Goal: Task Accomplishment & Management: Manage account settings

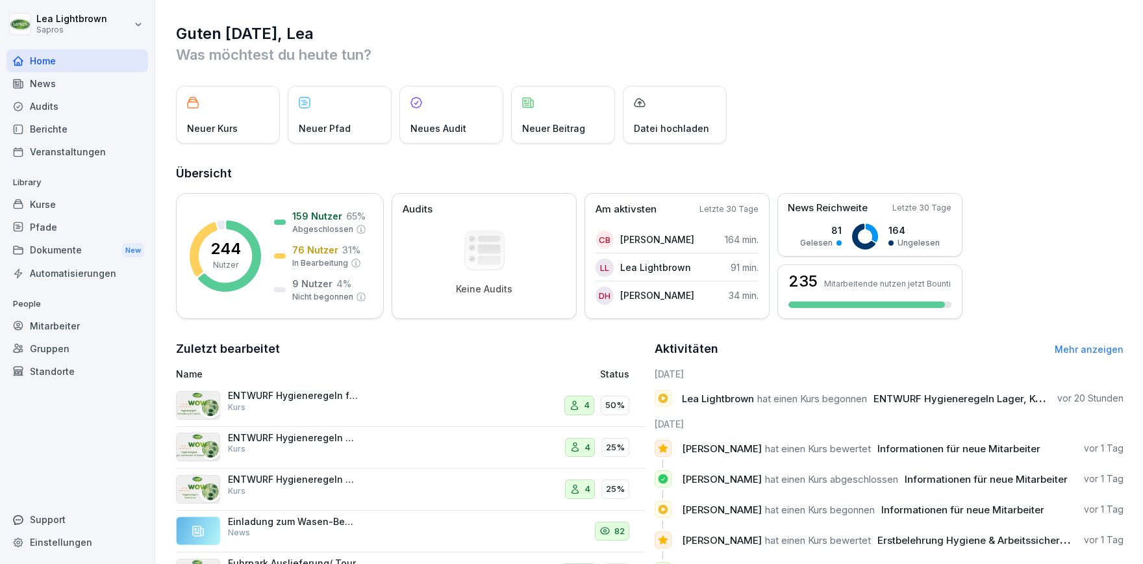
click at [61, 208] on div "Kurse" at bounding box center [77, 204] width 142 height 23
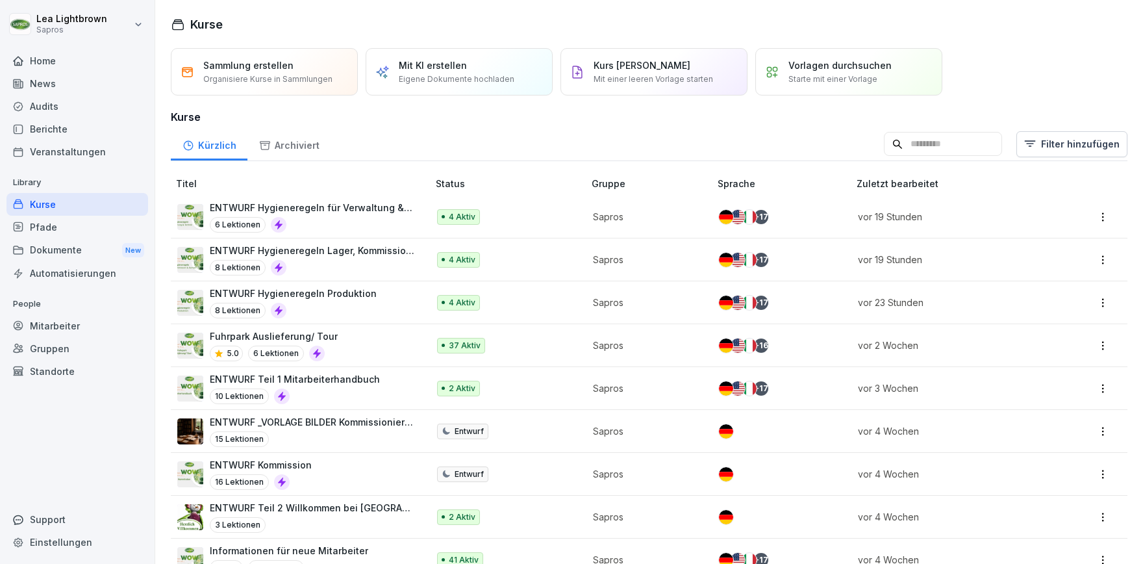
click at [390, 212] on p "ENTWURF Hygieneregeln für Verwaltung & Technik" at bounding box center [312, 208] width 205 height 14
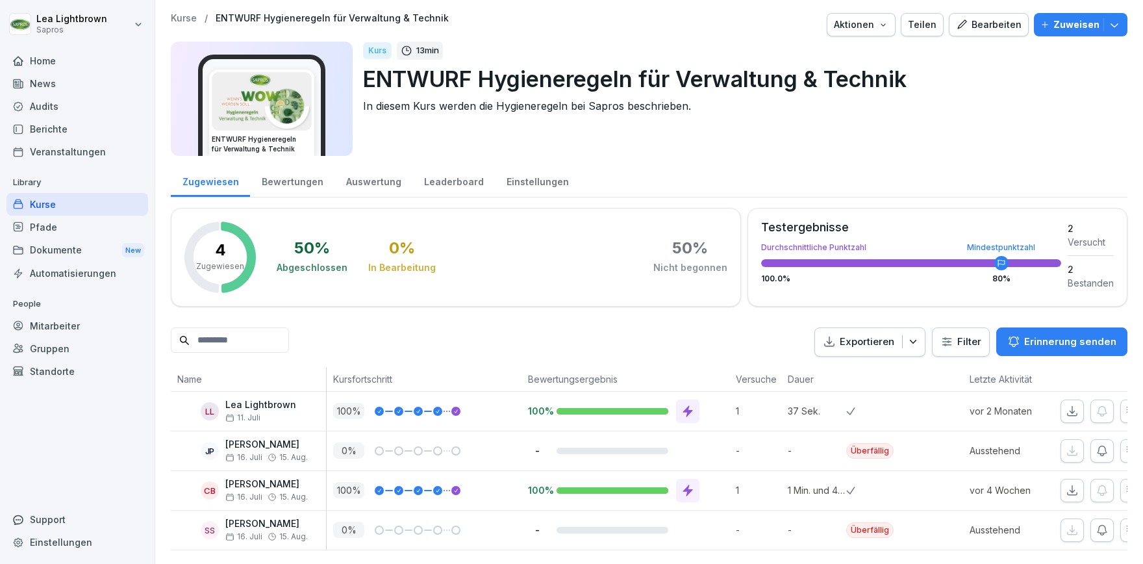
click at [981, 24] on div "Bearbeiten" at bounding box center [989, 25] width 66 height 14
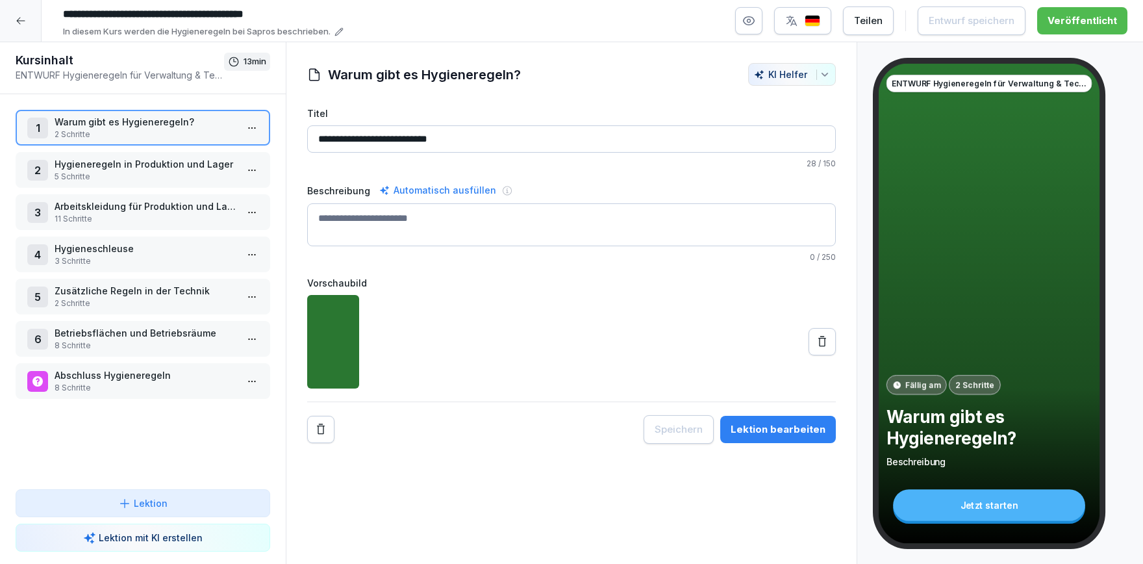
click at [133, 139] on p "2 Schritte" at bounding box center [146, 135] width 182 height 12
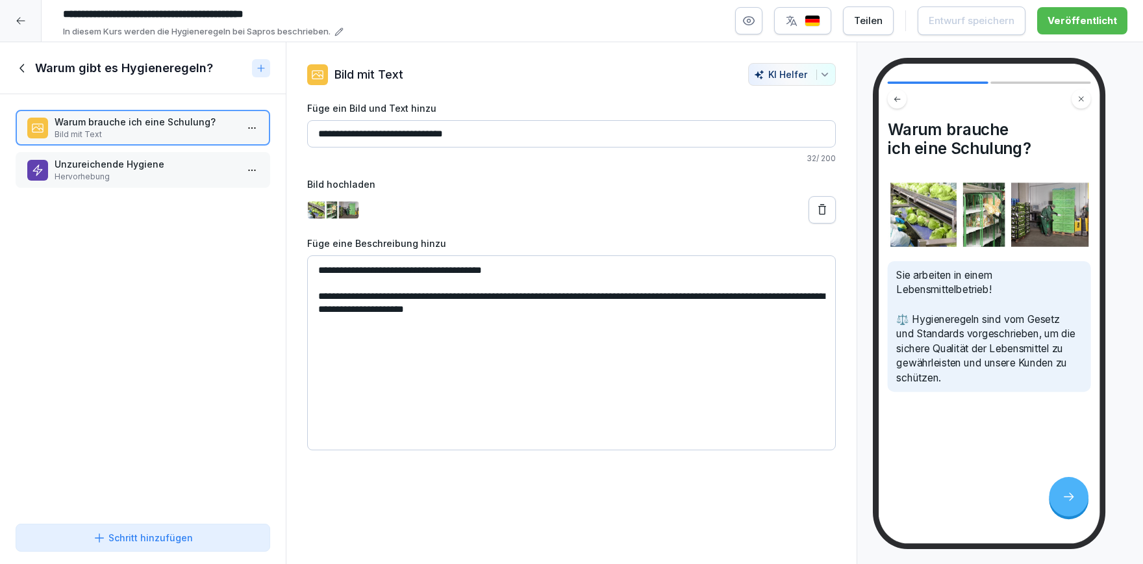
click at [139, 172] on p "Hervorhebung" at bounding box center [146, 177] width 182 height 12
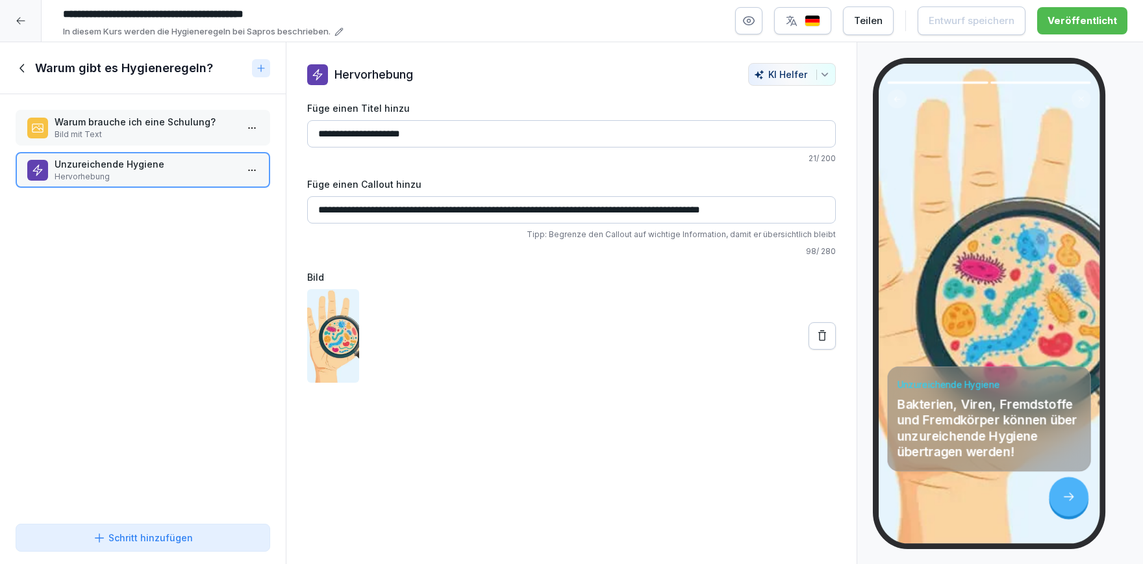
click at [21, 62] on icon at bounding box center [23, 68] width 14 height 14
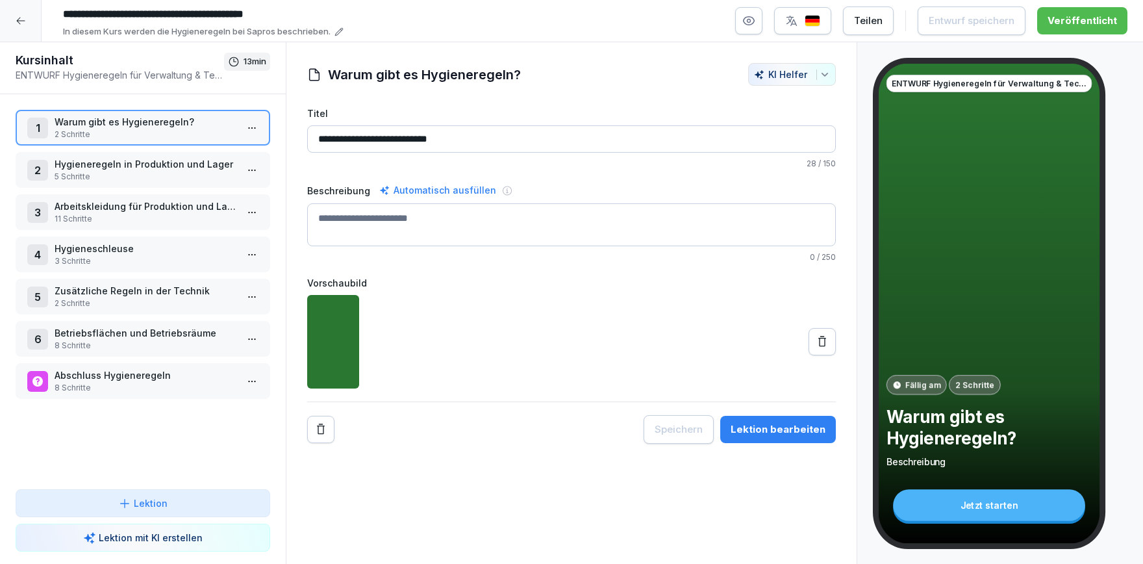
click at [143, 161] on p "Hygieneregeln in Produktion und Lager" at bounding box center [146, 164] width 182 height 14
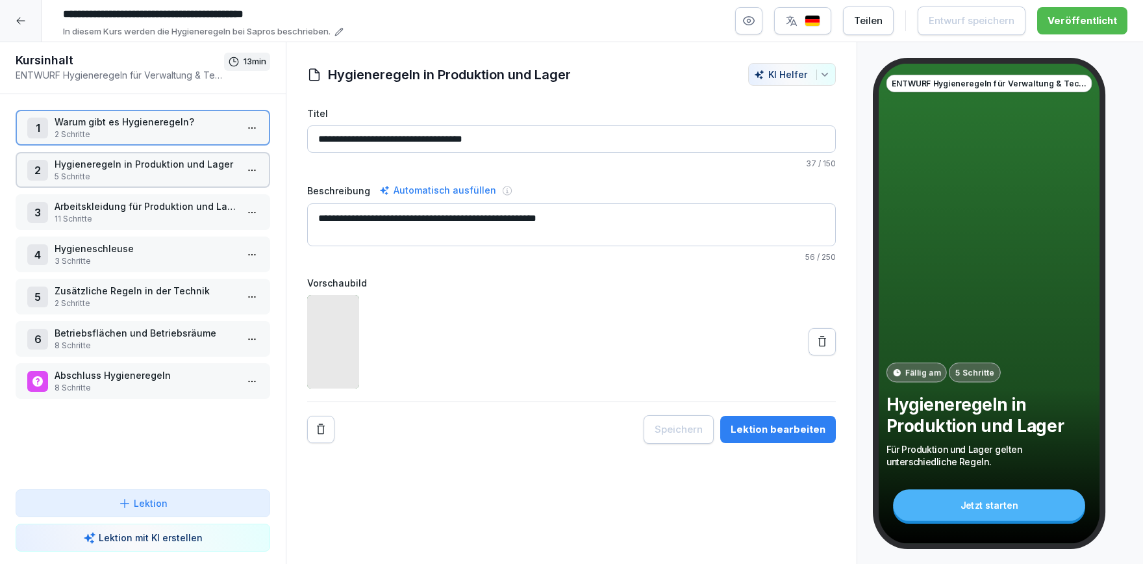
click at [143, 161] on p "Hygieneregeln in Produktion und Lager" at bounding box center [146, 164] width 182 height 14
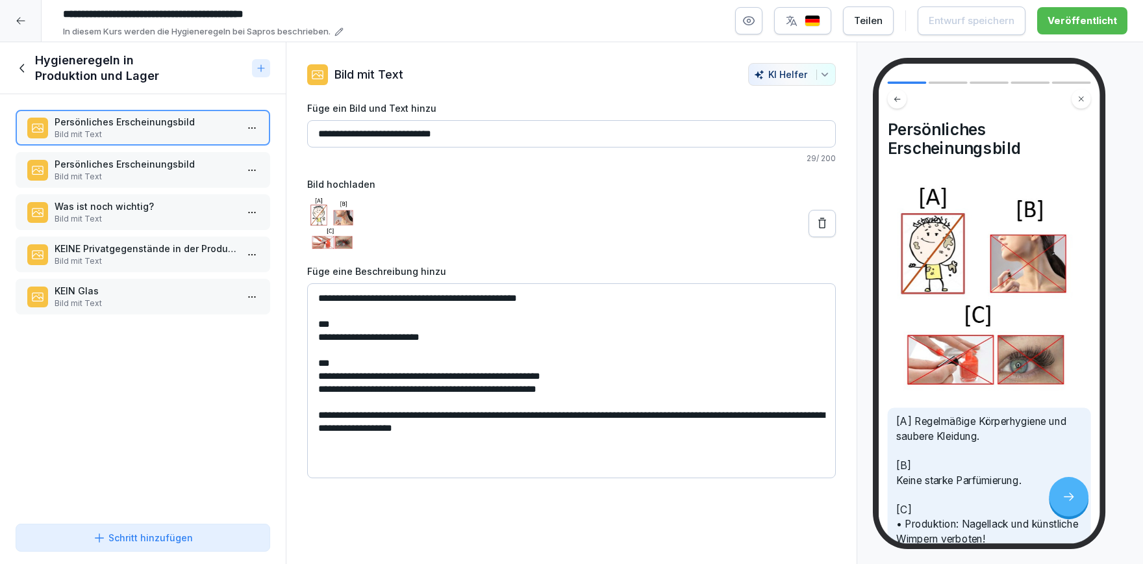
click at [169, 175] on p "Bild mit Text" at bounding box center [146, 177] width 182 height 12
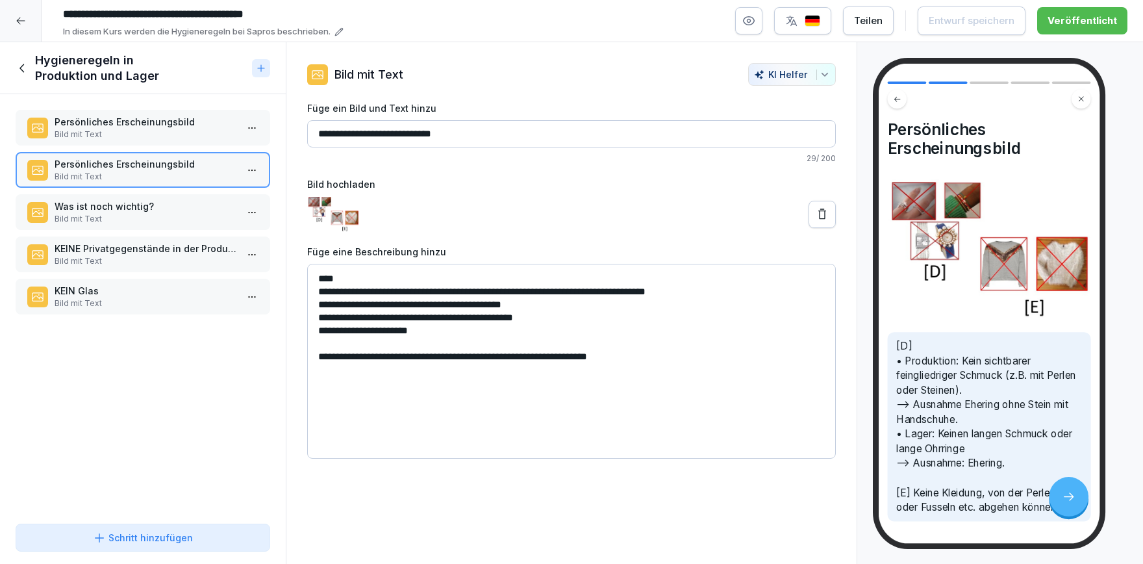
drag, startPoint x: 423, startPoint y: 332, endPoint x: 390, endPoint y: 335, distance: 33.9
click at [390, 335] on textarea "**********" at bounding box center [571, 361] width 529 height 195
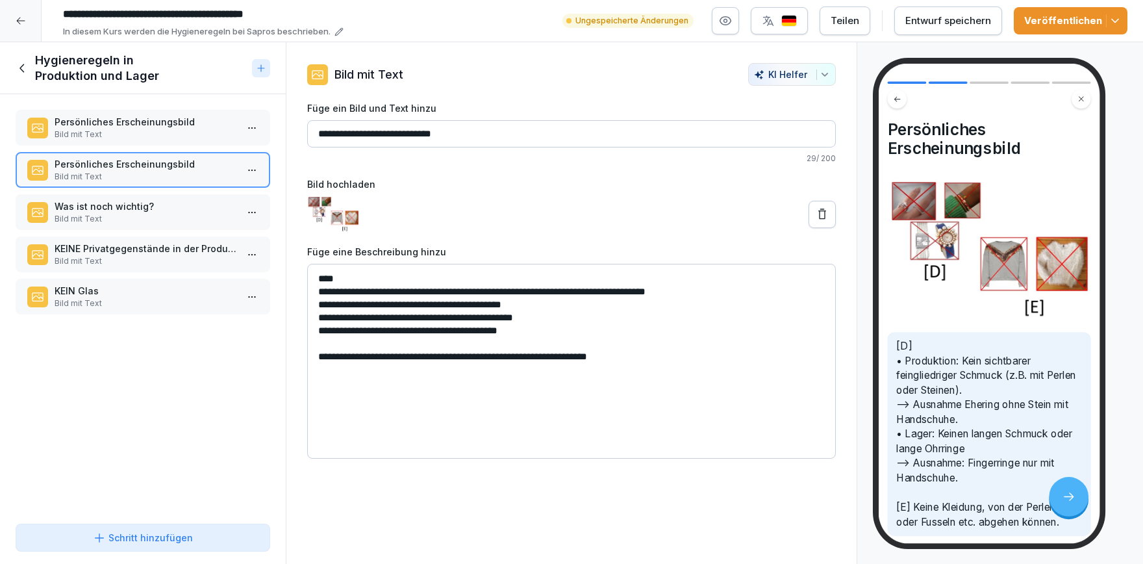
click at [473, 304] on textarea "**********" at bounding box center [571, 361] width 529 height 195
type textarea "**********"
click at [1116, 24] on icon "button" at bounding box center [1114, 20] width 13 height 13
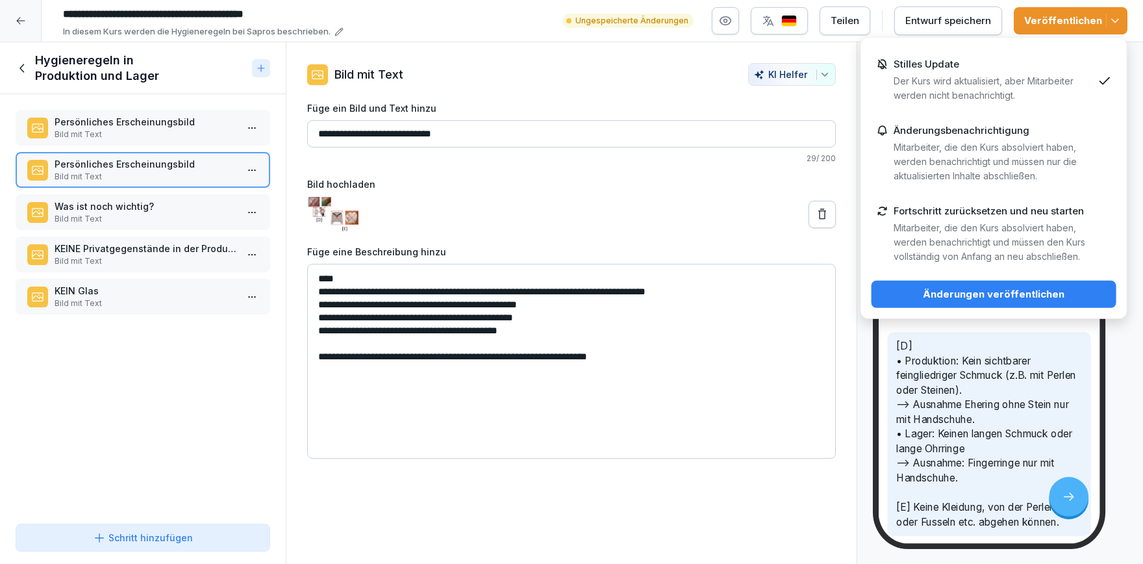
click at [1058, 77] on p "Der Kurs wird aktualisiert, aber Mitarbeiter werden nicht benachrichtigt." at bounding box center [993, 88] width 199 height 29
click at [1018, 291] on div "Änderungen veröffentlichen" at bounding box center [994, 294] width 224 height 14
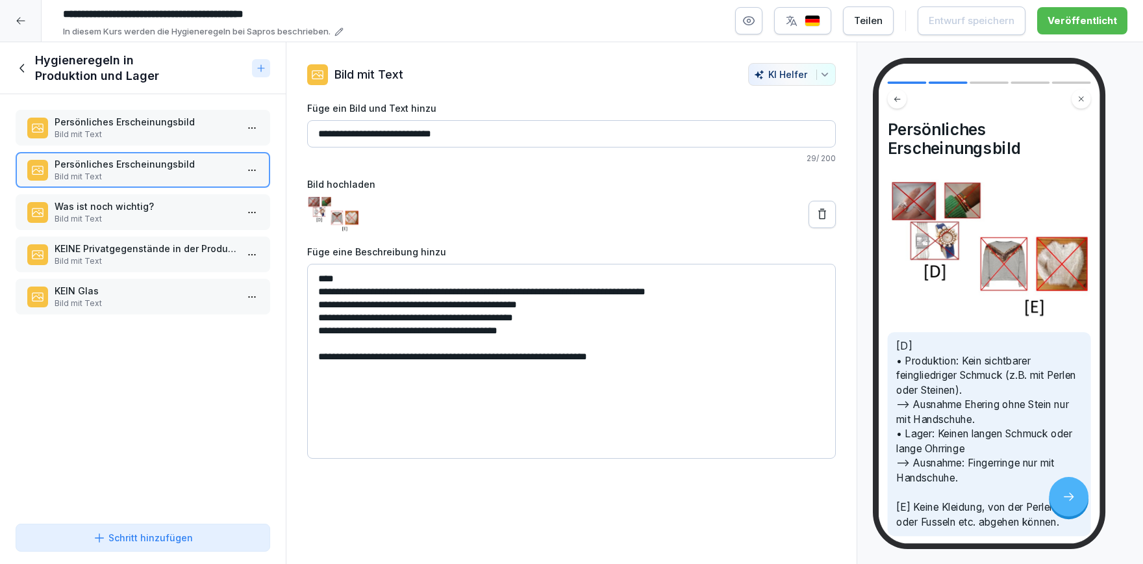
click at [316, 134] on input "**********" at bounding box center [571, 133] width 529 height 27
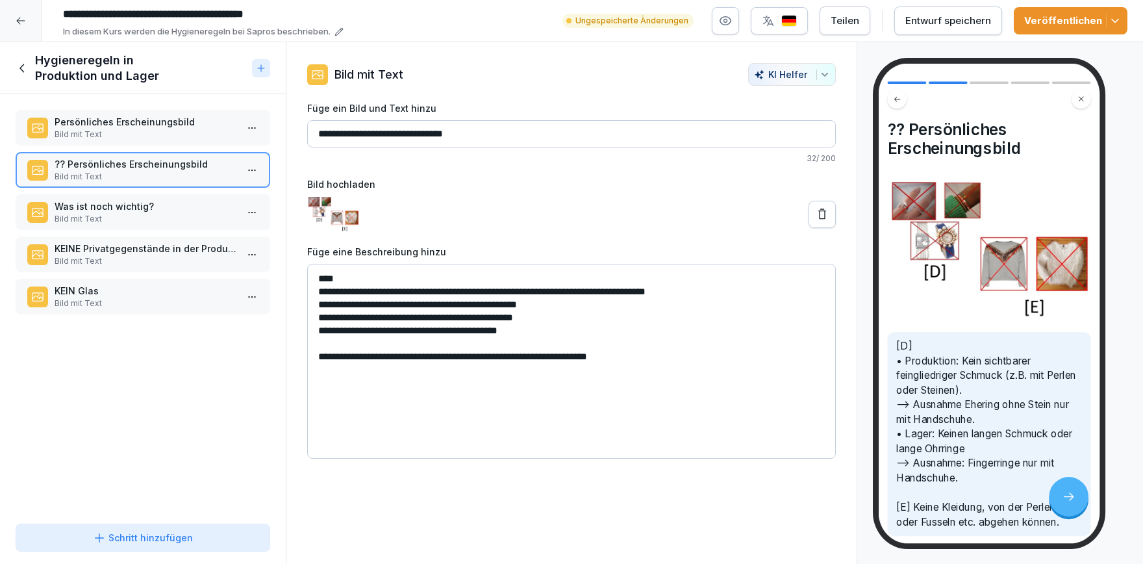
type input "**********"
click at [169, 197] on div "Was ist noch wichtig? Bild mit Text" at bounding box center [143, 212] width 255 height 36
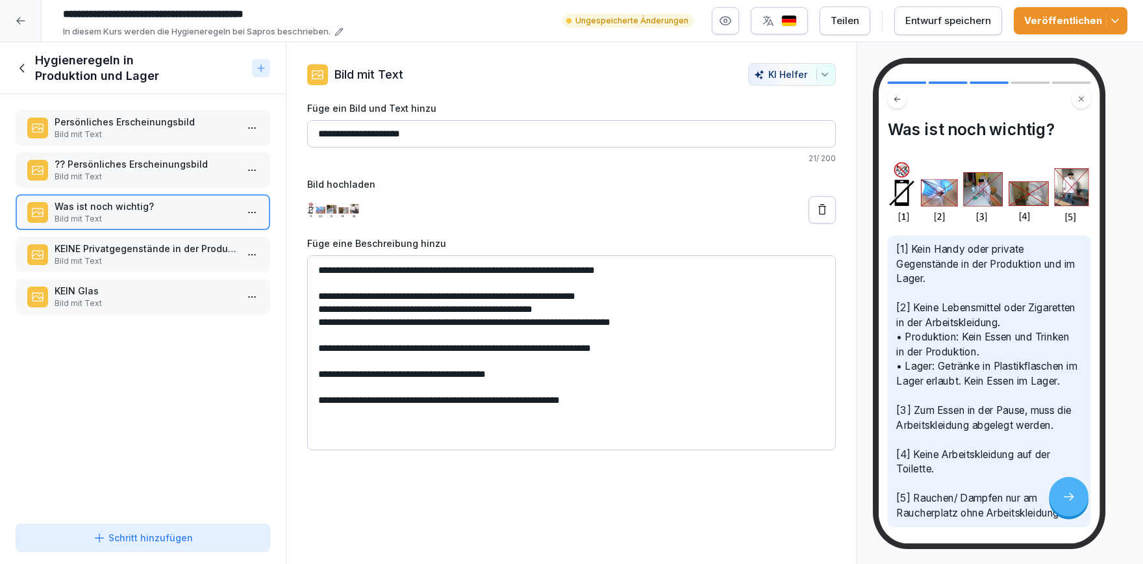
click at [131, 245] on p "KEINE Privatgegenstände in der Produktion und Lager" at bounding box center [146, 249] width 182 height 14
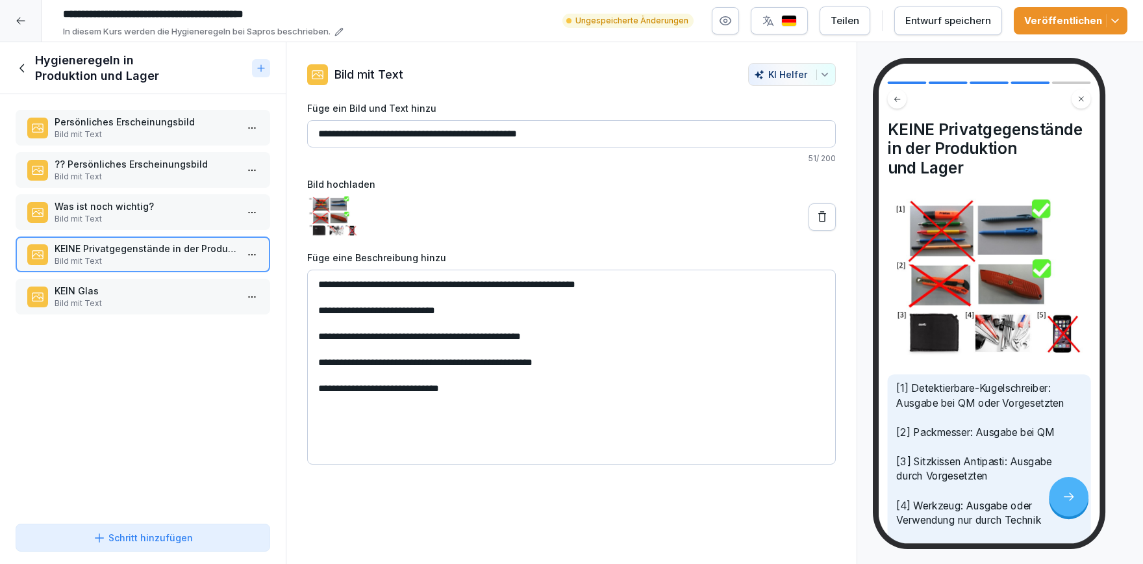
click at [140, 307] on p "Bild mit Text" at bounding box center [146, 303] width 182 height 12
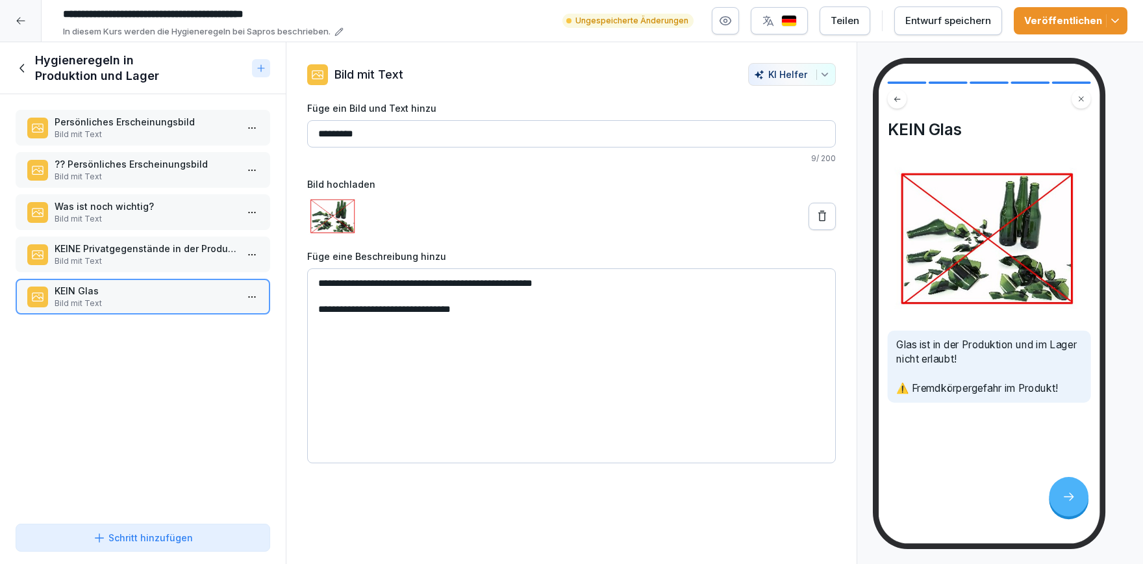
click at [23, 70] on icon at bounding box center [23, 68] width 14 height 14
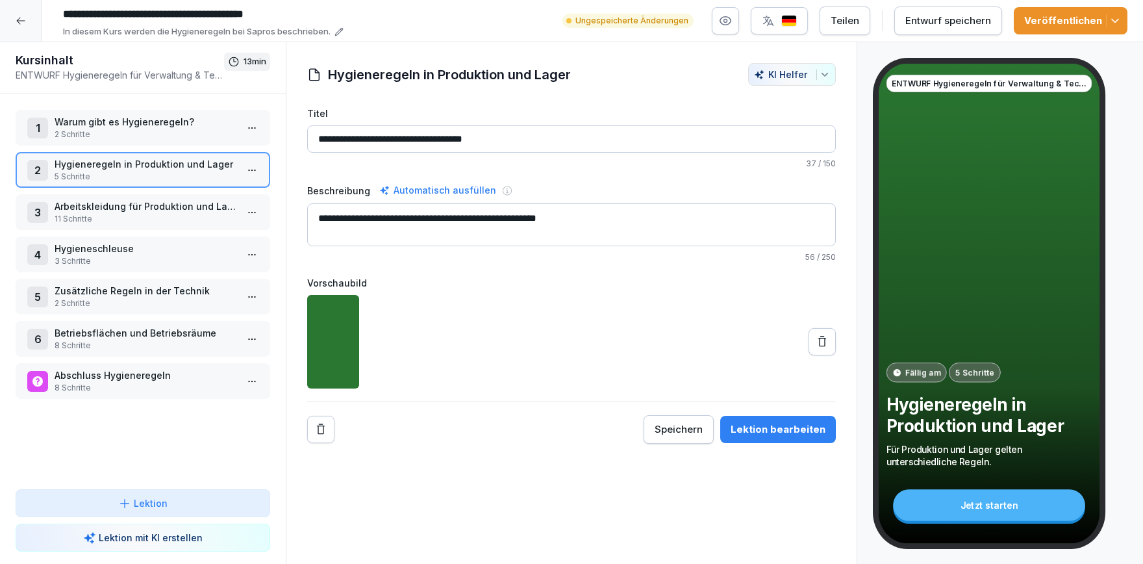
click at [1114, 25] on icon "button" at bounding box center [1114, 20] width 13 height 13
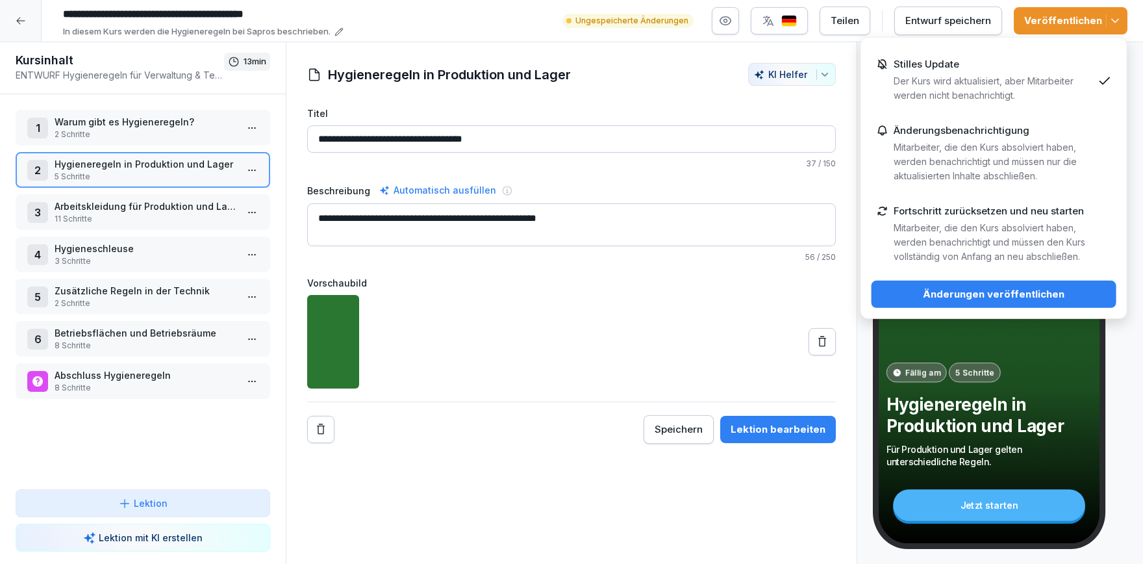
click at [1001, 75] on p "Der Kurs wird aktualisiert, aber Mitarbeiter werden nicht benachrichtigt." at bounding box center [993, 88] width 199 height 29
click at [997, 297] on div "Änderungen veröffentlichen" at bounding box center [994, 294] width 224 height 14
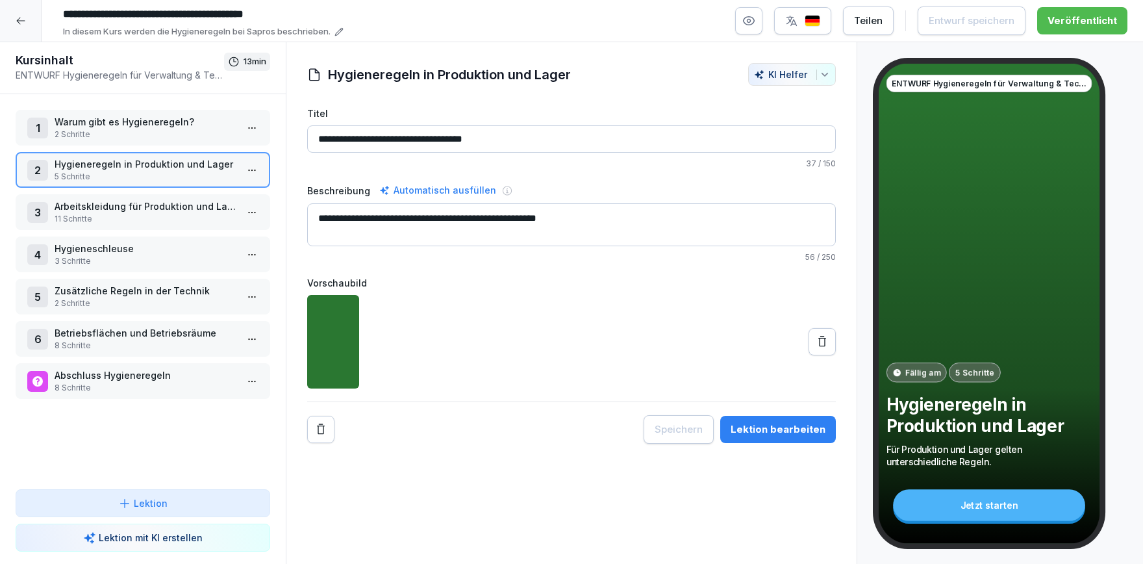
click at [147, 208] on p "Arbeitskleidung für Produktion und Lager" at bounding box center [146, 206] width 182 height 14
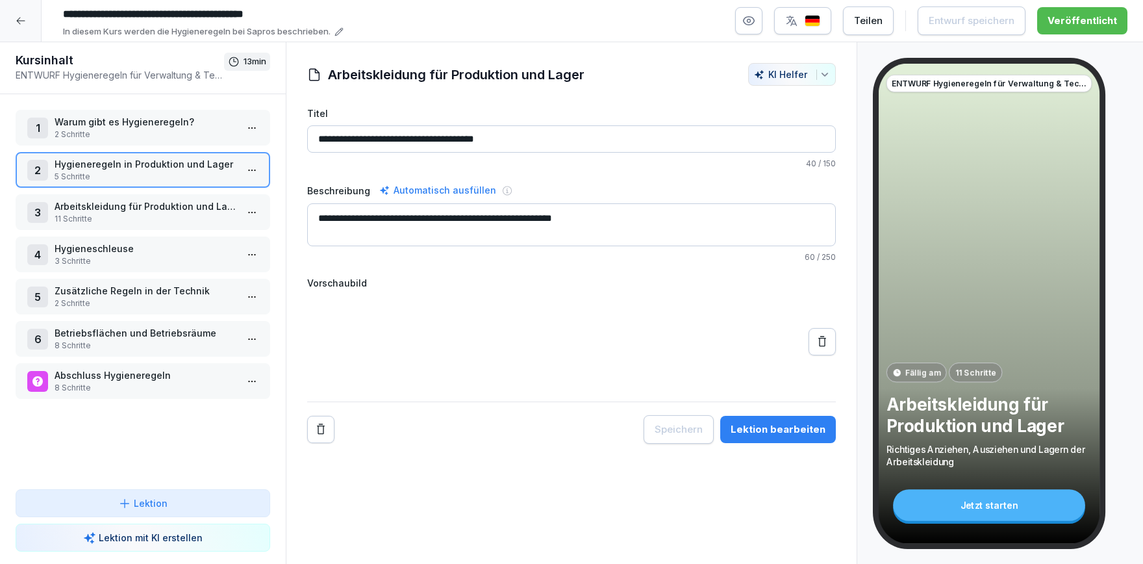
click at [147, 208] on p "Arbeitskleidung für Produktion und Lager" at bounding box center [146, 206] width 182 height 14
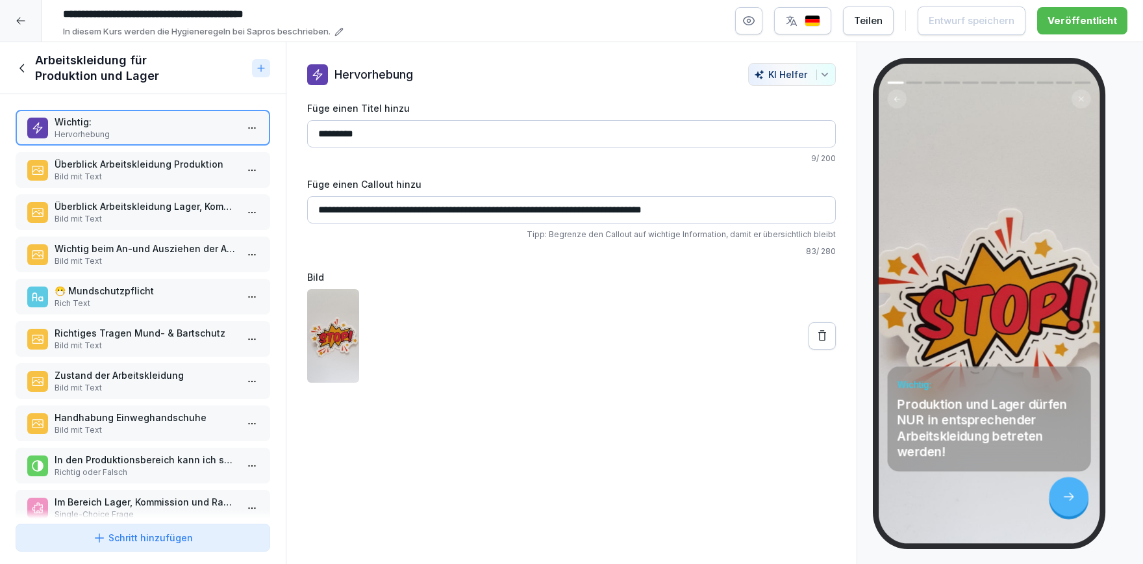
click at [138, 167] on p "Überblick Arbeitskleidung Produktion" at bounding box center [146, 164] width 182 height 14
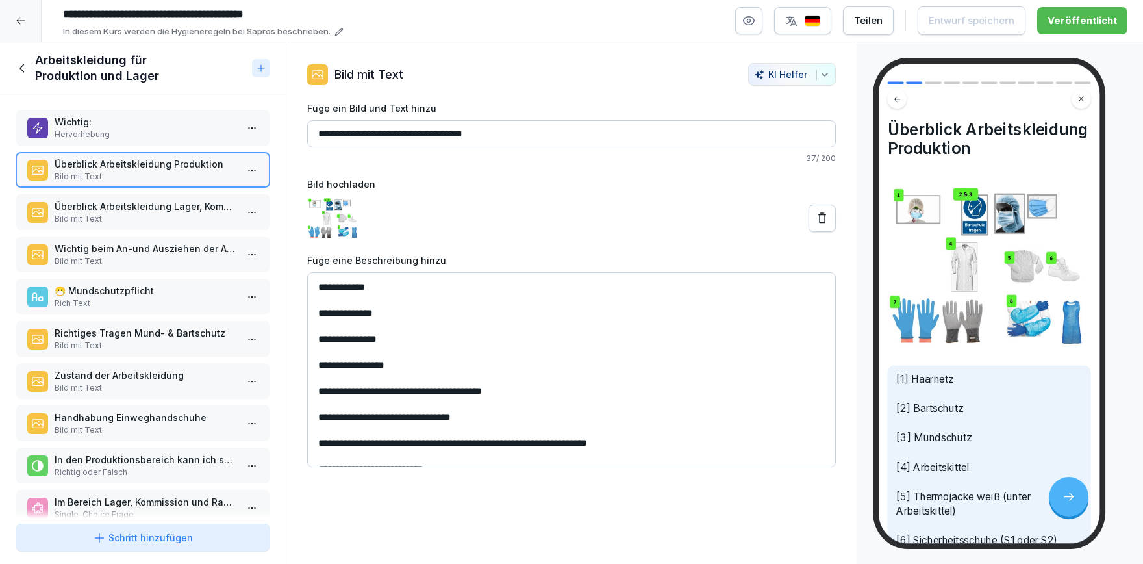
click at [121, 211] on p "Überblick Arbeitskleidung Lager, Kommission & Rampe" at bounding box center [146, 206] width 182 height 14
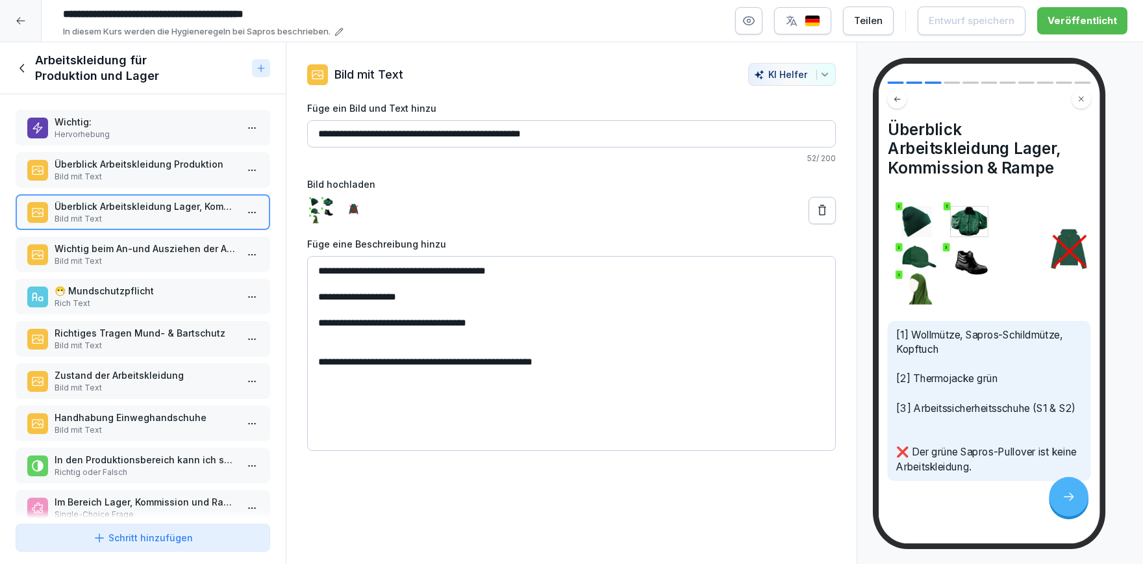
click at [527, 275] on textarea "**********" at bounding box center [571, 353] width 529 height 195
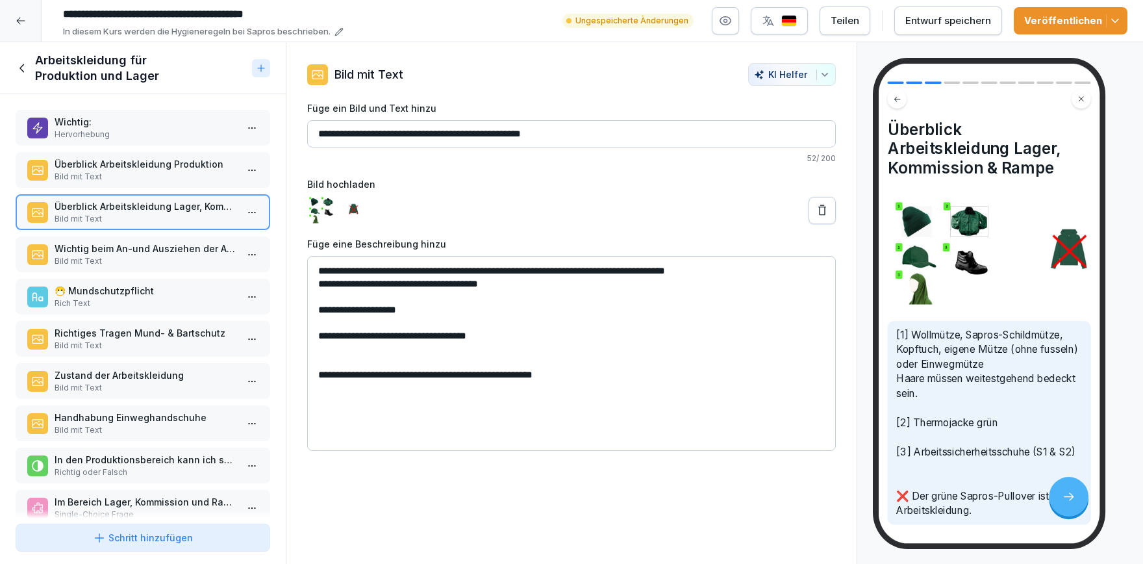
click at [319, 288] on textarea "**********" at bounding box center [571, 353] width 529 height 195
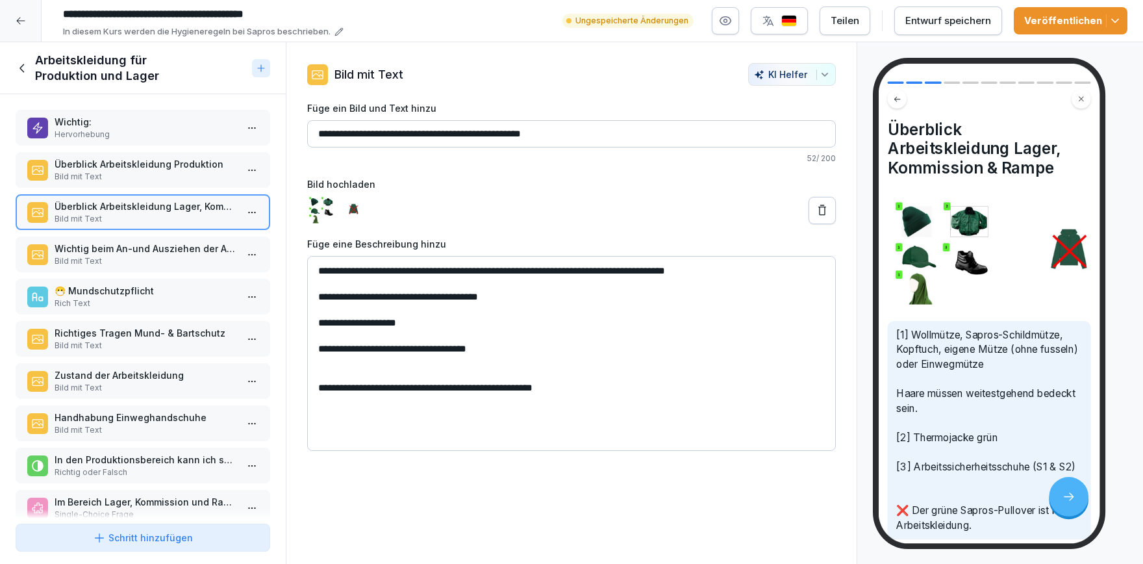
click at [338, 371] on textarea "**********" at bounding box center [571, 353] width 529 height 195
click at [446, 324] on textarea "**********" at bounding box center [571, 353] width 529 height 195
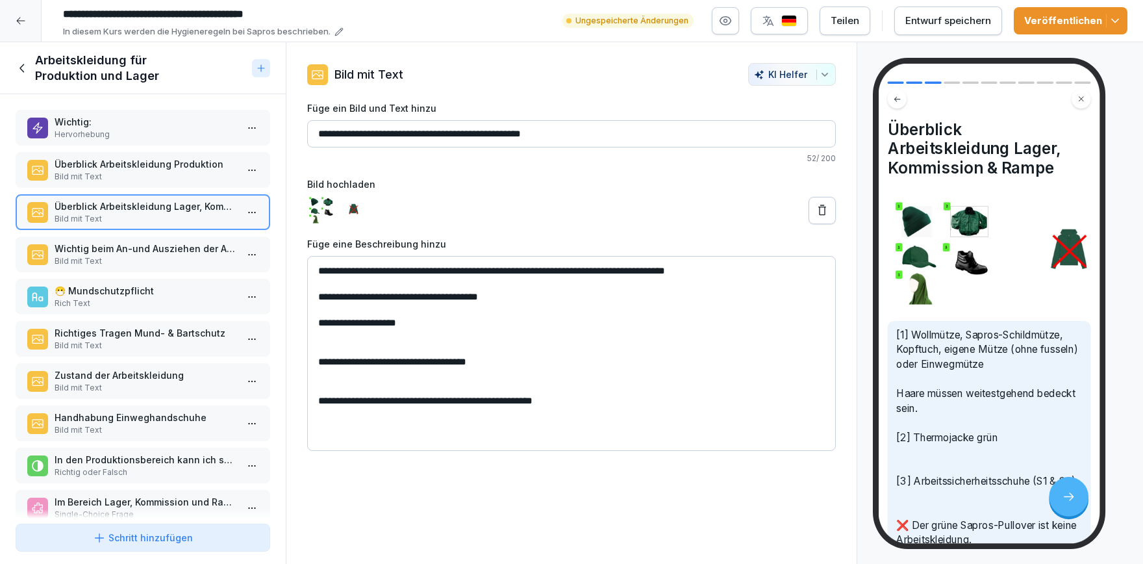
drag, startPoint x: 579, startPoint y: 397, endPoint x: 303, endPoint y: 399, distance: 275.3
click at [307, 399] on textarea "**********" at bounding box center [571, 353] width 529 height 195
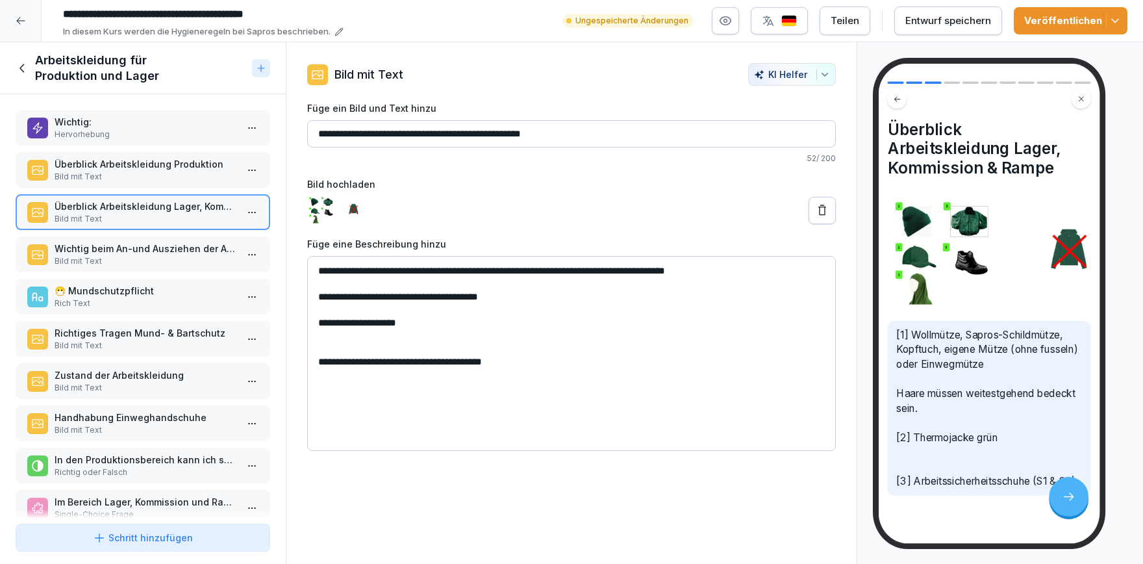
click at [334, 340] on textarea "**********" at bounding box center [571, 353] width 529 height 195
paste textarea "**********"
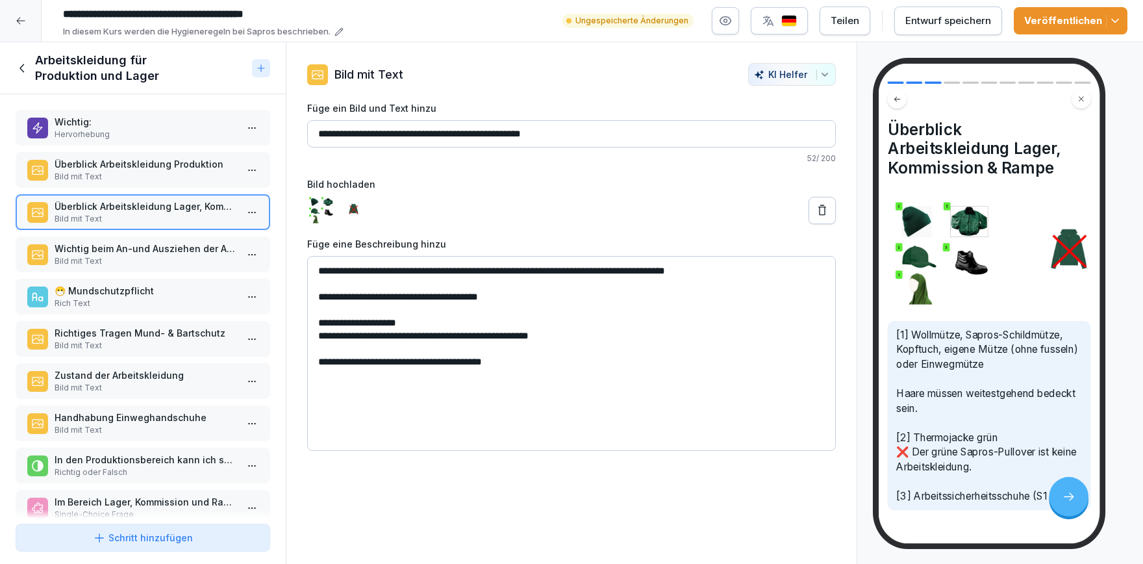
click at [366, 425] on textarea "**********" at bounding box center [571, 353] width 529 height 195
type textarea "**********"
click at [86, 149] on div "Wichtig: Hervorhebung Überblick Arbeitskleidung Produktion Bild mit Text Überbl…" at bounding box center [143, 306] width 286 height 424
click at [94, 168] on p "Überblick Arbeitskleidung Produktion" at bounding box center [146, 164] width 182 height 14
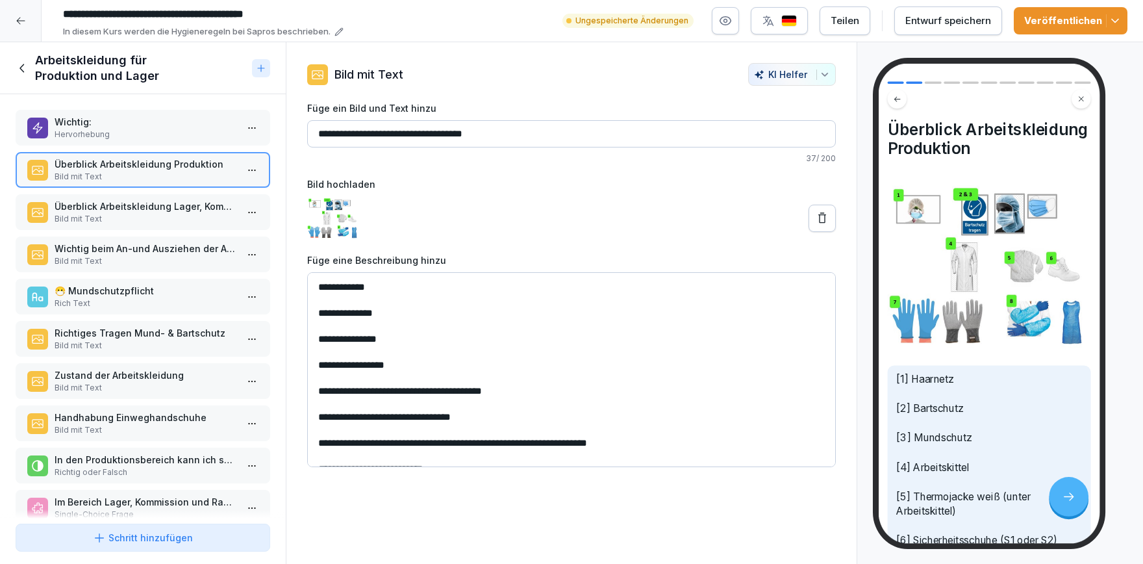
click at [105, 135] on p "Hervorhebung" at bounding box center [146, 135] width 182 height 12
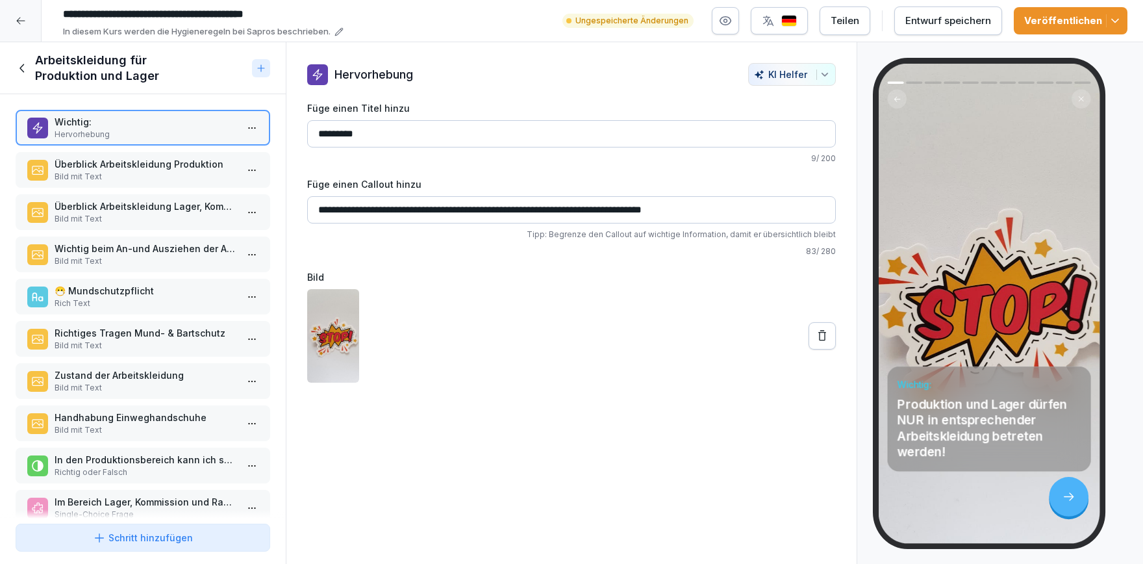
click at [125, 244] on p "Wichtig beim An-und Ausziehen der Arbeitskleidung" at bounding box center [146, 249] width 182 height 14
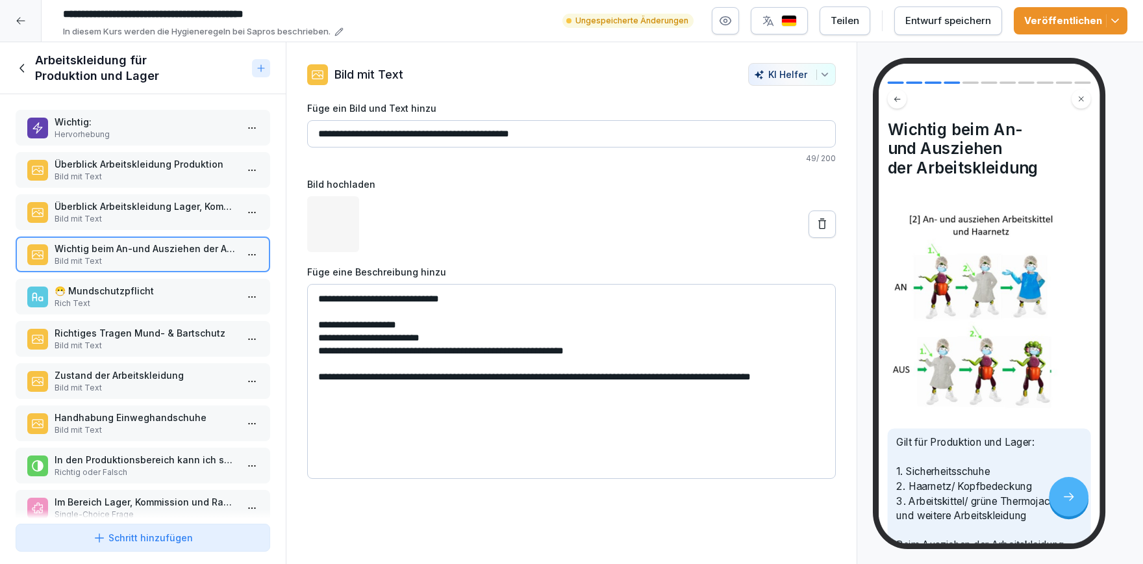
click at [140, 298] on p "Rich Text" at bounding box center [146, 303] width 182 height 12
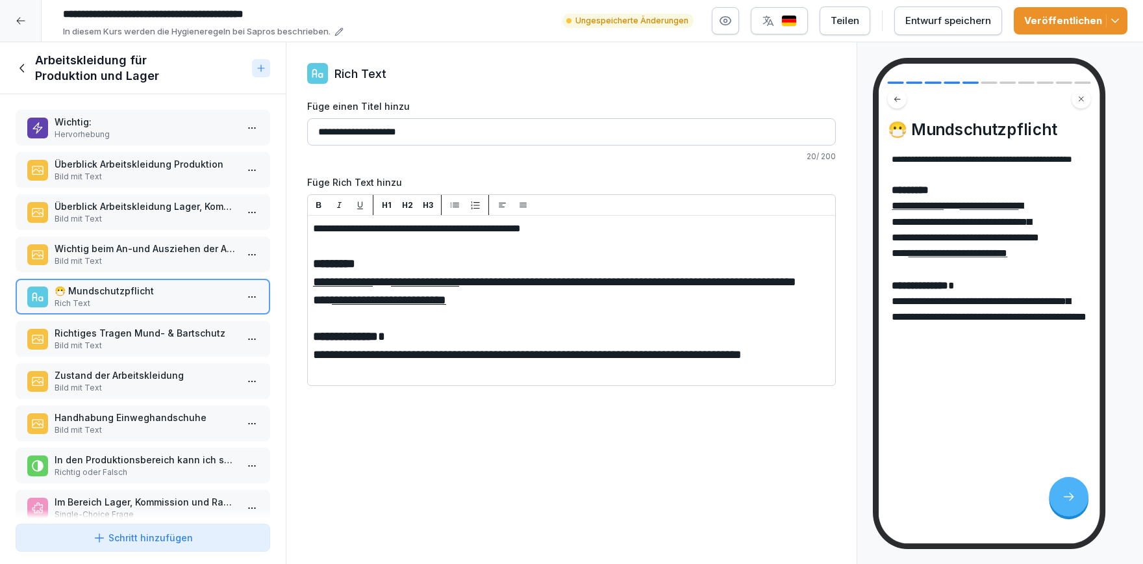
click at [131, 364] on div "Zustand der Arbeitskleidung Bild mit Text" at bounding box center [143, 381] width 255 height 36
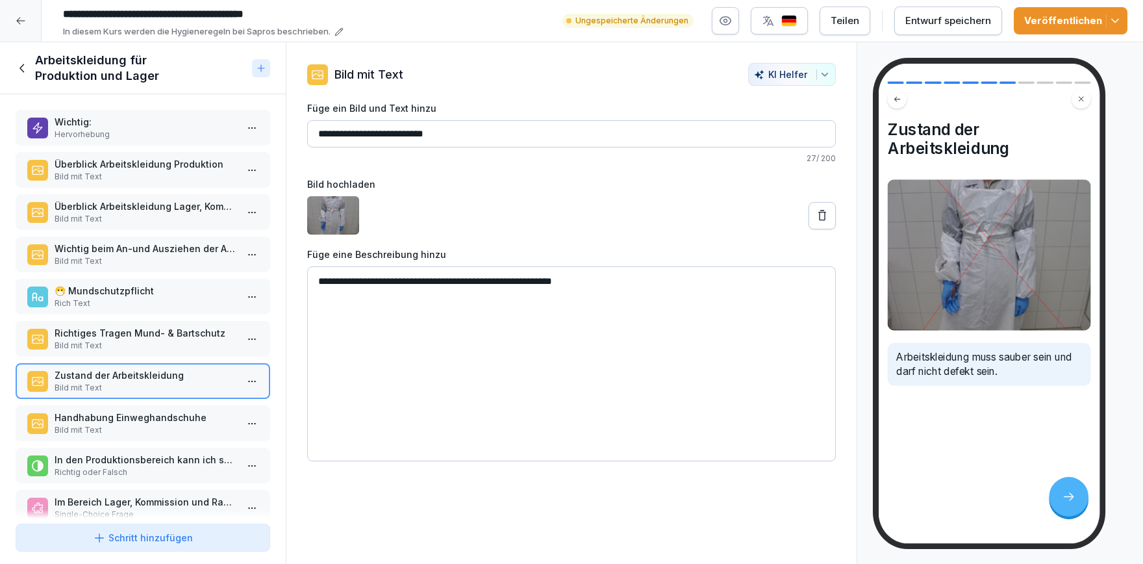
click at [143, 334] on p "Richtiges Tragen Mund- & Bartschutz" at bounding box center [146, 333] width 182 height 14
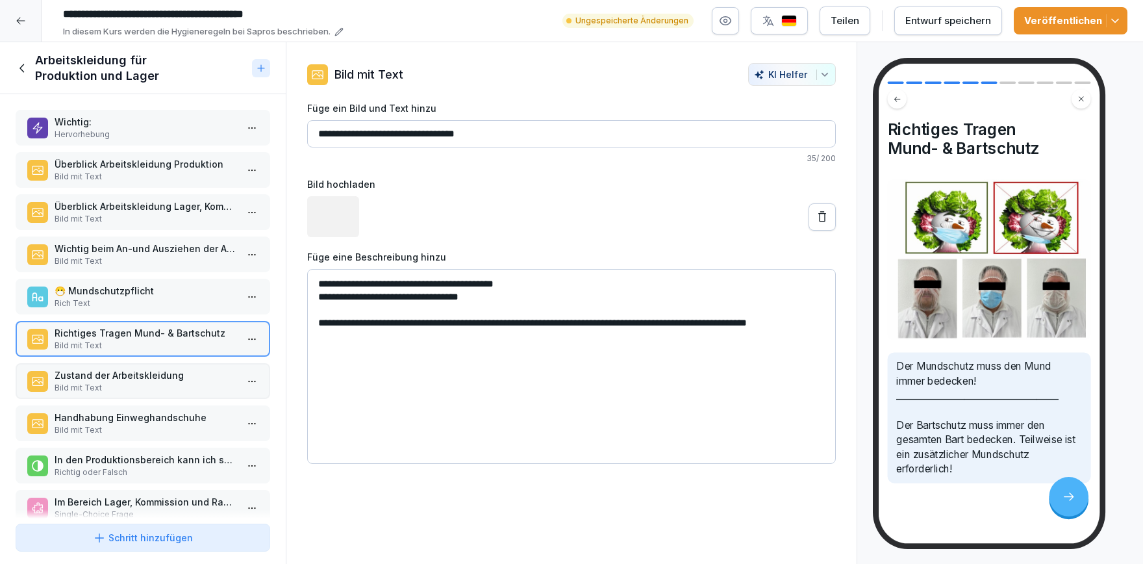
click at [115, 418] on p "Handhabung Einweghandschuhe" at bounding box center [146, 417] width 182 height 14
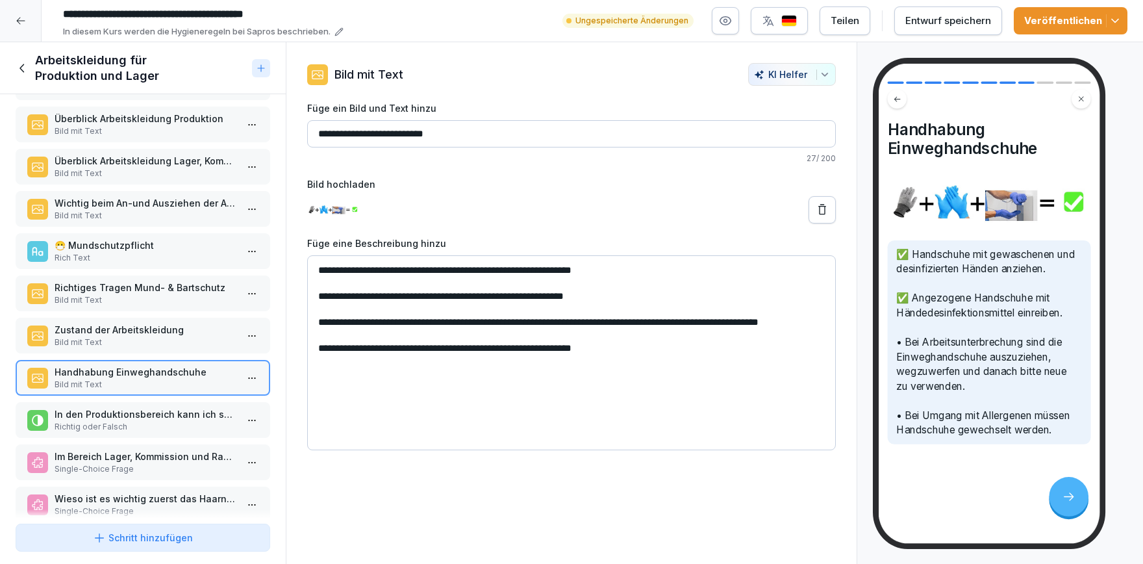
scroll to position [62, 0]
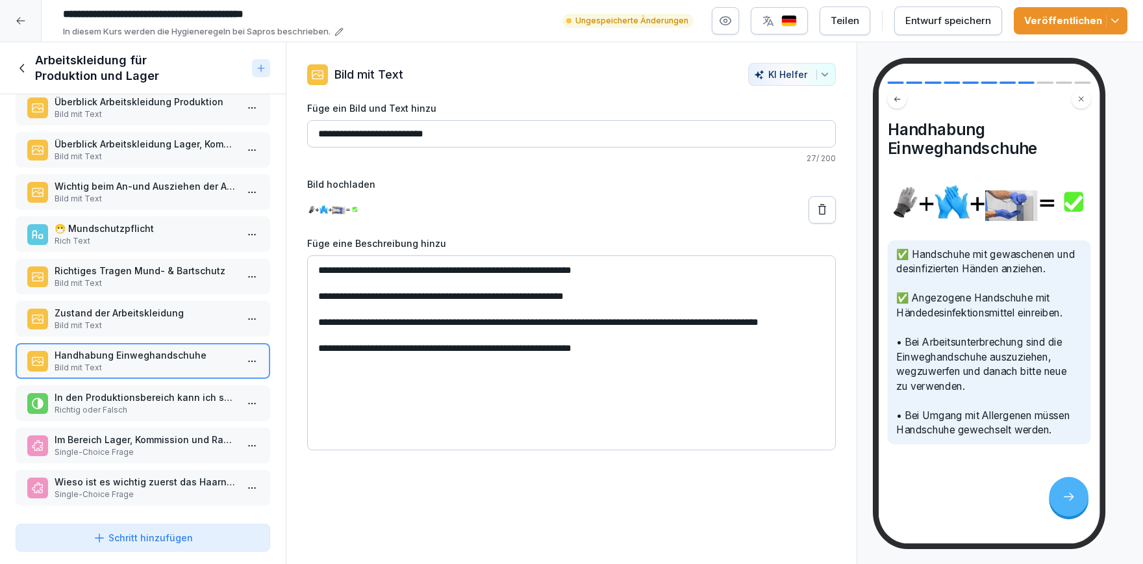
click at [116, 416] on div "In den Produktionsbereich kann ich schnell mal in normaler Kleidung reingehen, …" at bounding box center [143, 403] width 255 height 36
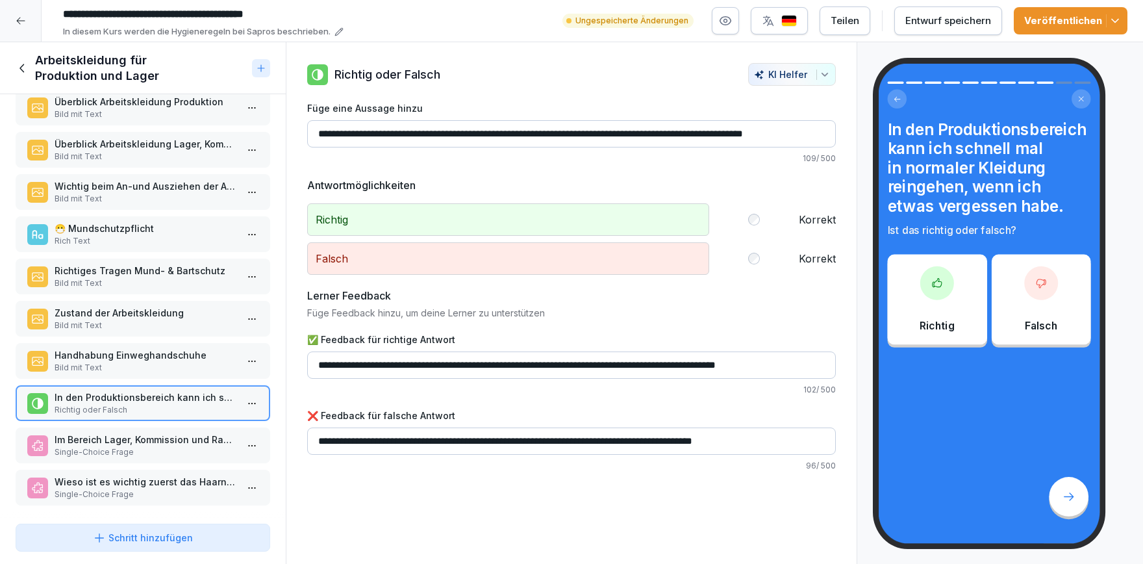
click at [116, 436] on p "Im Bereich Lager, Kommission und Rampe muss folgende Arbeitskleidung getragen:" at bounding box center [146, 439] width 182 height 14
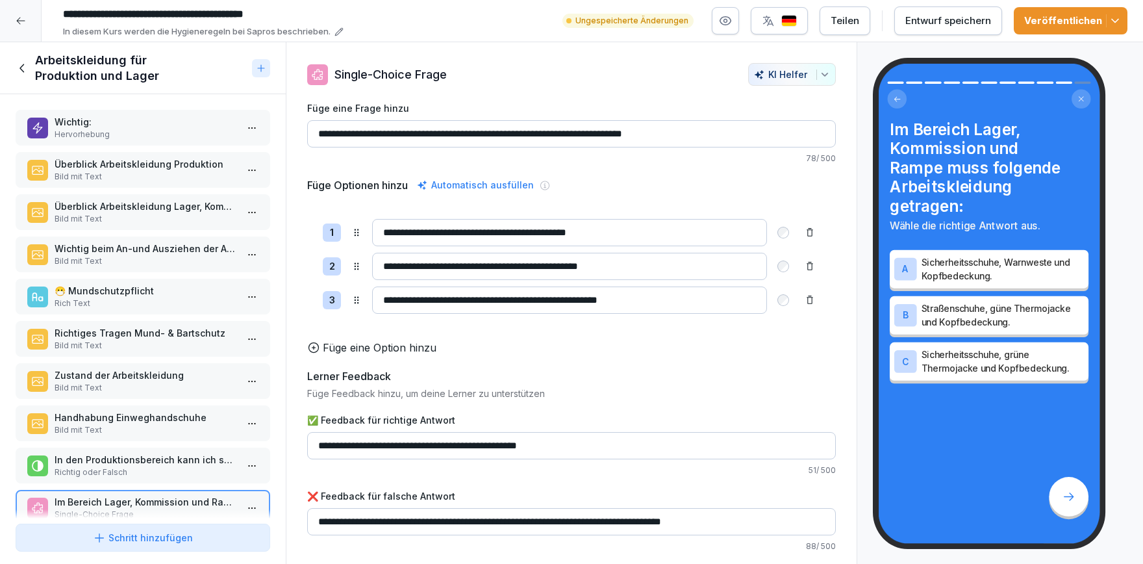
click at [115, 168] on p "Überblick Arbeitskleidung Produktion" at bounding box center [146, 164] width 182 height 14
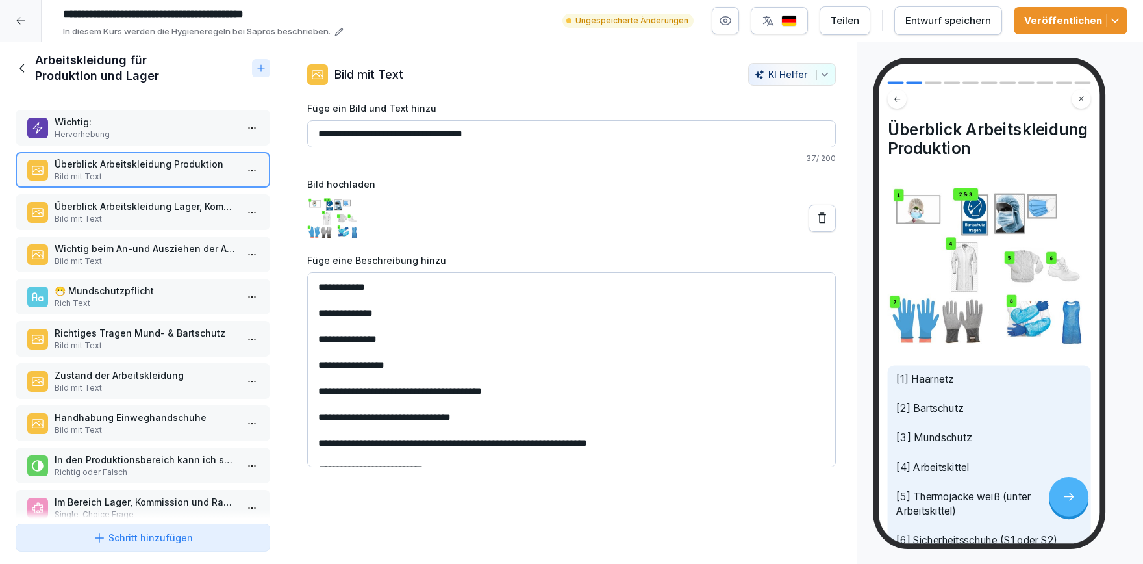
click at [117, 189] on div "Wichtig: Hervorhebung Überblick Arbeitskleidung Produktion Bild mit Text Überbl…" at bounding box center [143, 306] width 286 height 424
click at [120, 203] on p "Überblick Arbeitskleidung Lager, Kommission & Rampe" at bounding box center [146, 206] width 182 height 14
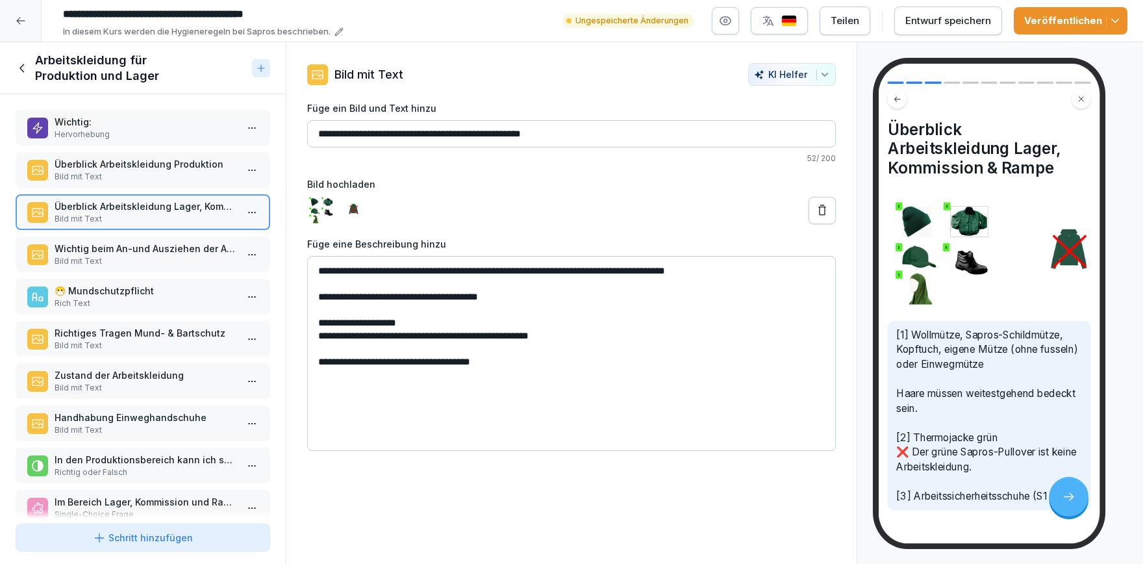
click at [129, 240] on div "Wichtig beim An-und Ausziehen der Arbeitskleidung Bild mit Text" at bounding box center [143, 254] width 255 height 36
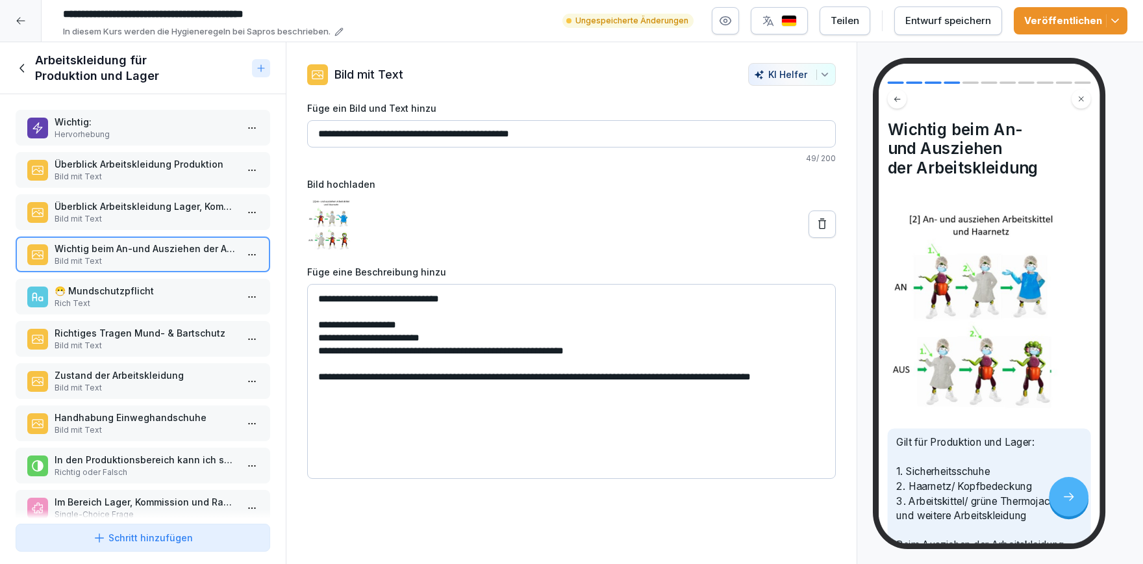
click at [150, 288] on p "😷 Mundschutzpflicht" at bounding box center [146, 291] width 182 height 14
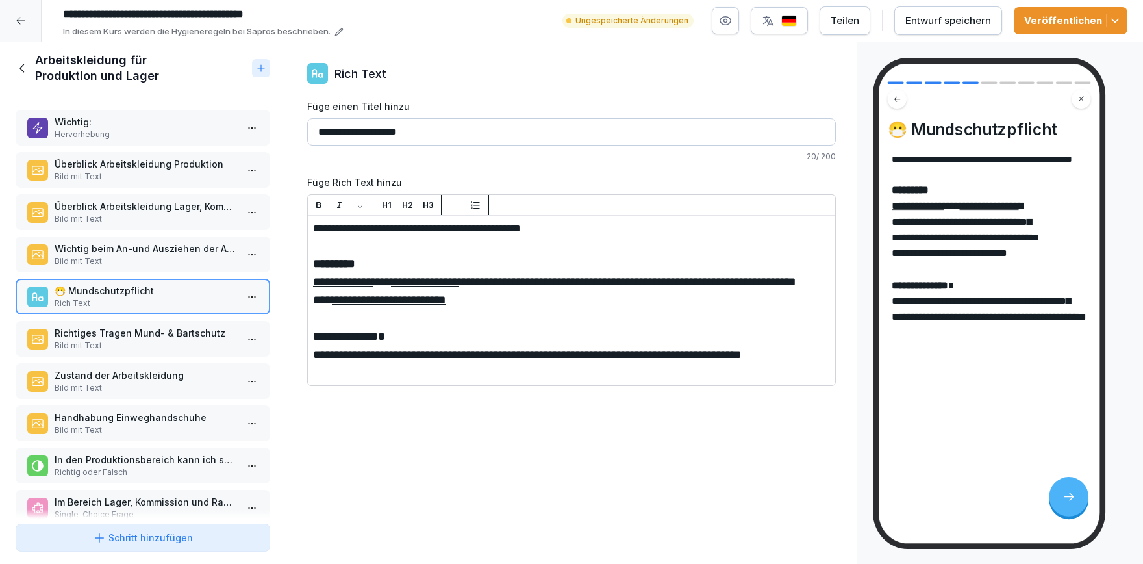
click at [153, 327] on p "Richtiges Tragen Mund- & Bartschutz" at bounding box center [146, 333] width 182 height 14
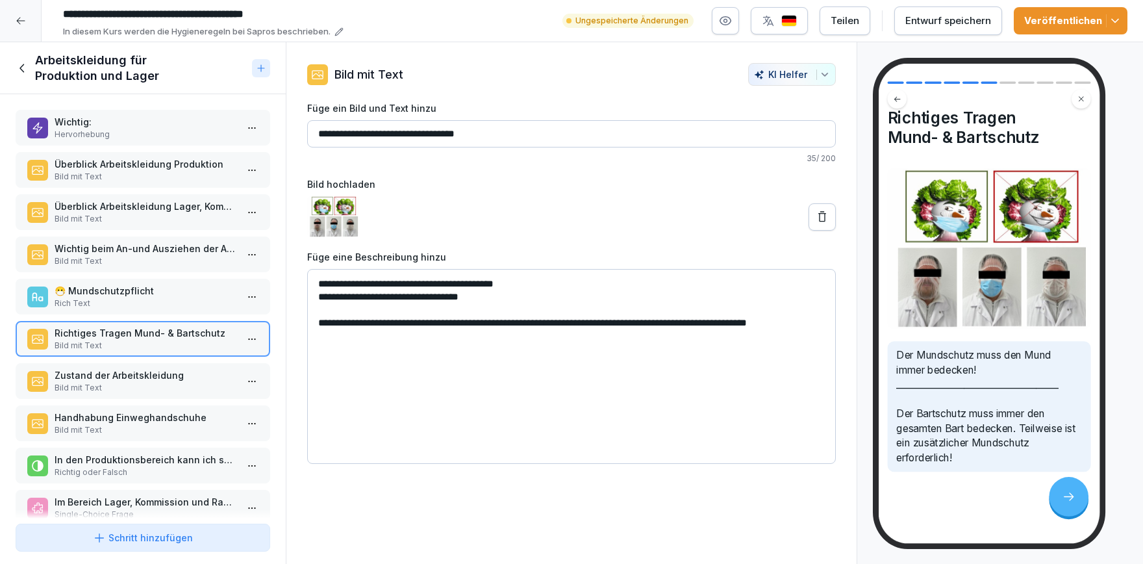
scroll to position [13, 0]
click at [82, 383] on p "Bild mit Text" at bounding box center [146, 388] width 182 height 12
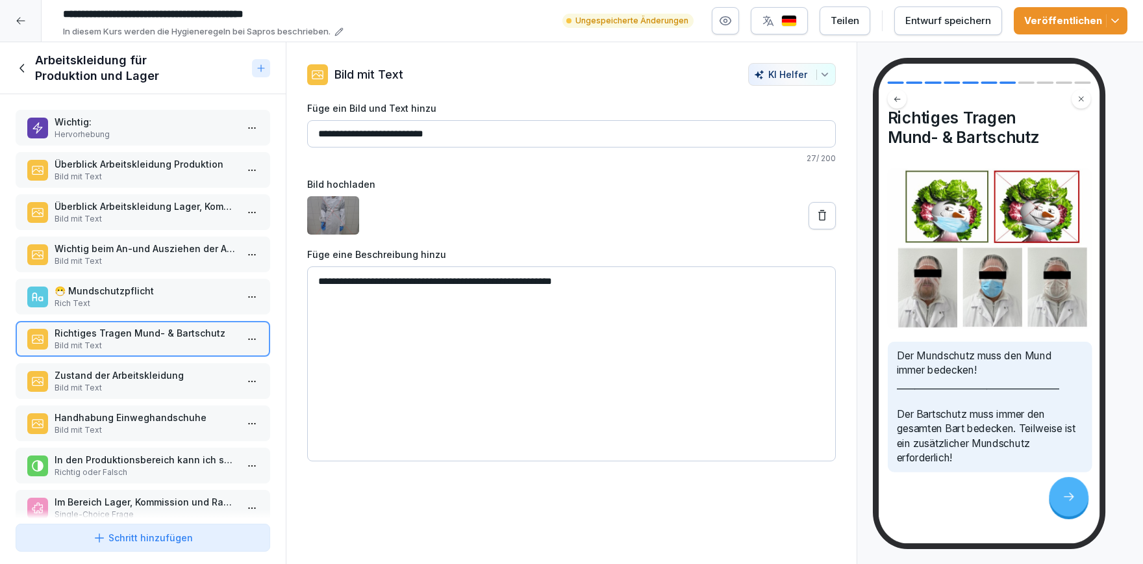
scroll to position [13, 0]
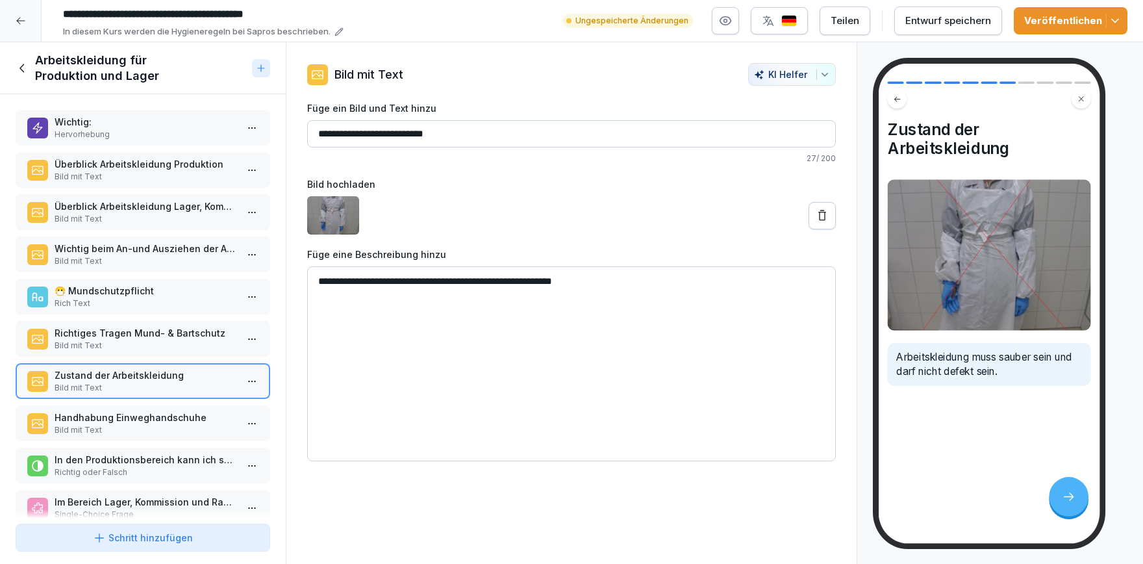
click at [98, 421] on p "Handhabung Einweghandschuhe" at bounding box center [146, 417] width 182 height 14
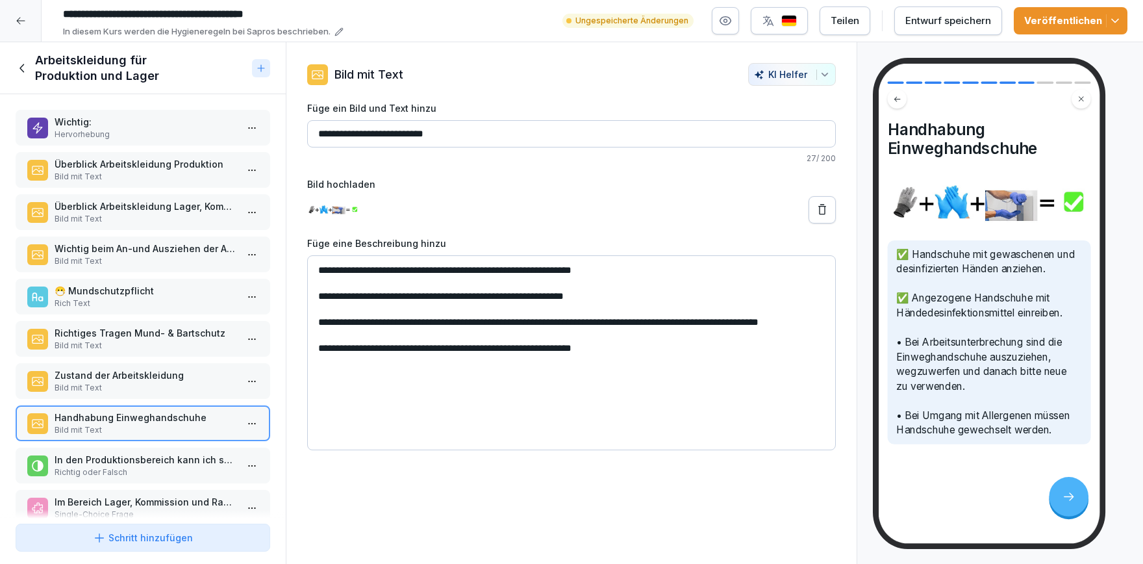
click at [178, 453] on p "In den Produktionsbereich kann ich schnell mal in normaler Kleidung reingehen, …" at bounding box center [146, 460] width 182 height 14
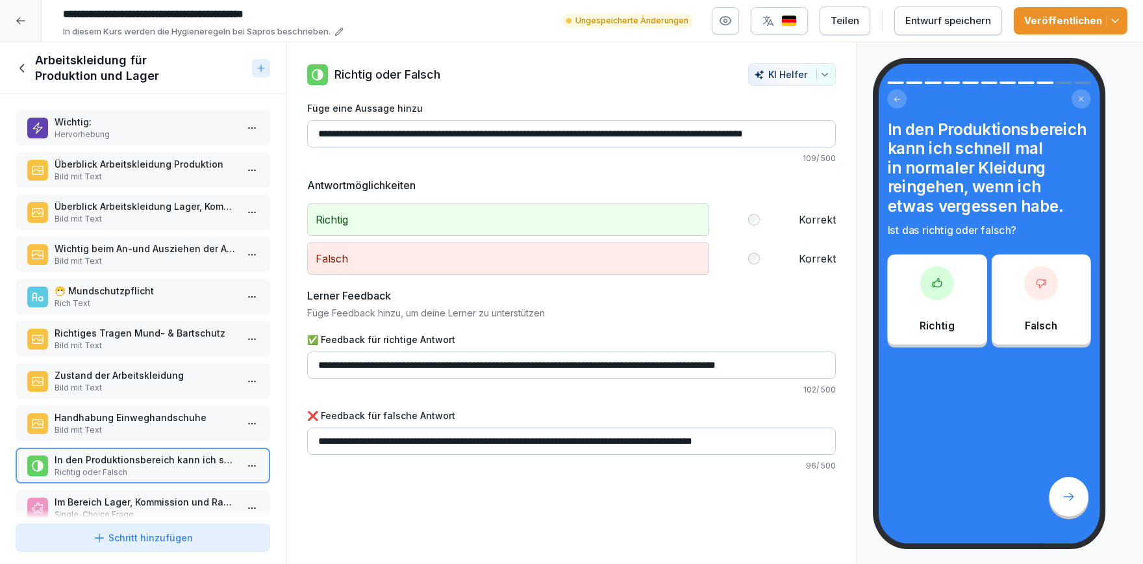
click at [177, 449] on div "In den Produktionsbereich kann ich schnell mal in normaler Kleidung reingehen, …" at bounding box center [143, 465] width 255 height 36
click at [158, 507] on p "Single-Choice Frage" at bounding box center [146, 510] width 182 height 12
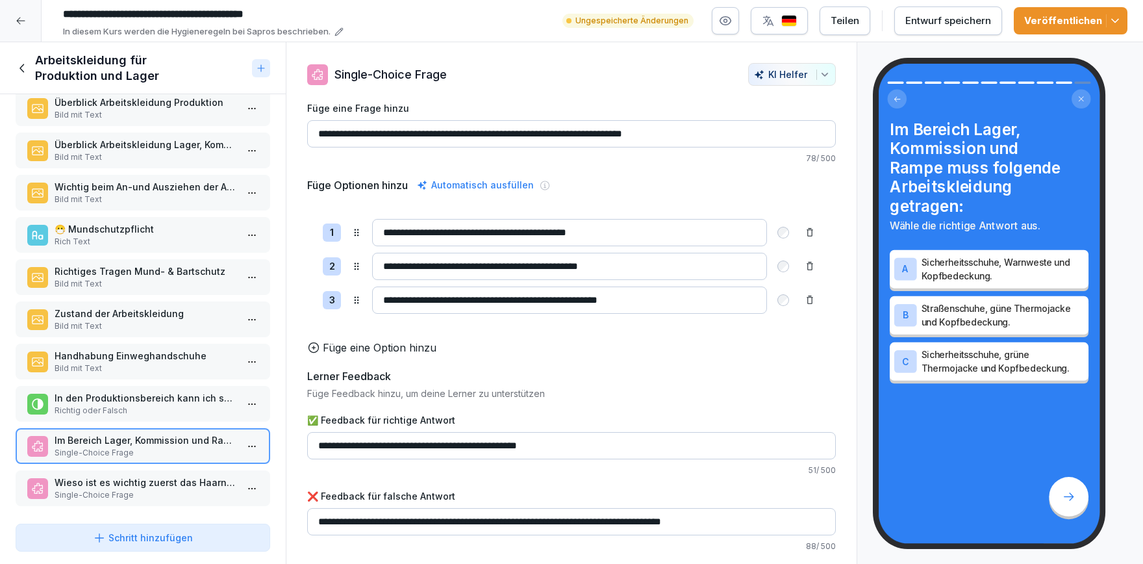
scroll to position [62, 0]
click at [165, 499] on div "Wieso ist es wichtig zuerst das Haarnetz anzuziehen? Single-Choice Frage" at bounding box center [143, 487] width 255 height 36
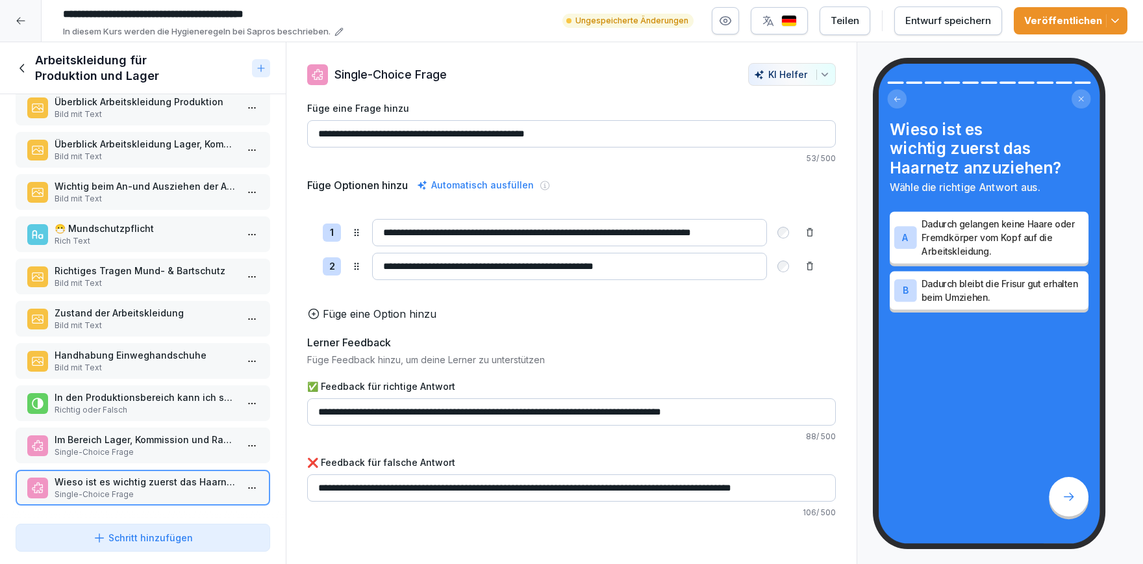
click at [180, 362] on p "Bild mit Text" at bounding box center [146, 368] width 182 height 12
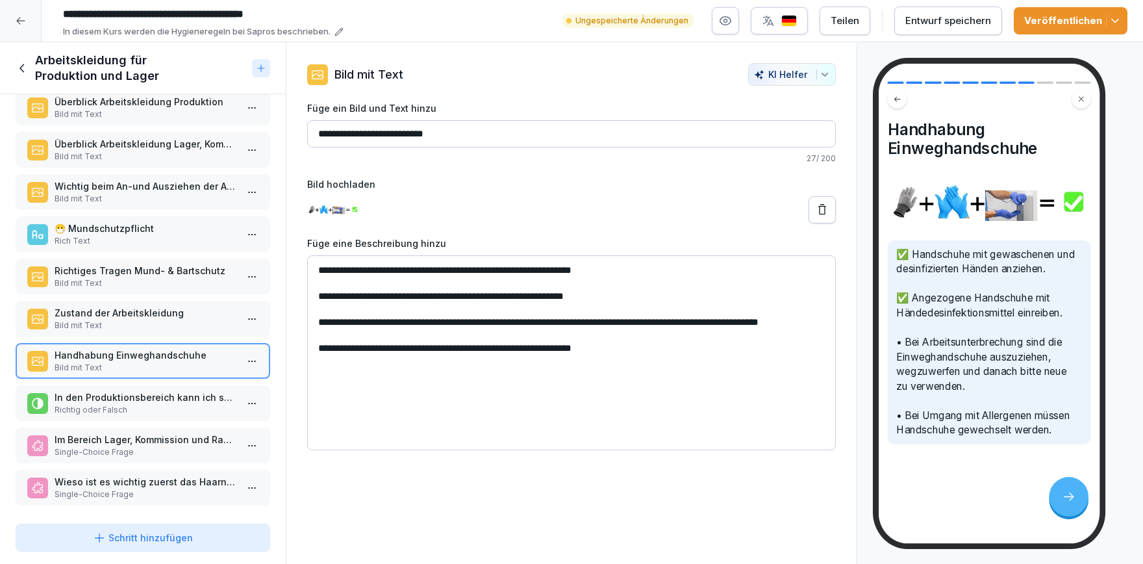
click at [169, 312] on p "Zustand der Arbeitskleidung" at bounding box center [146, 313] width 182 height 14
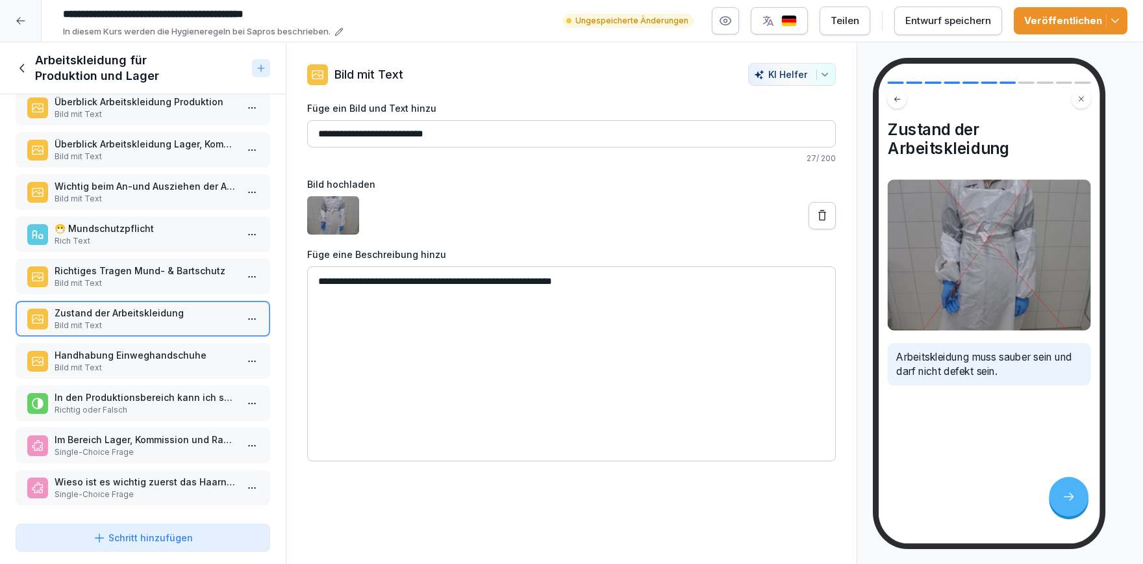
click at [1119, 23] on icon "button" at bounding box center [1114, 20] width 13 height 13
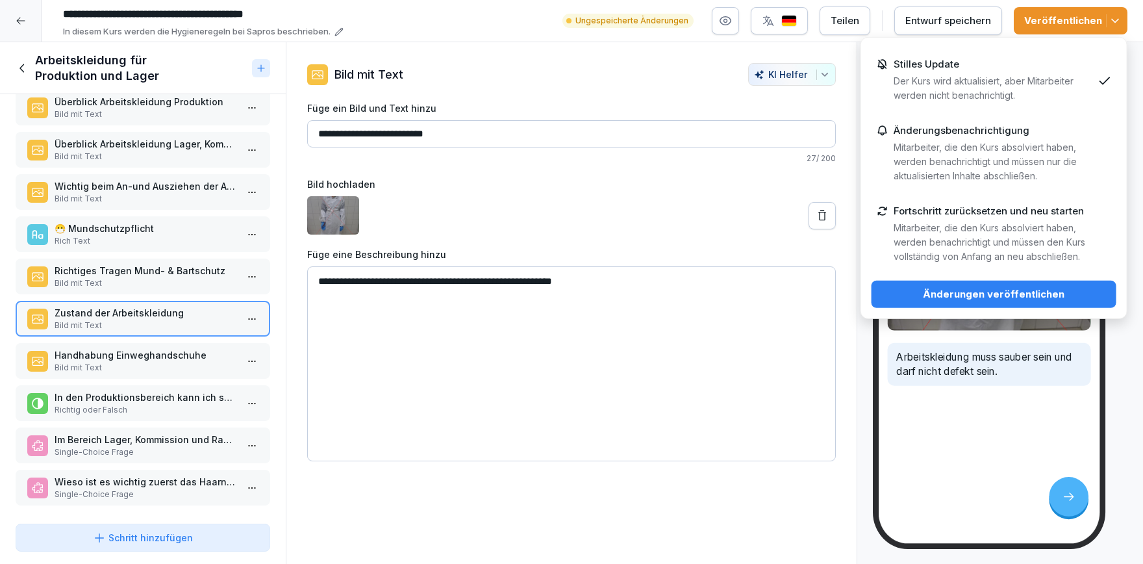
click at [1037, 90] on p "Der Kurs wird aktualisiert, aber Mitarbeiter werden nicht benachrichtigt." at bounding box center [993, 88] width 199 height 29
click at [971, 289] on div "Änderungen veröffentlichen" at bounding box center [994, 294] width 224 height 14
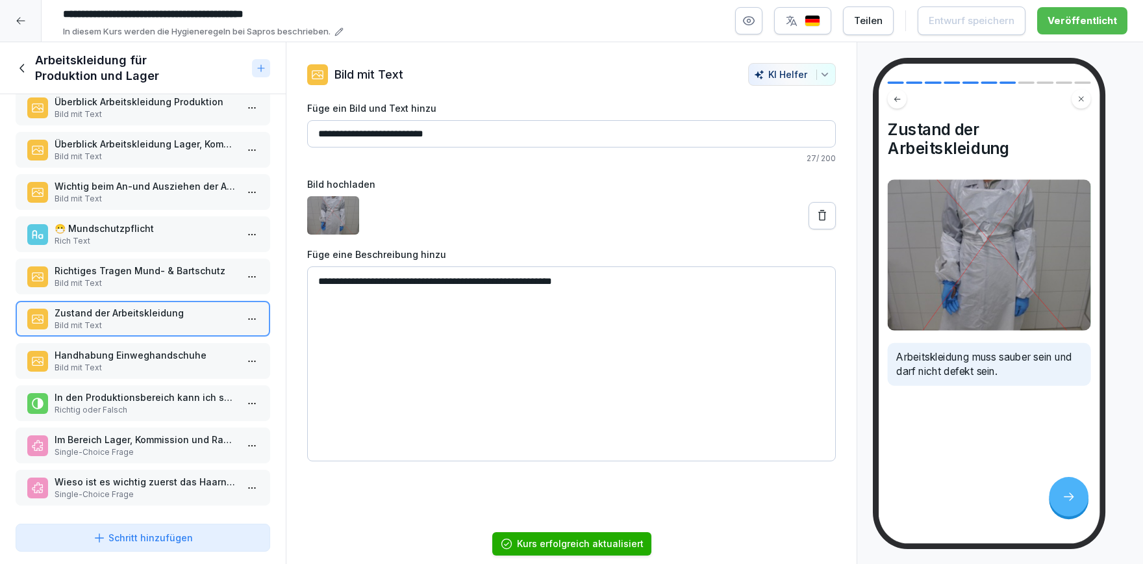
click at [26, 73] on icon at bounding box center [23, 68] width 14 height 14
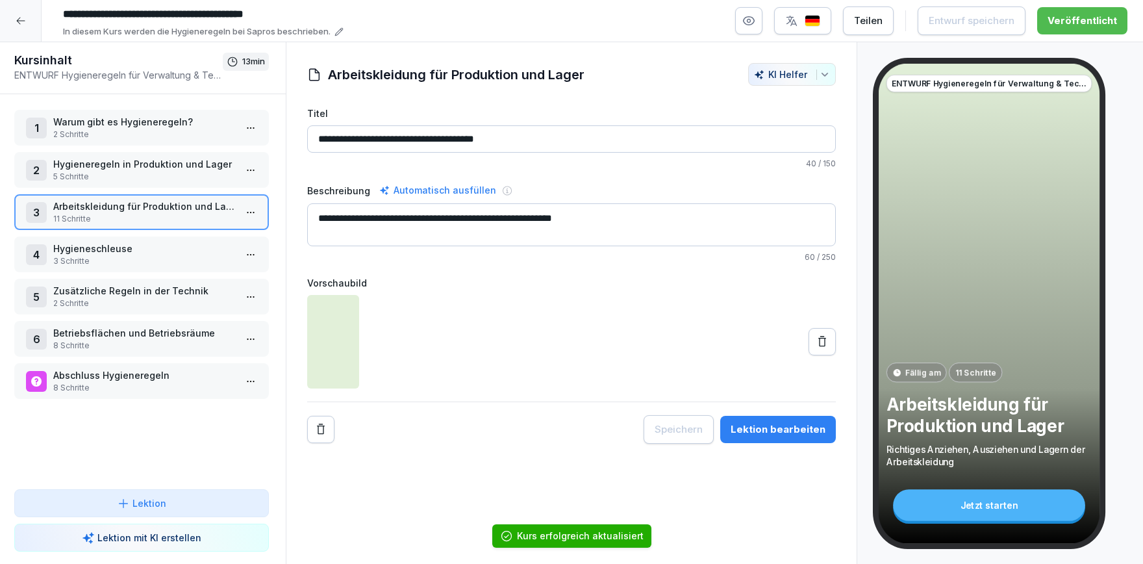
scroll to position [62, 0]
click at [114, 254] on p "Hygieneschleuse" at bounding box center [146, 249] width 182 height 14
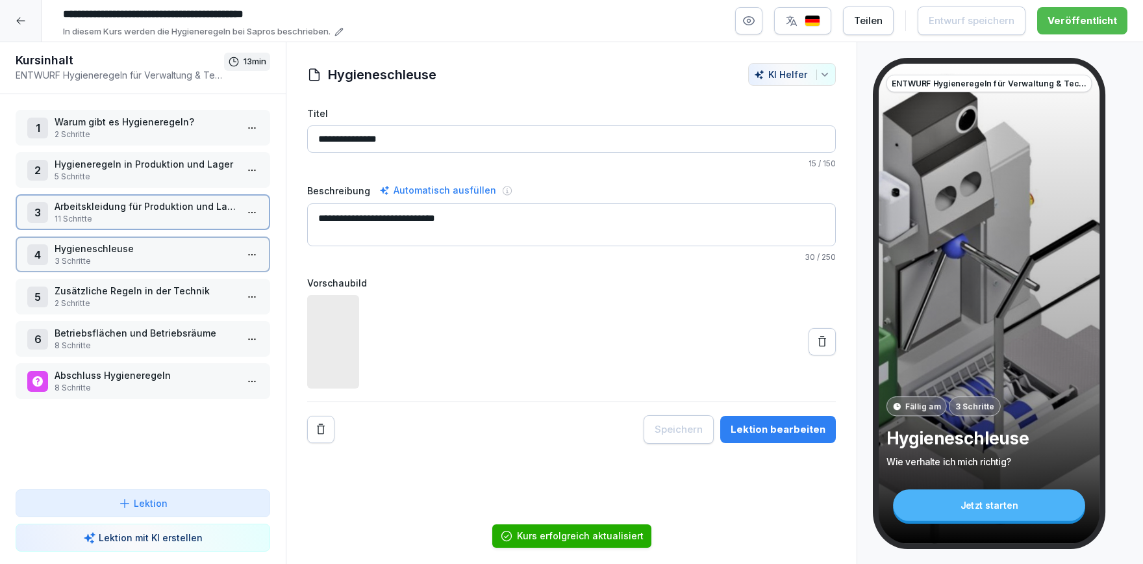
click at [114, 254] on p "Hygieneschleuse" at bounding box center [146, 249] width 182 height 14
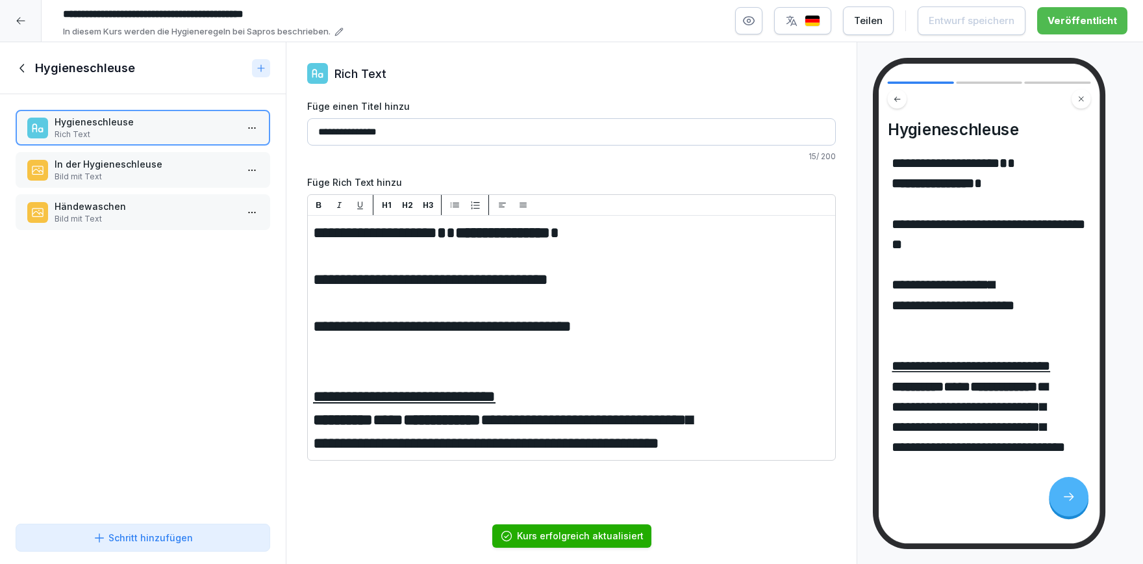
click at [90, 168] on p "In der Hygieneschleuse" at bounding box center [146, 164] width 182 height 14
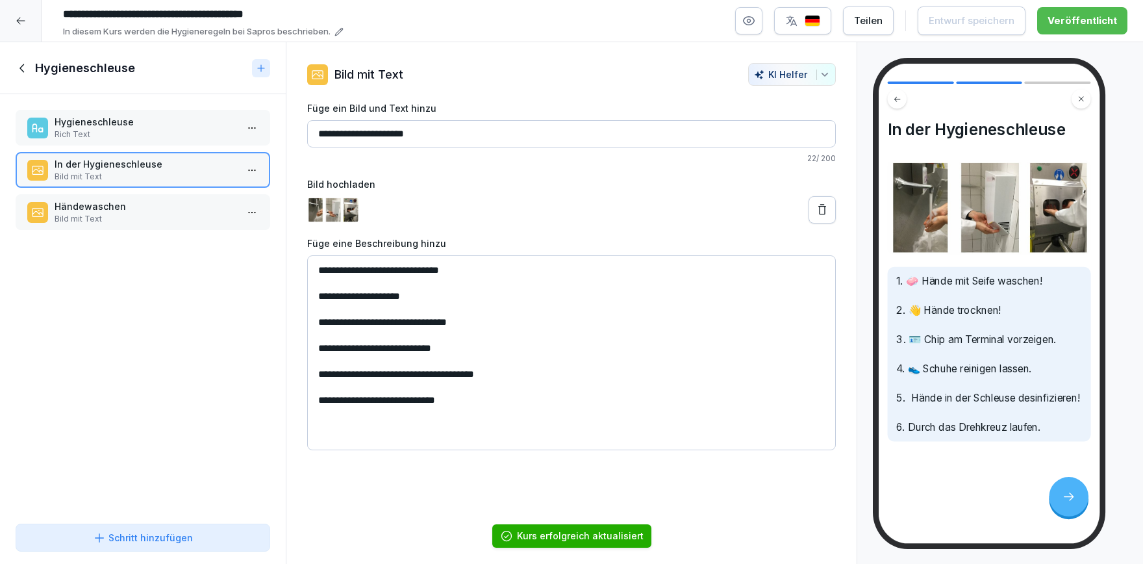
click at [111, 219] on p "Bild mit Text" at bounding box center [146, 219] width 182 height 12
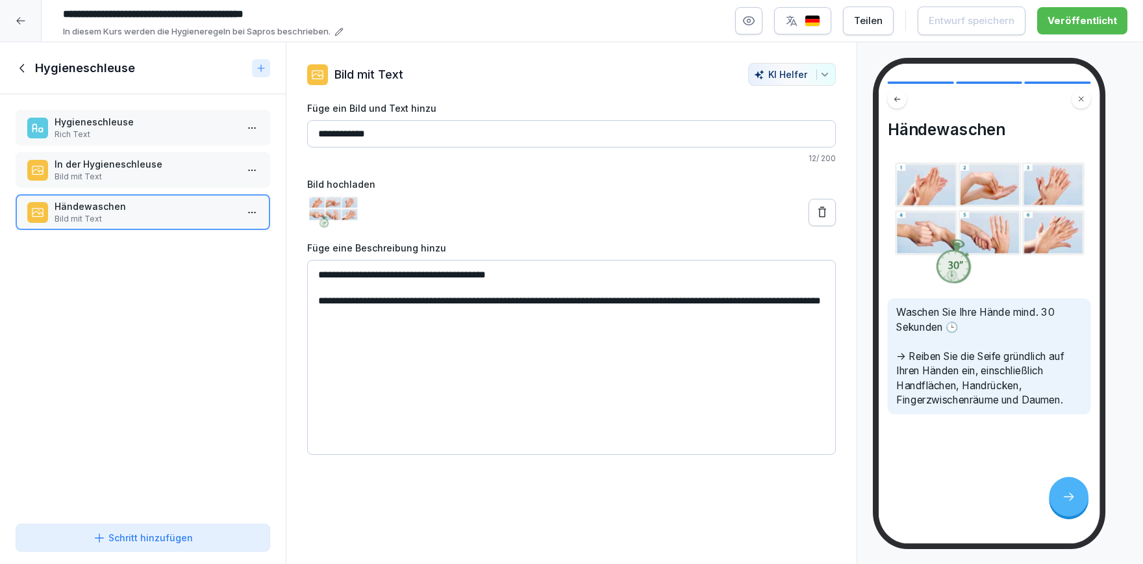
click at [21, 68] on icon at bounding box center [21, 68] width 5 height 8
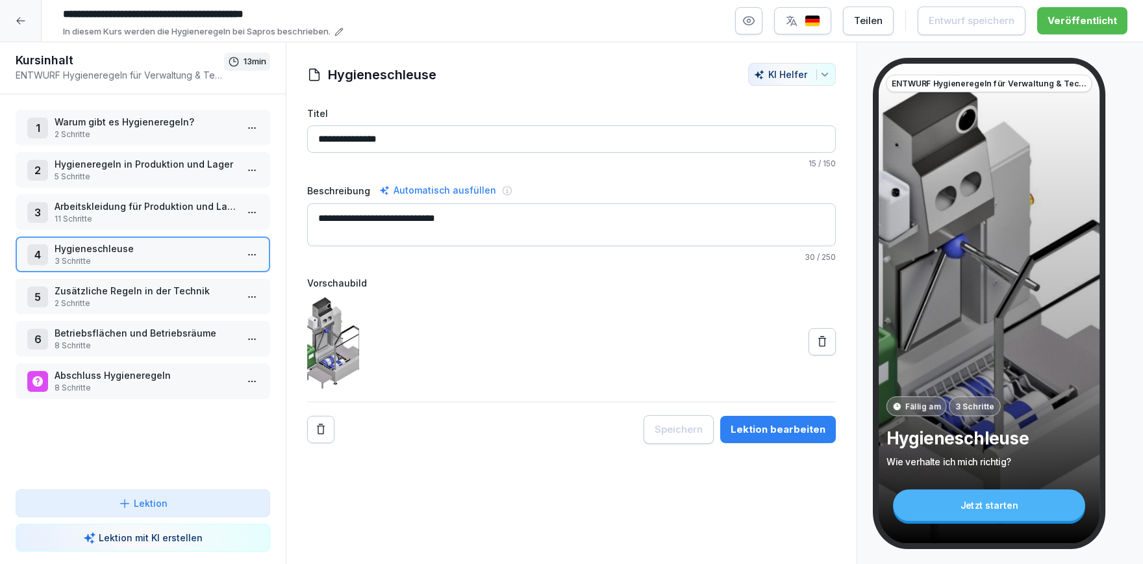
click at [19, 25] on icon at bounding box center [21, 21] width 10 height 10
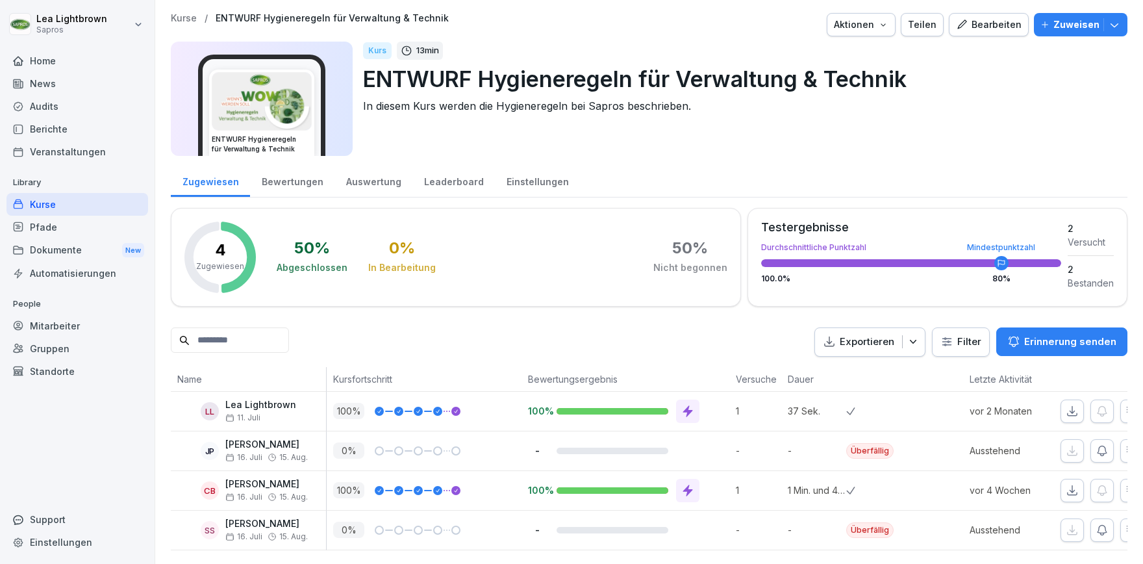
click at [66, 207] on div "Kurse" at bounding box center [77, 204] width 142 height 23
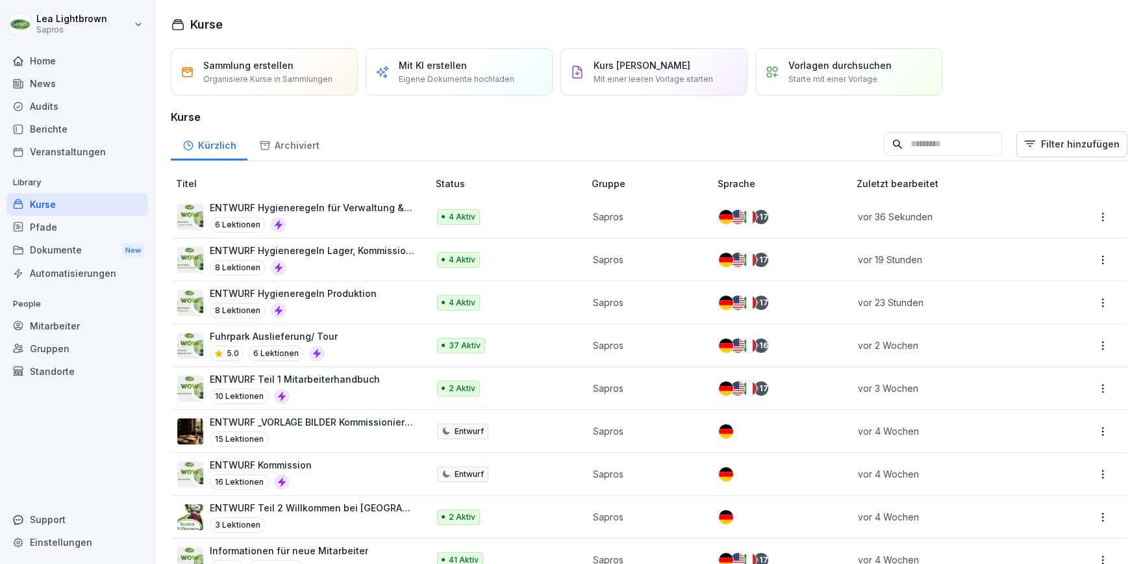
click at [361, 247] on p "ENTWURF Hygieneregeln Lager, Kommission und Rampe" at bounding box center [312, 251] width 205 height 14
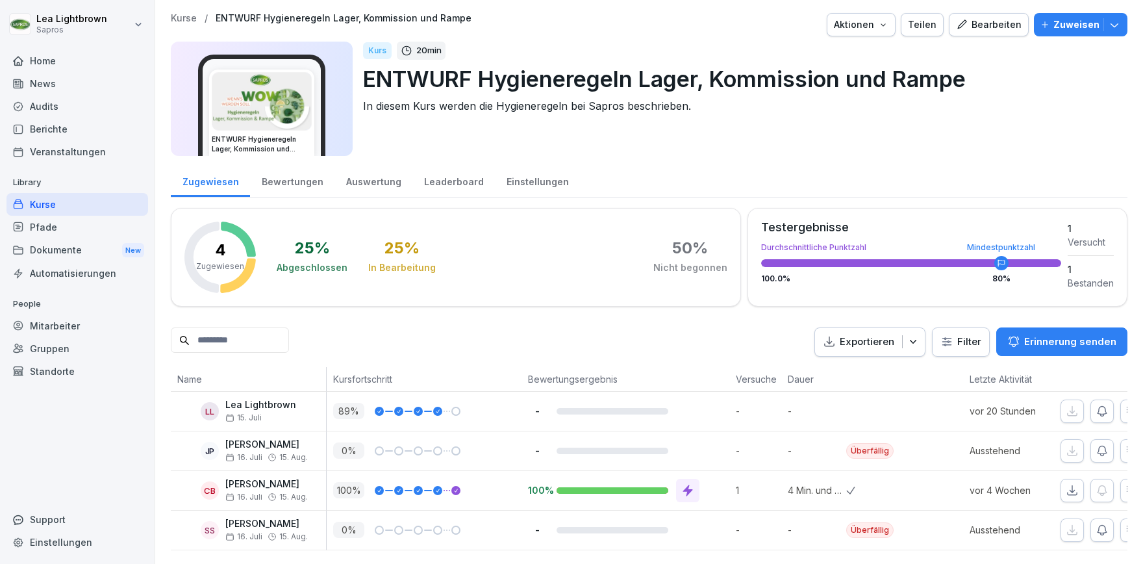
click at [979, 14] on button "Bearbeiten" at bounding box center [989, 24] width 80 height 23
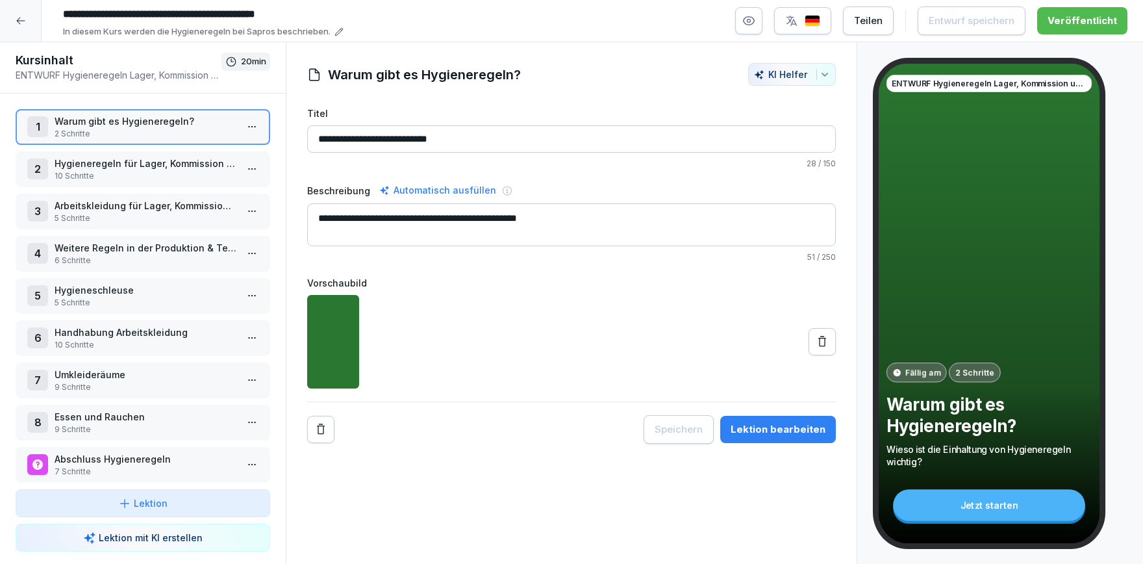
click at [140, 293] on p "Hygieneschleuse" at bounding box center [146, 290] width 182 height 14
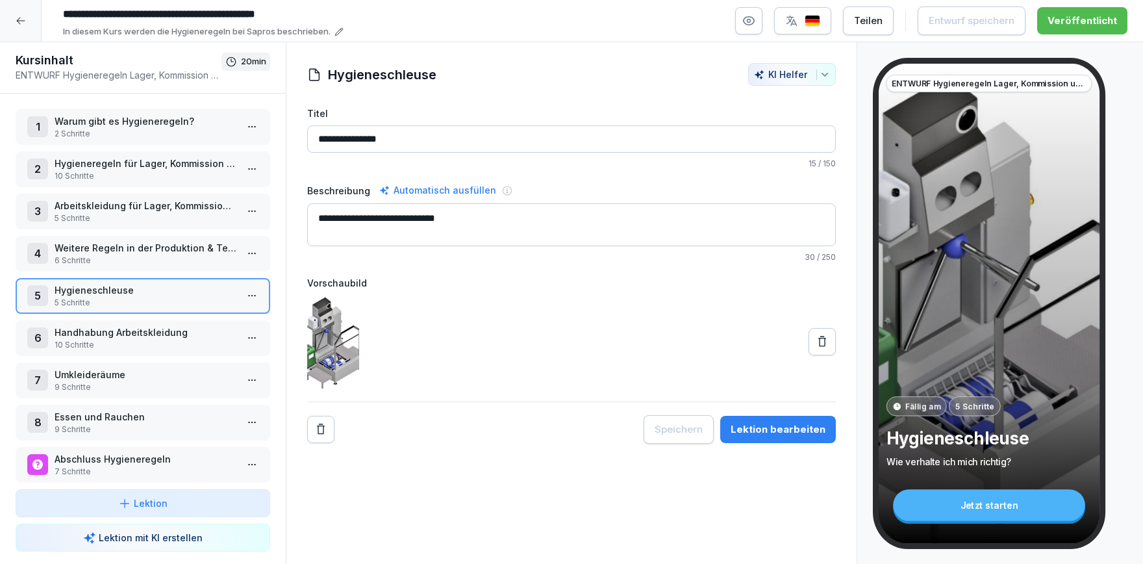
click at [140, 293] on p "Hygieneschleuse" at bounding box center [146, 290] width 182 height 14
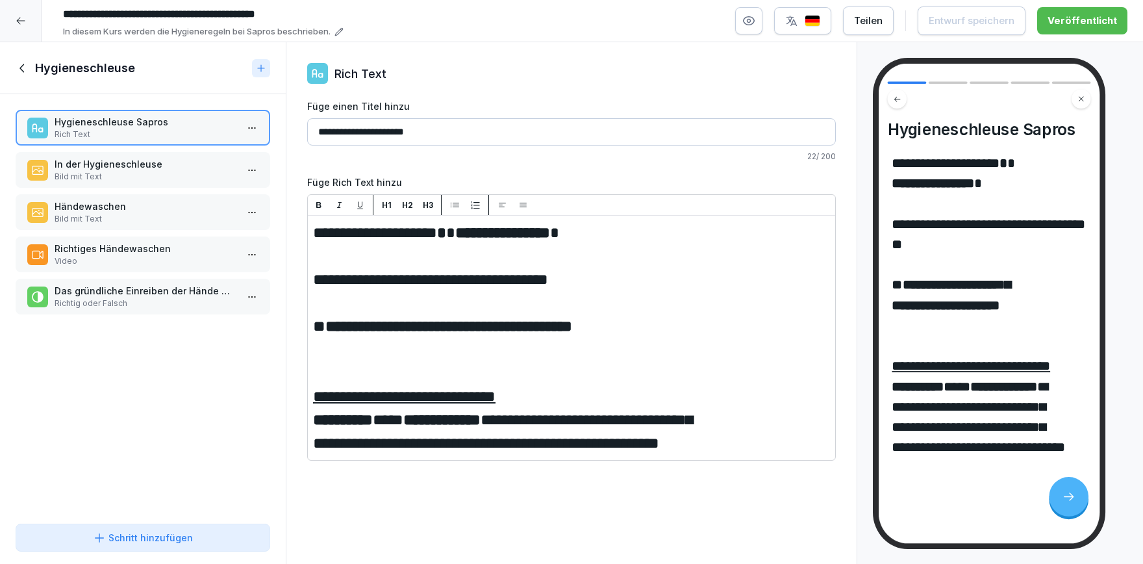
click at [134, 245] on p "Richtiges Händewaschen" at bounding box center [146, 249] width 182 height 14
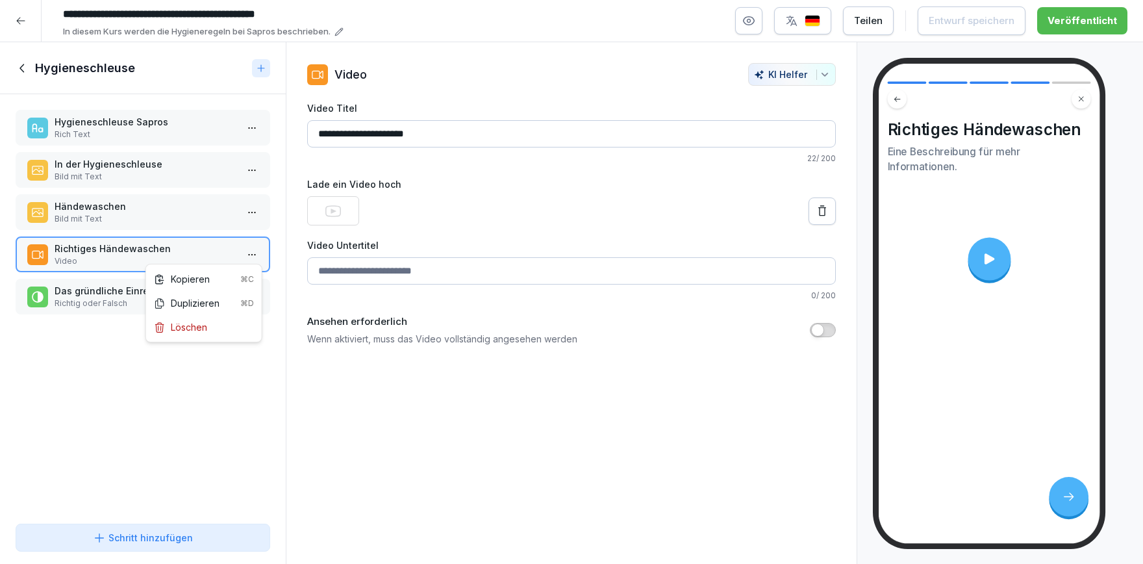
click at [250, 259] on html "**********" at bounding box center [571, 282] width 1143 height 564
click at [213, 282] on div "Kopieren ⌘C" at bounding box center [204, 279] width 100 height 14
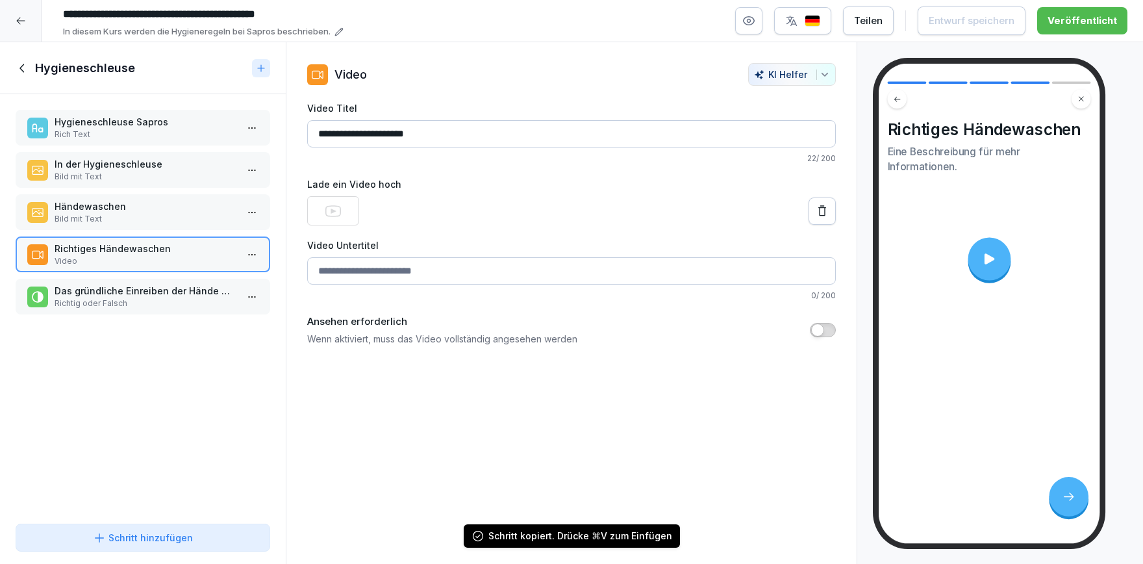
click at [209, 184] on div "In der Hygieneschleuse Bild mit Text" at bounding box center [143, 170] width 255 height 36
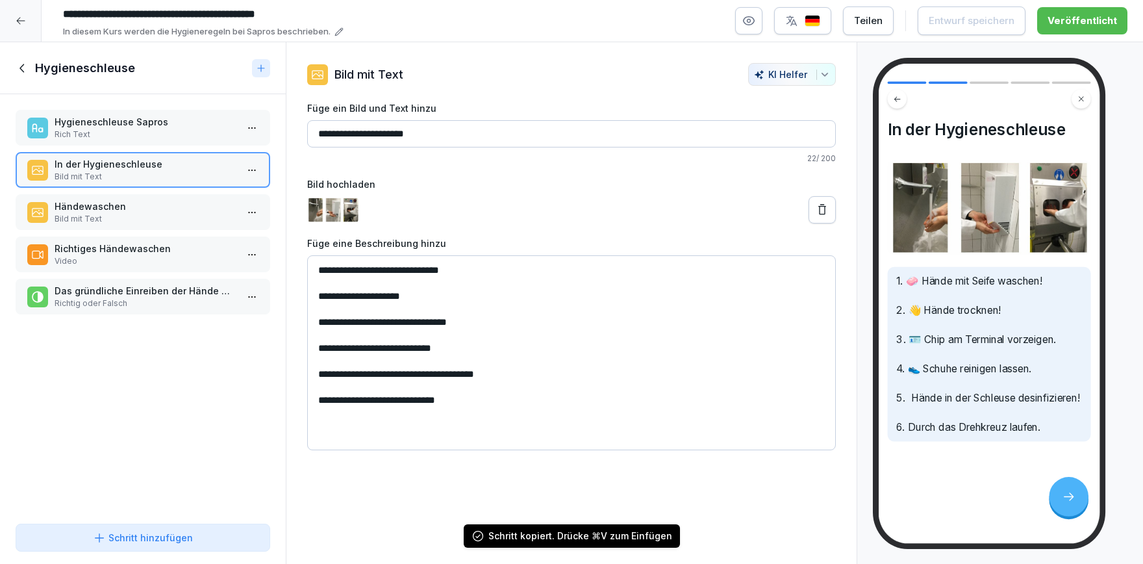
click at [201, 202] on p "Händewaschen" at bounding box center [146, 206] width 182 height 14
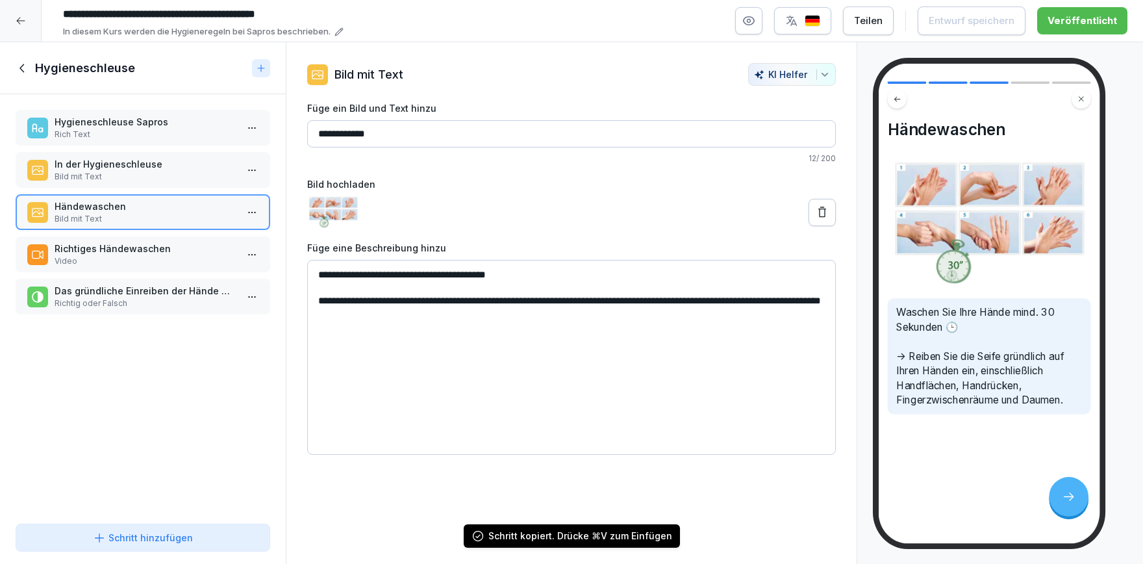
click at [177, 116] on p "Hygieneschleuse Sapros" at bounding box center [146, 122] width 182 height 14
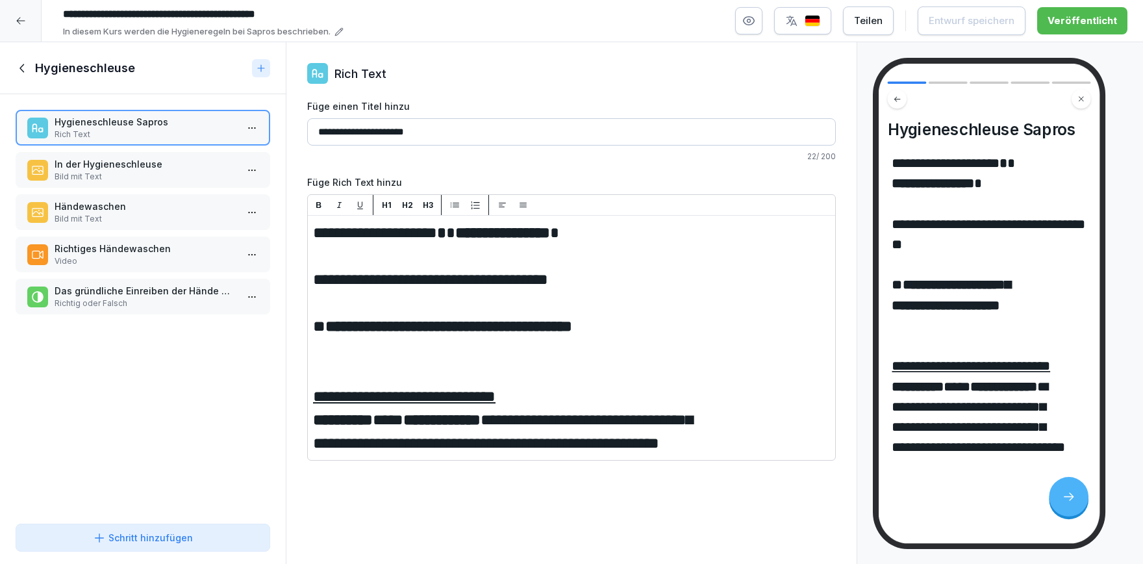
click at [27, 69] on icon at bounding box center [23, 68] width 14 height 14
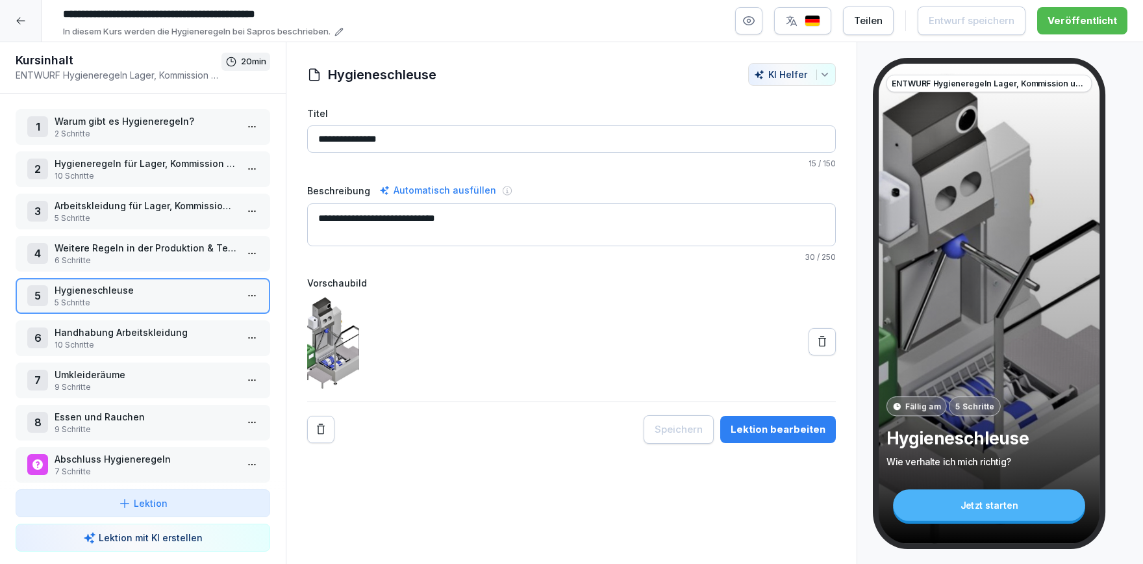
click at [118, 253] on p "Weitere Regeln in der Produktion & Technik" at bounding box center [146, 248] width 182 height 14
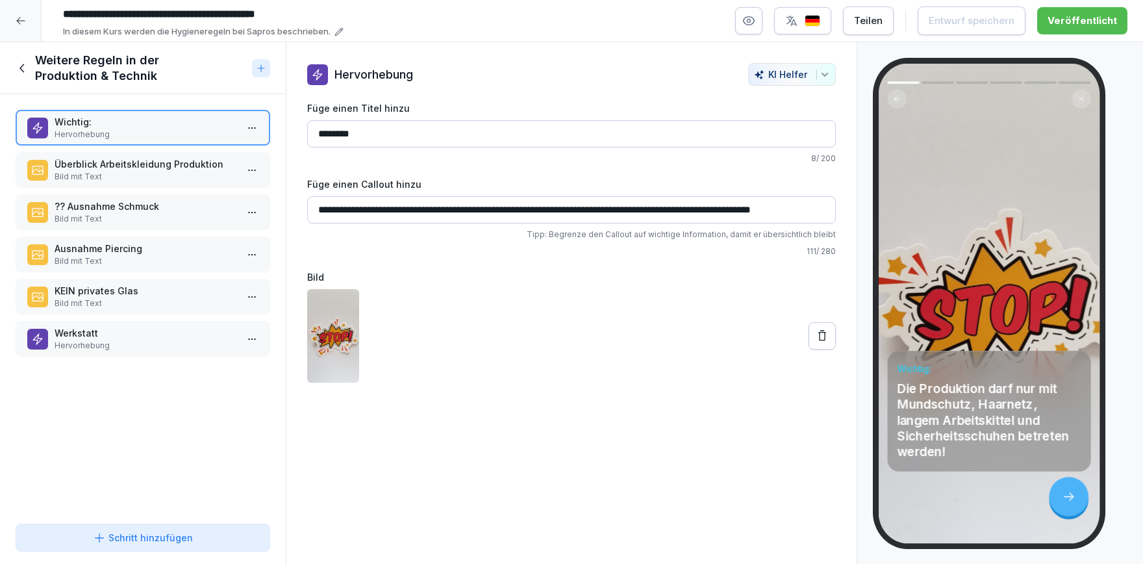
click at [120, 162] on p "Überblick Arbeitskleidung Produktion" at bounding box center [146, 164] width 182 height 14
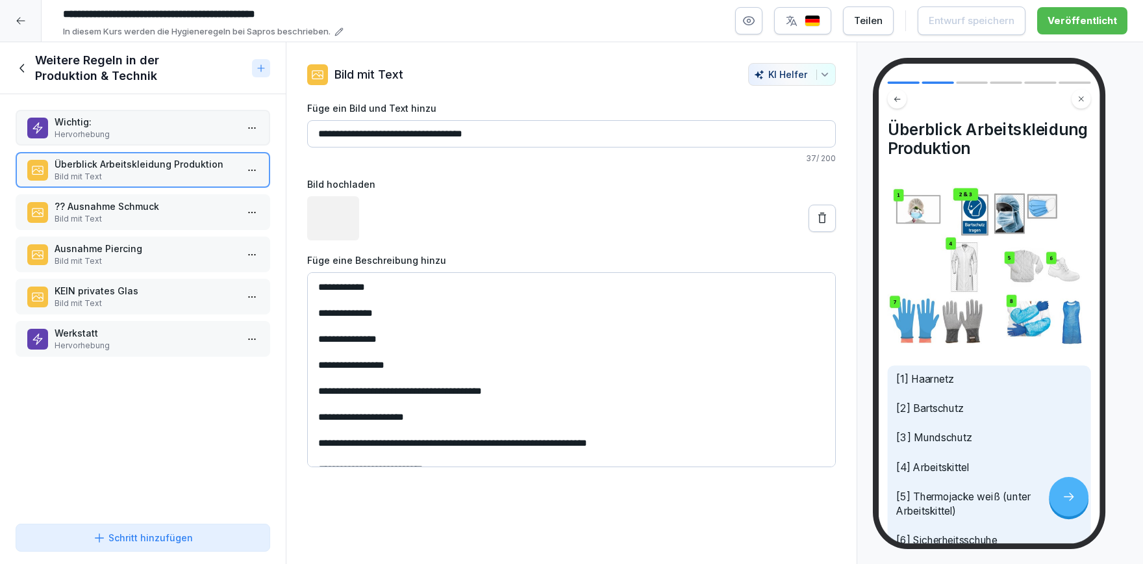
click at [119, 197] on div "?? Ausnahme Schmuck Bild mit Text" at bounding box center [143, 212] width 255 height 36
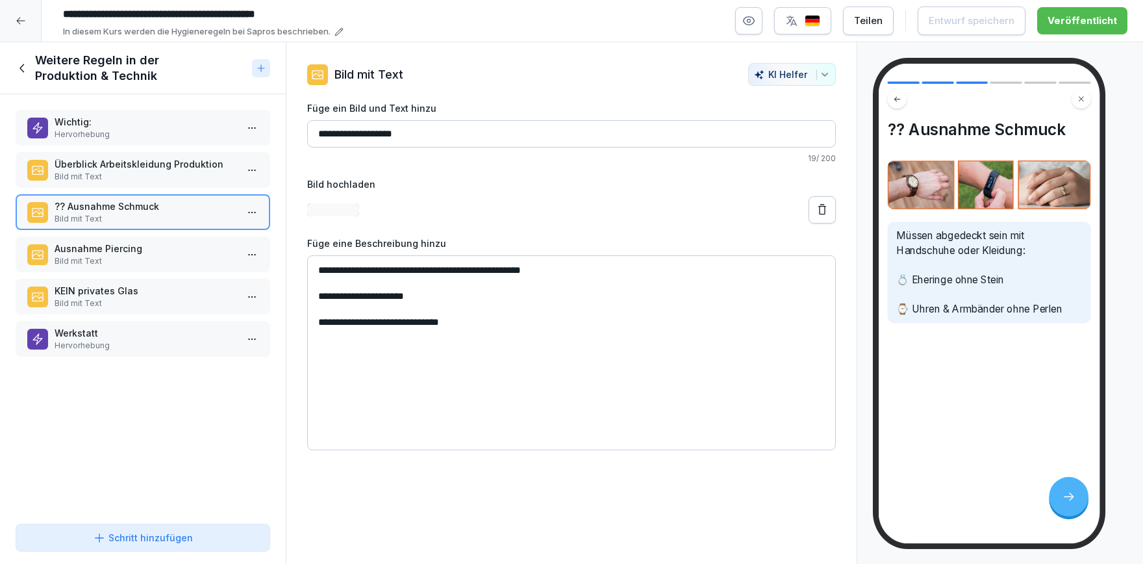
click at [131, 250] on p "Ausnahme Piercing" at bounding box center [146, 249] width 182 height 14
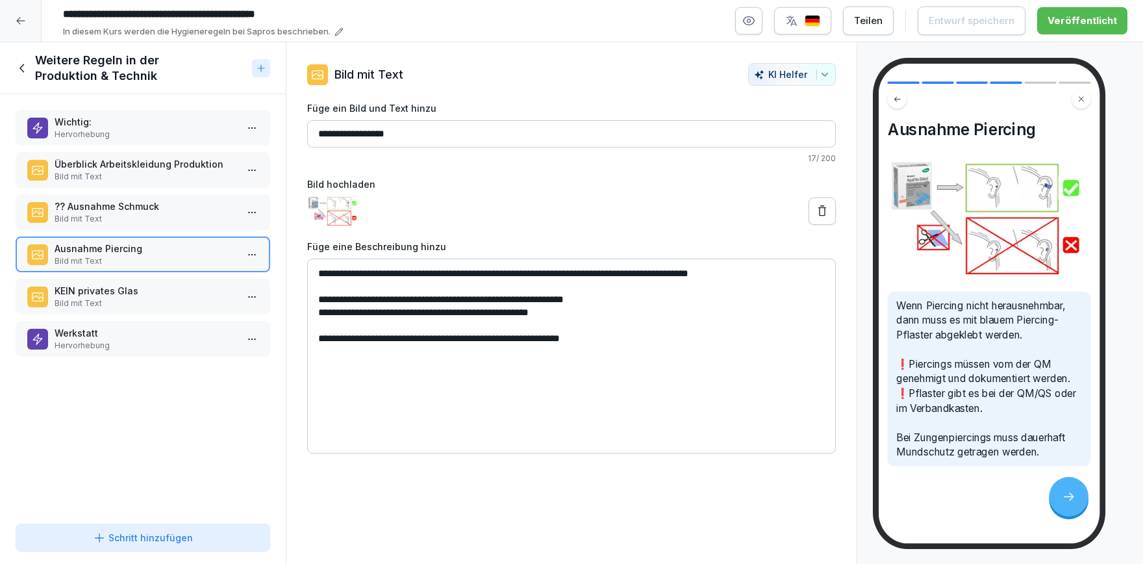
click at [323, 301] on textarea "**********" at bounding box center [571, 355] width 529 height 195
click at [14, 18] on div at bounding box center [21, 21] width 42 height 42
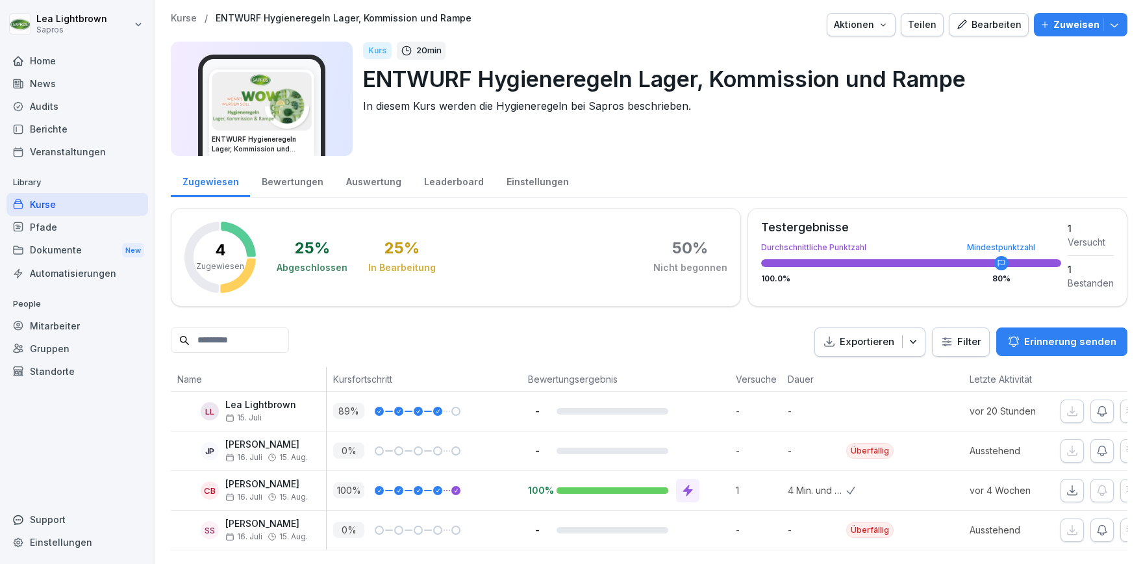
click at [64, 202] on div "Kurse" at bounding box center [77, 204] width 142 height 23
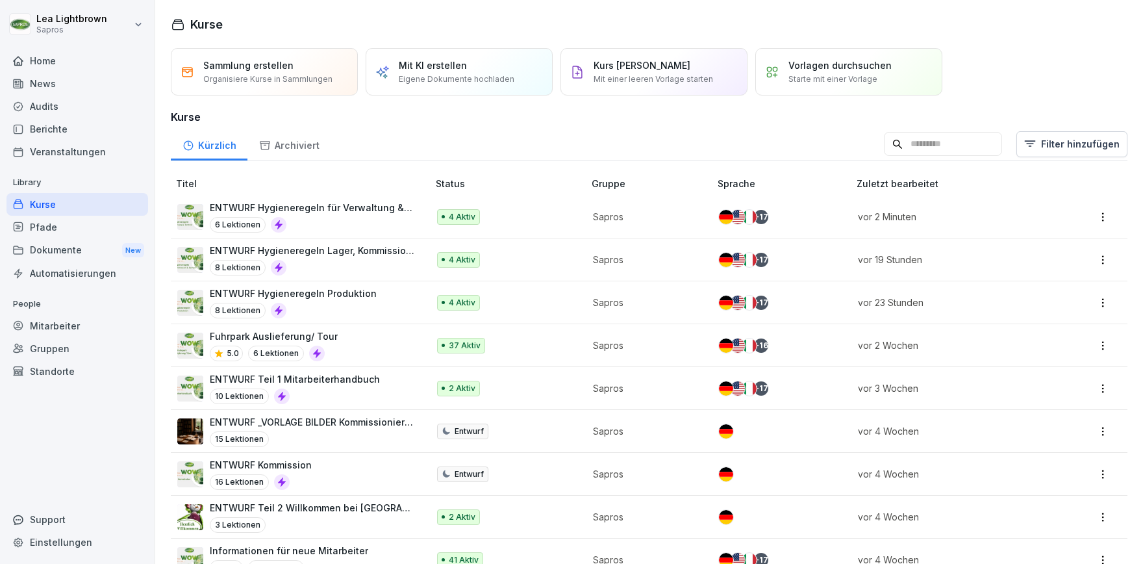
click at [382, 217] on div "6 Lektionen" at bounding box center [312, 225] width 205 height 16
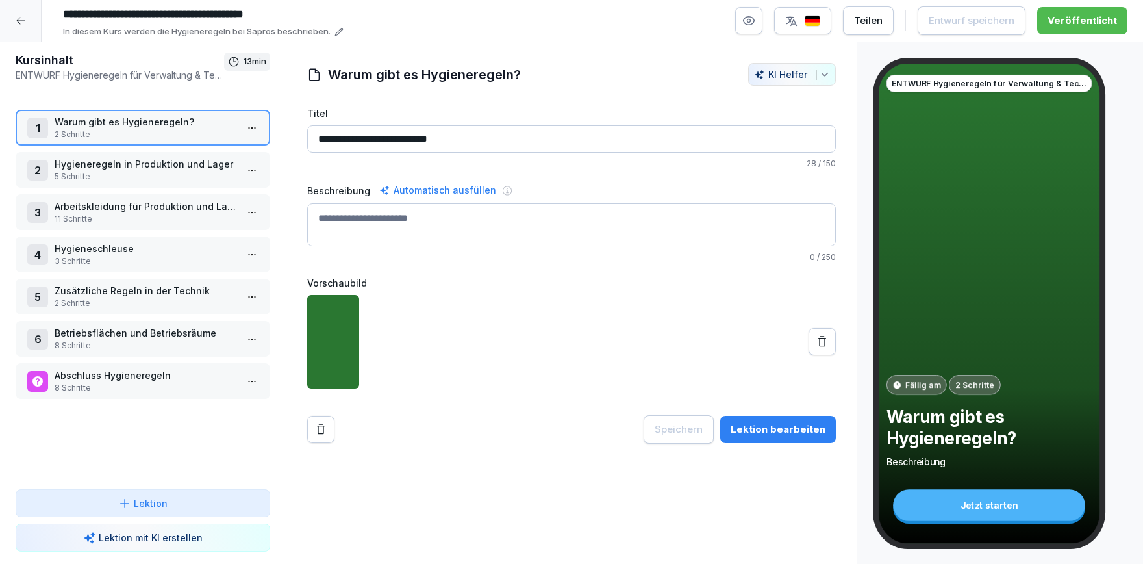
click at [128, 205] on p "Arbeitskleidung für Produktion und Lager" at bounding box center [146, 206] width 182 height 14
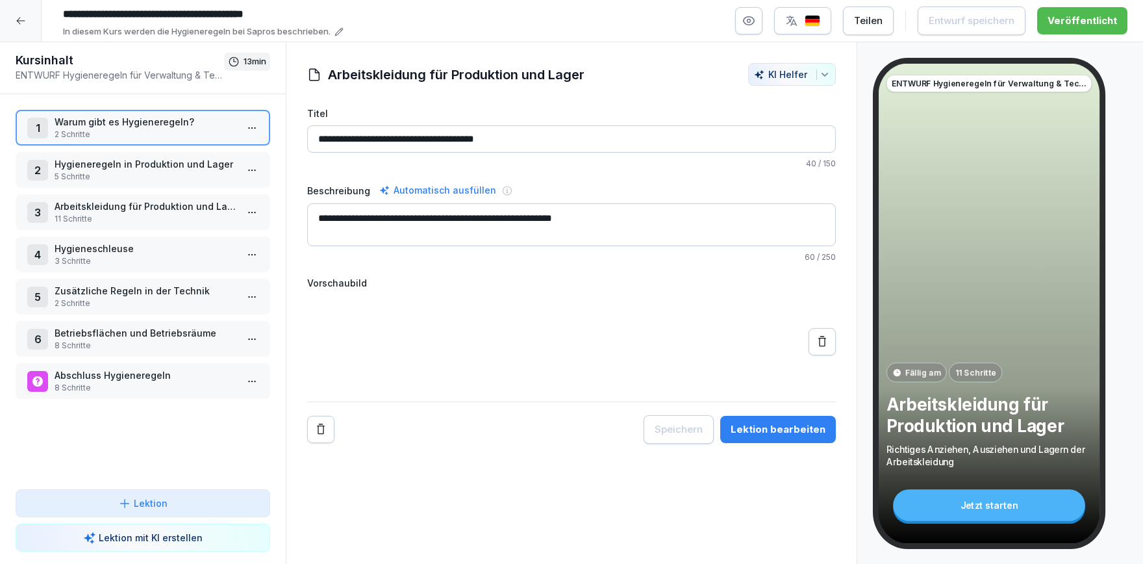
click at [128, 205] on p "Arbeitskleidung für Produktion und Lager" at bounding box center [146, 206] width 182 height 14
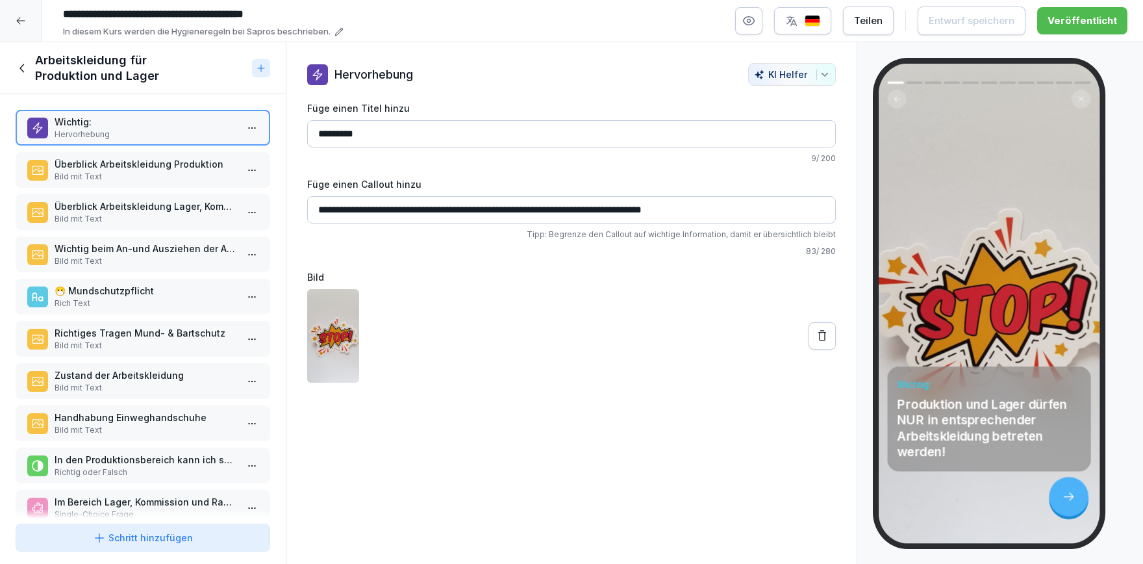
click at [136, 294] on p "😷 Mundschutzpflicht" at bounding box center [146, 291] width 182 height 14
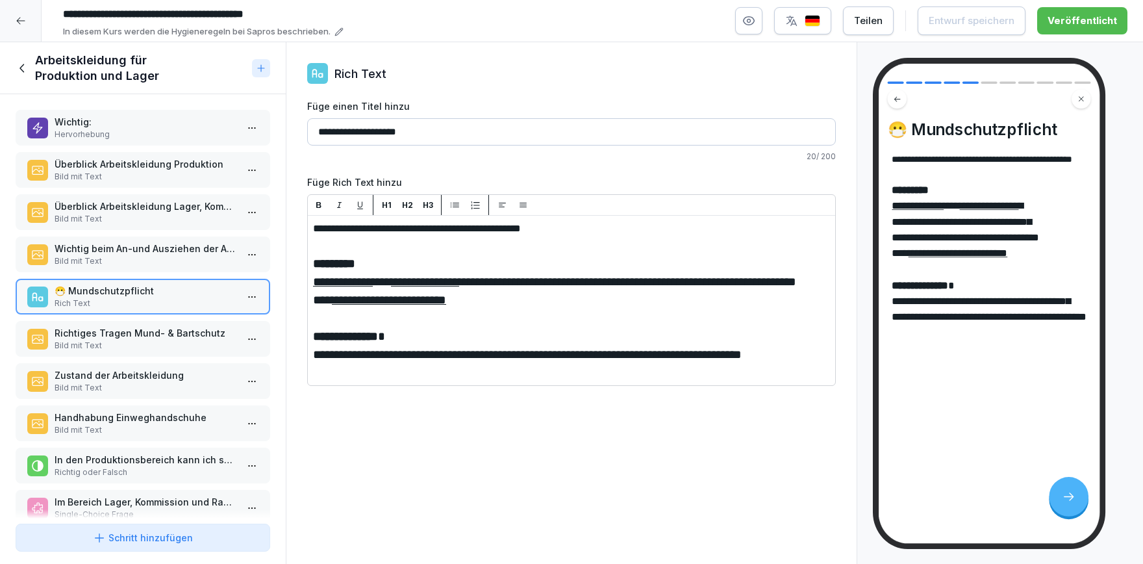
click at [146, 202] on p "Überblick Arbeitskleidung Lager, Kommission & Rampe" at bounding box center [146, 206] width 182 height 14
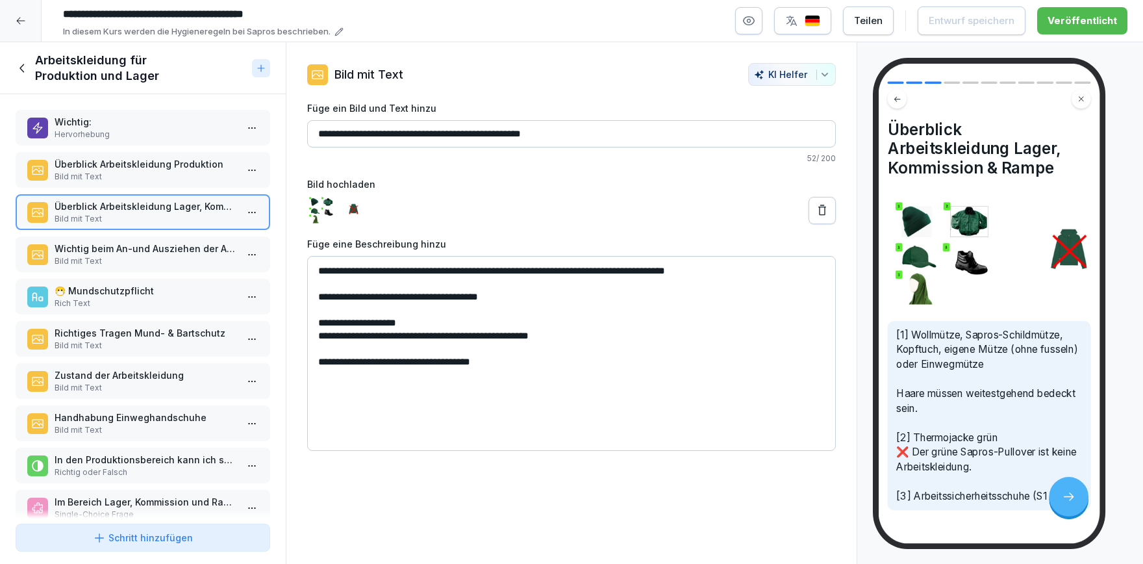
click at [319, 301] on textarea "**********" at bounding box center [571, 353] width 529 height 195
paste textarea "*"
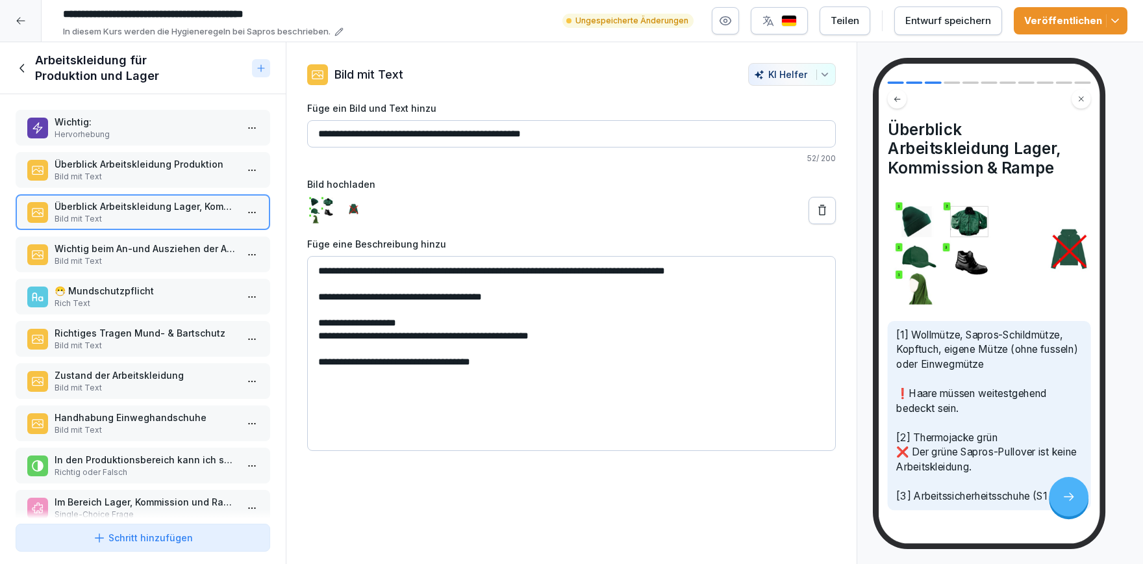
type textarea "**********"
click at [1118, 25] on icon "button" at bounding box center [1114, 20] width 13 height 13
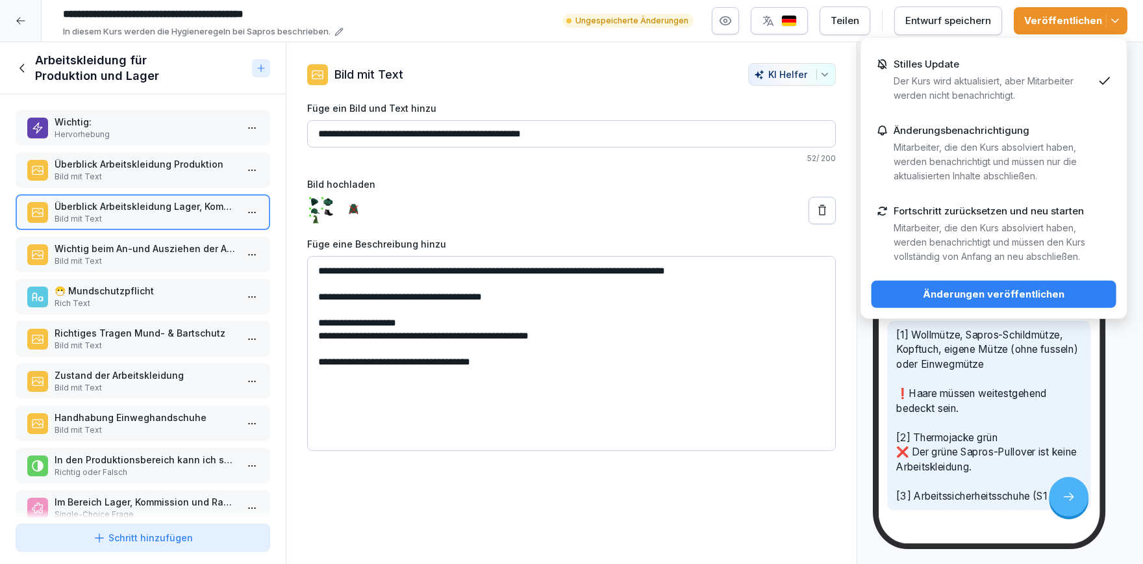
click at [1040, 75] on p "Der Kurs wird aktualisiert, aber Mitarbeiter werden nicht benachrichtigt." at bounding box center [993, 88] width 199 height 29
click at [1036, 293] on div "Änderungen veröffentlichen" at bounding box center [994, 294] width 224 height 14
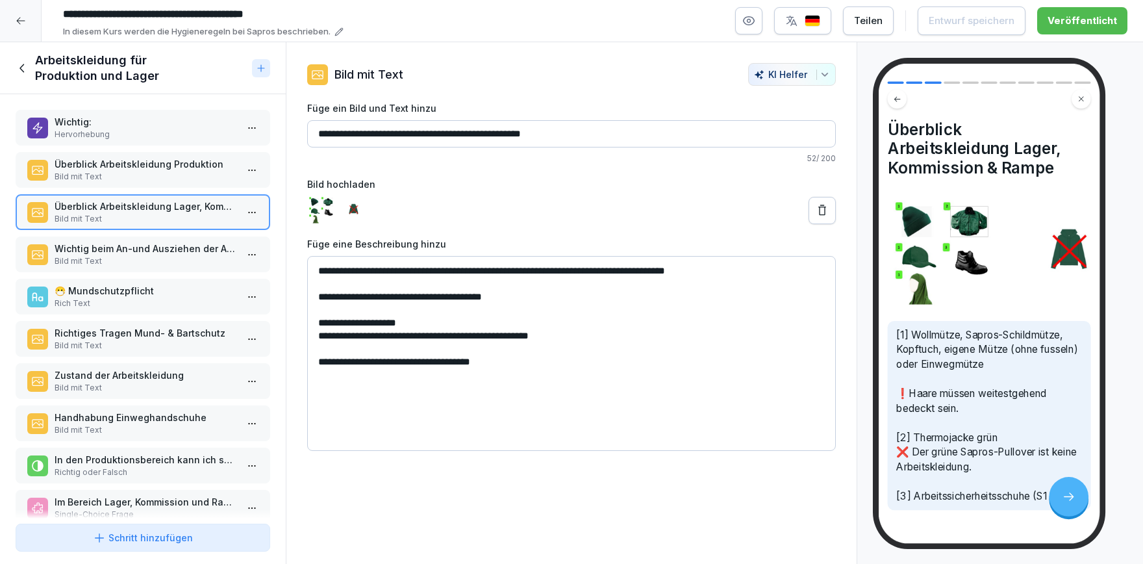
click at [15, 63] on div "Arbeitskleidung für Produktion und Lager" at bounding box center [143, 68] width 286 height 52
click at [23, 64] on icon at bounding box center [23, 68] width 14 height 14
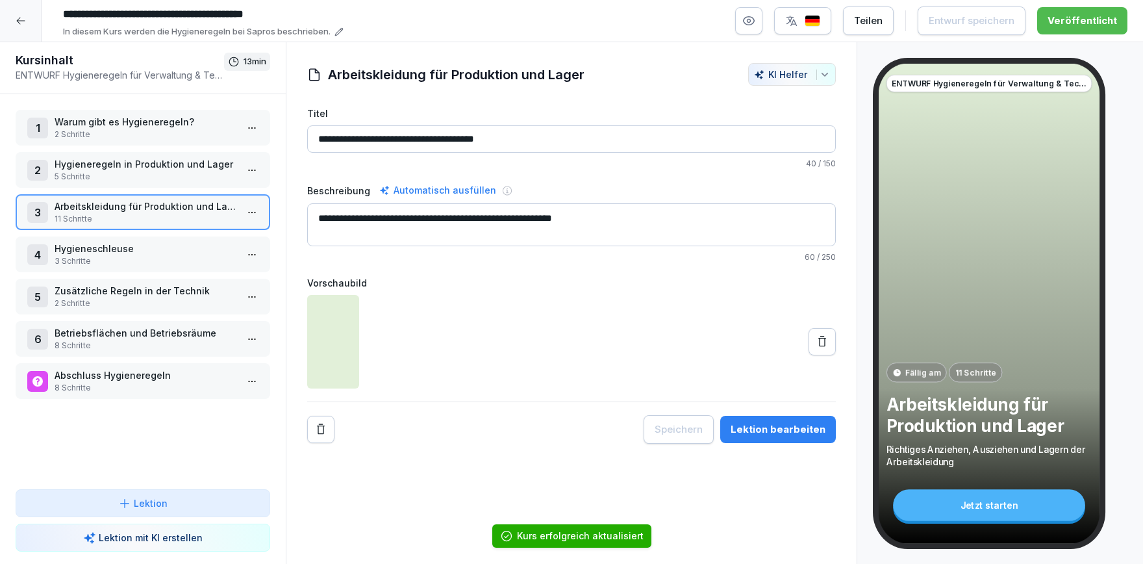
click at [108, 256] on p "3 Schritte" at bounding box center [146, 261] width 182 height 12
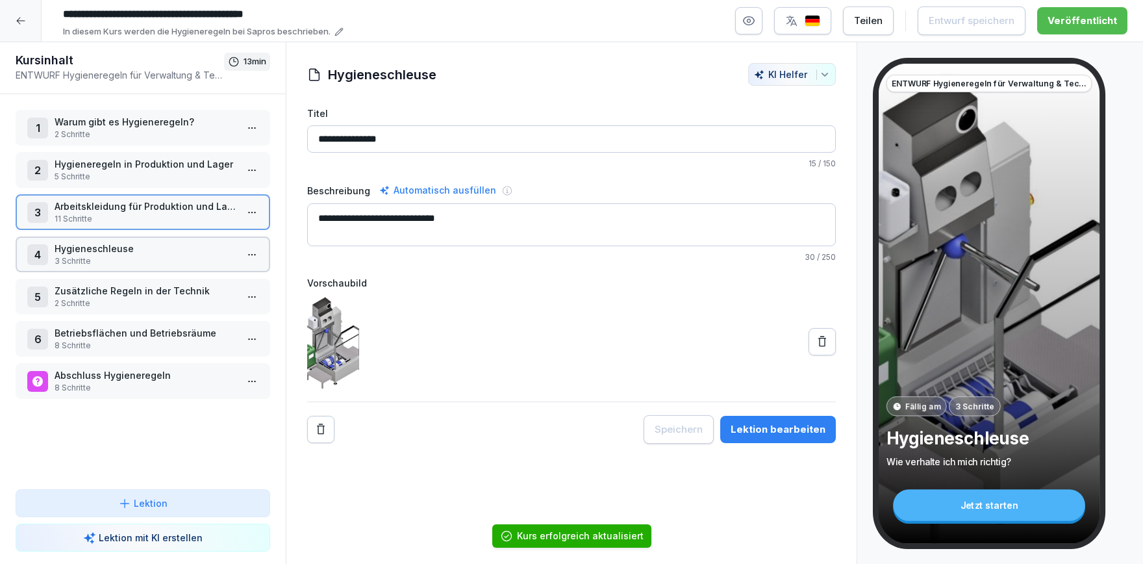
click at [108, 256] on p "3 Schritte" at bounding box center [146, 261] width 182 height 12
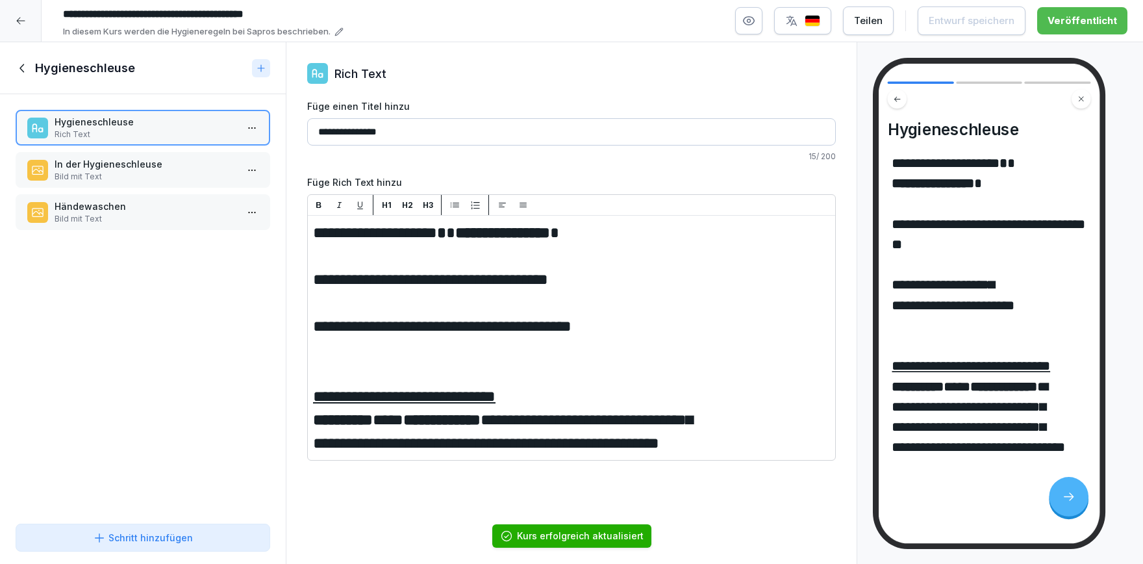
click at [126, 211] on p "Händewaschen" at bounding box center [146, 206] width 182 height 14
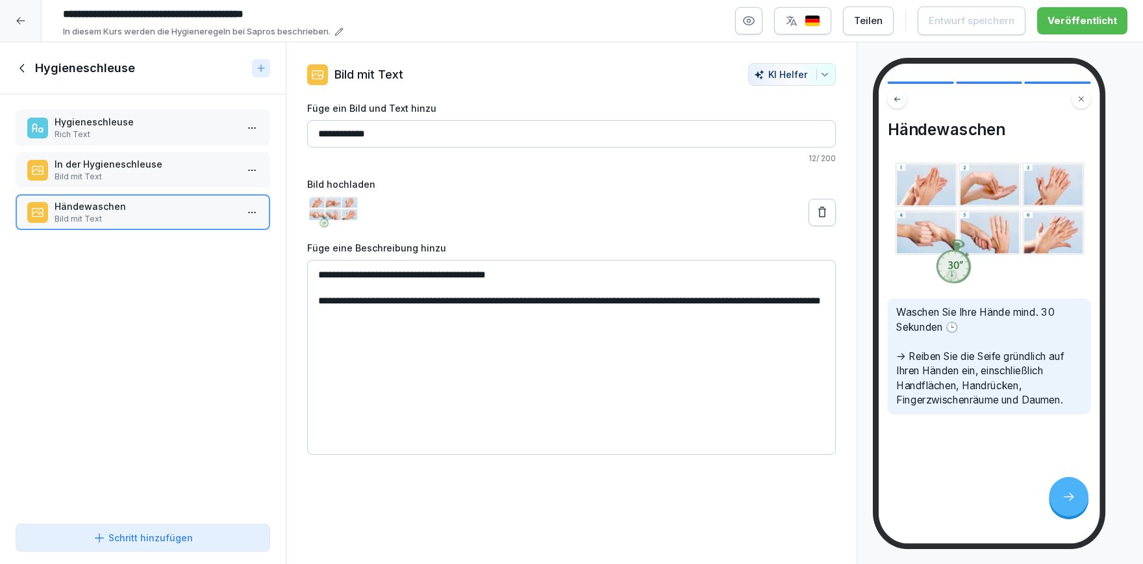
click at [125, 164] on p "In der Hygieneschleuse" at bounding box center [146, 164] width 182 height 14
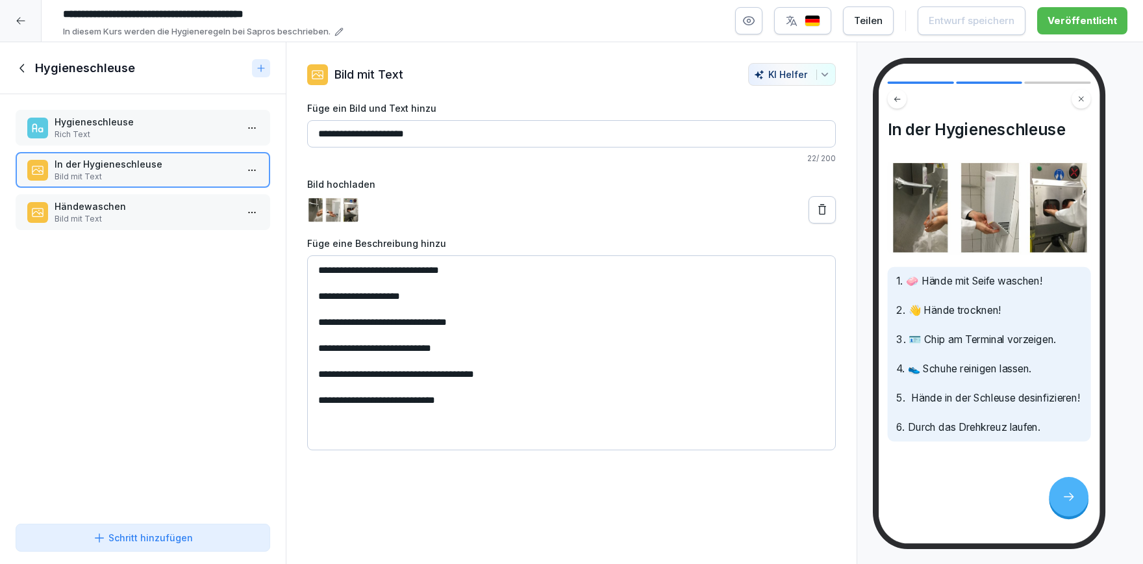
click at [129, 214] on p "Bild mit Text" at bounding box center [146, 219] width 182 height 12
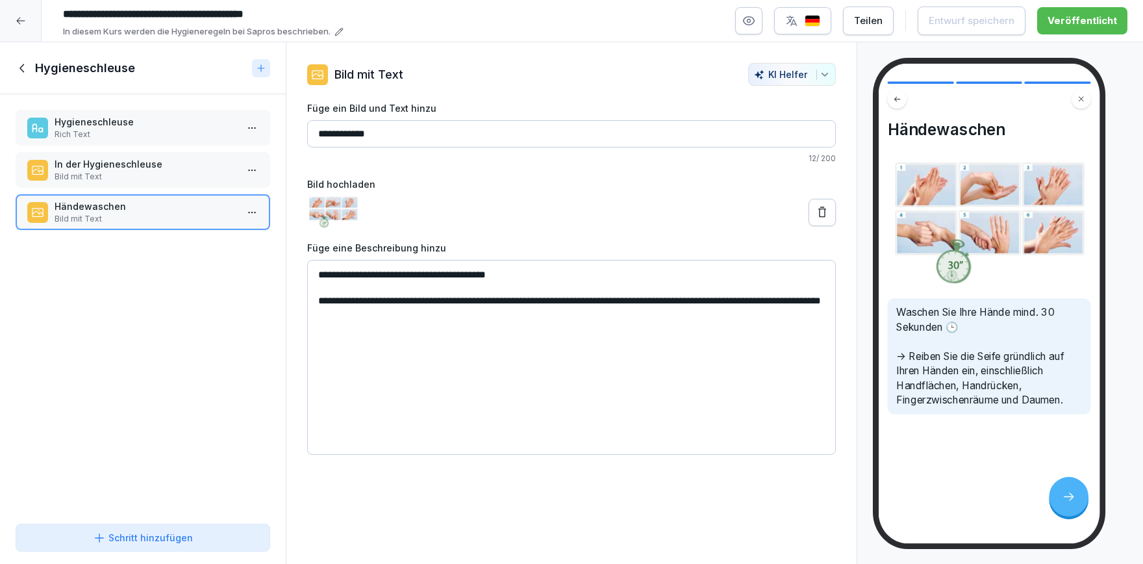
click at [153, 538] on div "Schritt hinzufügen" at bounding box center [143, 538] width 100 height 14
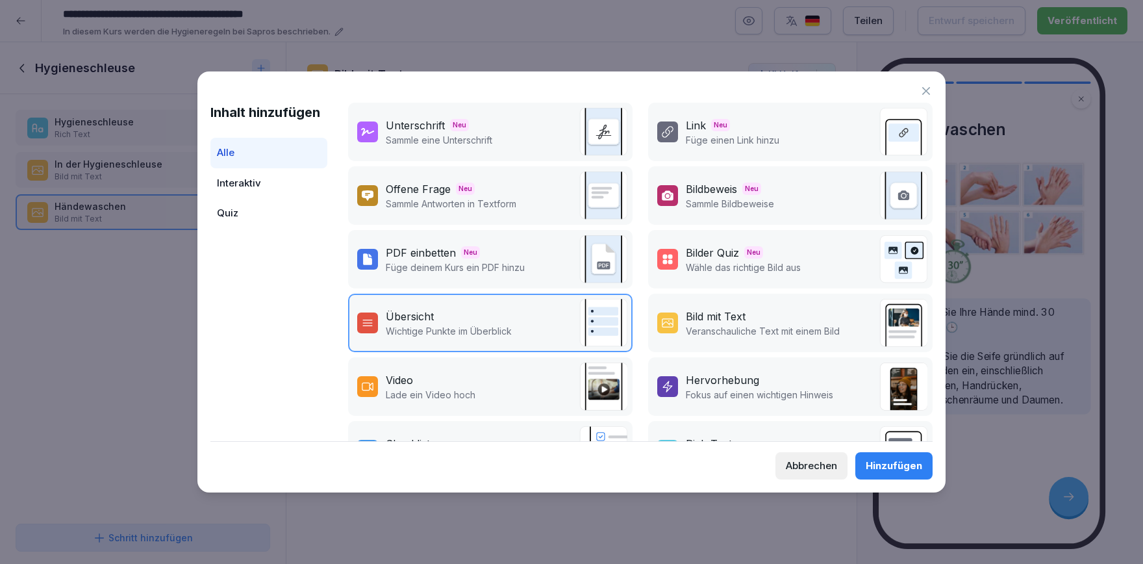
click at [491, 379] on div "Video Lade ein Video hoch" at bounding box center [490, 386] width 284 height 58
click at [888, 462] on div "Hinzufügen" at bounding box center [894, 465] width 56 height 14
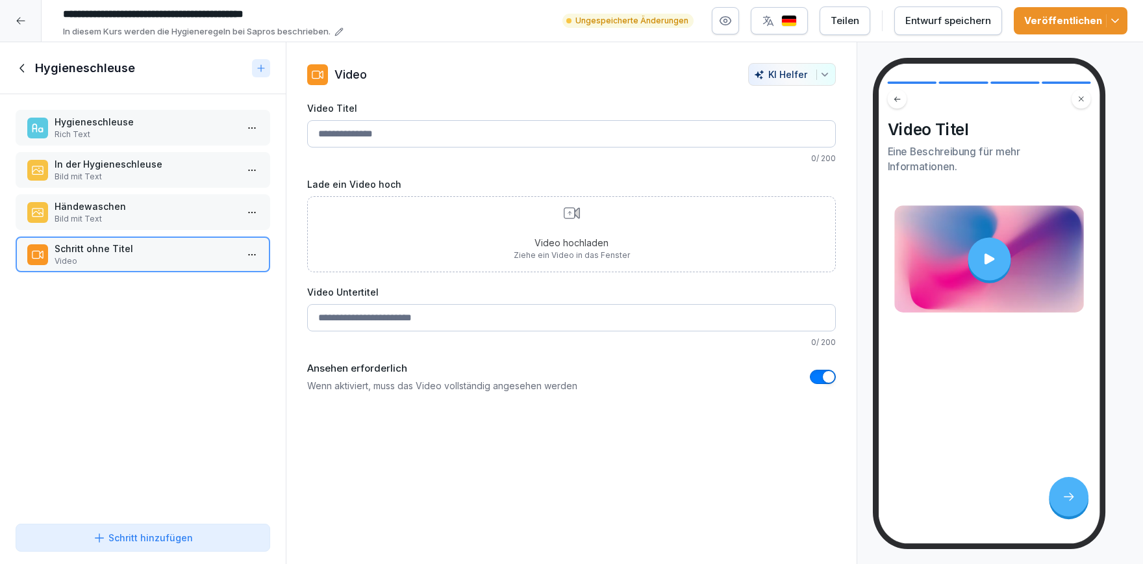
click at [447, 139] on input "Video Titel" at bounding box center [571, 133] width 529 height 27
type input "**********"
click at [592, 212] on div "Video hochladen Ziehe ein Video in das Fenster" at bounding box center [572, 234] width 116 height 54
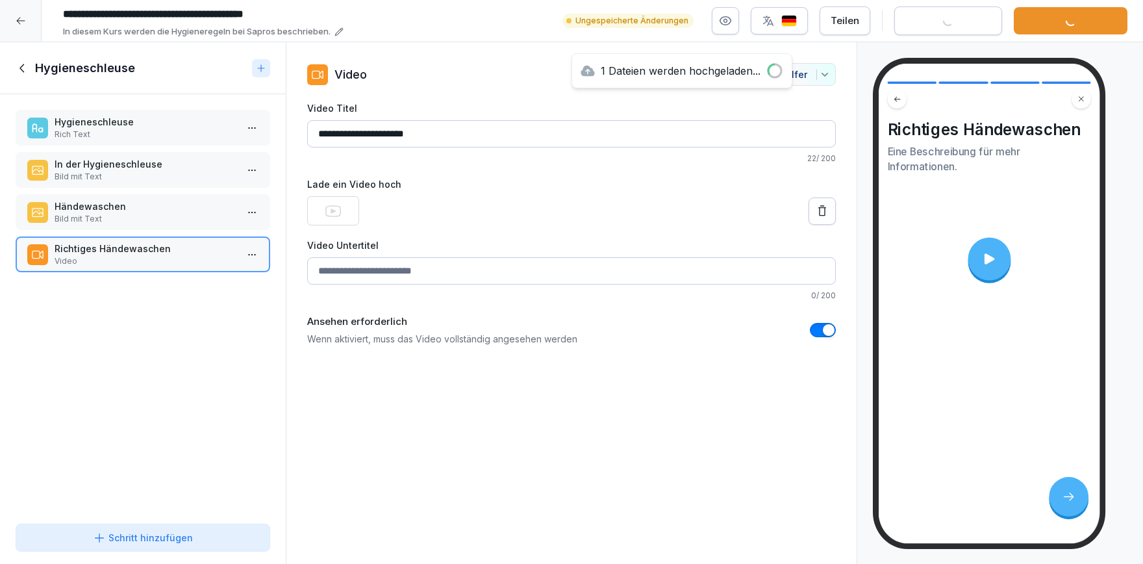
click at [995, 261] on icon at bounding box center [989, 259] width 16 height 16
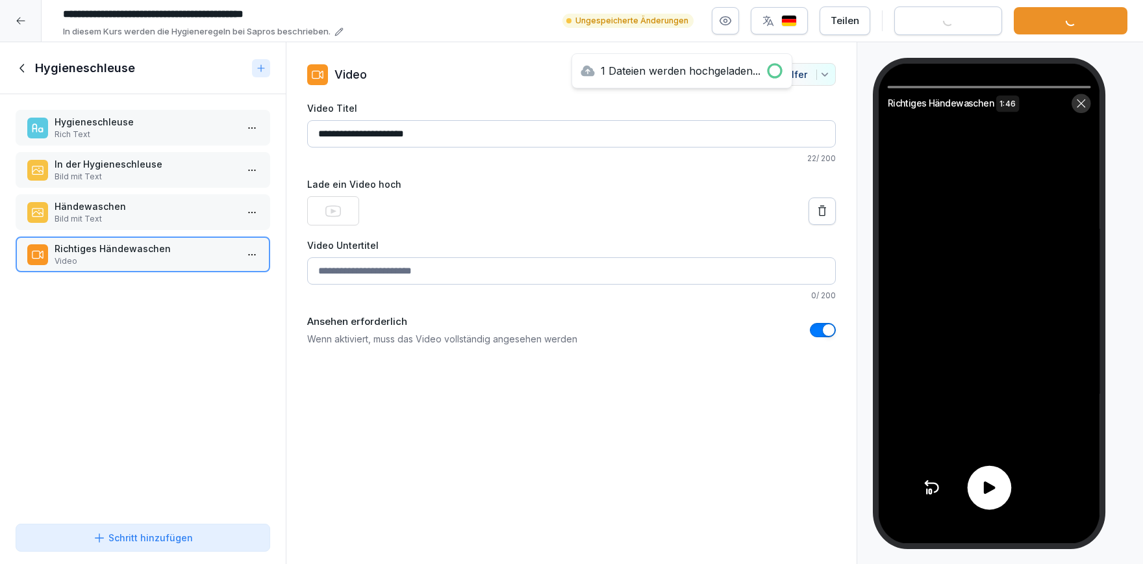
click at [813, 206] on button at bounding box center [821, 210] width 27 height 27
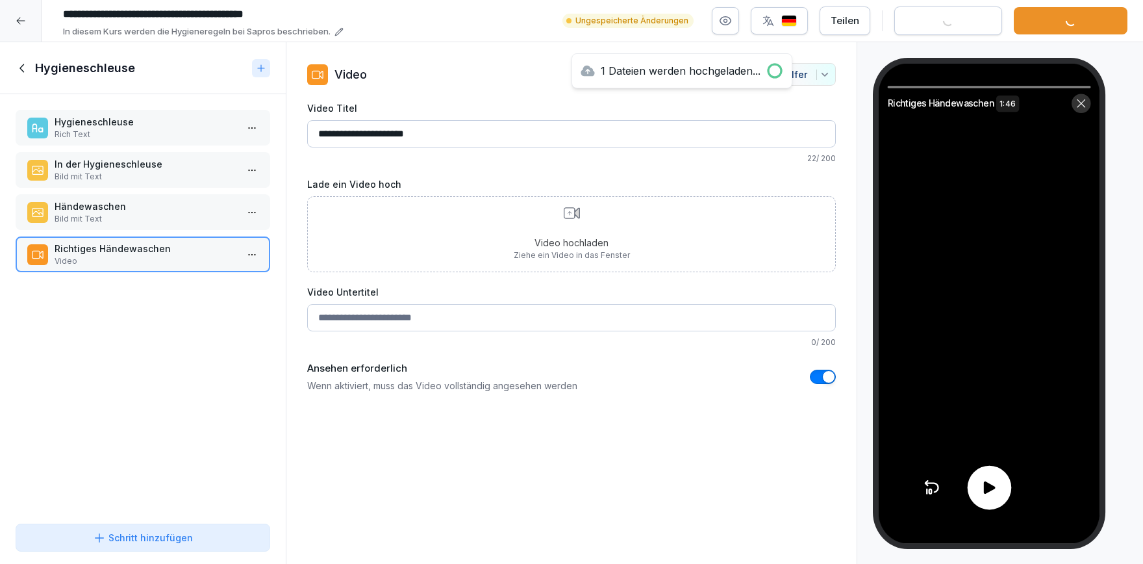
click at [604, 260] on p "Ziehe ein Video in das Fenster" at bounding box center [572, 255] width 116 height 12
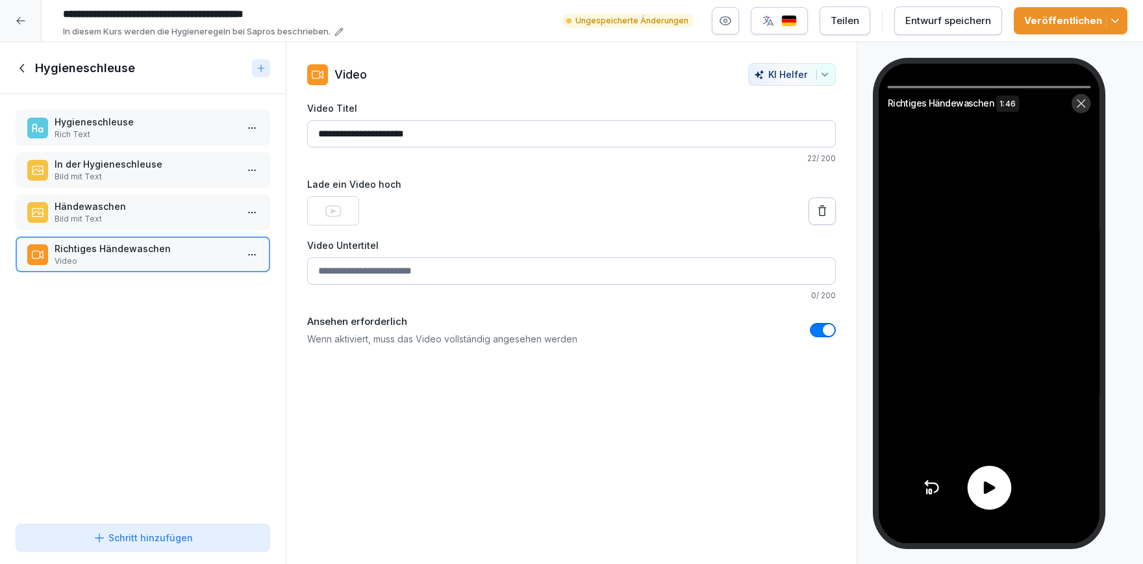
click at [182, 219] on p "Bild mit Text" at bounding box center [146, 219] width 182 height 12
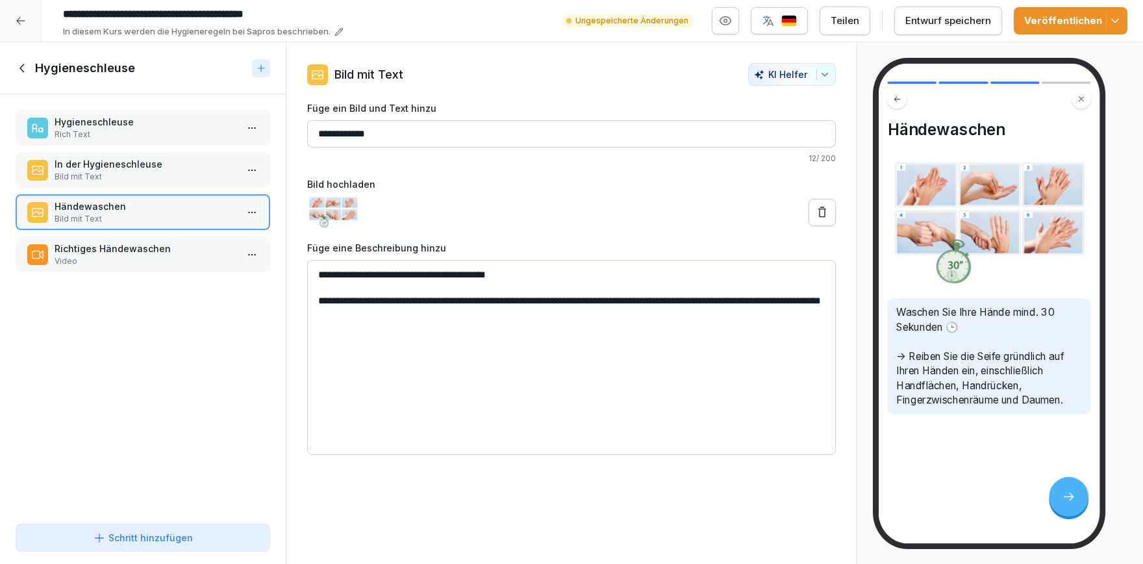
click at [163, 254] on p "Richtiges Händewaschen" at bounding box center [146, 249] width 182 height 14
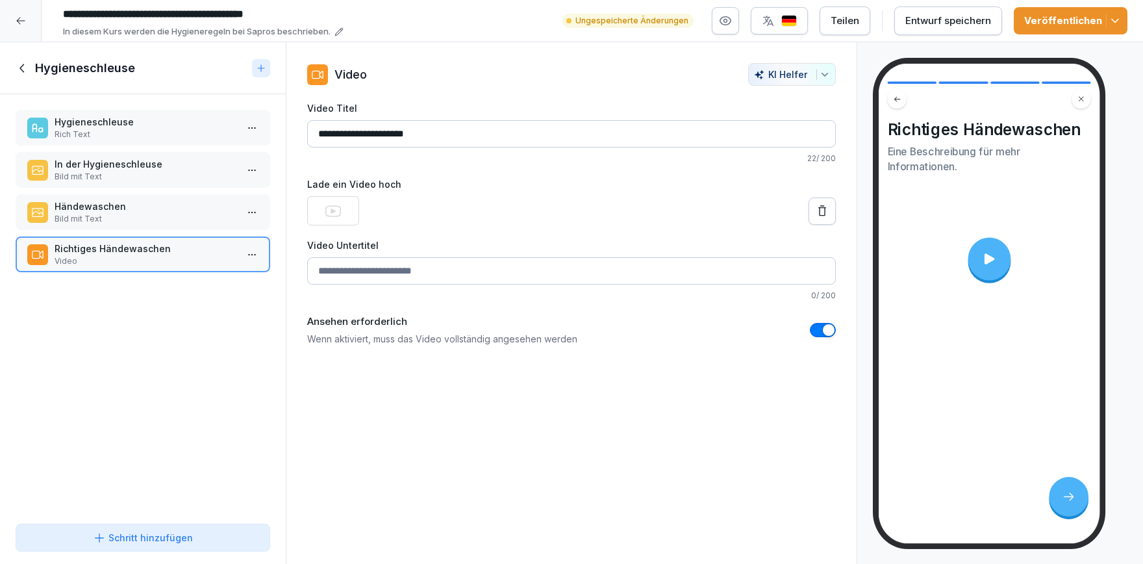
click at [974, 256] on div at bounding box center [989, 258] width 43 height 43
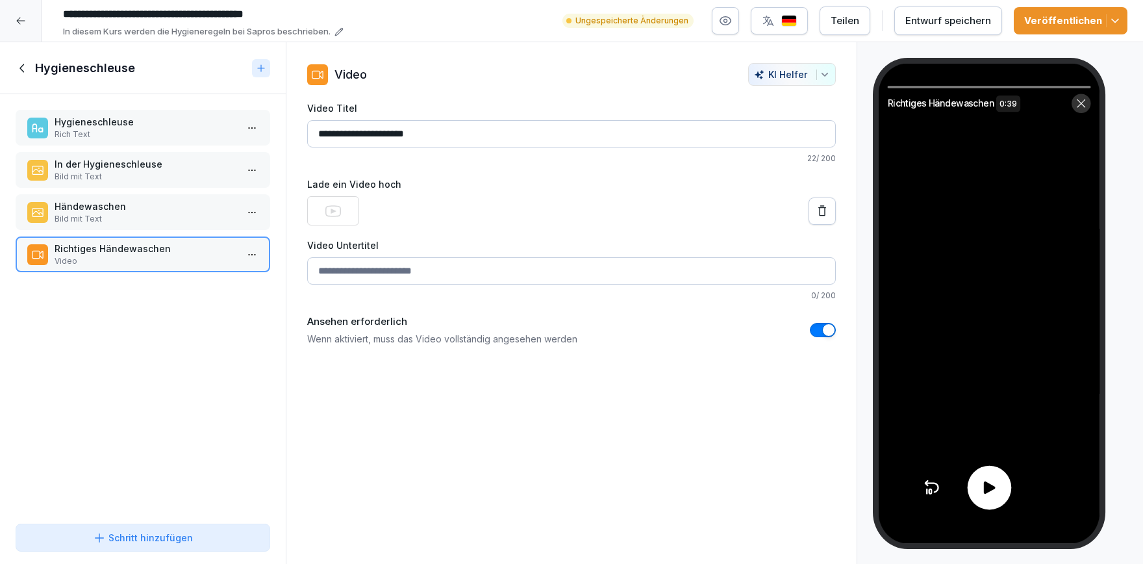
click at [1082, 98] on icon at bounding box center [1080, 103] width 11 height 11
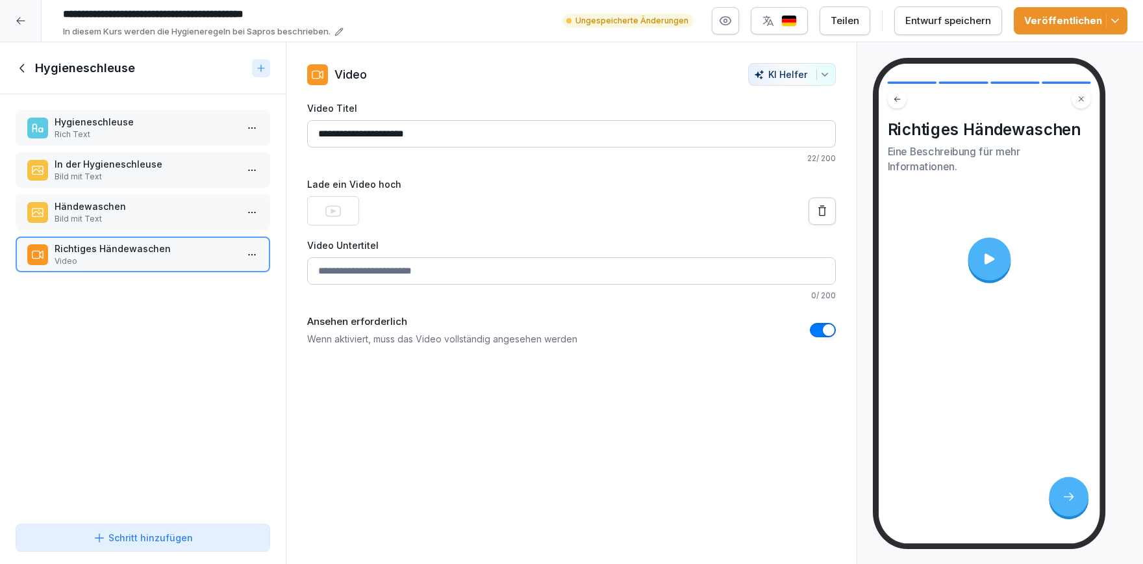
click at [1113, 25] on icon "button" at bounding box center [1114, 20] width 13 height 13
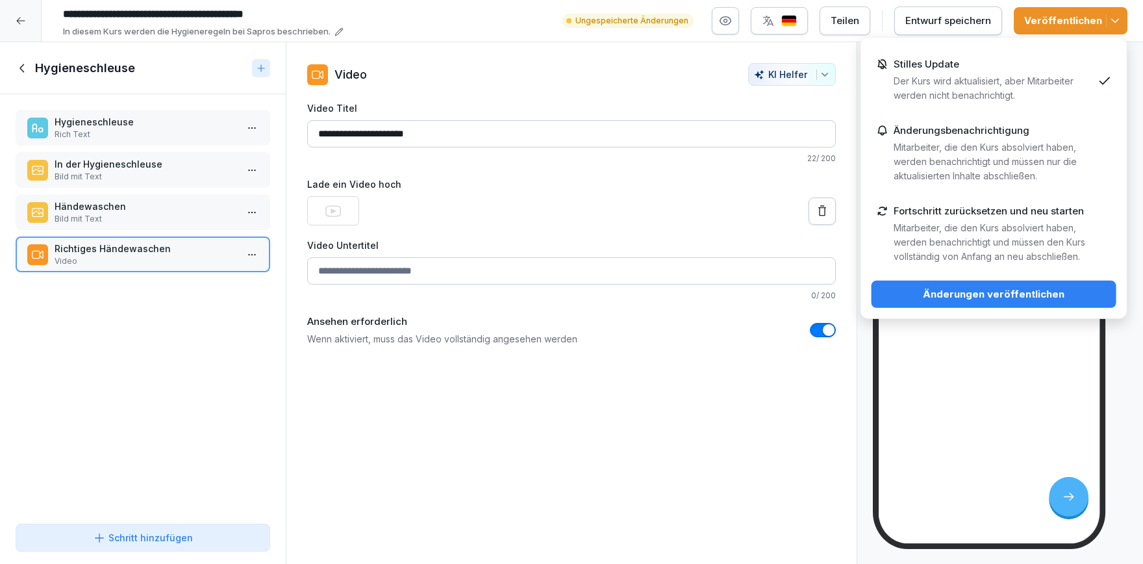
click at [1012, 69] on div "Stilles Update Der Kurs wird aktualisiert, aber Mitarbeiter werden nicht benach…" at bounding box center [993, 80] width 199 height 44
click at [974, 303] on button "Änderungen veröffentlichen" at bounding box center [993, 294] width 245 height 27
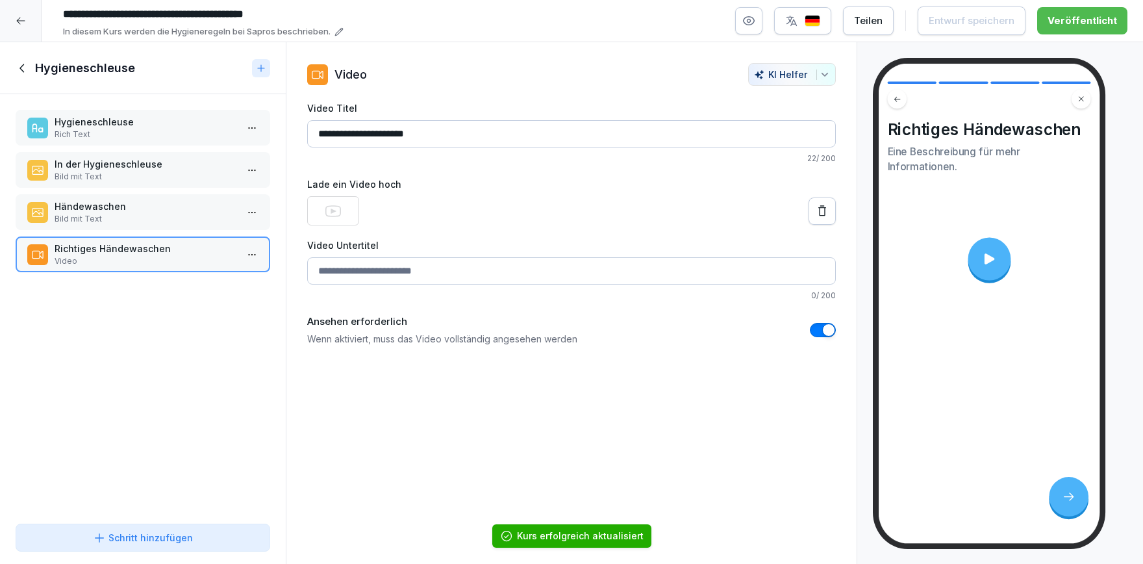
click at [17, 69] on icon at bounding box center [23, 68] width 14 height 14
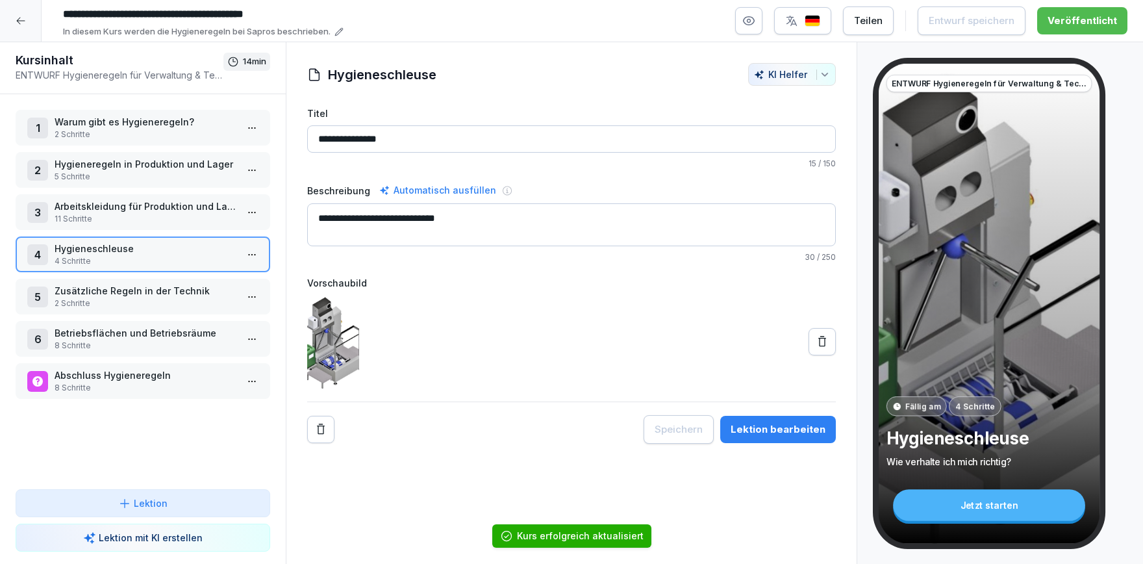
click at [25, 34] on div at bounding box center [21, 21] width 42 height 42
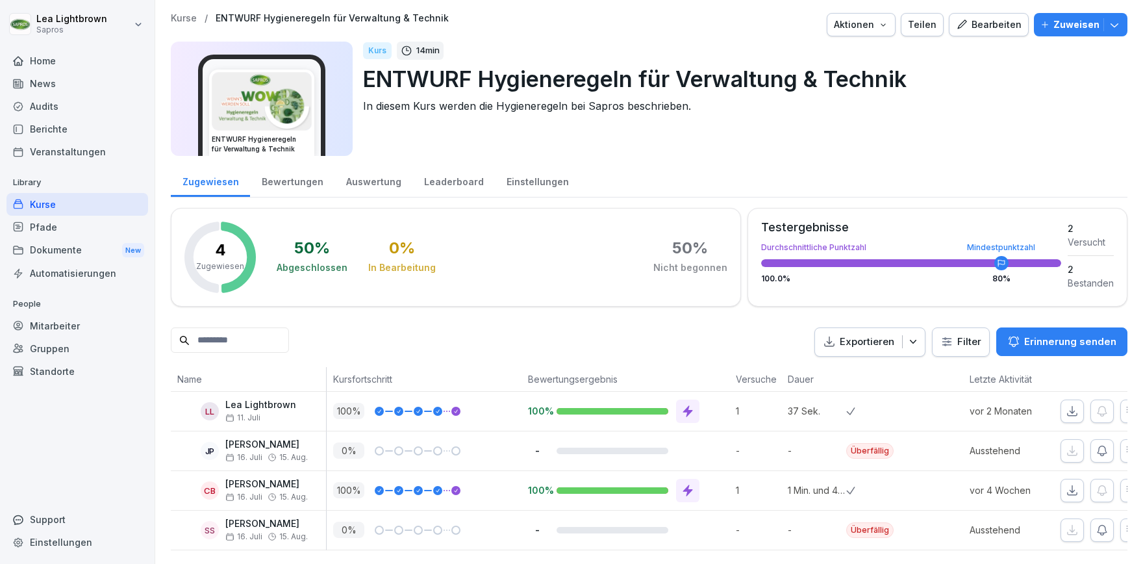
click at [977, 30] on div "Bearbeiten" at bounding box center [989, 25] width 66 height 14
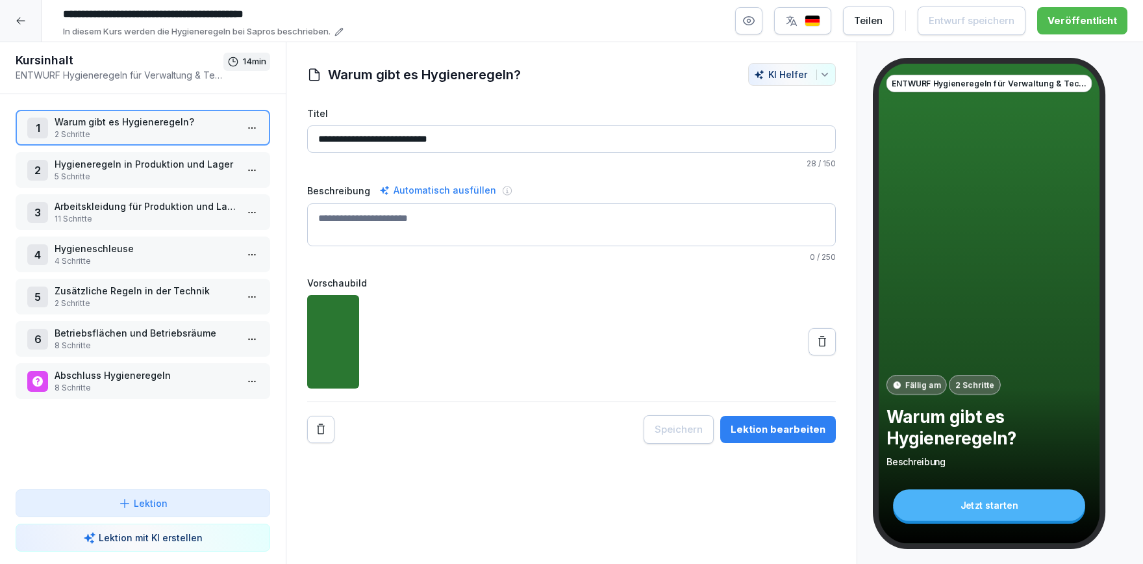
click at [125, 290] on p "Zusätzliche Regeln in der Technik" at bounding box center [146, 291] width 182 height 14
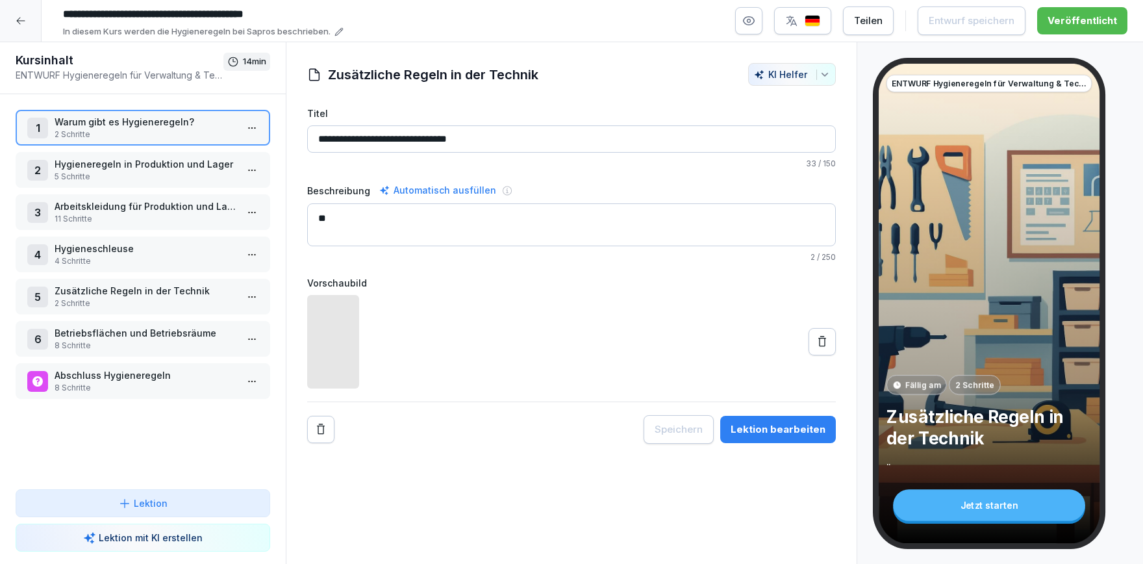
click at [125, 290] on p "Zusätzliche Regeln in der Technik" at bounding box center [146, 291] width 182 height 14
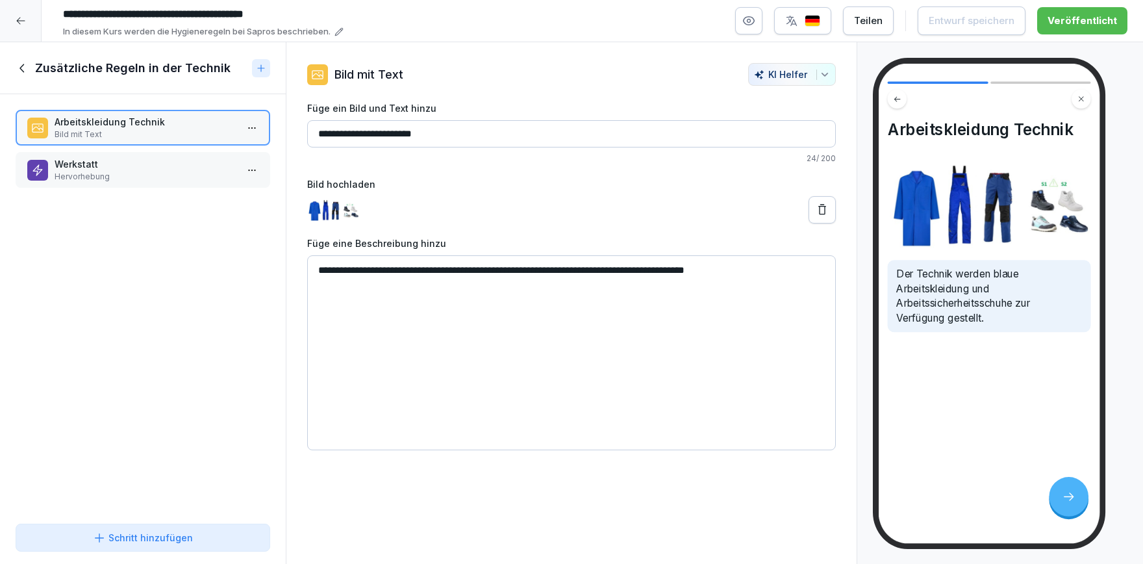
click at [184, 154] on div "Werkstatt Hervorhebung" at bounding box center [143, 170] width 255 height 36
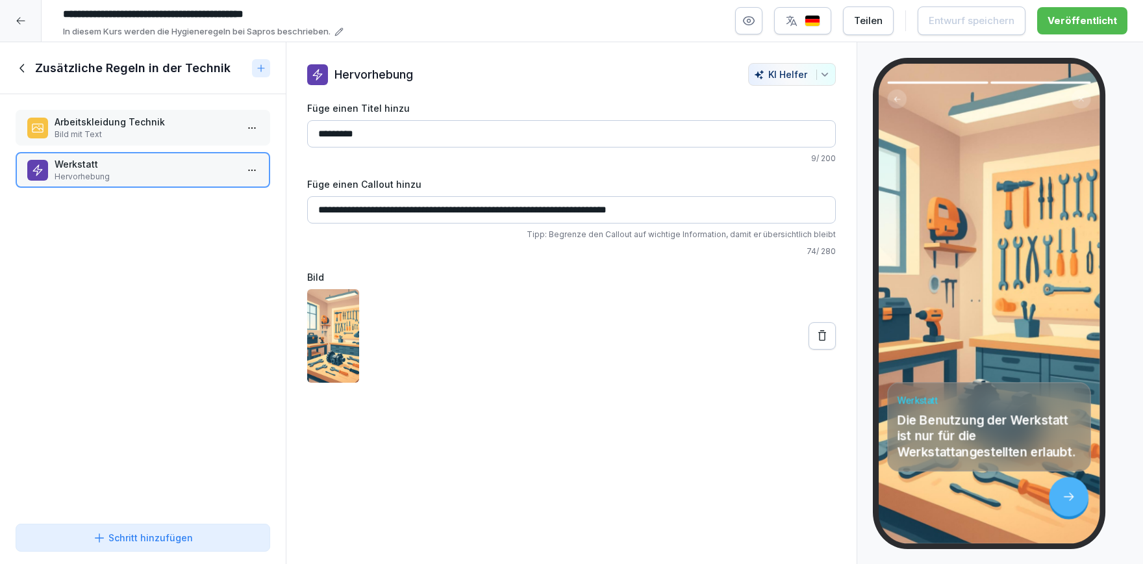
click at [16, 60] on div "Zusätzliche Regeln in der Technik" at bounding box center [143, 68] width 286 height 52
click at [21, 64] on icon at bounding box center [23, 68] width 14 height 14
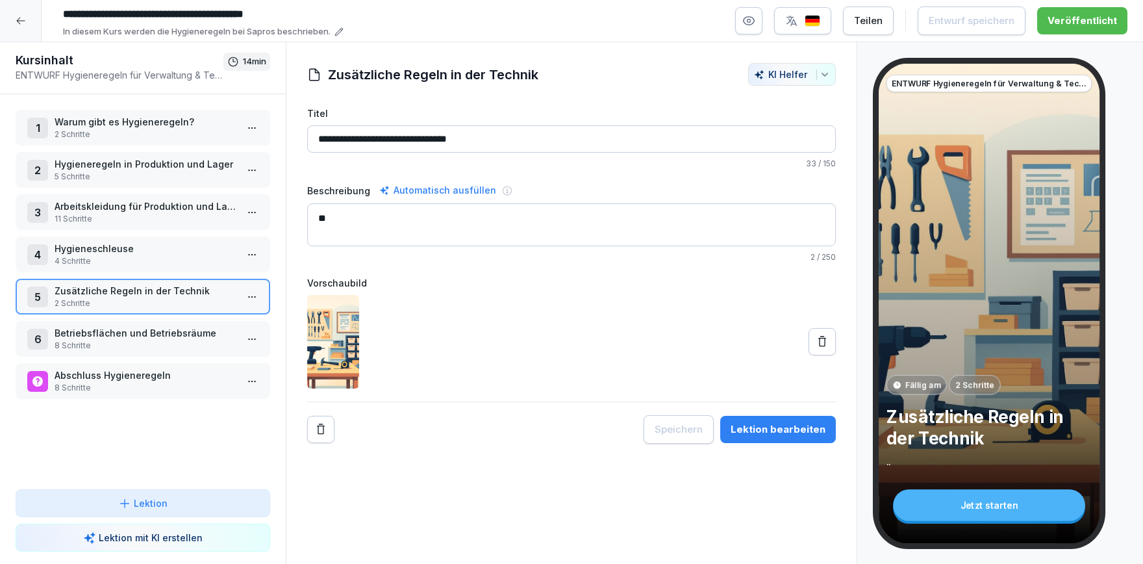
click at [155, 329] on p "Betriebsflächen und Betriebsräume" at bounding box center [146, 333] width 182 height 14
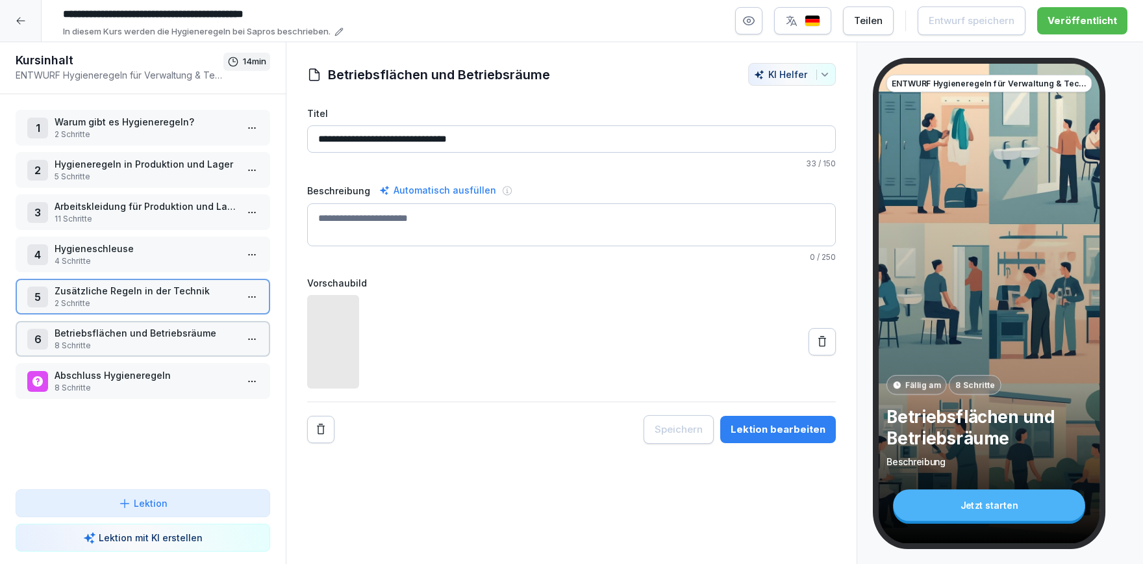
click at [155, 329] on p "Betriebsflächen und Betriebsräume" at bounding box center [146, 333] width 182 height 14
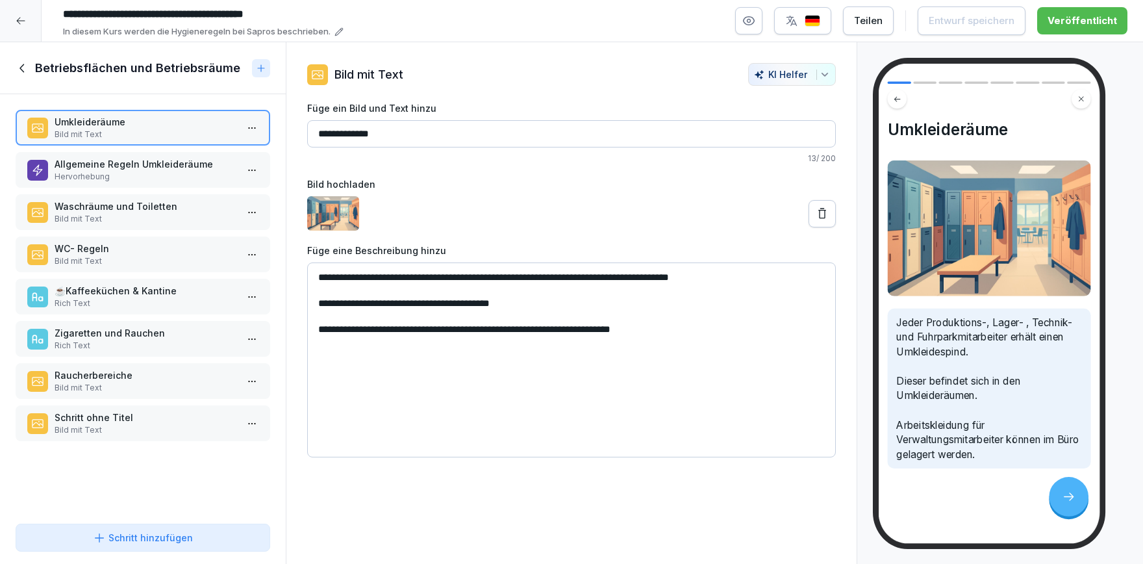
click at [121, 395] on div "Raucherbereiche Bild mit Text" at bounding box center [143, 381] width 255 height 36
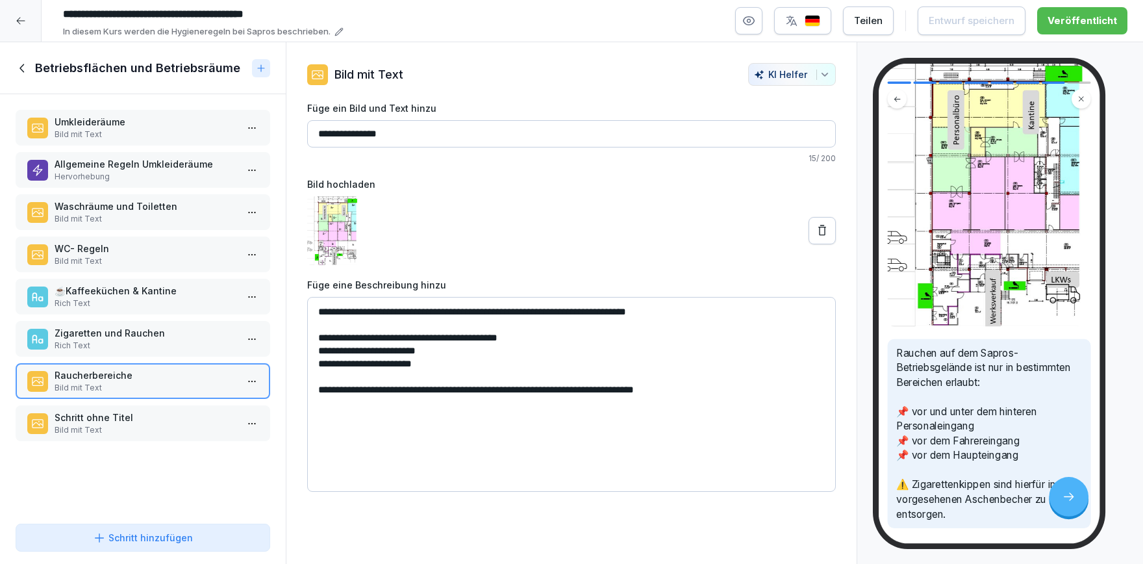
scroll to position [149, 0]
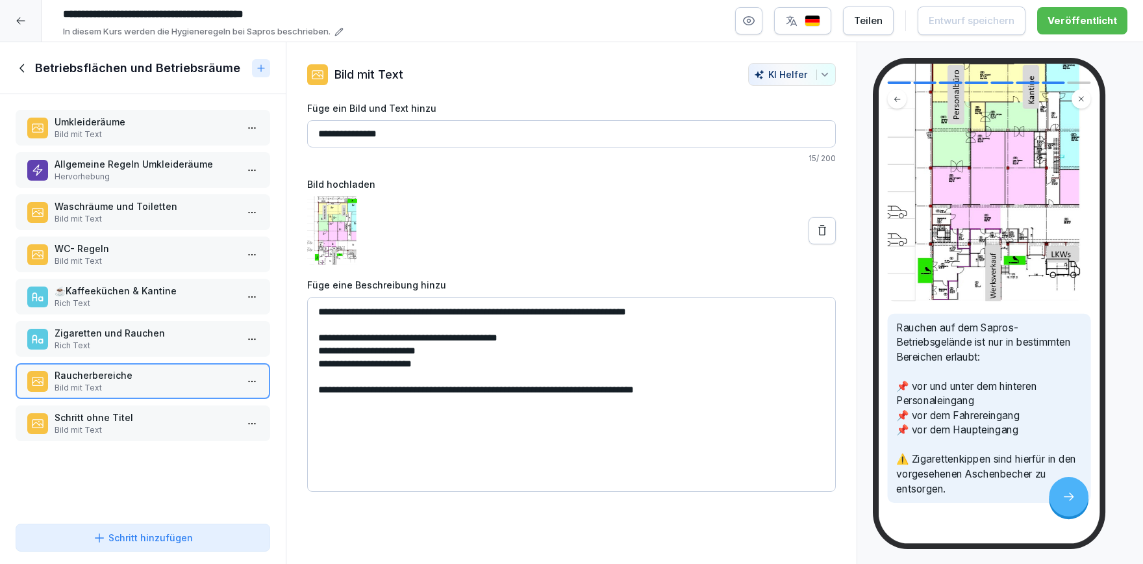
click at [97, 419] on p "Schritt ohne Titel" at bounding box center [146, 417] width 182 height 14
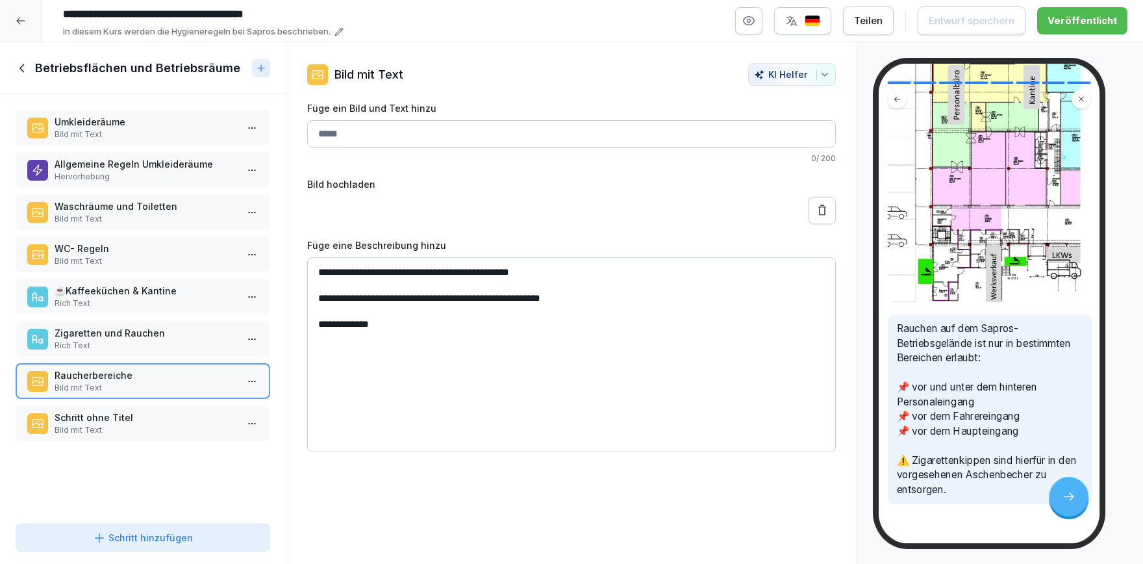
scroll to position [149, 0]
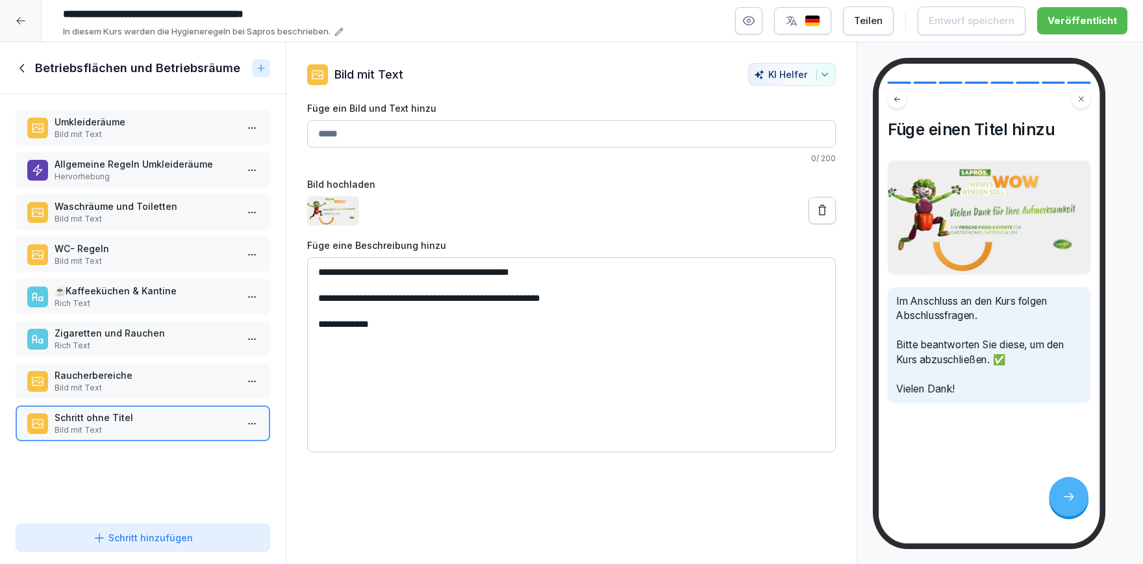
click at [104, 363] on div "Raucherbereiche Bild mit Text" at bounding box center [143, 381] width 255 height 36
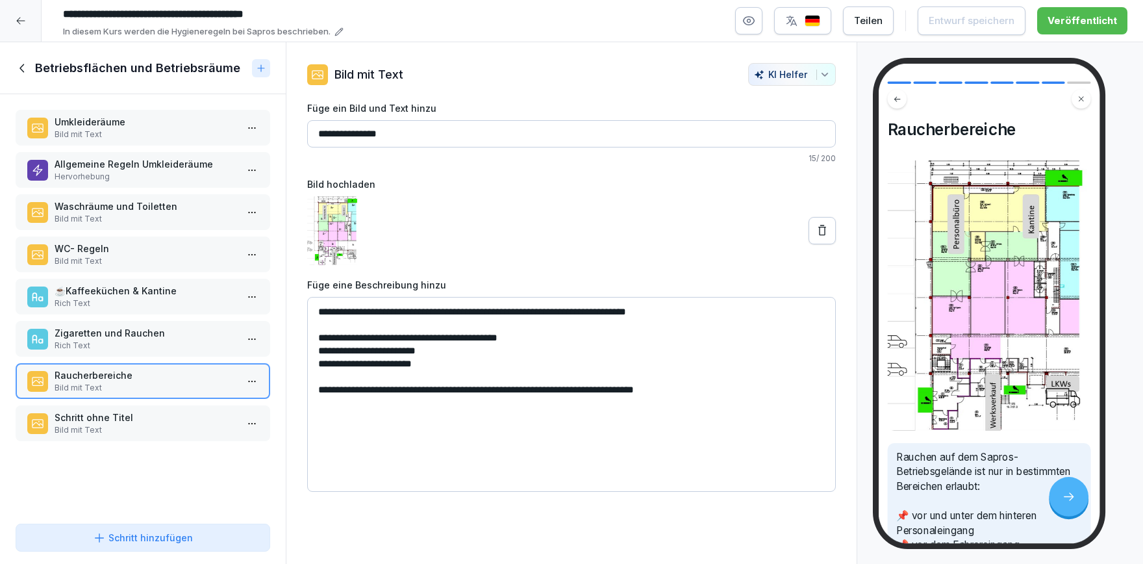
click at [108, 340] on p "Rich Text" at bounding box center [146, 346] width 182 height 12
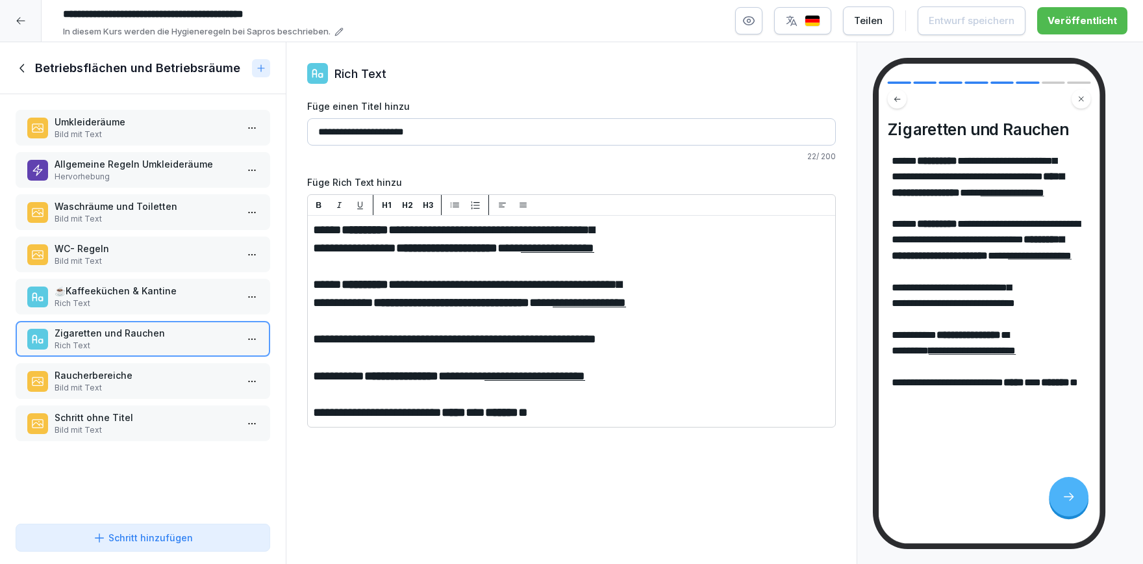
click at [136, 297] on p "Rich Text" at bounding box center [146, 303] width 182 height 12
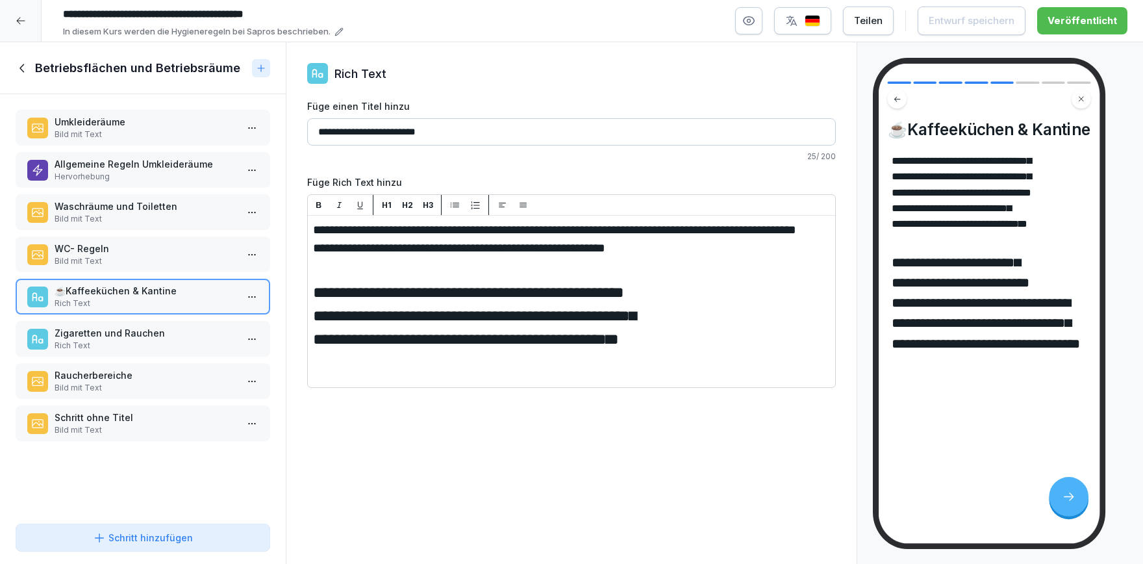
click at [186, 539] on div "Schritt hinzufügen" at bounding box center [143, 538] width 100 height 14
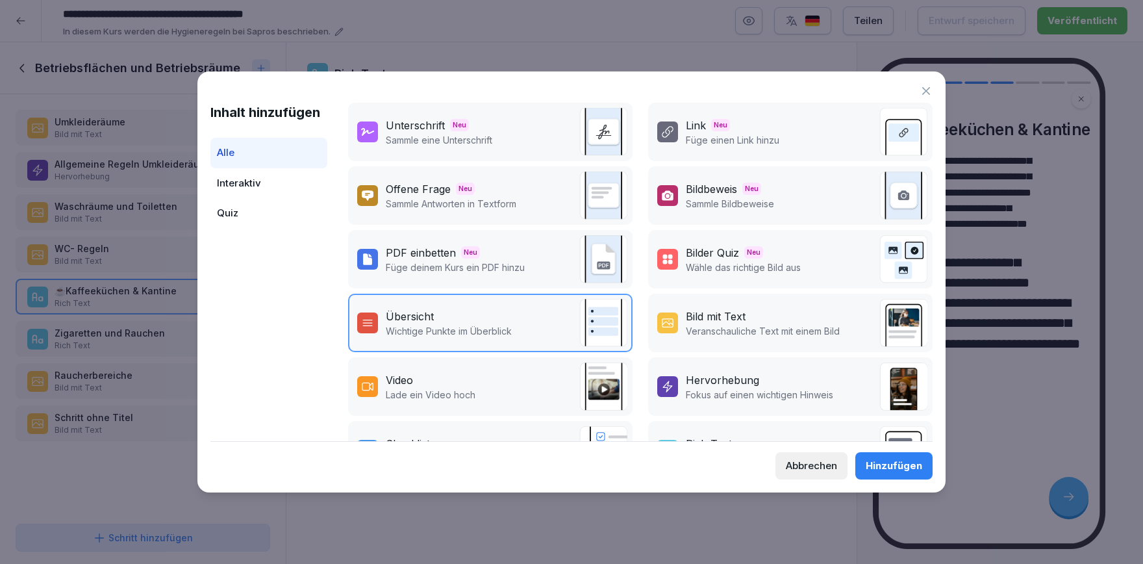
click at [716, 317] on div "Bild mit Text" at bounding box center [716, 316] width 60 height 16
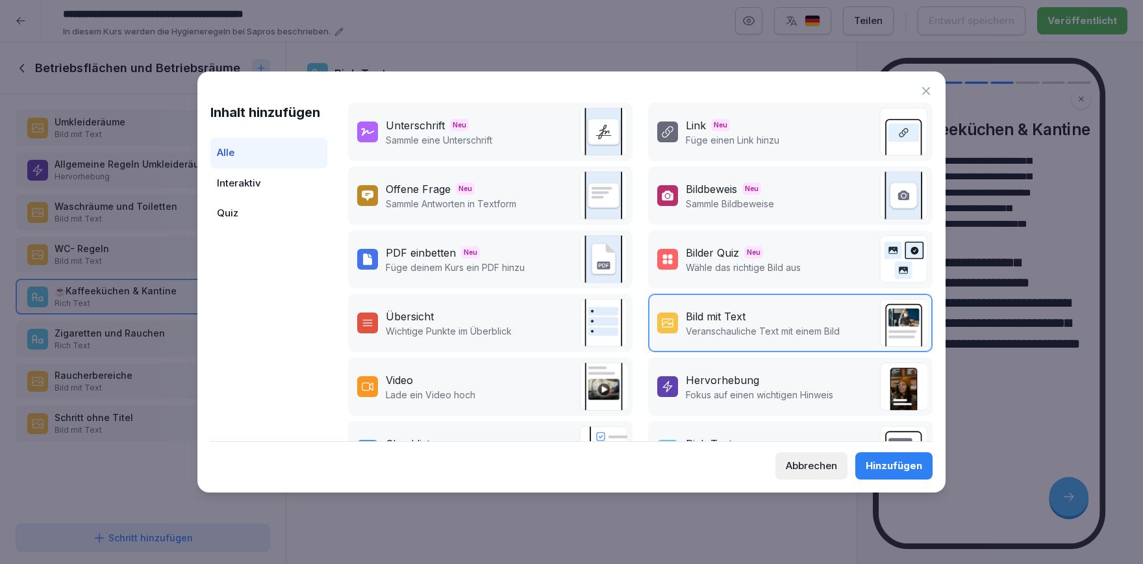
click at [882, 461] on div "Hinzufügen" at bounding box center [894, 465] width 56 height 14
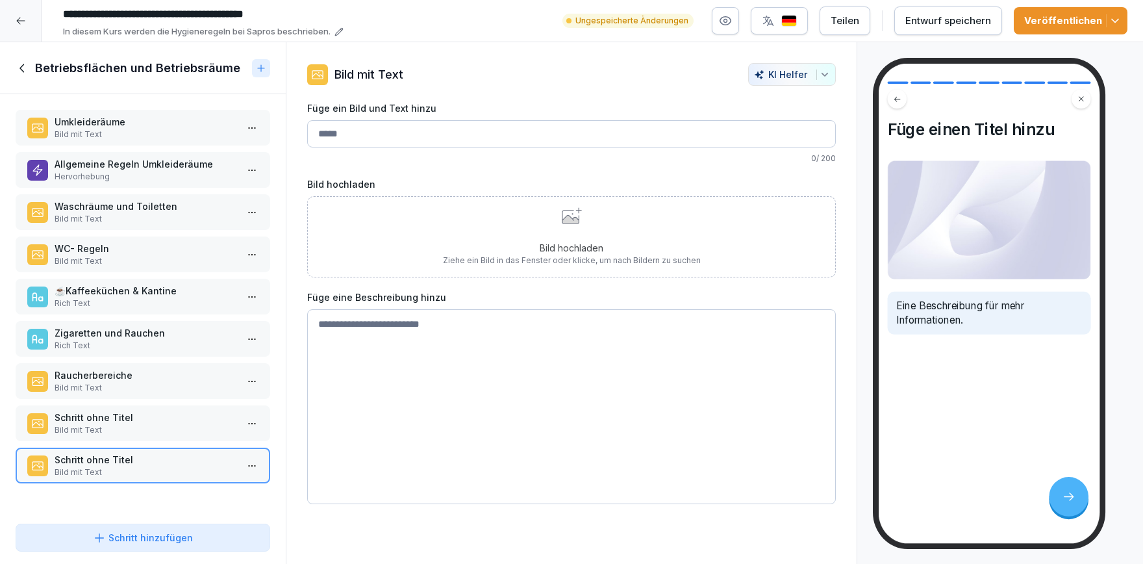
click at [142, 282] on div "☕️Kaffeeküchen & Kantine Rich Text" at bounding box center [143, 297] width 255 height 36
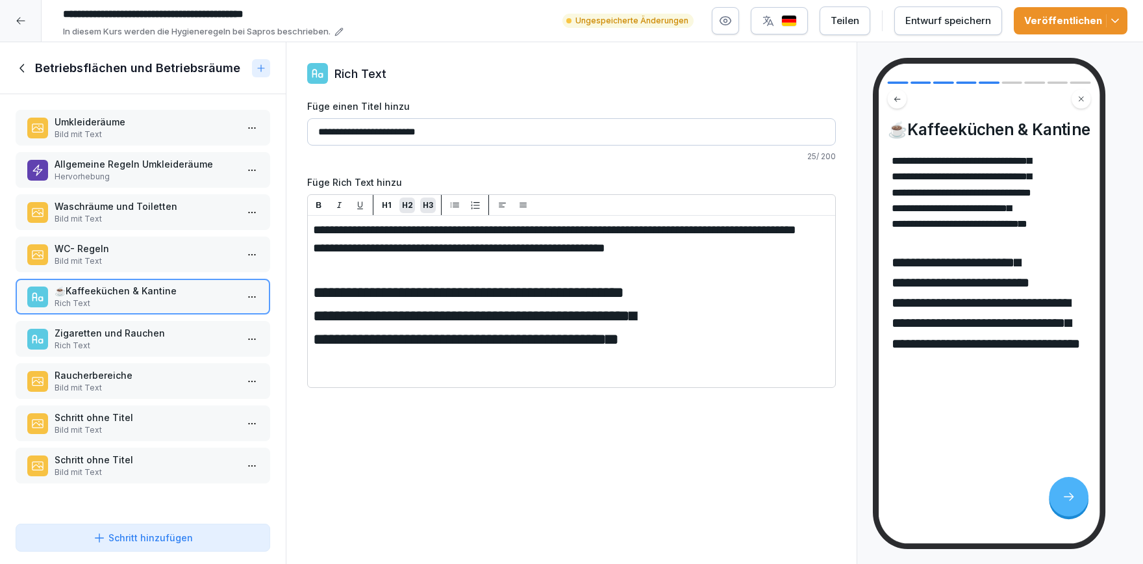
drag, startPoint x: 316, startPoint y: 227, endPoint x: 714, endPoint y: 356, distance: 417.9
drag, startPoint x: 136, startPoint y: 461, endPoint x: 168, endPoint y: 457, distance: 32.1
click at [136, 460] on p "Schritt ohne Titel" at bounding box center [146, 460] width 182 height 14
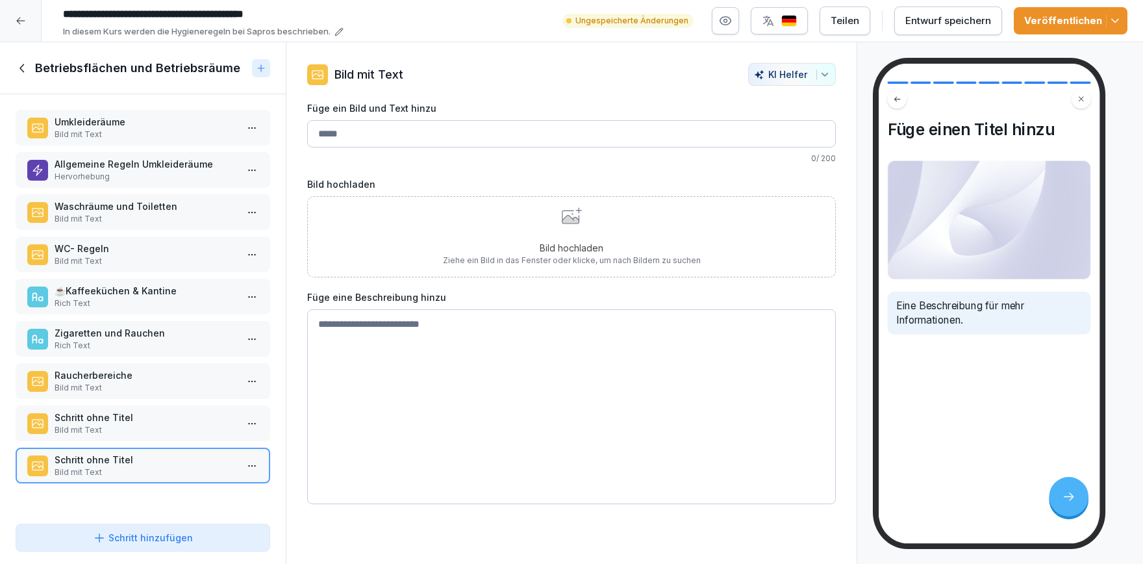
click at [384, 351] on textarea at bounding box center [571, 406] width 529 height 195
paste textarea "**********"
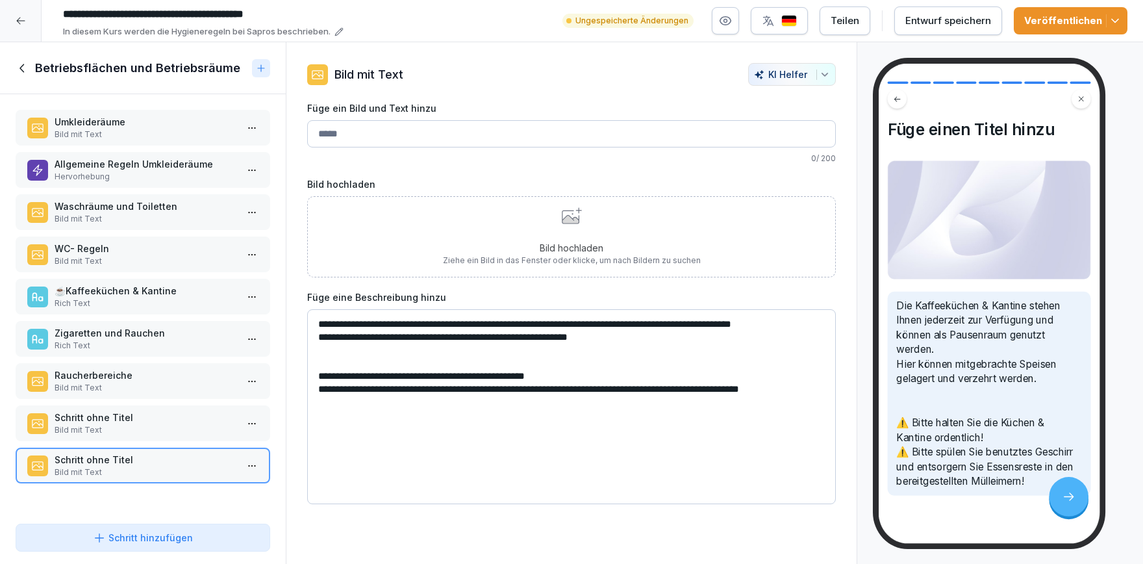
click at [823, 72] on icon "button" at bounding box center [824, 74] width 10 height 10
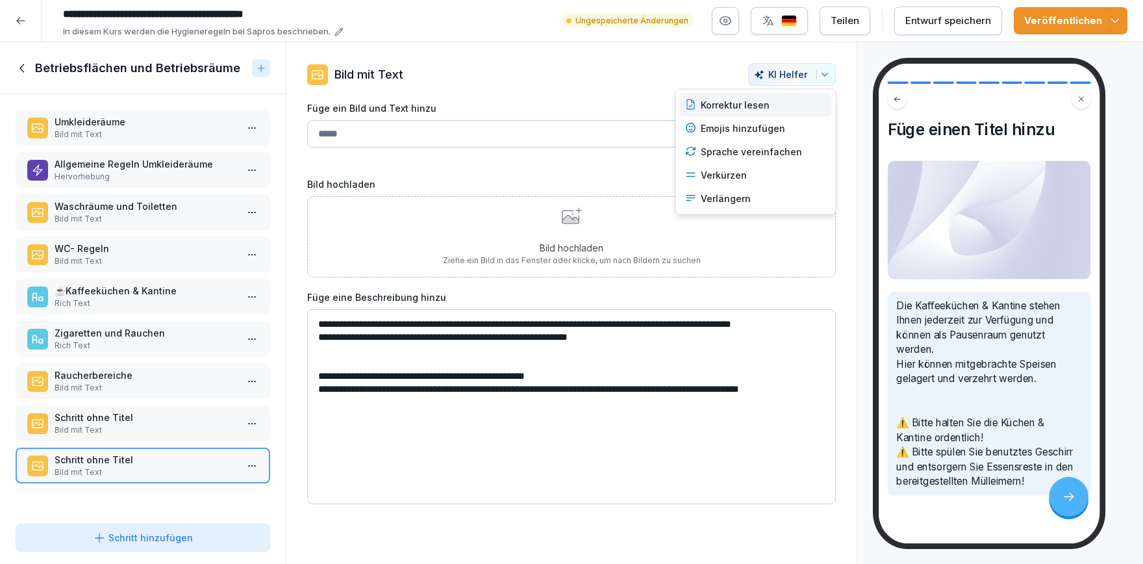
click at [757, 104] on div "Korrektur lesen" at bounding box center [756, 105] width 152 height 23
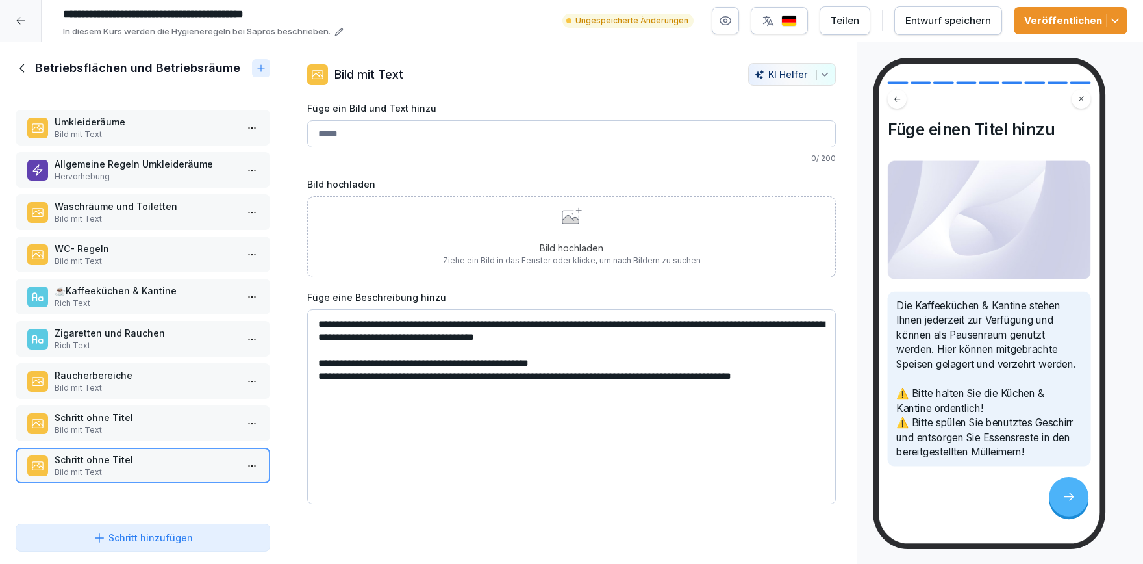
click at [414, 325] on textarea "**********" at bounding box center [571, 406] width 529 height 195
click at [470, 366] on textarea "**********" at bounding box center [571, 406] width 529 height 195
type textarea "**********"
drag, startPoint x: 803, startPoint y: 377, endPoint x: 301, endPoint y: 323, distance: 505.4
click at [307, 323] on textarea "**********" at bounding box center [571, 406] width 529 height 195
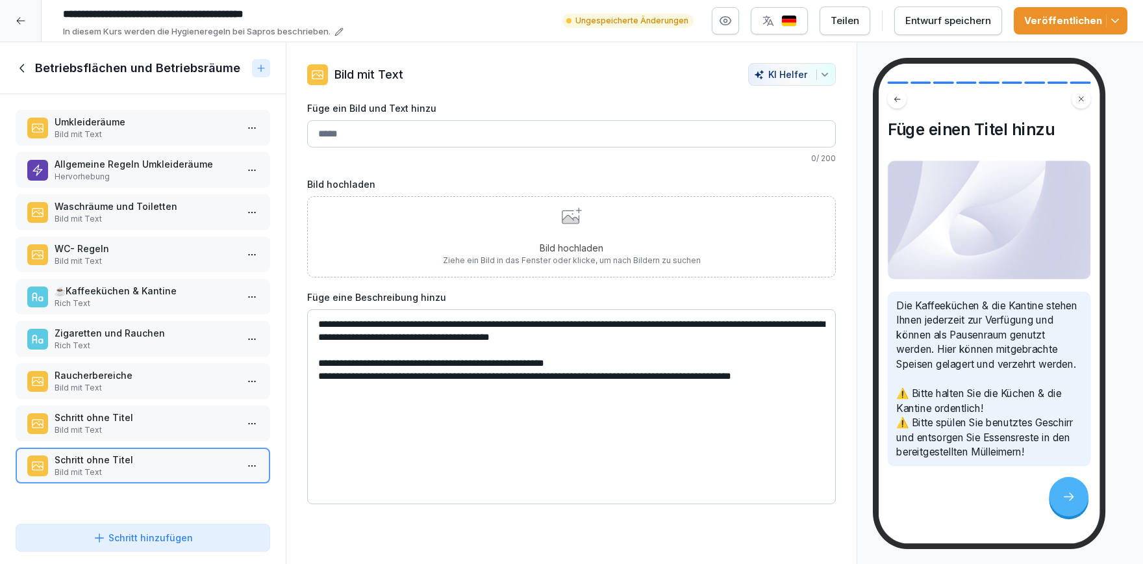
click at [168, 285] on p "☕️Kaffeeküchen & Kantine" at bounding box center [146, 291] width 182 height 14
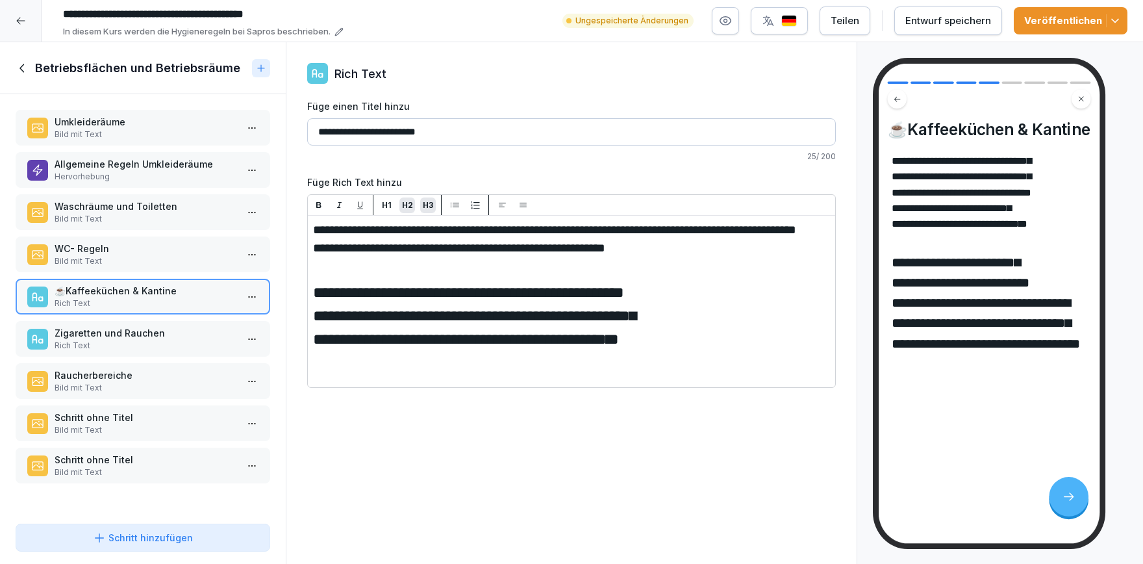
drag, startPoint x: 701, startPoint y: 359, endPoint x: 306, endPoint y: 231, distance: 415.8
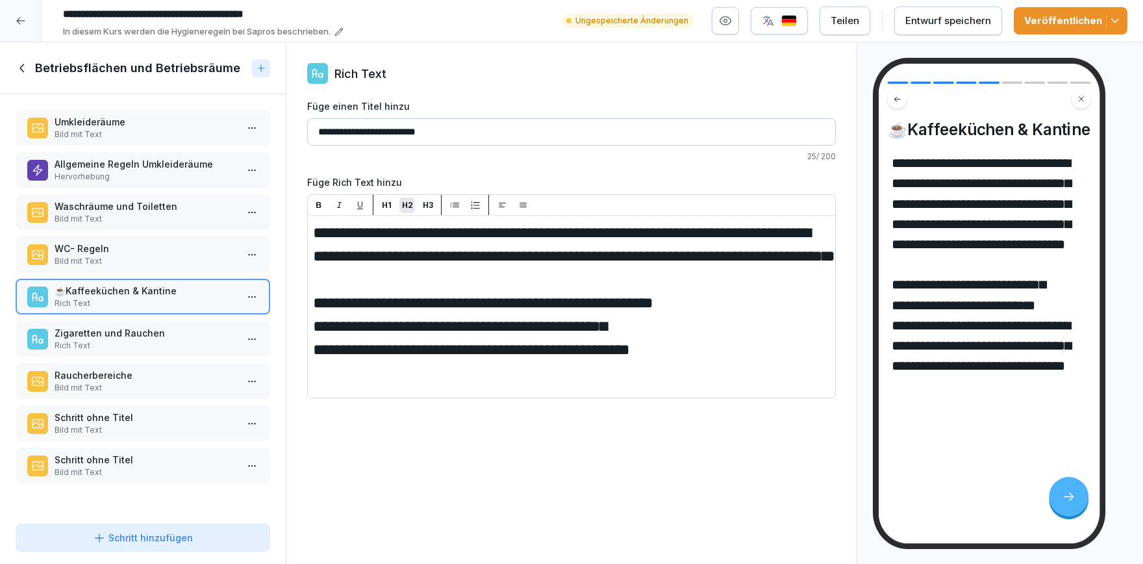
drag, startPoint x: 701, startPoint y: 386, endPoint x: 301, endPoint y: 221, distance: 432.9
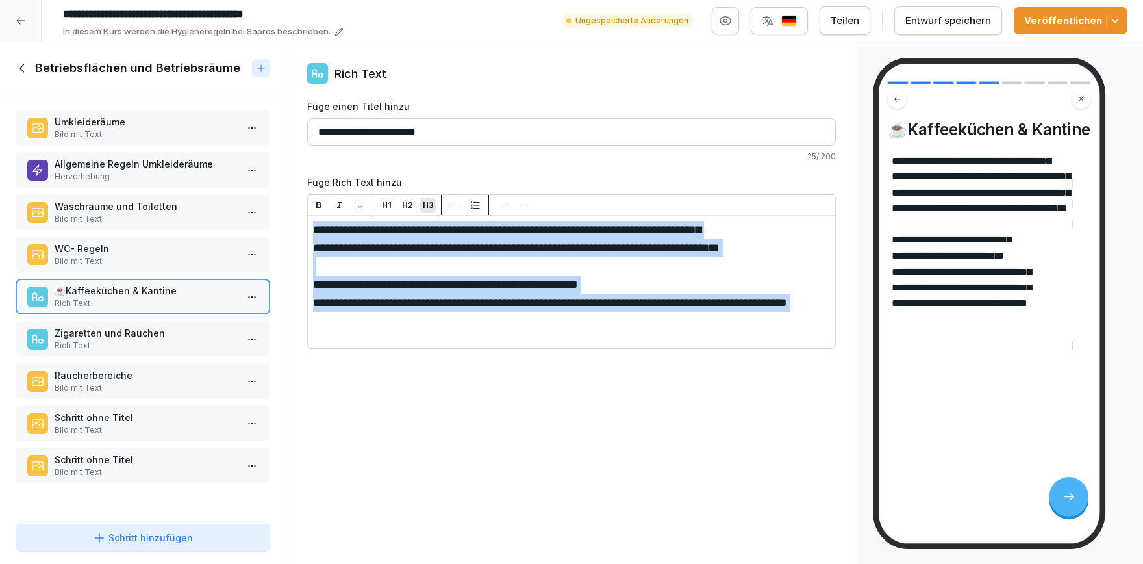
click at [428, 201] on p "H3" at bounding box center [428, 205] width 10 height 12
click at [651, 294] on h3 "**********" at bounding box center [571, 284] width 517 height 18
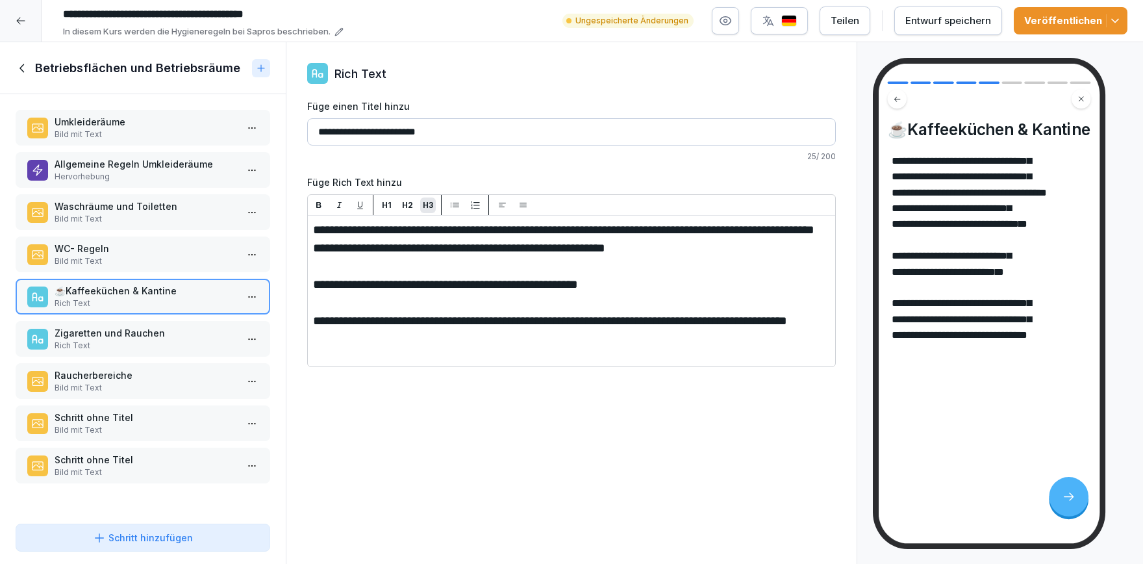
click at [1118, 27] on button "Veröffentlichen" at bounding box center [1071, 20] width 114 height 27
click at [148, 468] on p "Bild mit Text" at bounding box center [146, 472] width 182 height 12
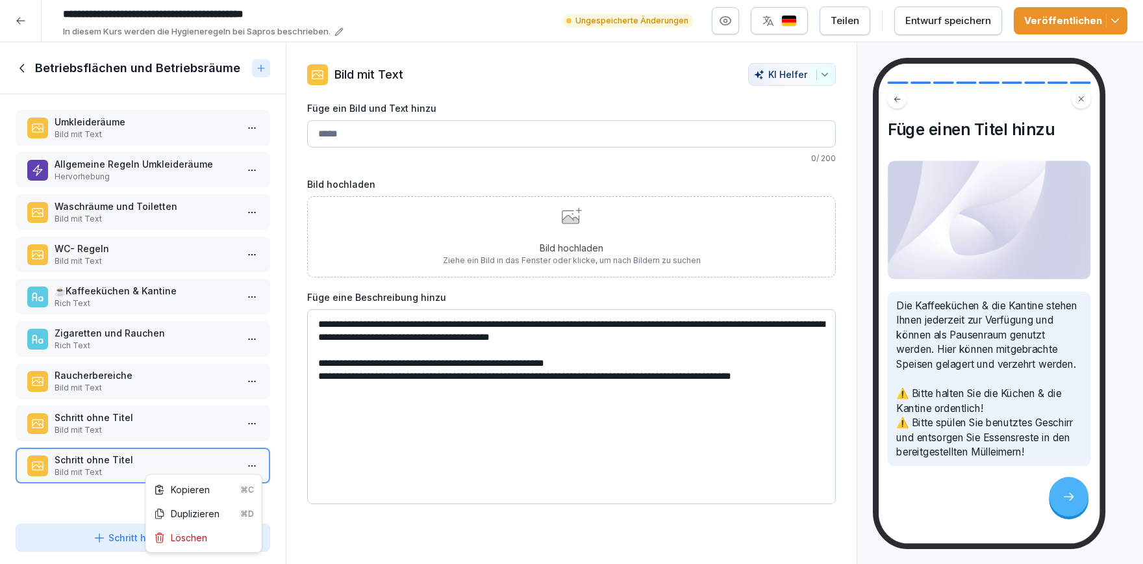
click at [249, 466] on html "**********" at bounding box center [571, 282] width 1143 height 564
click at [197, 542] on div "Löschen" at bounding box center [180, 538] width 53 height 14
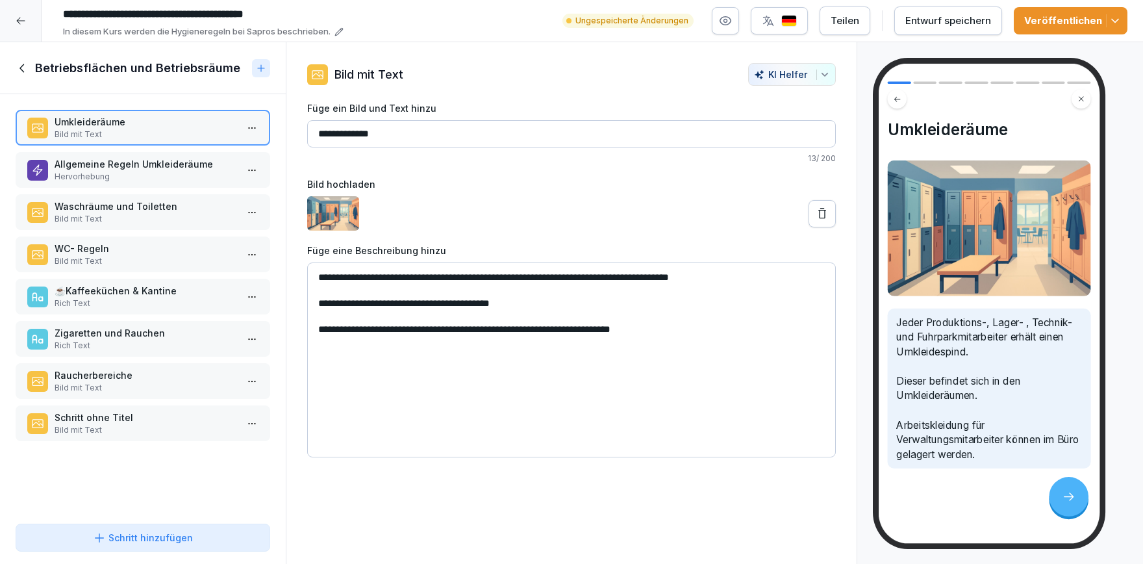
click at [145, 297] on div "☕️Kaffeeküchen & Kantine Rich Text" at bounding box center [146, 296] width 182 height 25
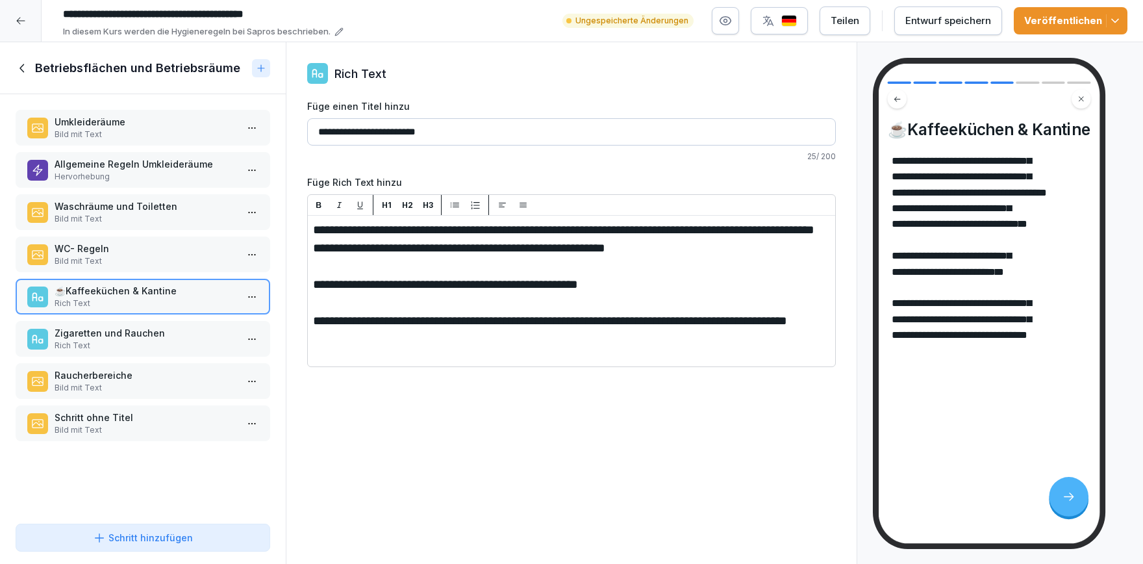
click at [1126, 19] on button "Veröffentlichen" at bounding box center [1071, 20] width 114 height 27
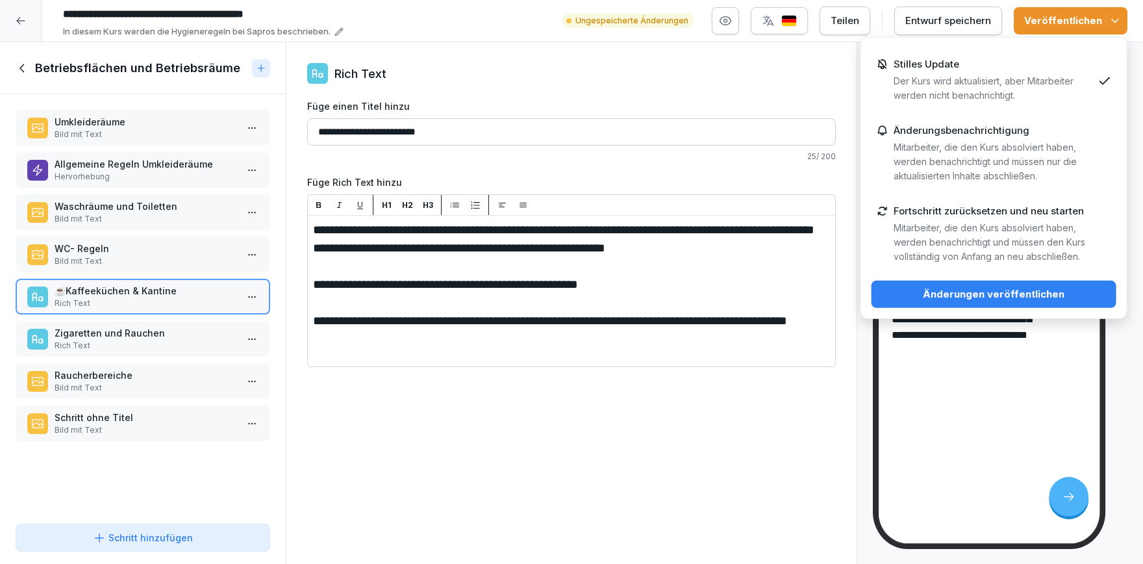
click at [1023, 75] on p "Der Kurs wird aktualisiert, aber Mitarbeiter werden nicht benachrichtigt." at bounding box center [993, 88] width 199 height 29
click at [1012, 298] on div "Änderungen veröffentlichen" at bounding box center [994, 294] width 224 height 14
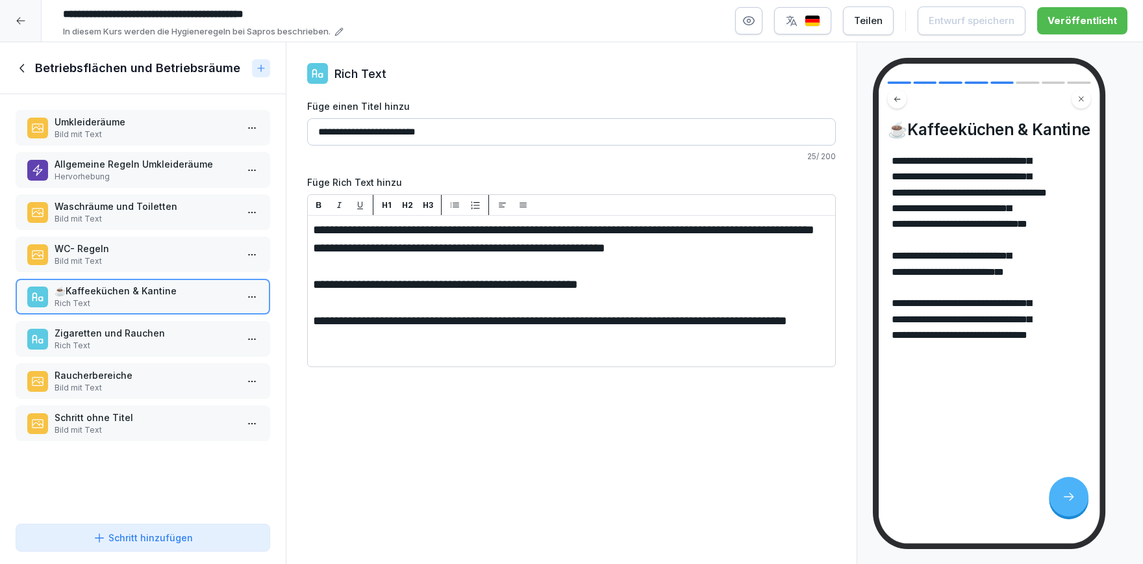
click at [14, 30] on div at bounding box center [21, 21] width 42 height 42
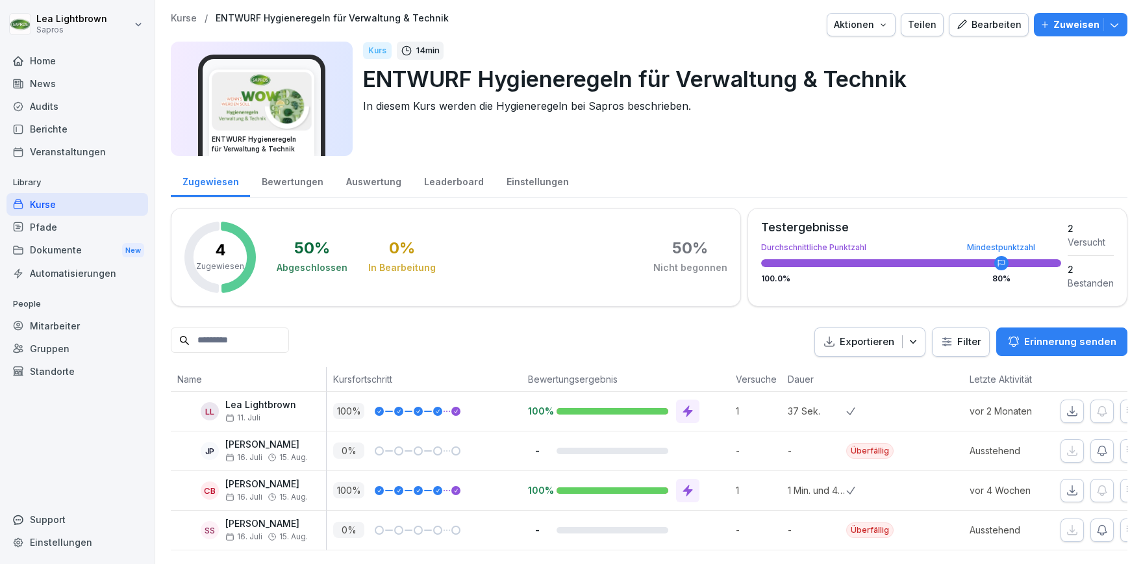
click at [75, 319] on div "Mitarbeiter" at bounding box center [77, 325] width 142 height 23
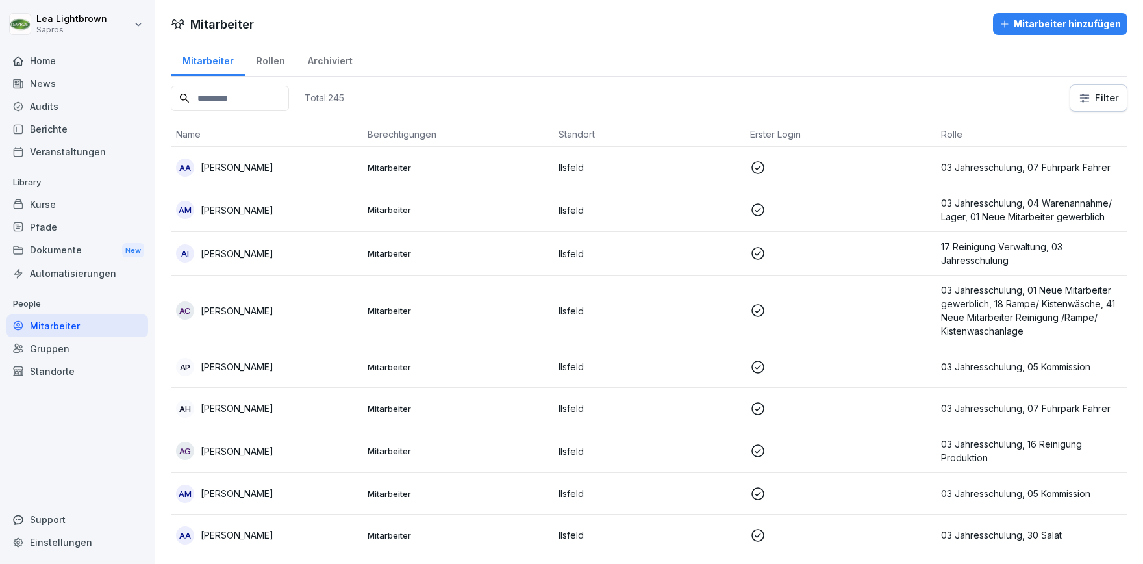
click at [251, 104] on input at bounding box center [230, 98] width 118 height 25
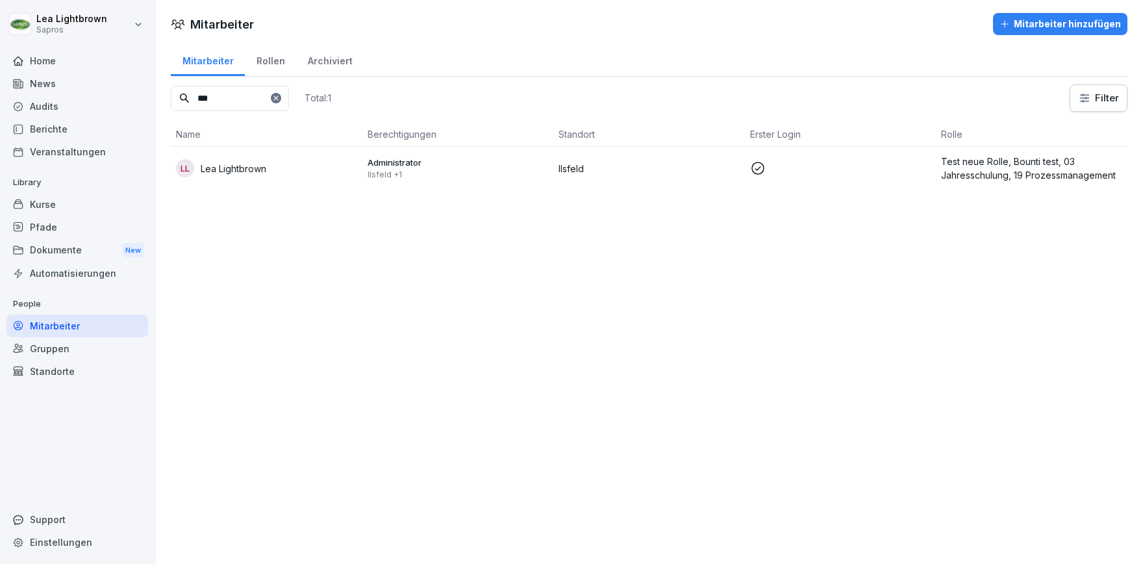
type input "***"
click at [320, 151] on td "LL Lea Lightbrown" at bounding box center [267, 168] width 192 height 43
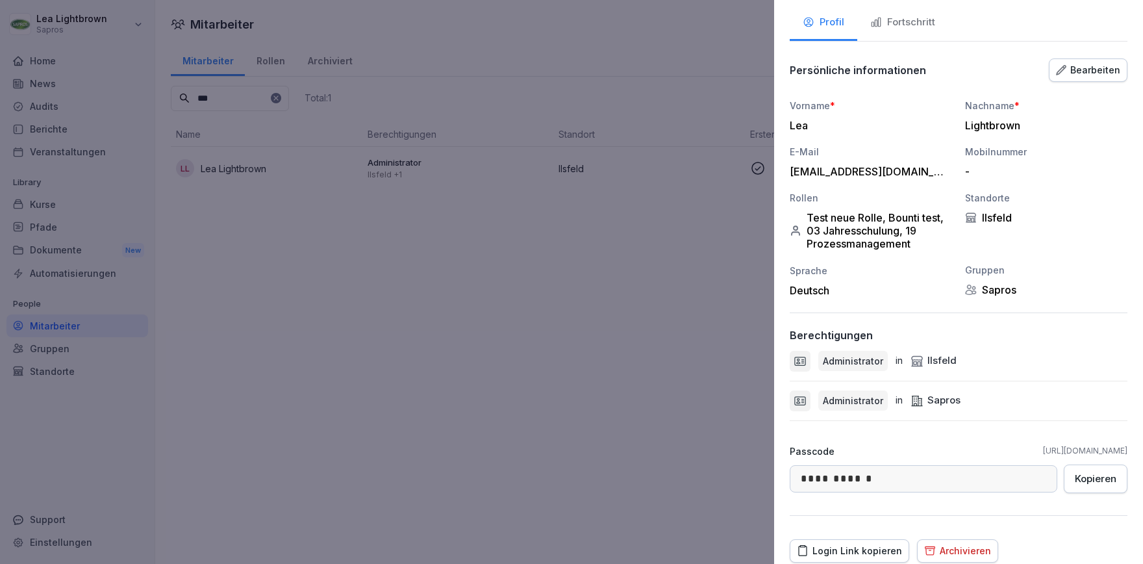
scroll to position [121, 0]
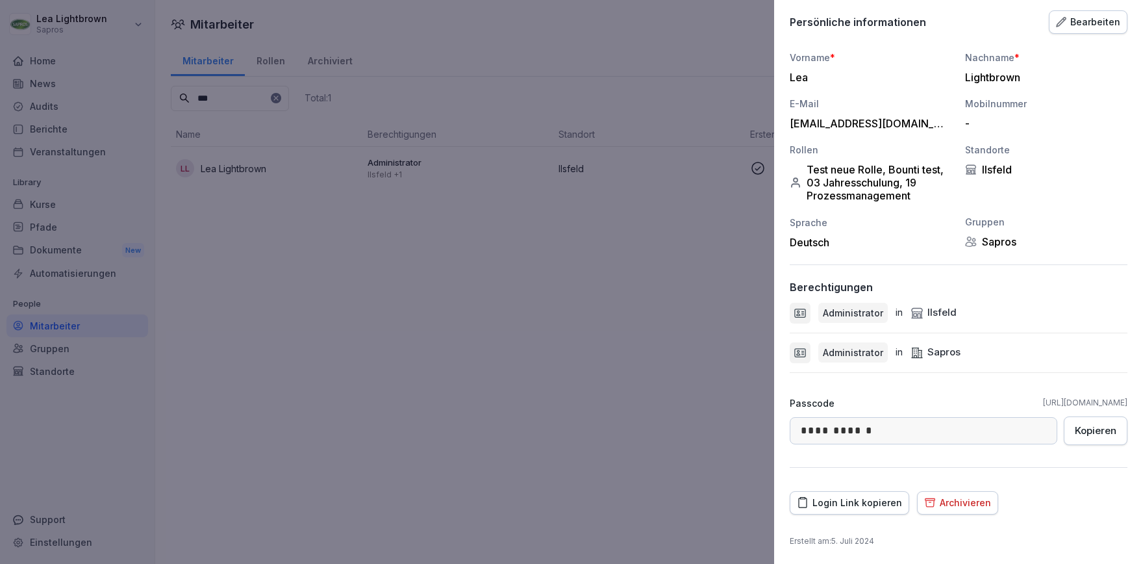
click at [861, 503] on div "Login Link kopieren" at bounding box center [849, 502] width 105 height 14
click at [382, 329] on div at bounding box center [571, 282] width 1143 height 564
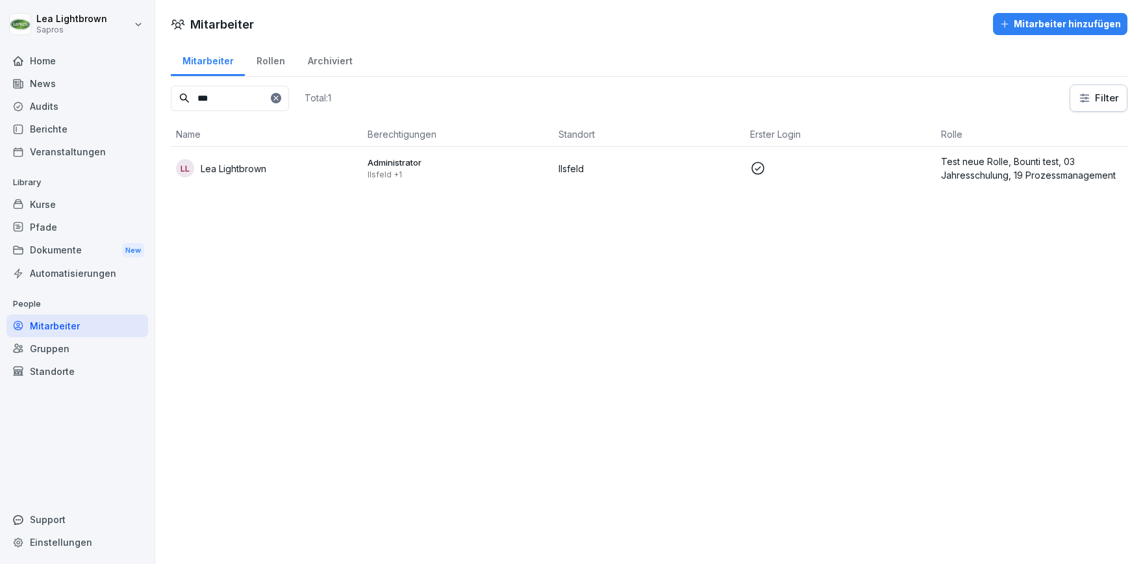
click at [68, 203] on div "Kurse" at bounding box center [77, 204] width 142 height 23
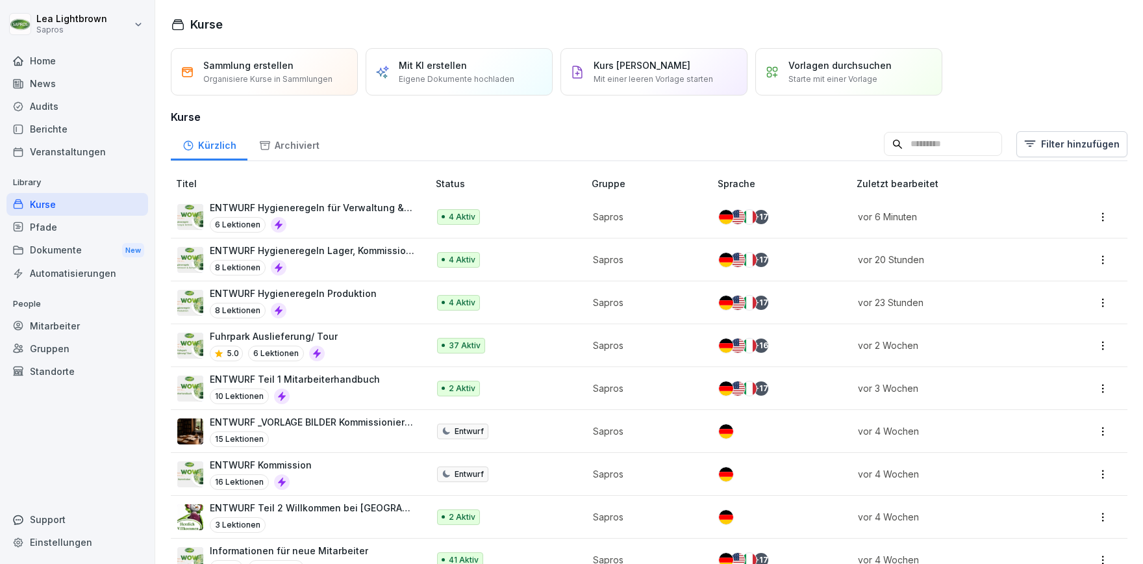
click at [77, 326] on div "Mitarbeiter" at bounding box center [77, 325] width 142 height 23
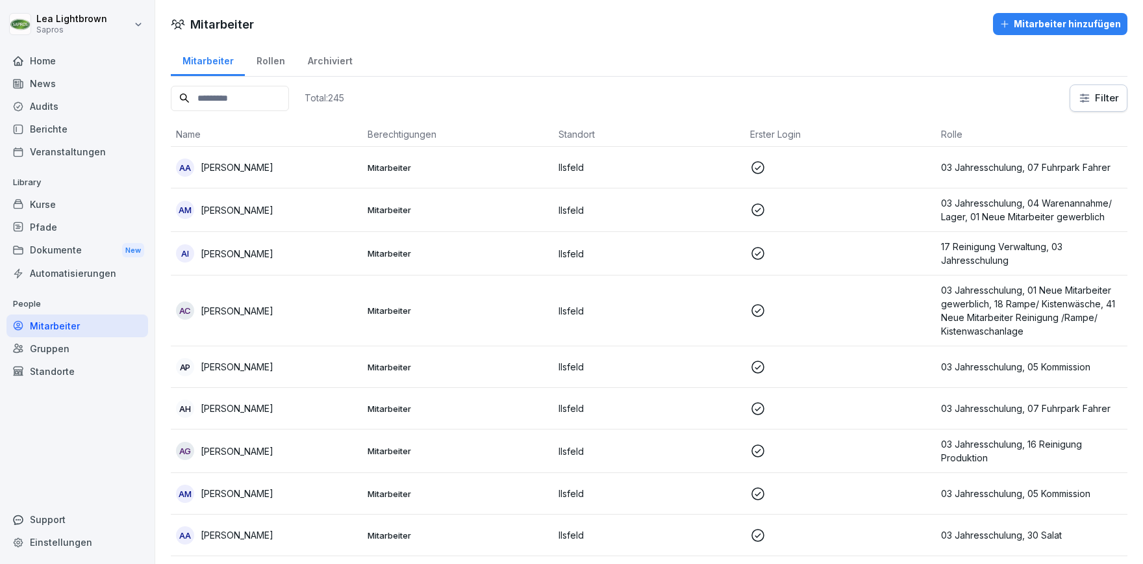
click at [281, 98] on input at bounding box center [230, 98] width 118 height 25
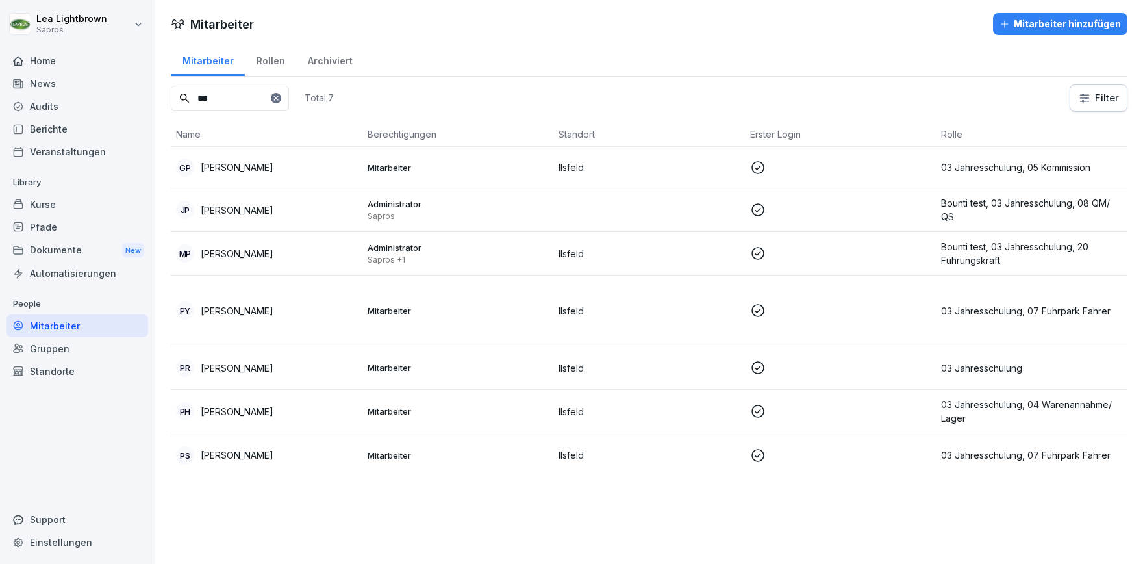
drag, startPoint x: 236, startPoint y: 101, endPoint x: 182, endPoint y: 104, distance: 53.3
click at [182, 104] on input "***" at bounding box center [230, 98] width 118 height 25
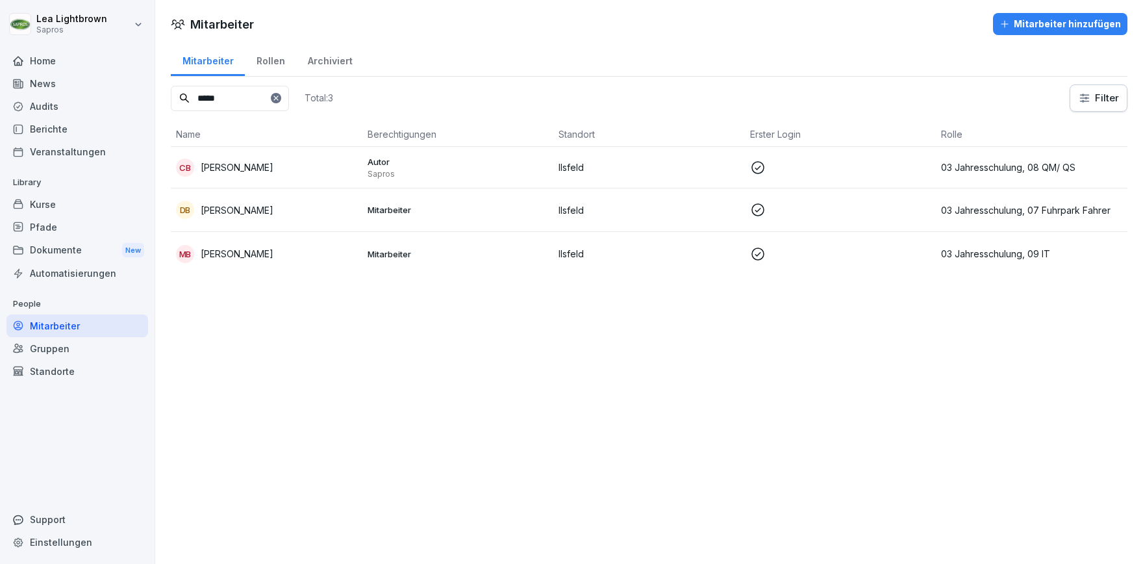
drag, startPoint x: 253, startPoint y: 95, endPoint x: 196, endPoint y: 95, distance: 56.5
click at [196, 95] on input "*****" at bounding box center [230, 98] width 118 height 25
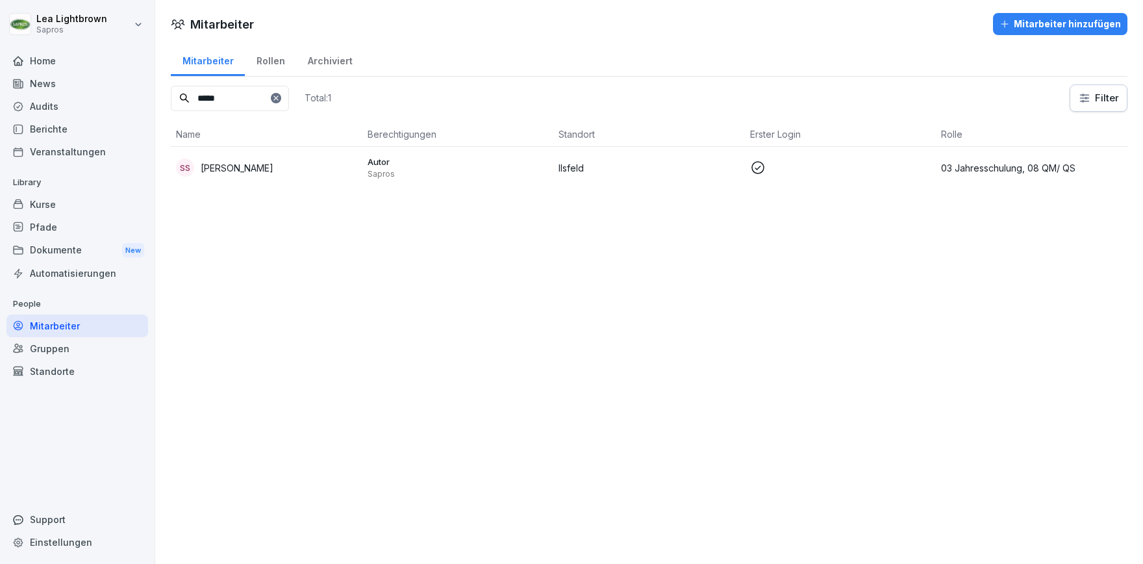
type input "*****"
click at [77, 198] on div "Kurse" at bounding box center [77, 204] width 142 height 23
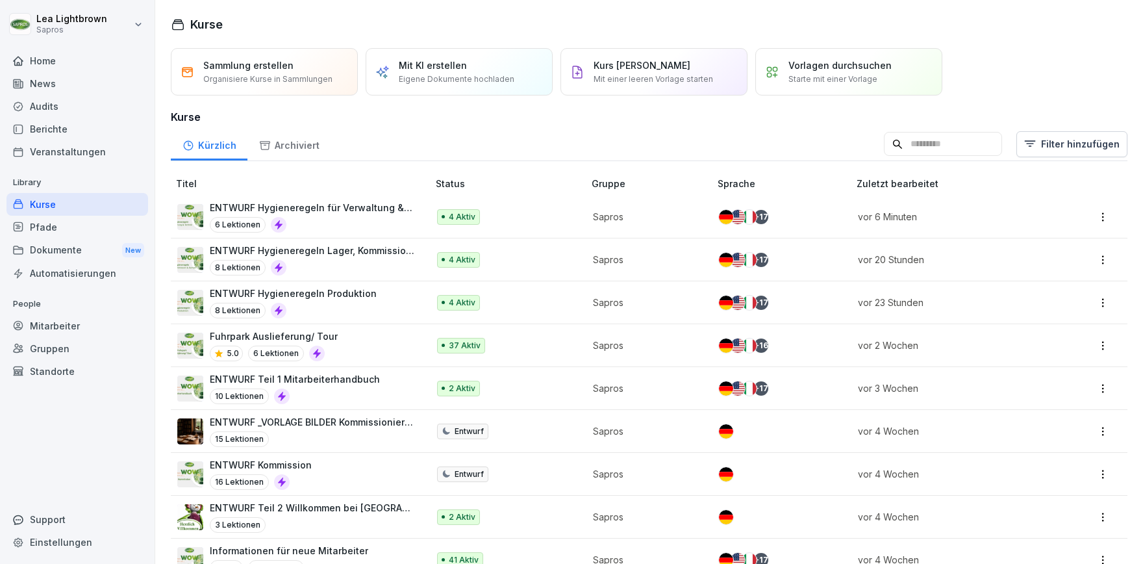
click at [371, 293] on div "ENTWURF Hygieneregeln Produktion 8 Lektionen" at bounding box center [296, 302] width 238 height 32
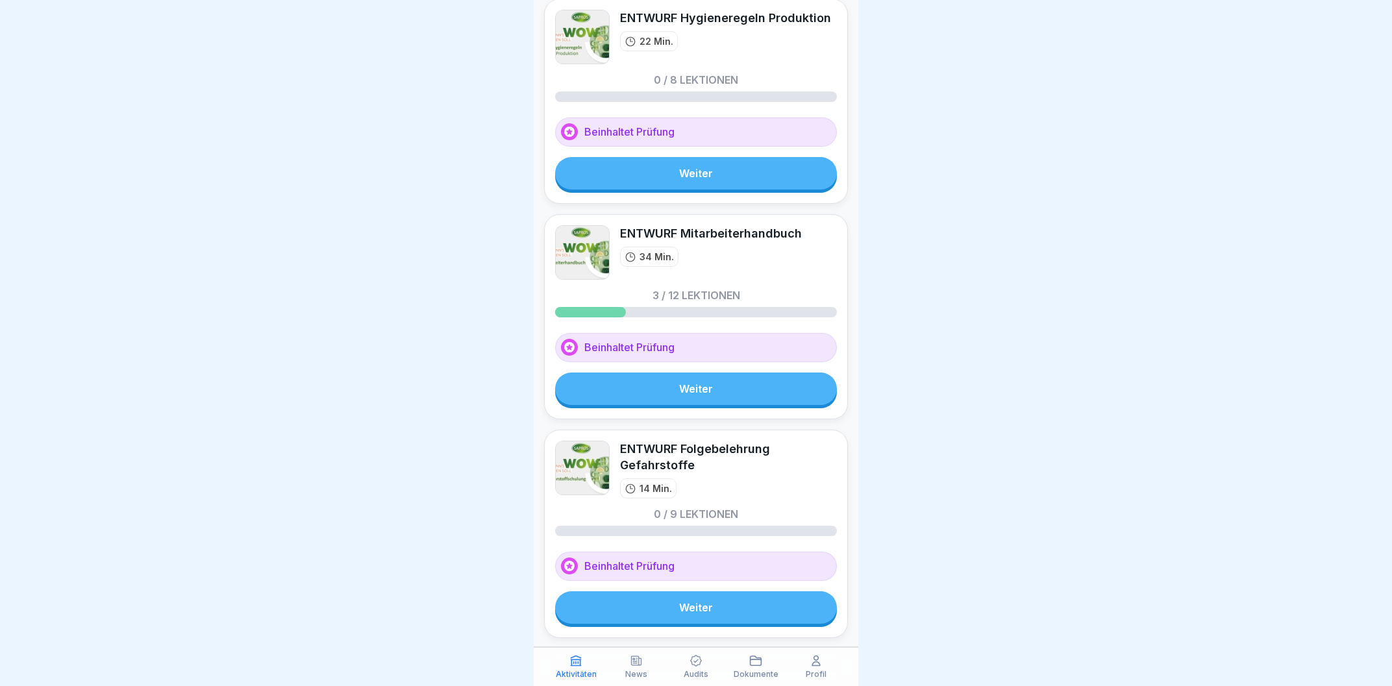
scroll to position [620, 0]
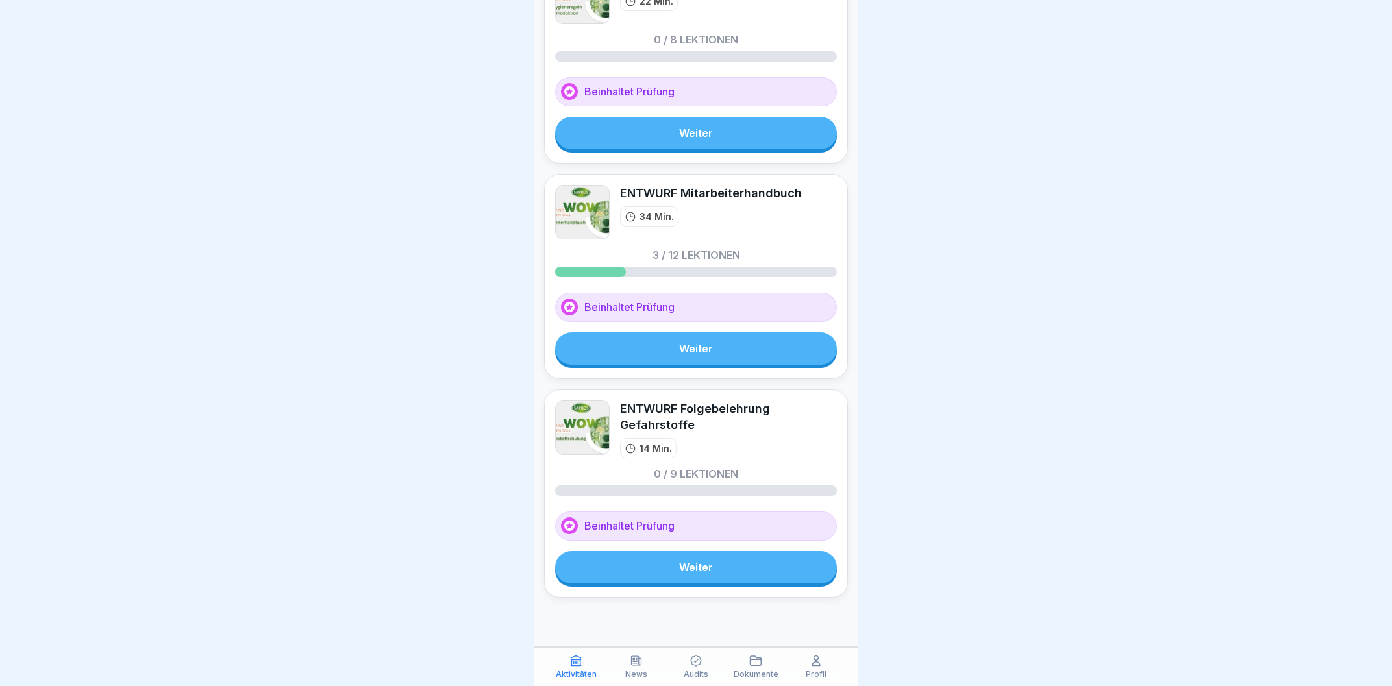
click at [816, 672] on p "Profil" at bounding box center [816, 674] width 21 height 9
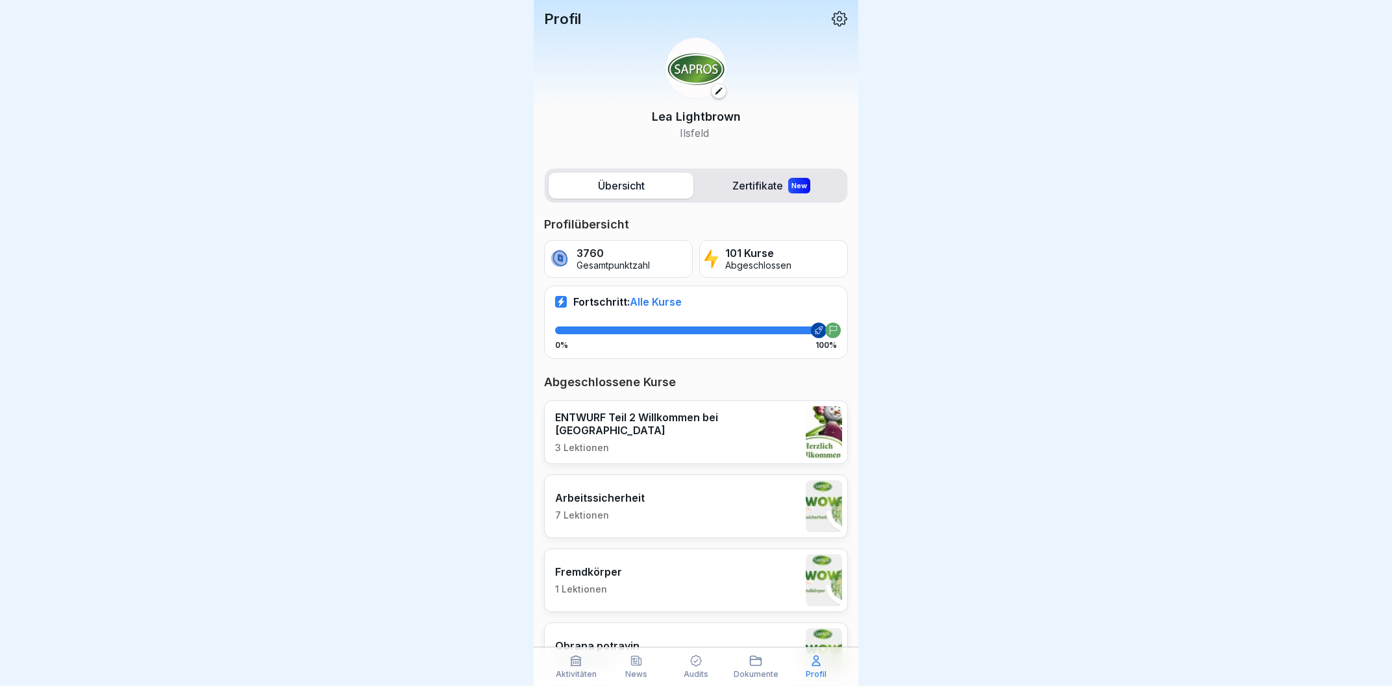
scroll to position [444, 0]
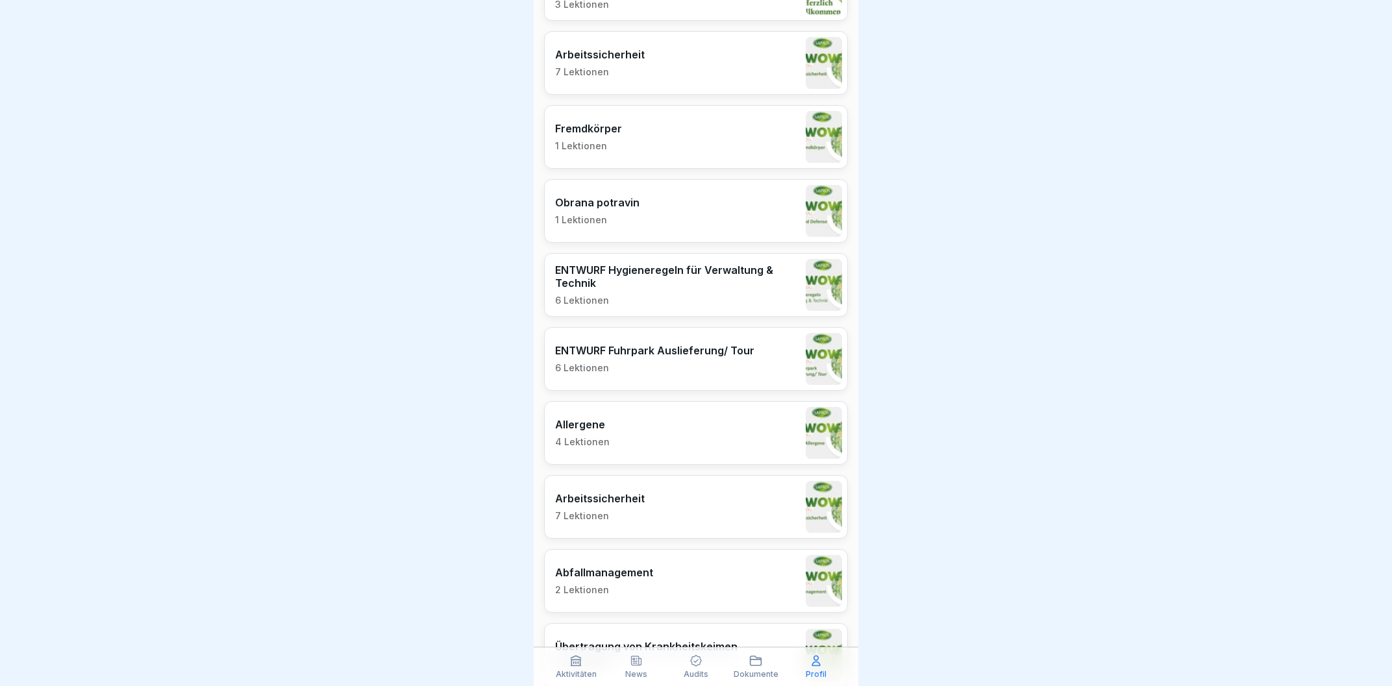
click at [704, 267] on p "ENTWURF Hygieneregeln für Verwaltung & Technik" at bounding box center [677, 277] width 244 height 26
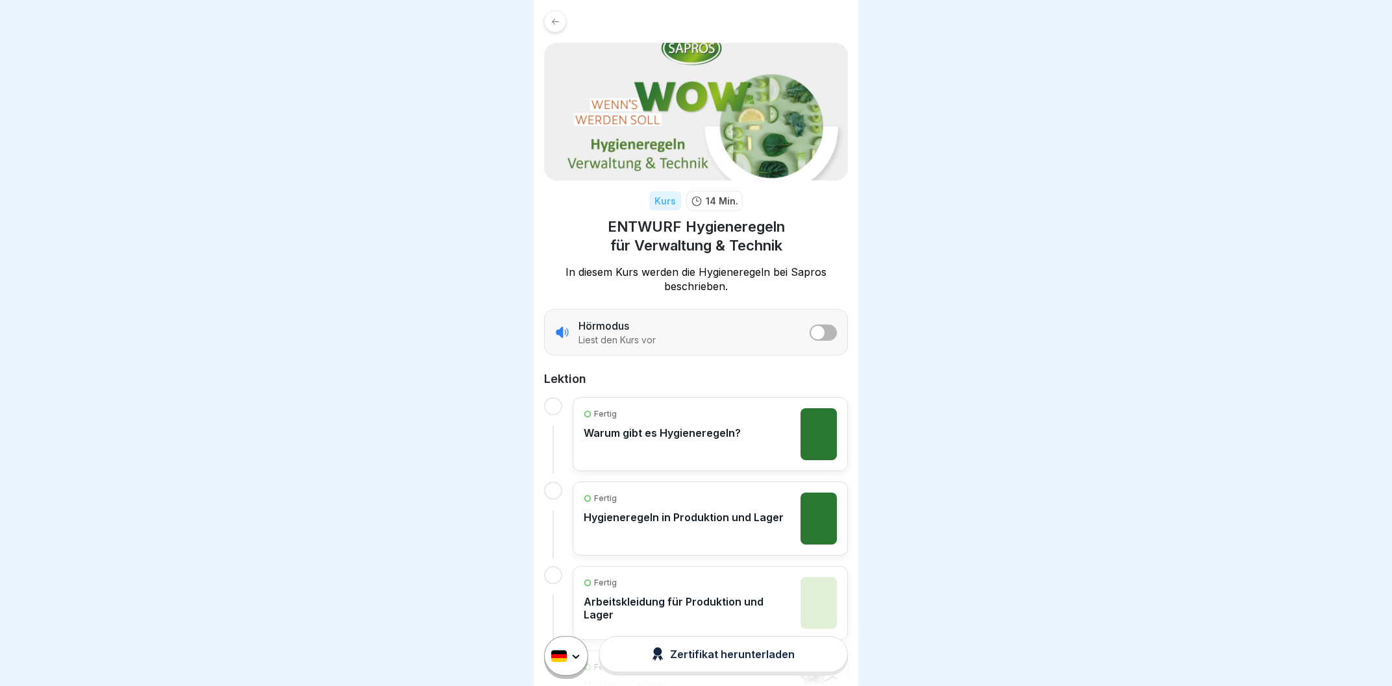
click at [711, 441] on div "Fertig Warum gibt es Hygieneregeln?" at bounding box center [662, 434] width 157 height 52
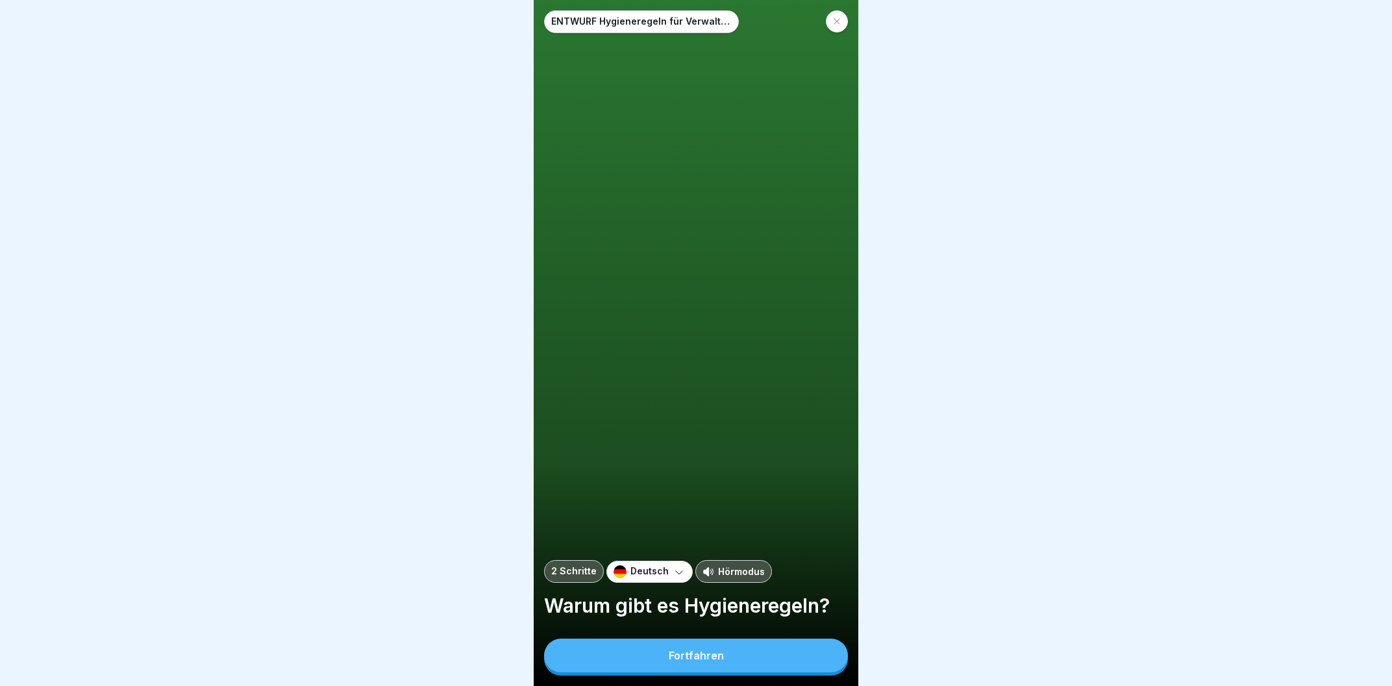
click at [721, 576] on p "Hörmodus" at bounding box center [741, 572] width 47 height 14
click at [734, 655] on button "Fortfahren" at bounding box center [696, 656] width 304 height 34
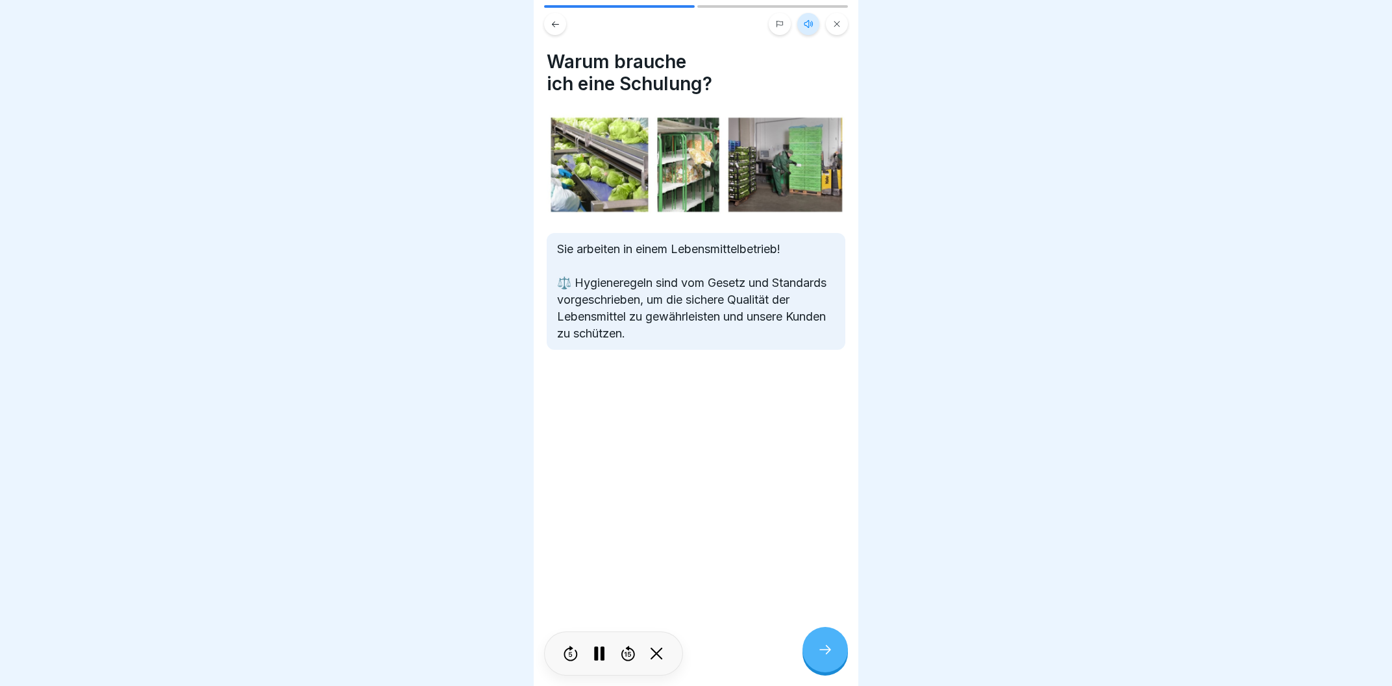
click at [840, 655] on div at bounding box center [825, 649] width 45 height 45
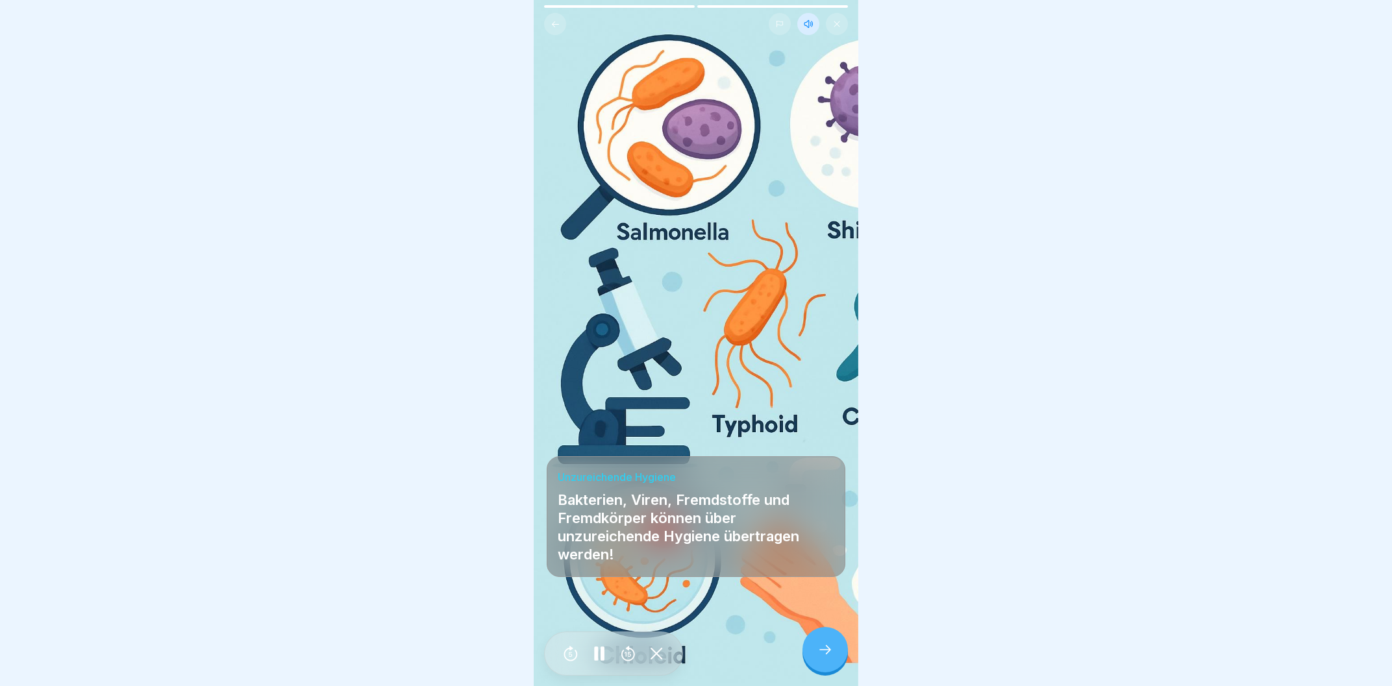
click at [840, 655] on div at bounding box center [825, 649] width 45 height 45
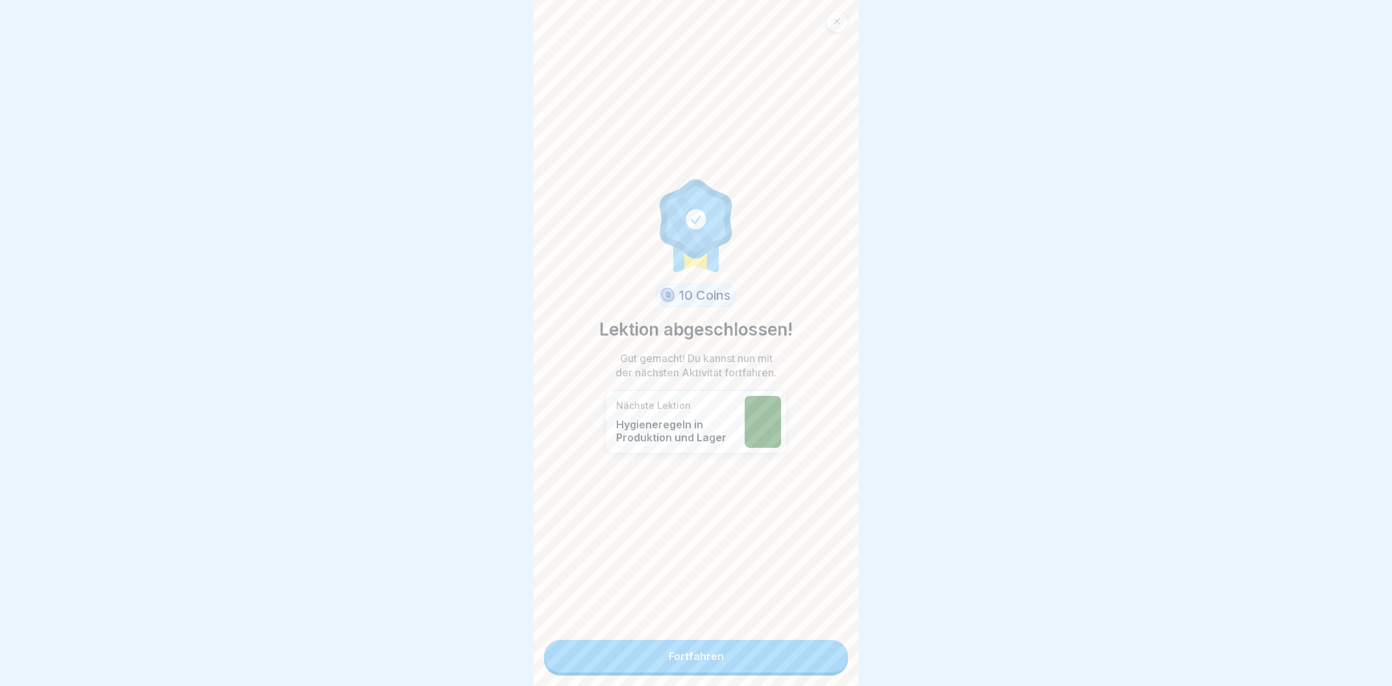
click at [755, 669] on link "Fortfahren" at bounding box center [696, 656] width 304 height 32
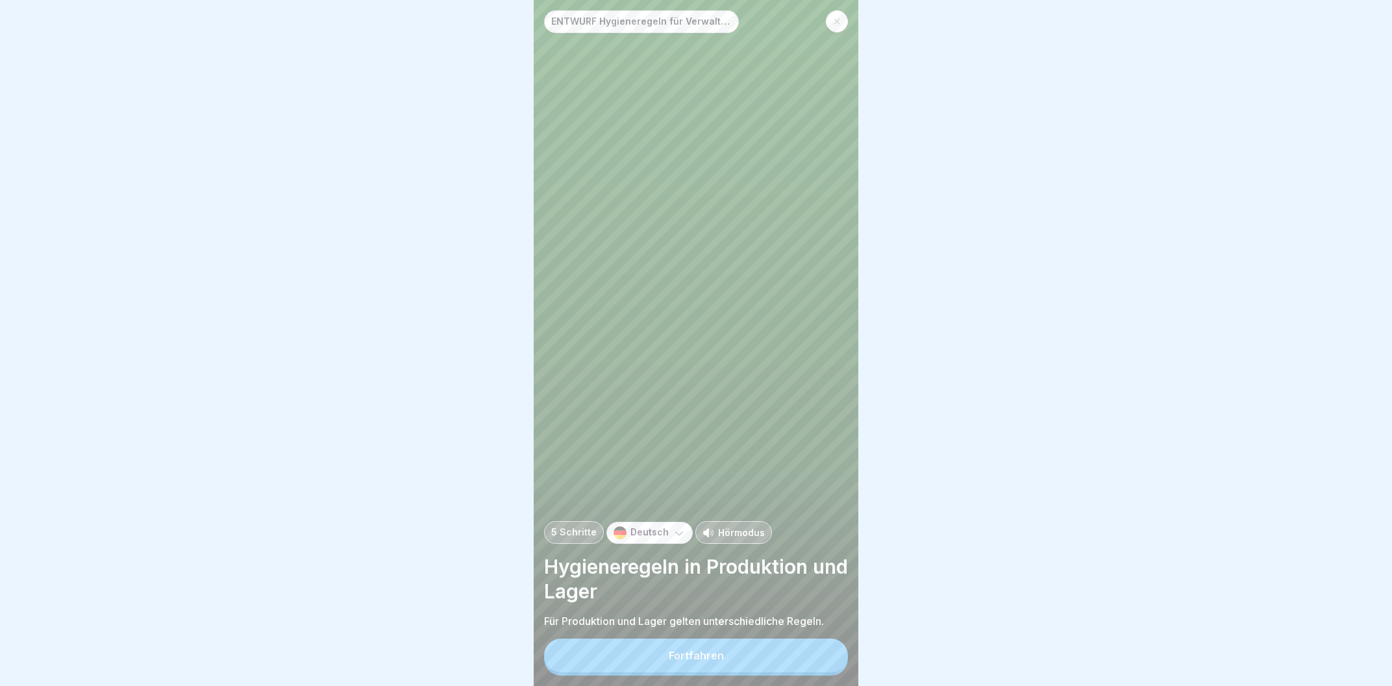
click at [755, 669] on button "Fortfahren" at bounding box center [696, 656] width 304 height 34
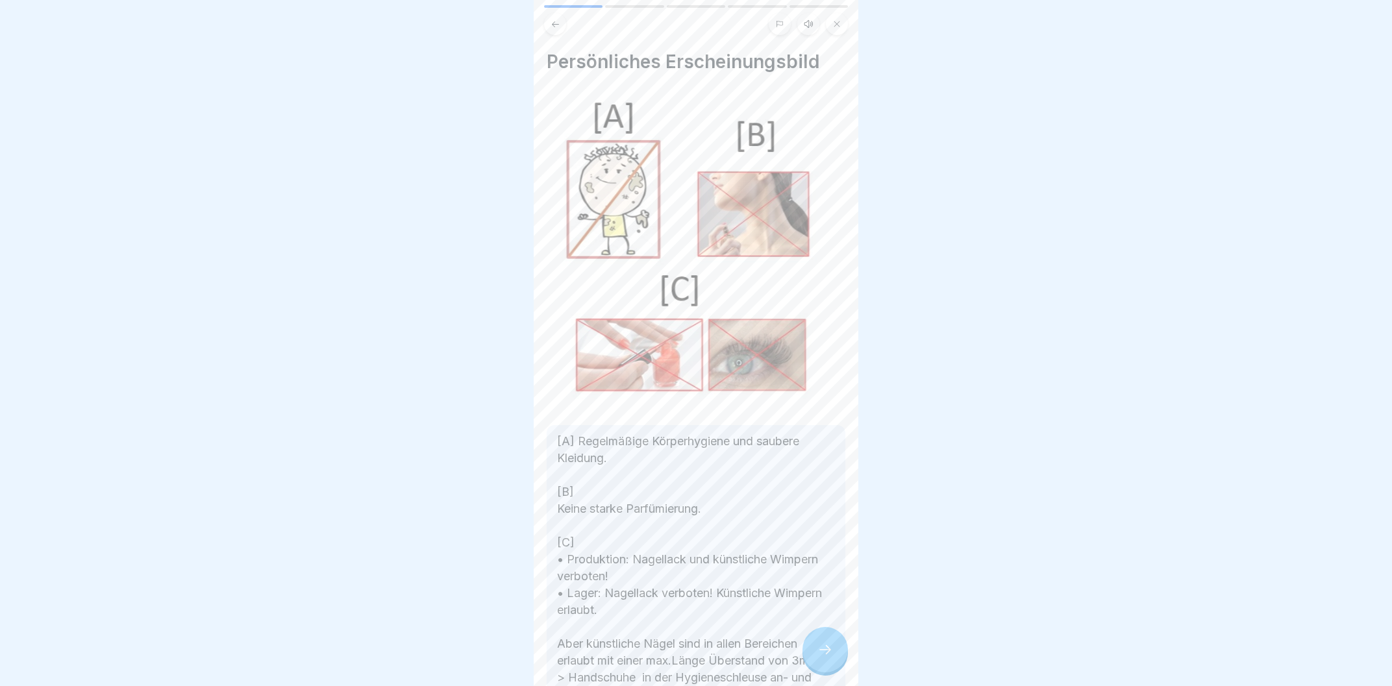
click at [828, 645] on div at bounding box center [825, 649] width 45 height 45
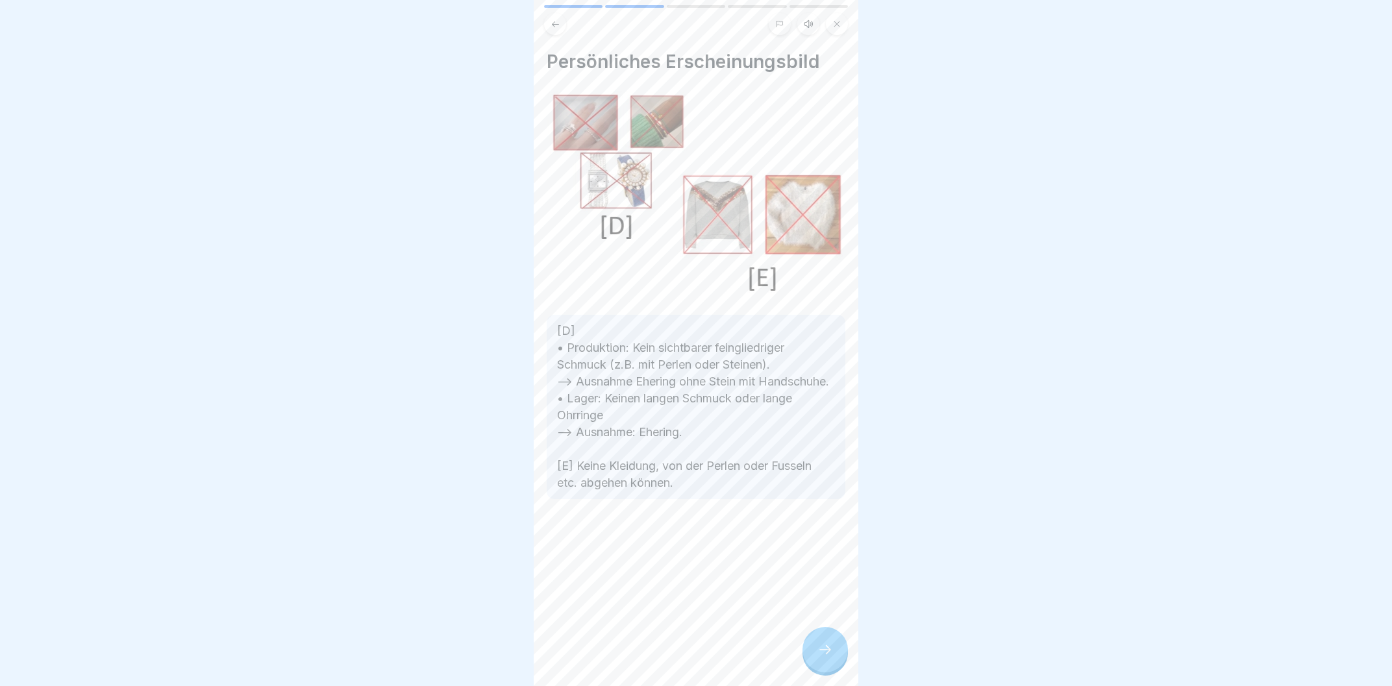
click at [828, 645] on div at bounding box center [825, 649] width 45 height 45
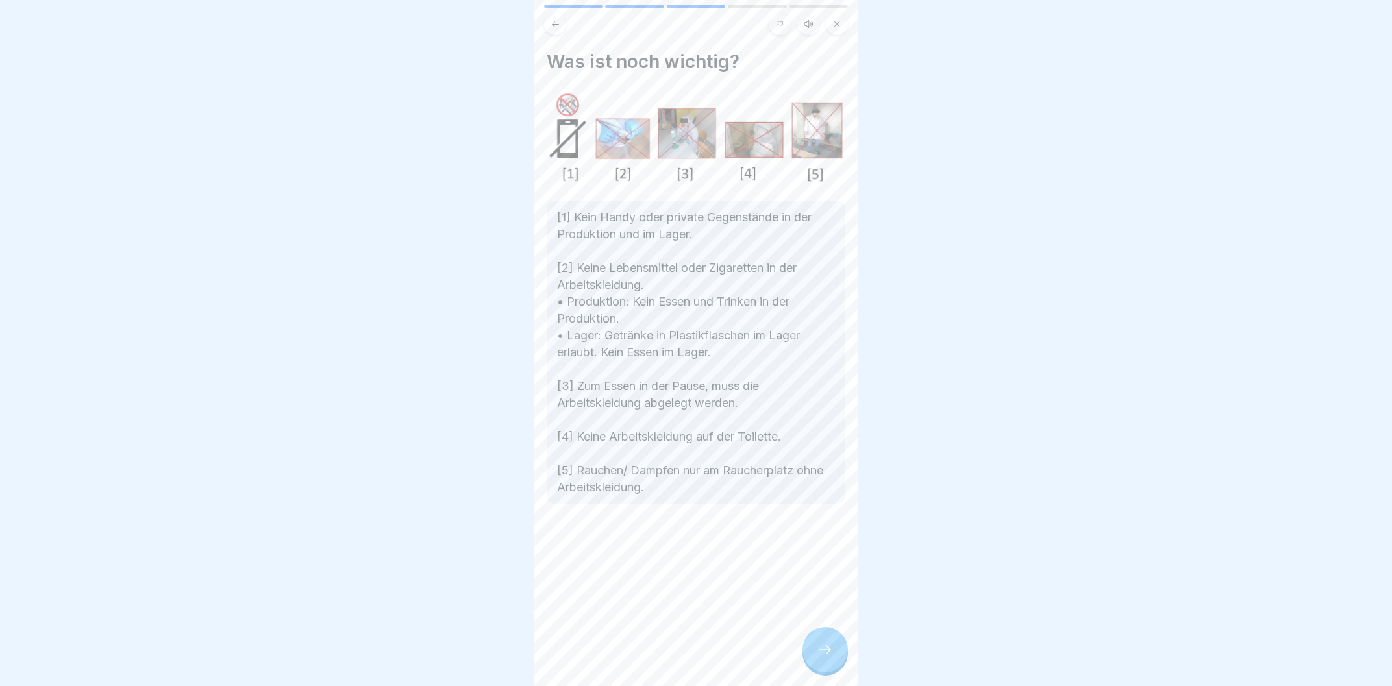
click at [828, 645] on div at bounding box center [825, 649] width 45 height 45
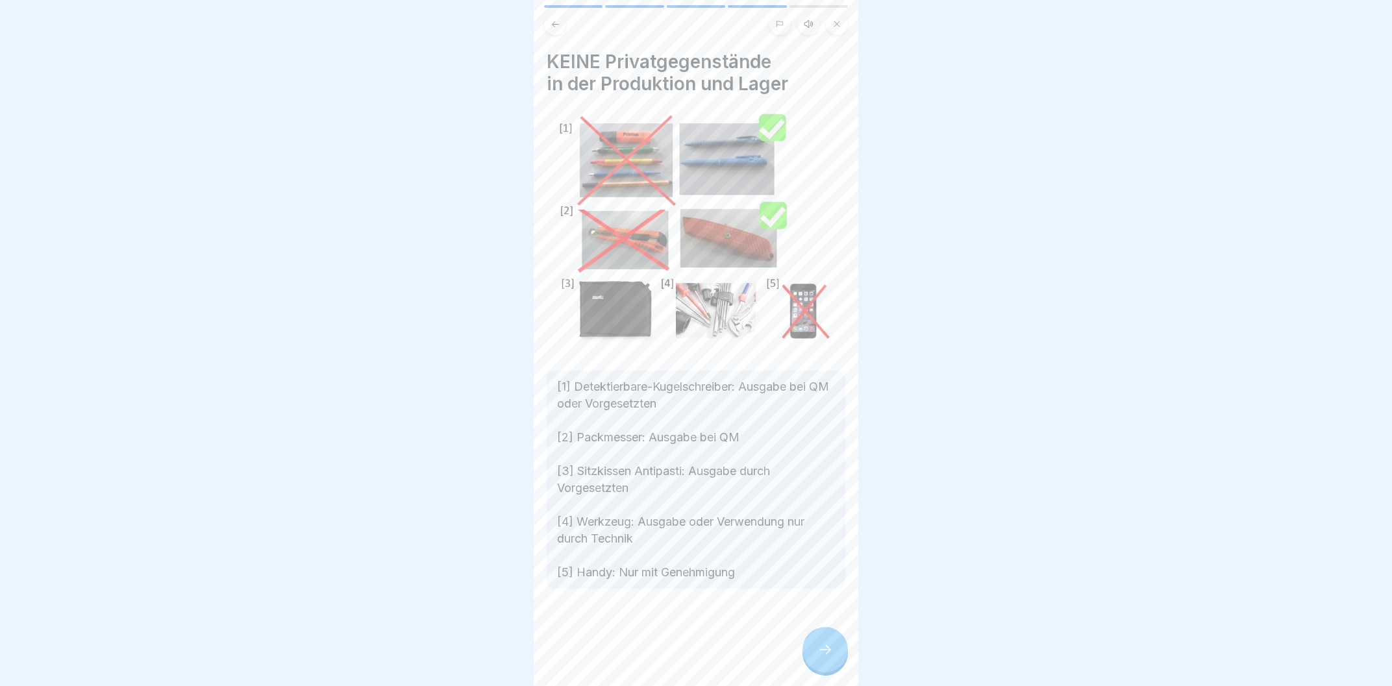
click at [828, 645] on div at bounding box center [825, 649] width 45 height 45
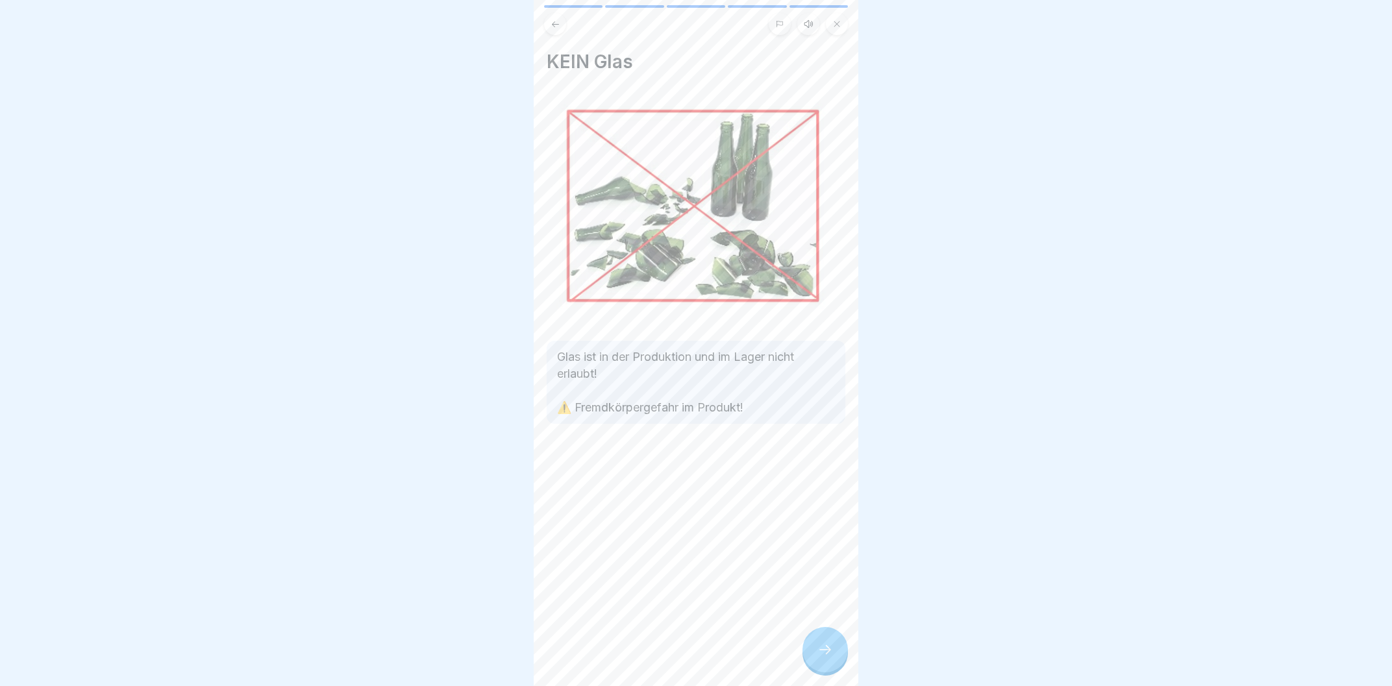
click at [828, 645] on div at bounding box center [825, 649] width 45 height 45
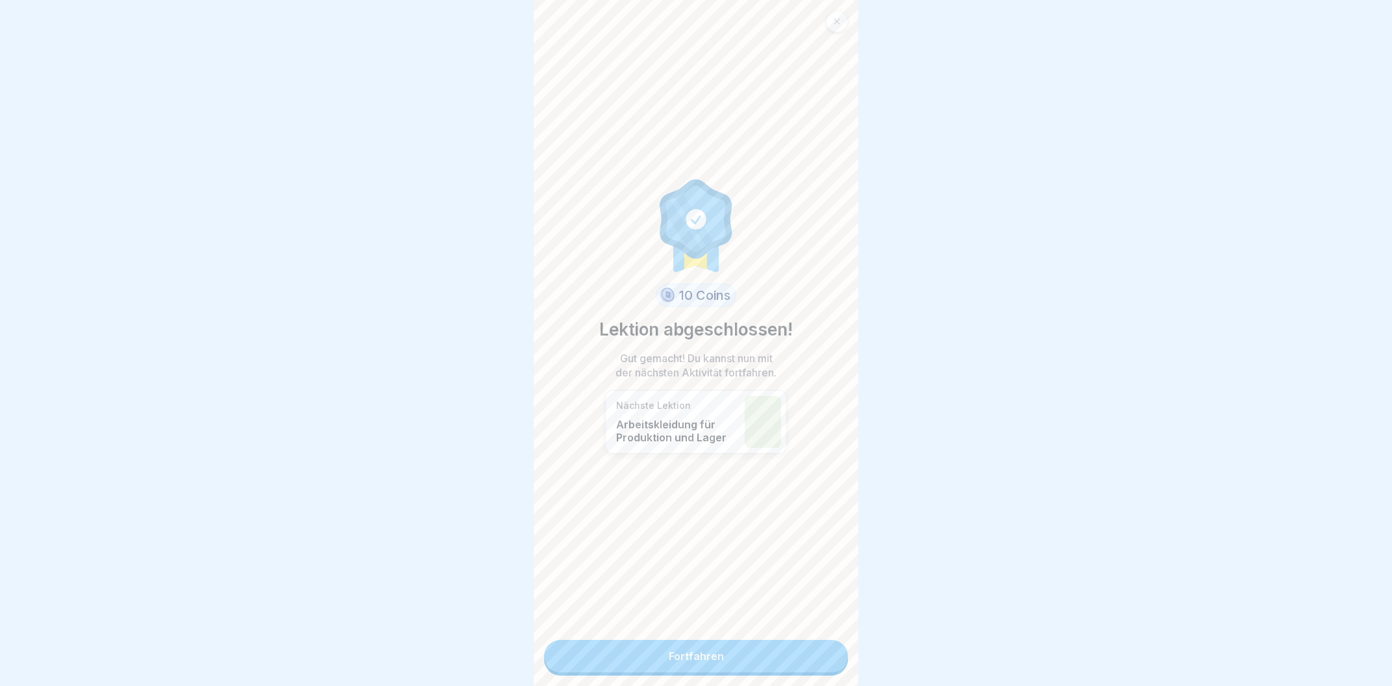
click at [828, 645] on link "Fortfahren" at bounding box center [696, 656] width 304 height 32
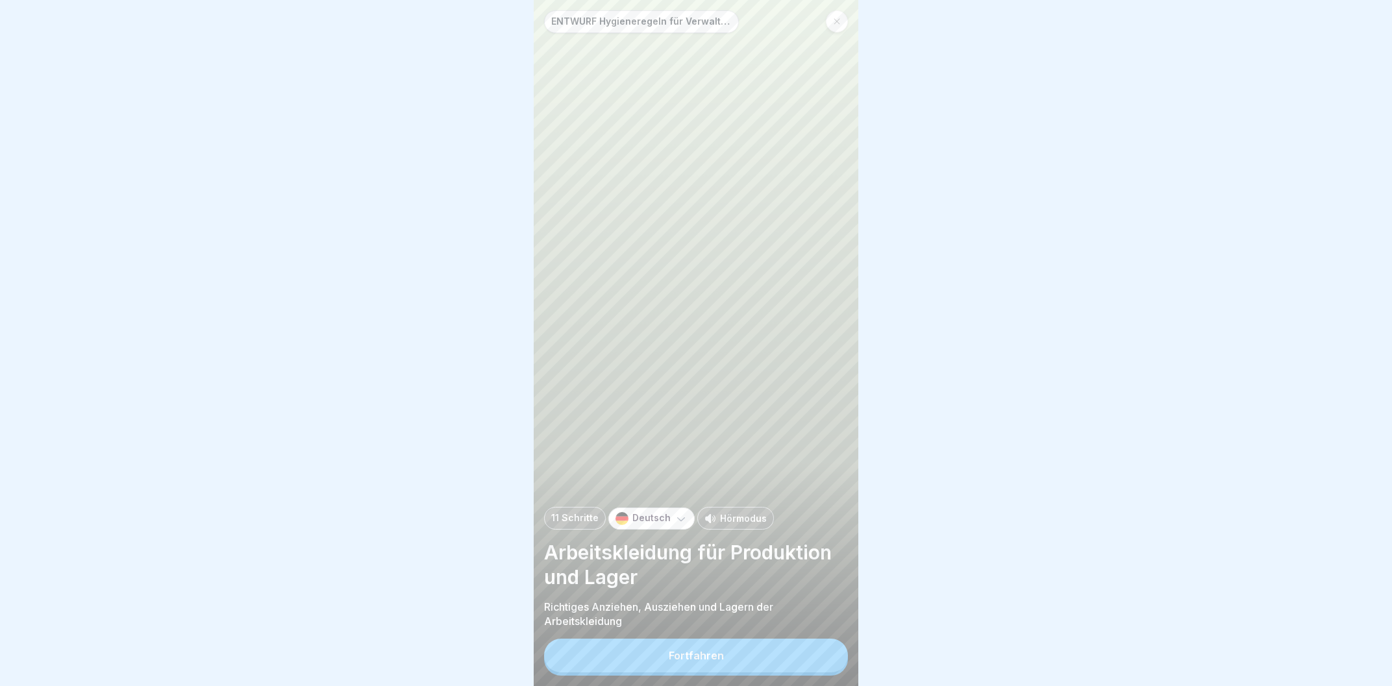
click at [828, 645] on button "Fortfahren" at bounding box center [696, 656] width 304 height 34
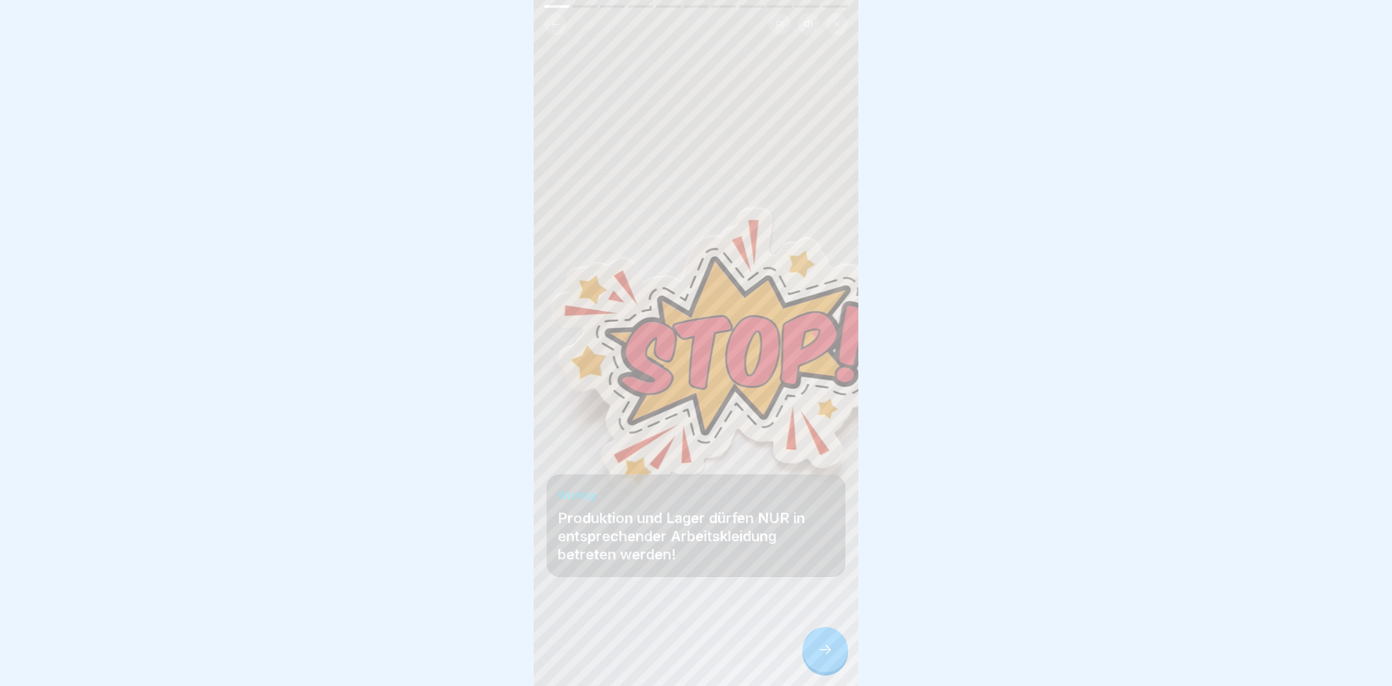
click at [828, 645] on div at bounding box center [825, 649] width 45 height 45
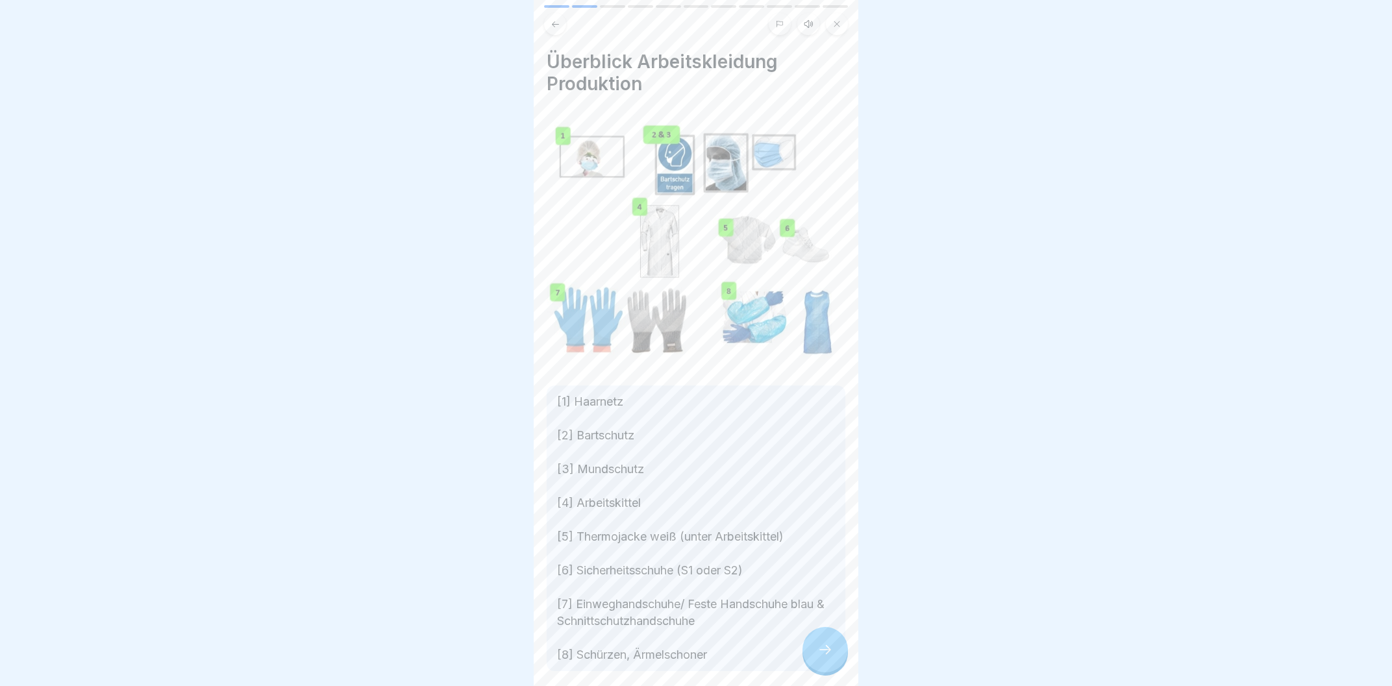
click at [828, 645] on div at bounding box center [825, 649] width 45 height 45
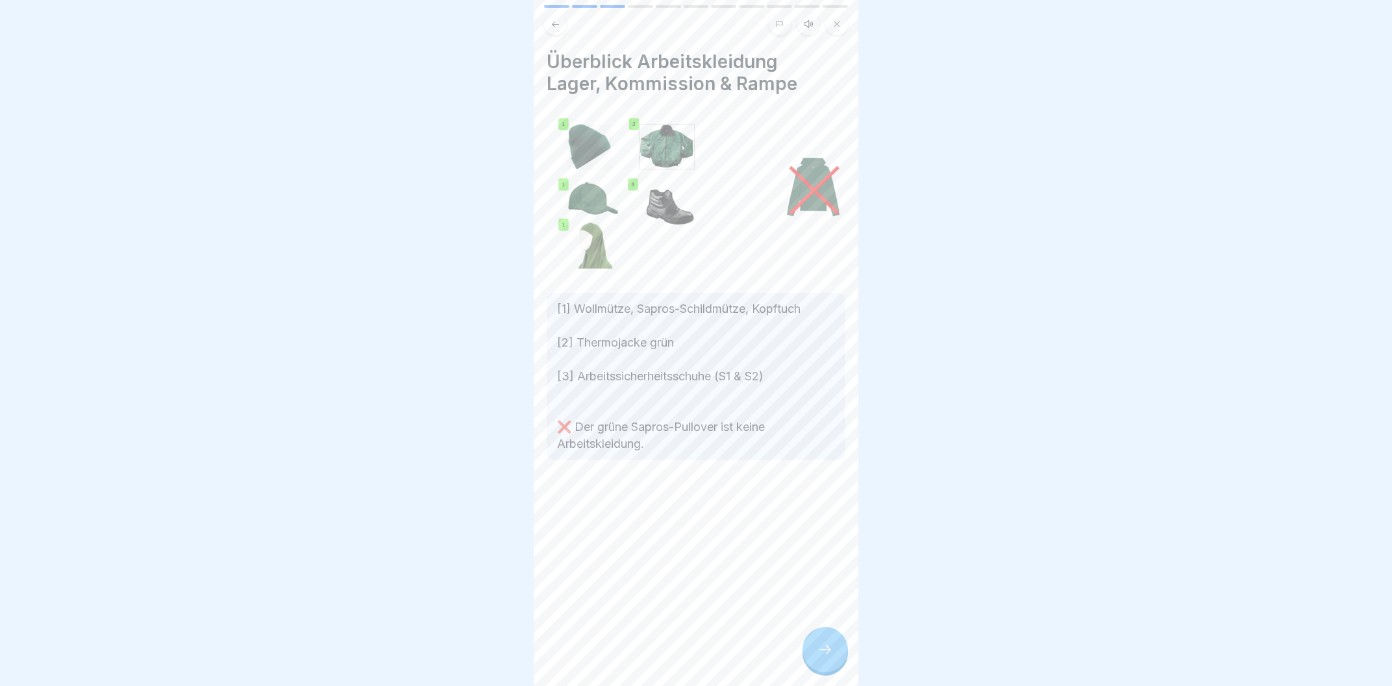
click at [828, 645] on div at bounding box center [825, 649] width 45 height 45
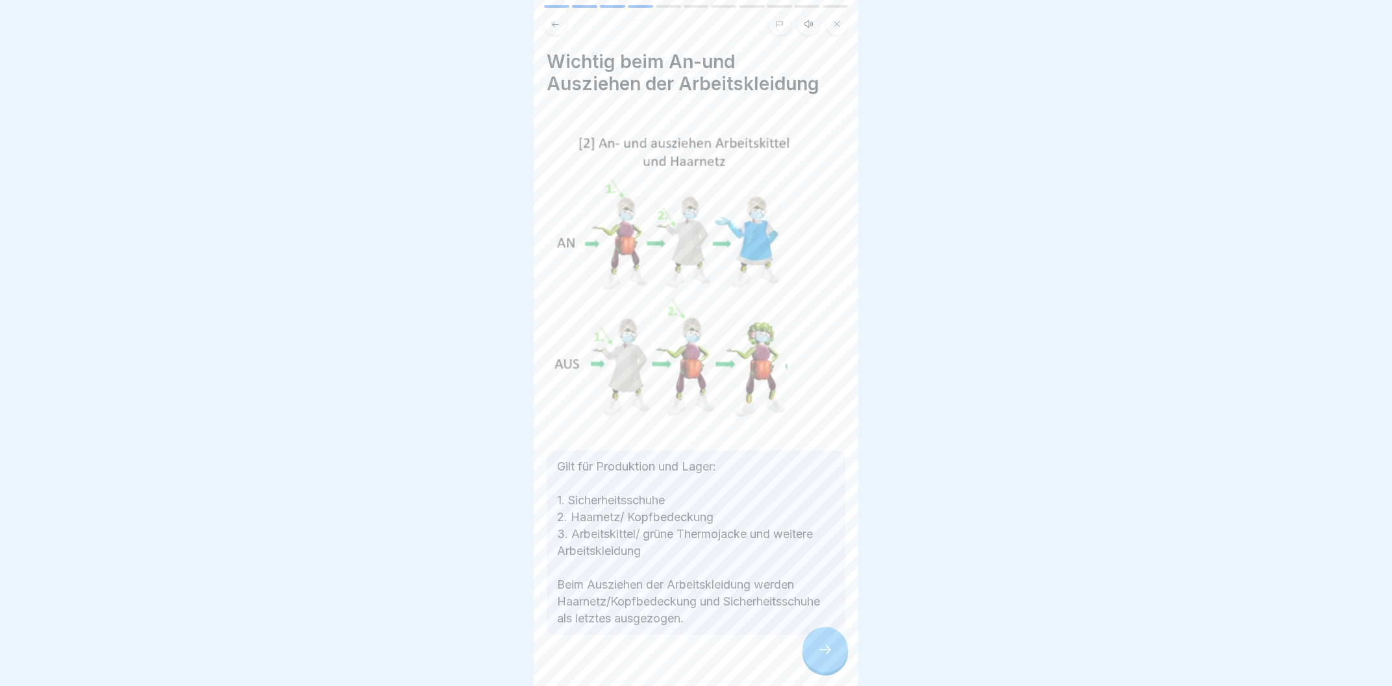
click at [828, 645] on div at bounding box center [825, 649] width 45 height 45
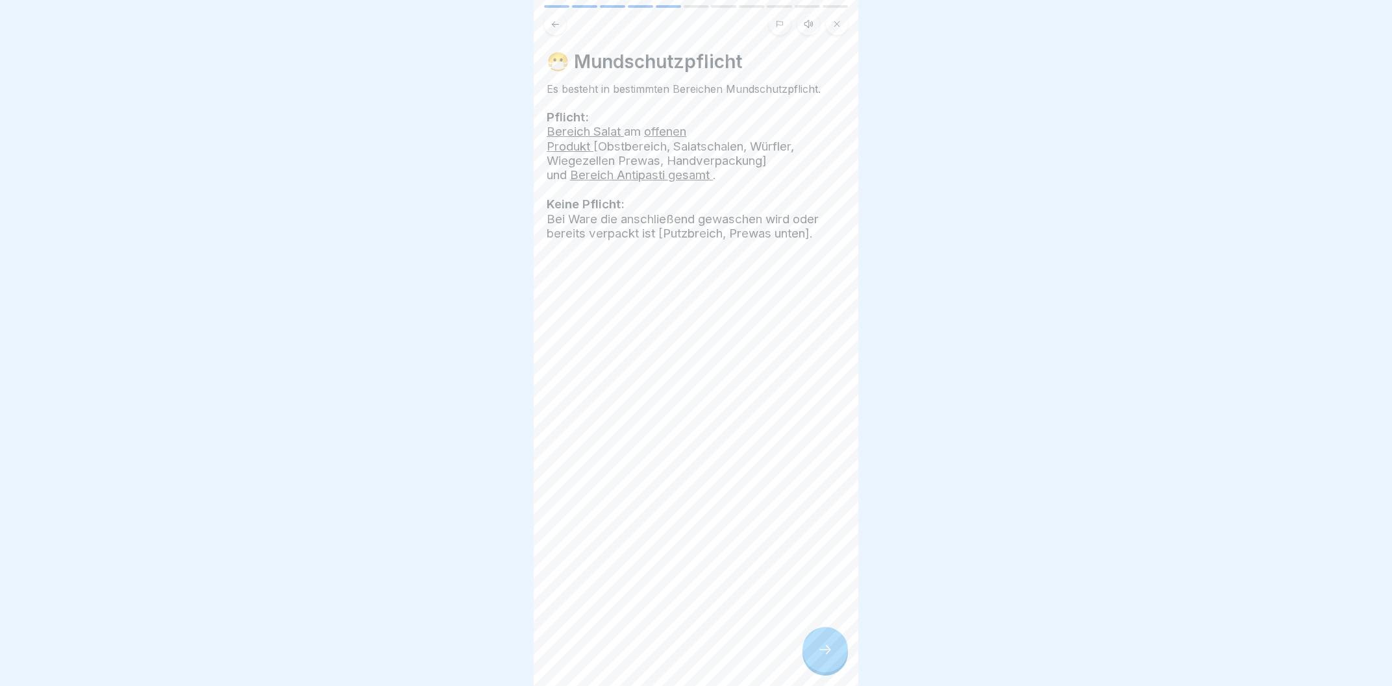
click at [828, 645] on div at bounding box center [825, 649] width 45 height 45
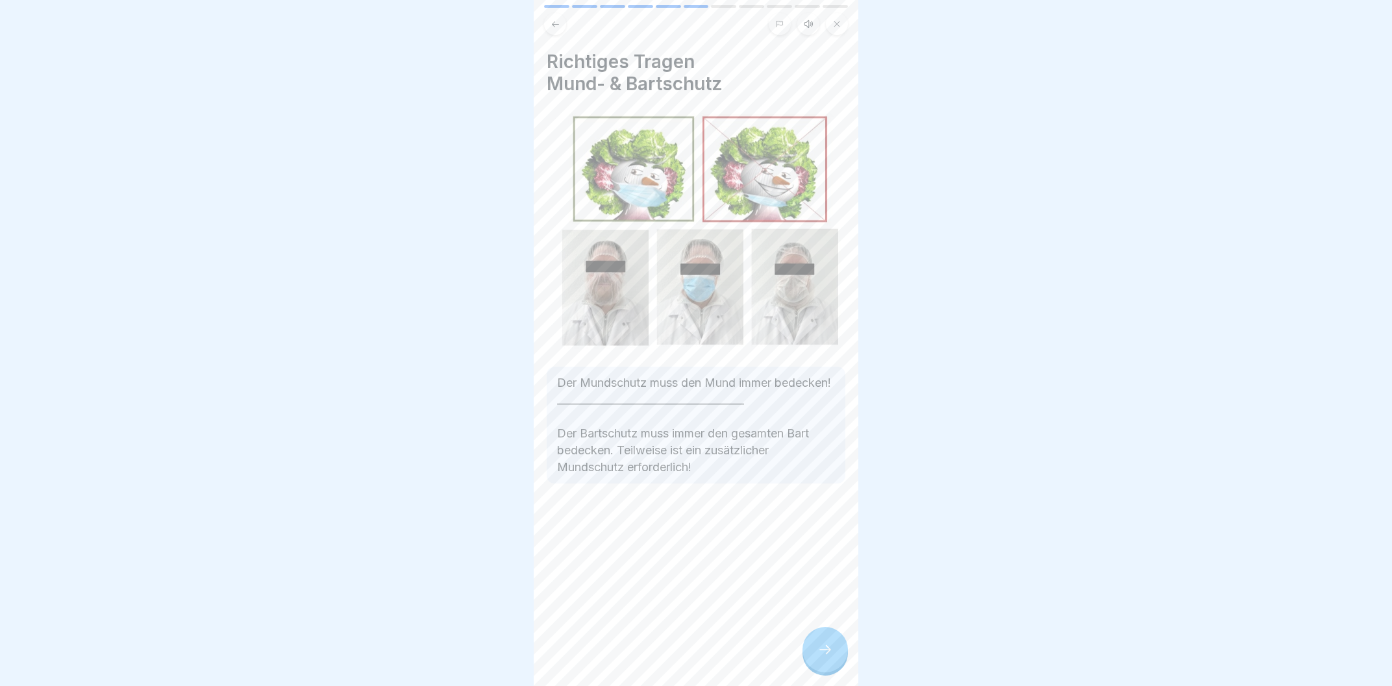
click at [828, 645] on div at bounding box center [825, 649] width 45 height 45
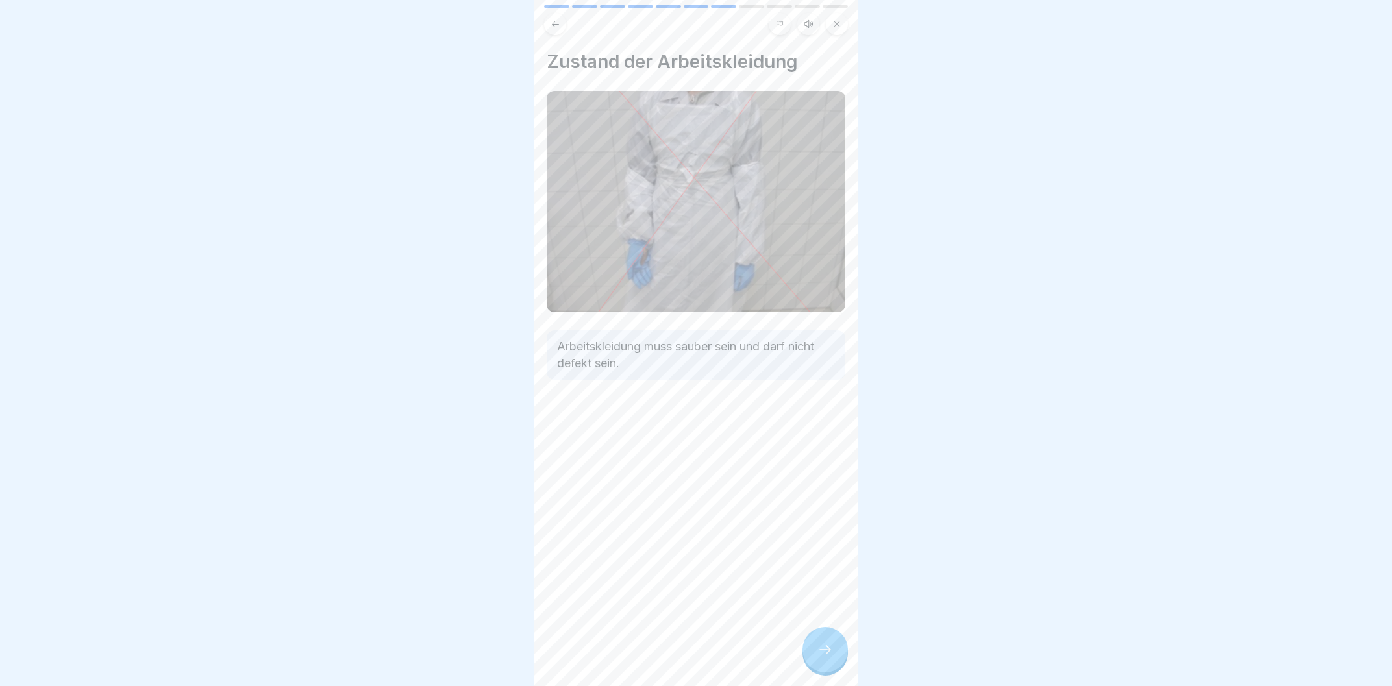
click at [828, 645] on icon at bounding box center [826, 650] width 16 height 16
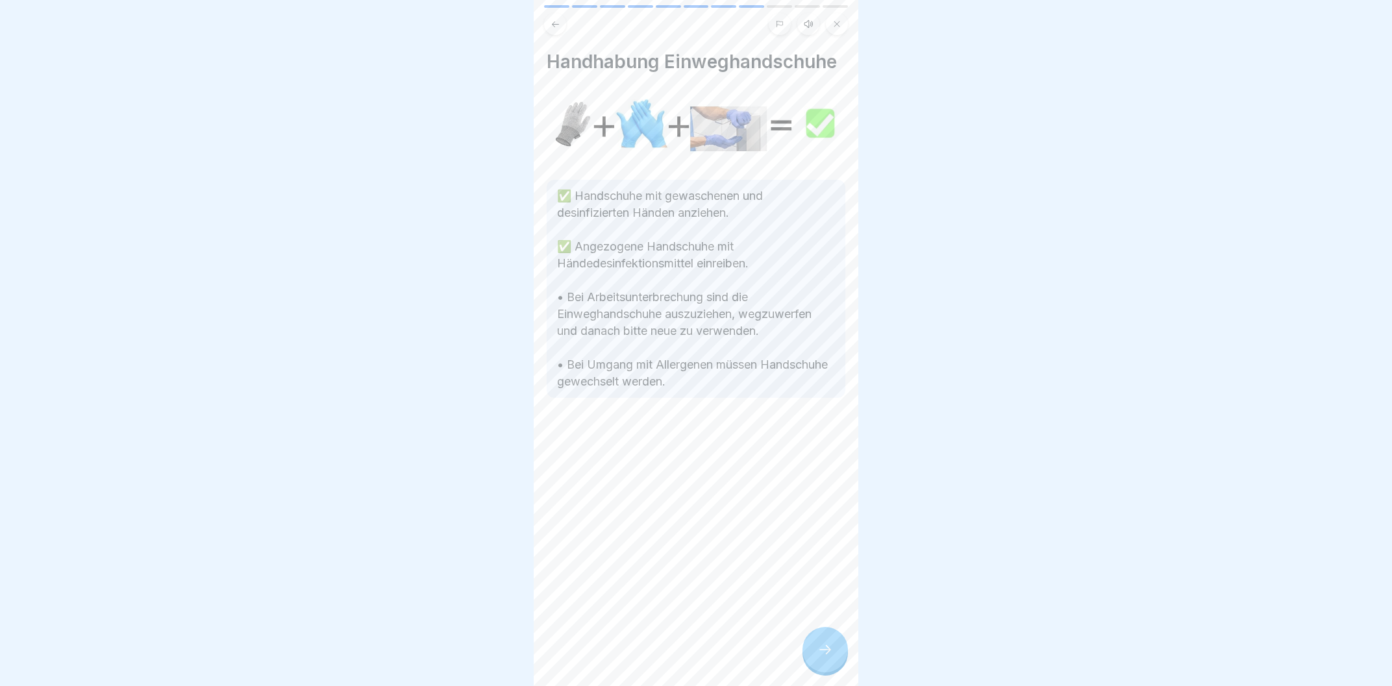
click at [828, 645] on div at bounding box center [825, 649] width 45 height 45
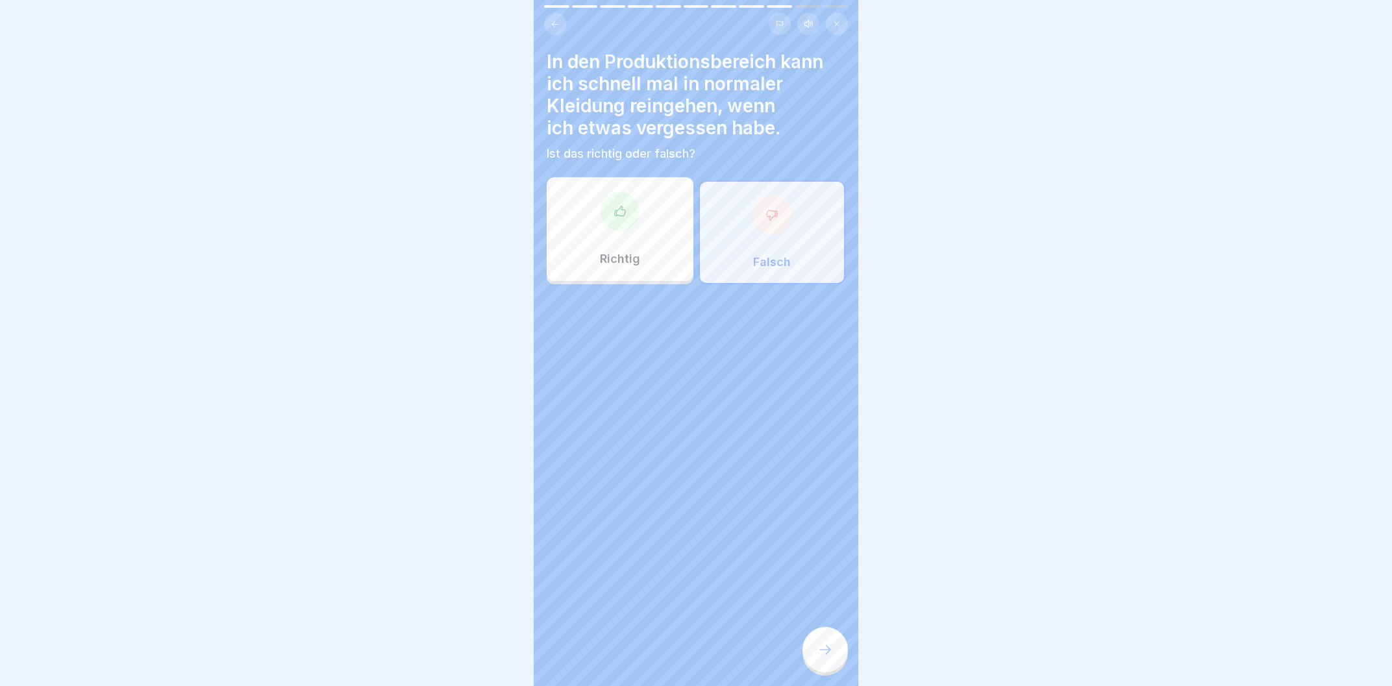
click at [828, 645] on div at bounding box center [825, 649] width 45 height 45
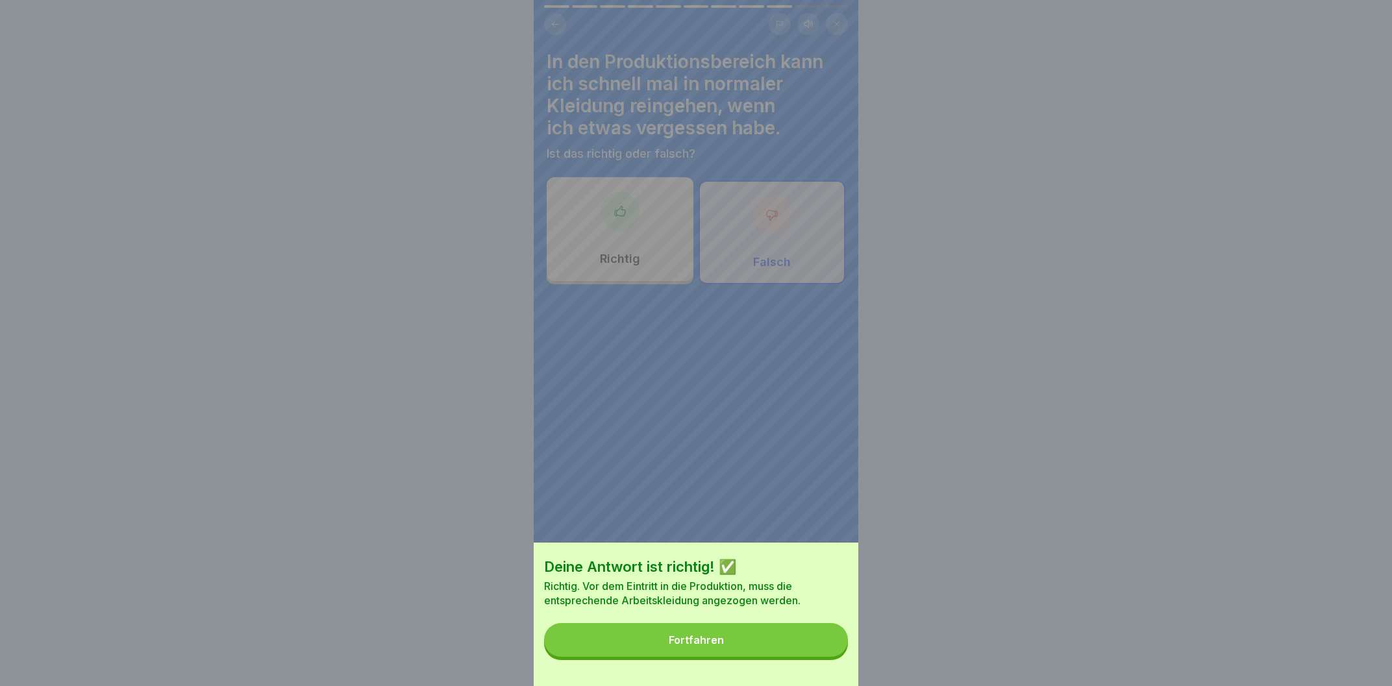
click at [815, 646] on button "Fortfahren" at bounding box center [696, 640] width 304 height 34
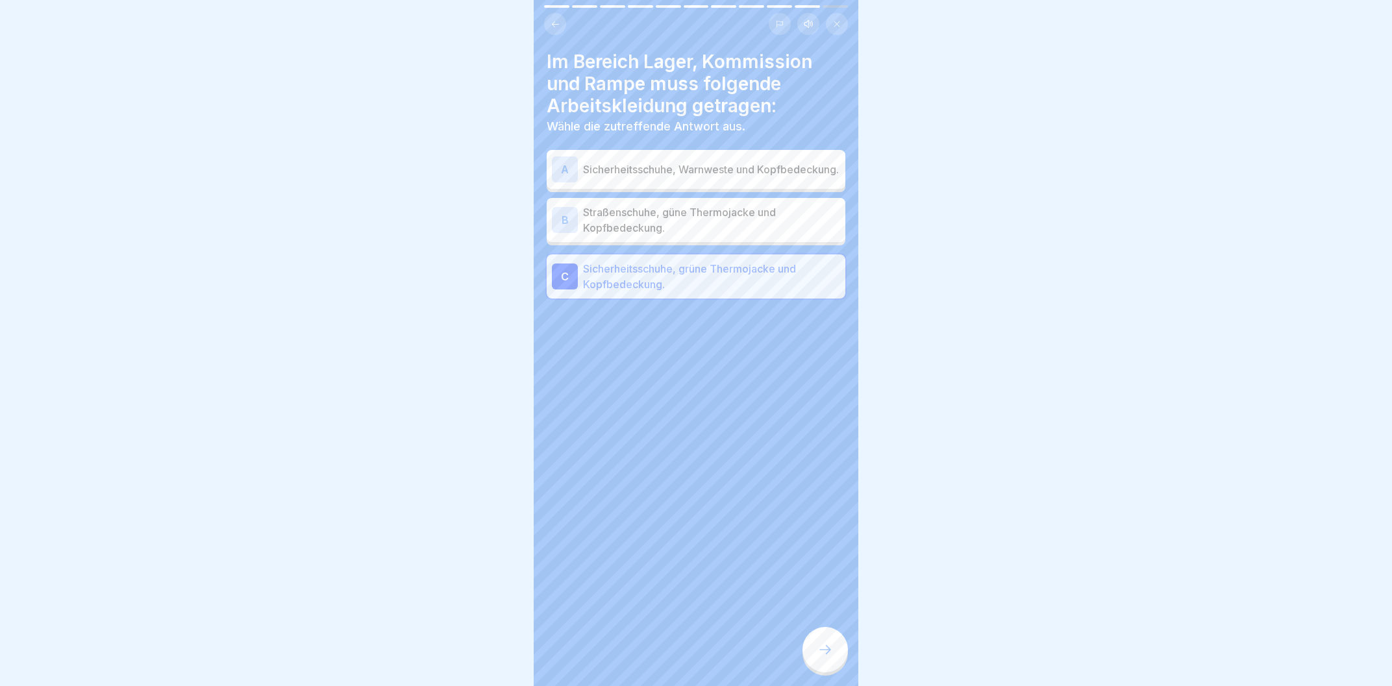
click at [814, 646] on div at bounding box center [825, 649] width 45 height 45
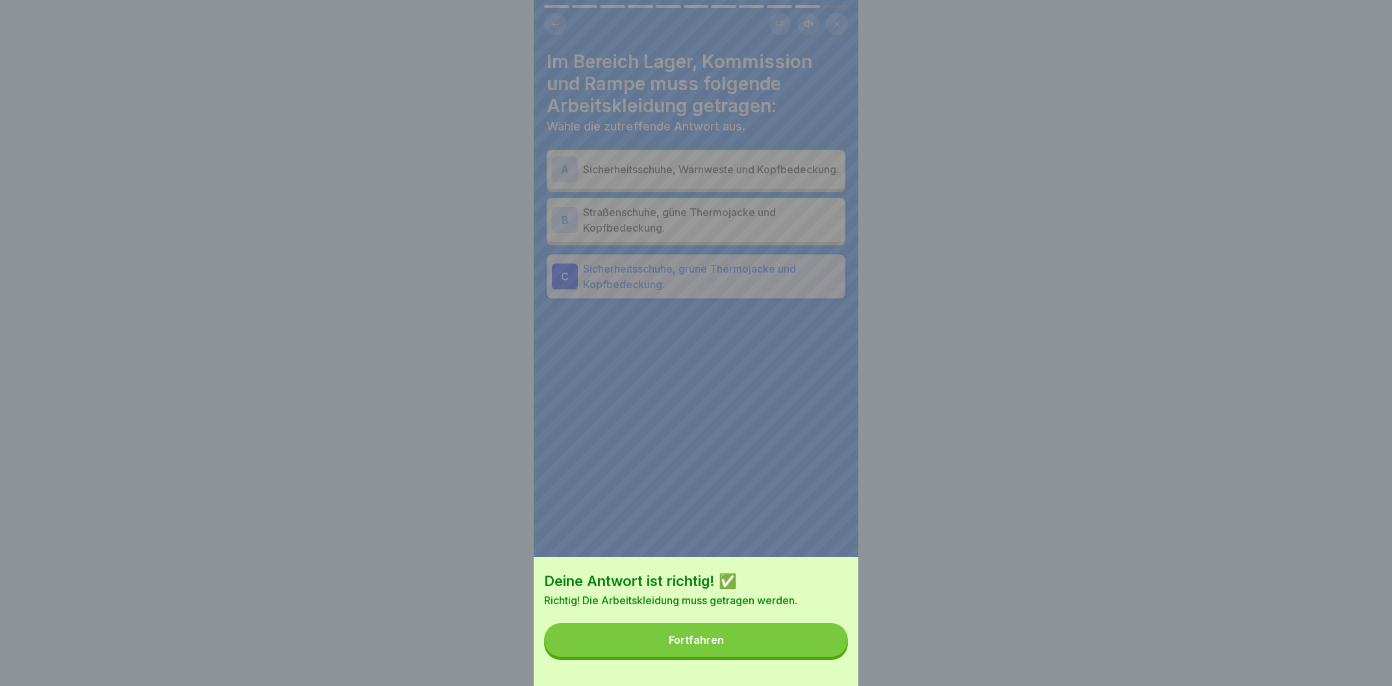
click at [814, 646] on button "Fortfahren" at bounding box center [696, 640] width 304 height 34
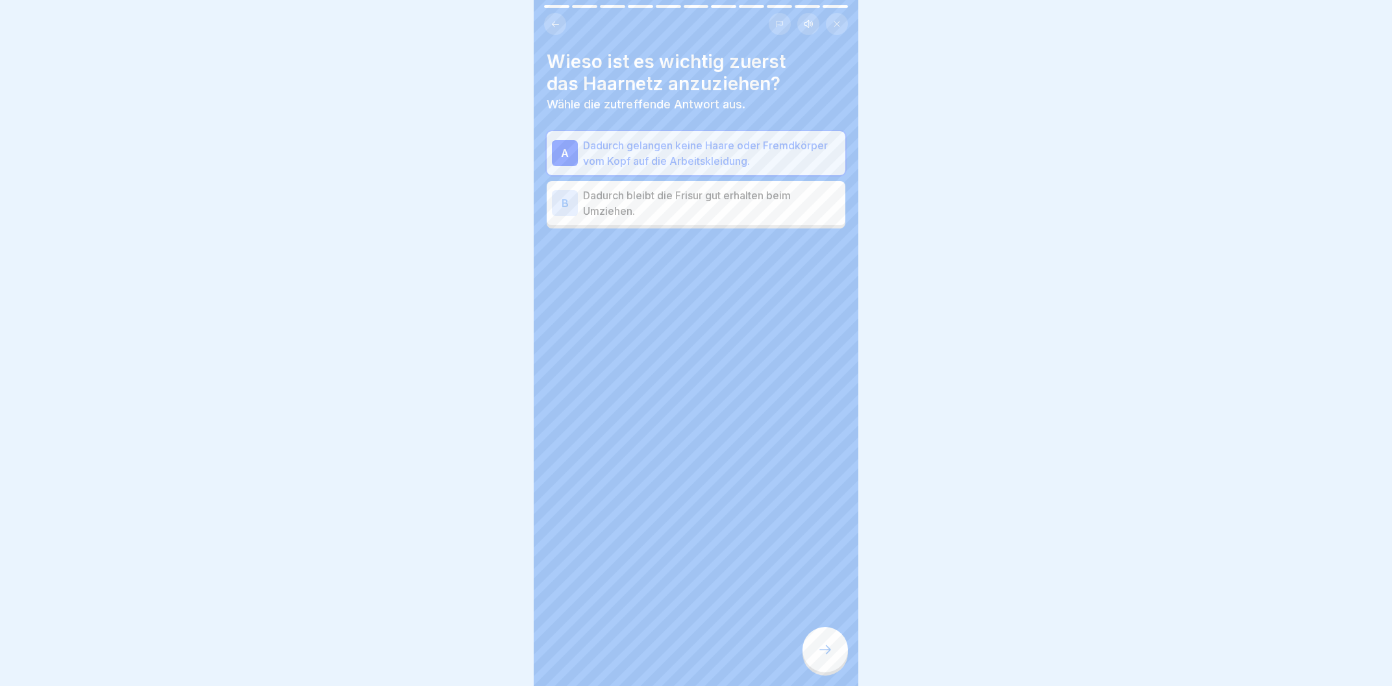
click at [814, 646] on div at bounding box center [825, 649] width 45 height 45
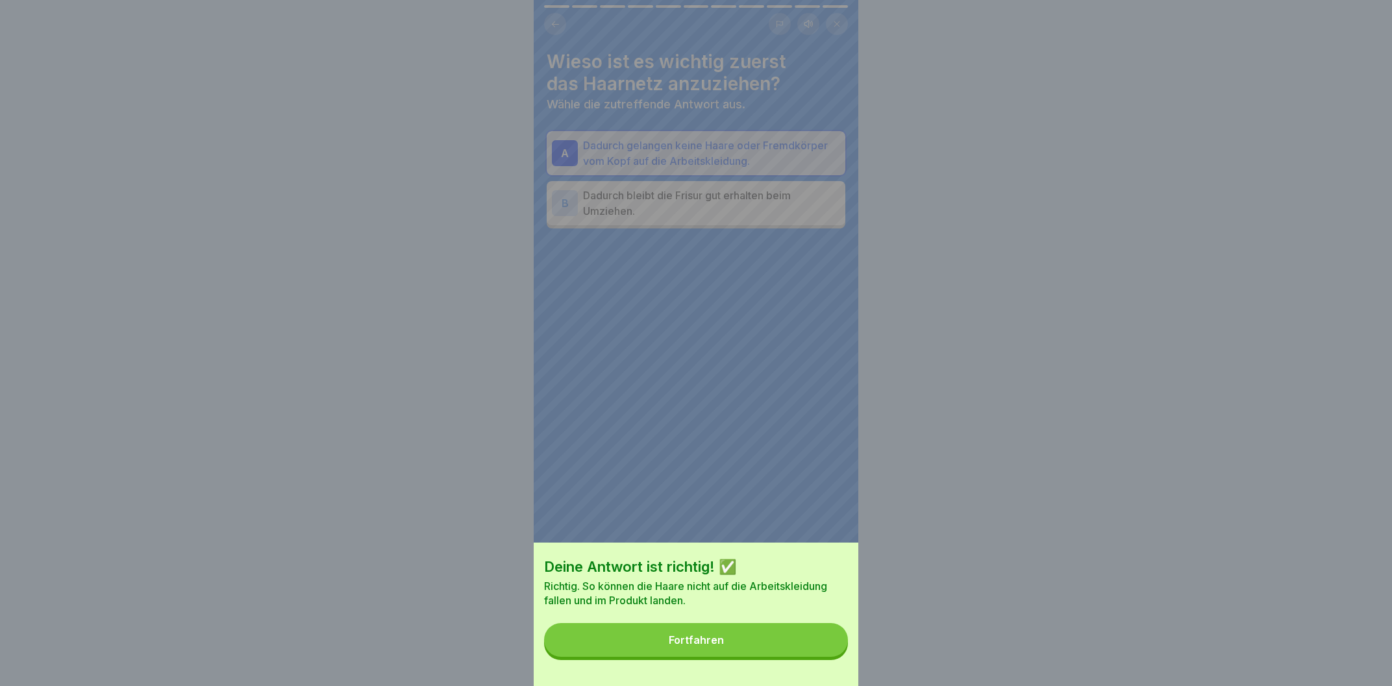
click at [814, 646] on button "Fortfahren" at bounding box center [696, 640] width 304 height 34
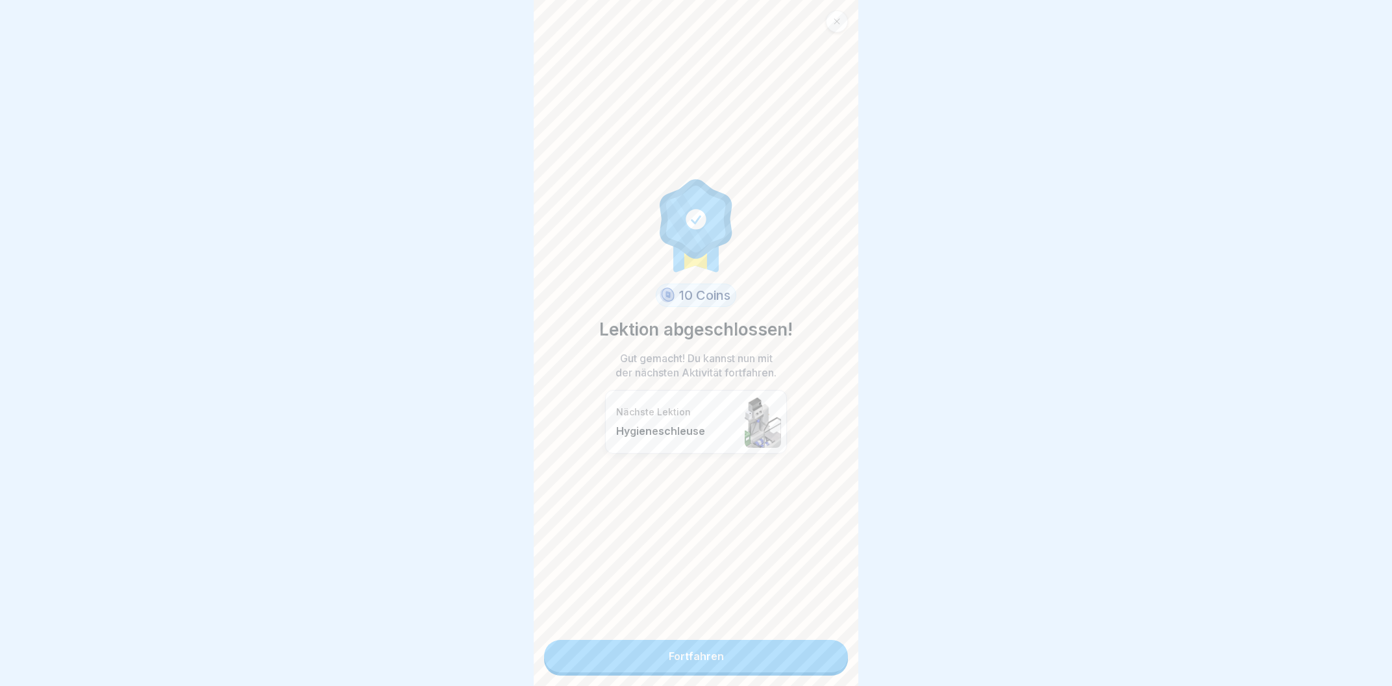
click at [814, 646] on link "Fortfahren" at bounding box center [696, 656] width 304 height 32
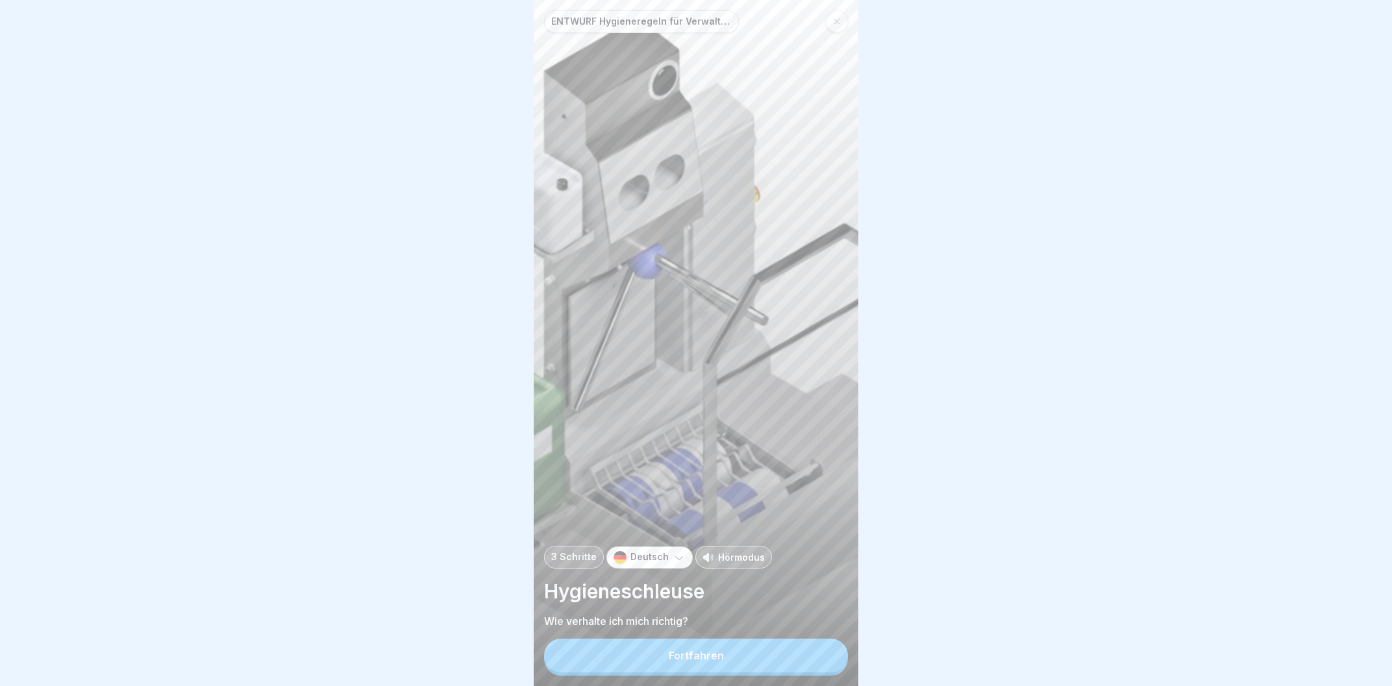
click at [814, 646] on button "Fortfahren" at bounding box center [696, 656] width 304 height 34
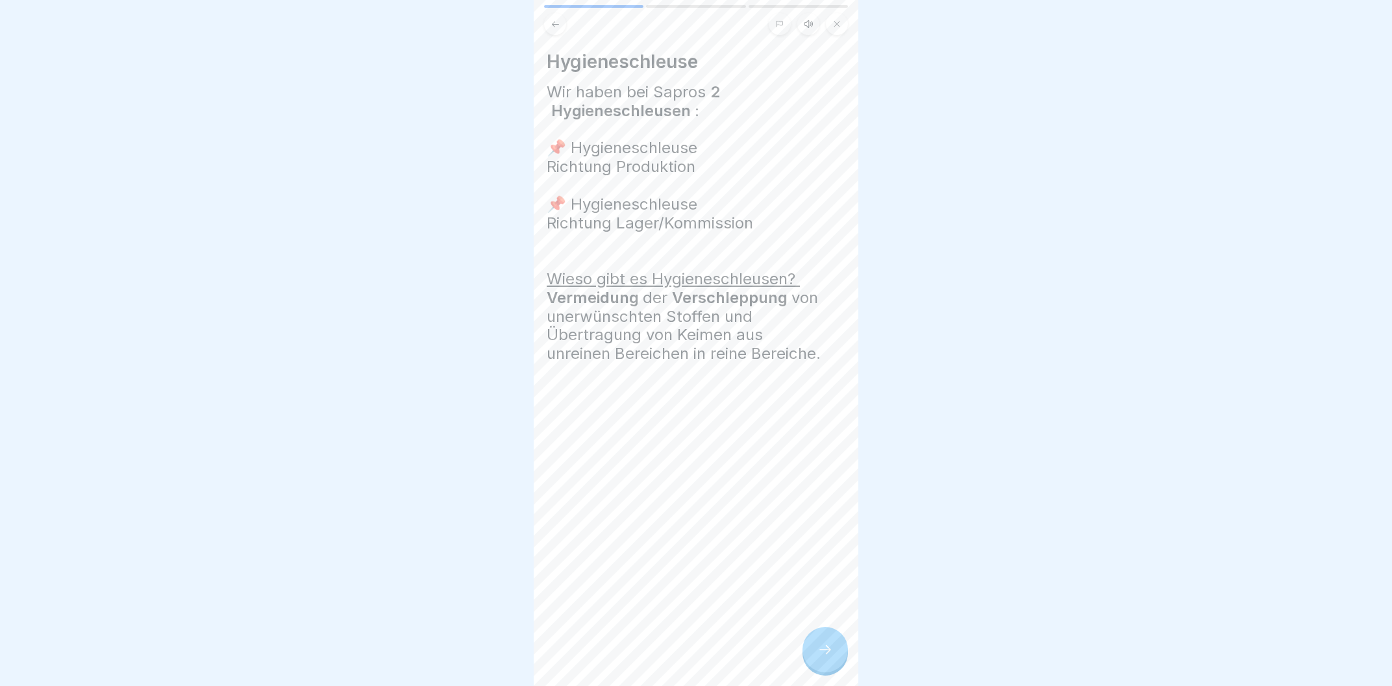
click at [814, 646] on div at bounding box center [825, 649] width 45 height 45
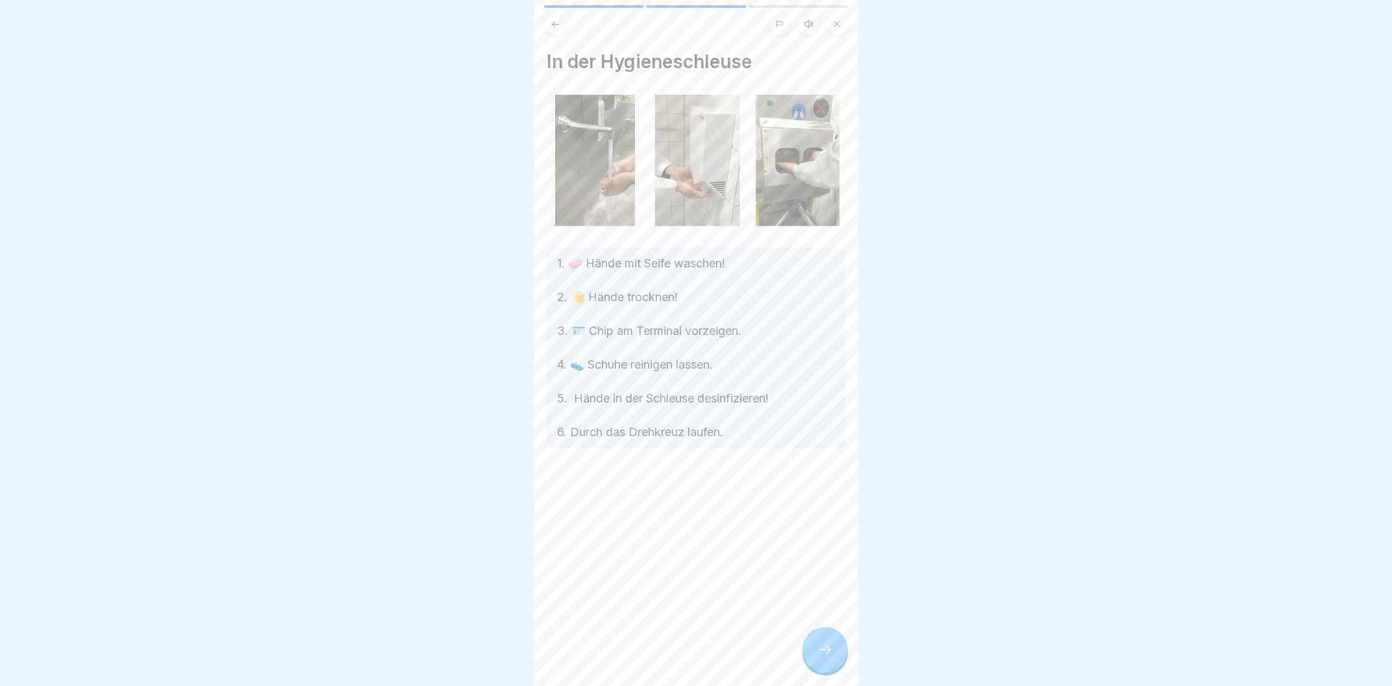
click at [814, 646] on div at bounding box center [825, 649] width 45 height 45
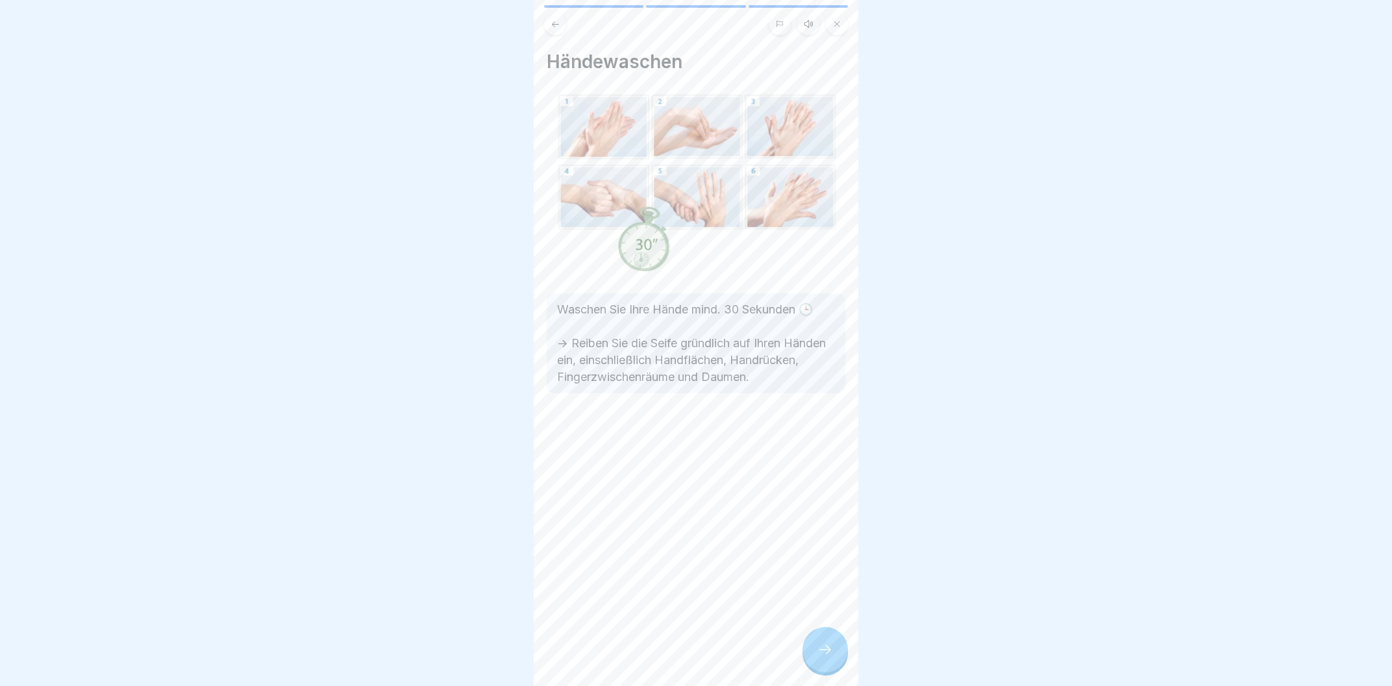
click at [814, 646] on div at bounding box center [825, 649] width 45 height 45
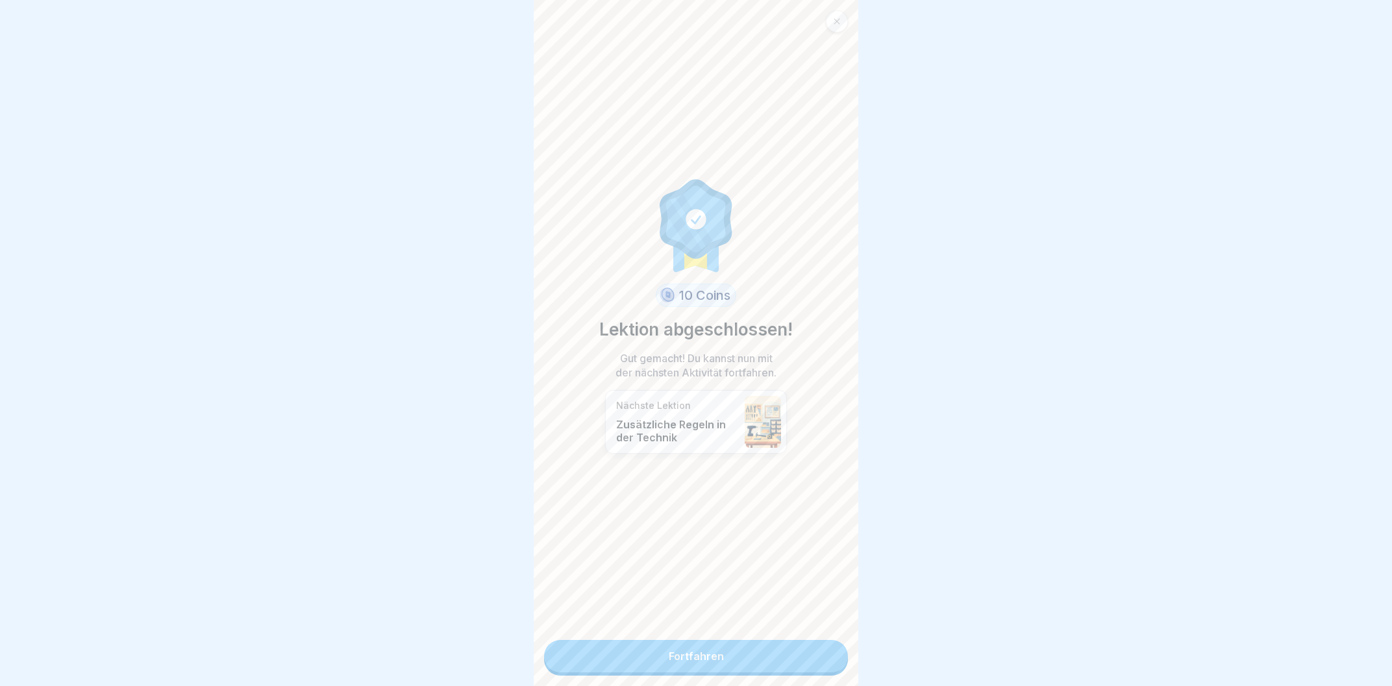
click at [814, 646] on link "Fortfahren" at bounding box center [696, 656] width 304 height 32
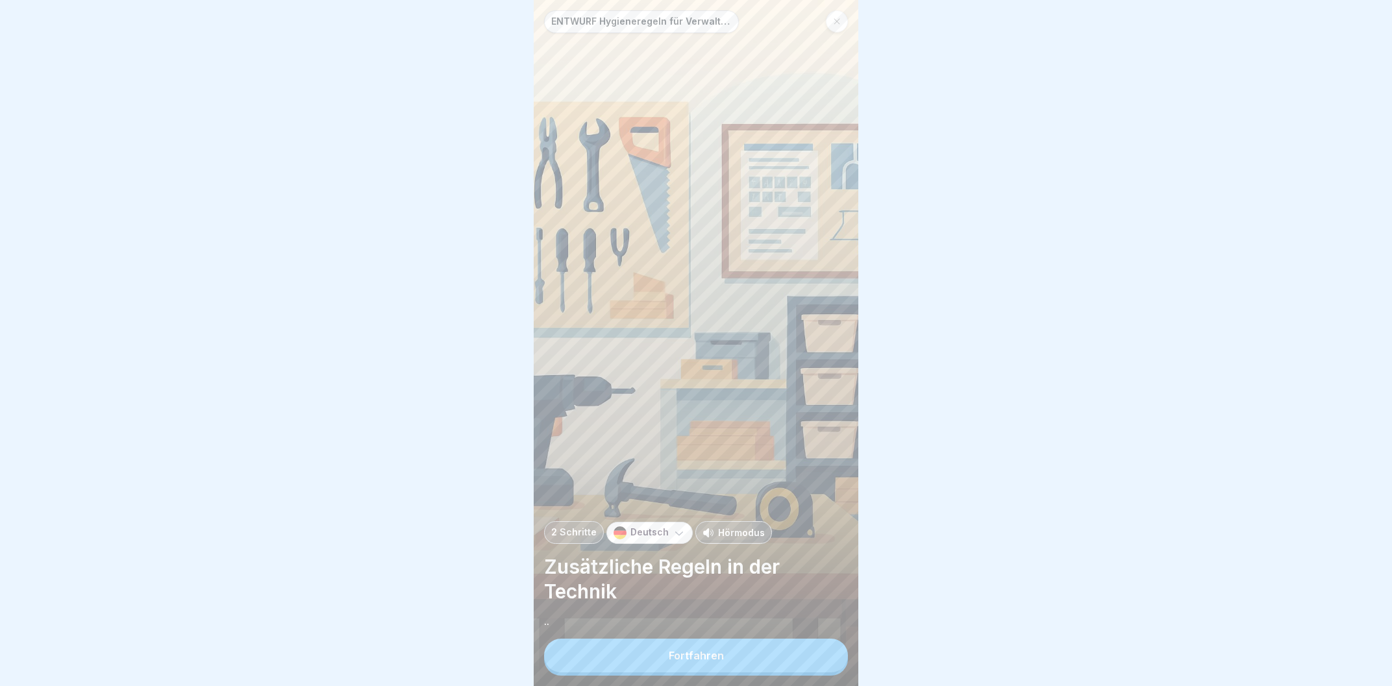
click at [814, 646] on button "Fortfahren" at bounding box center [696, 656] width 304 height 34
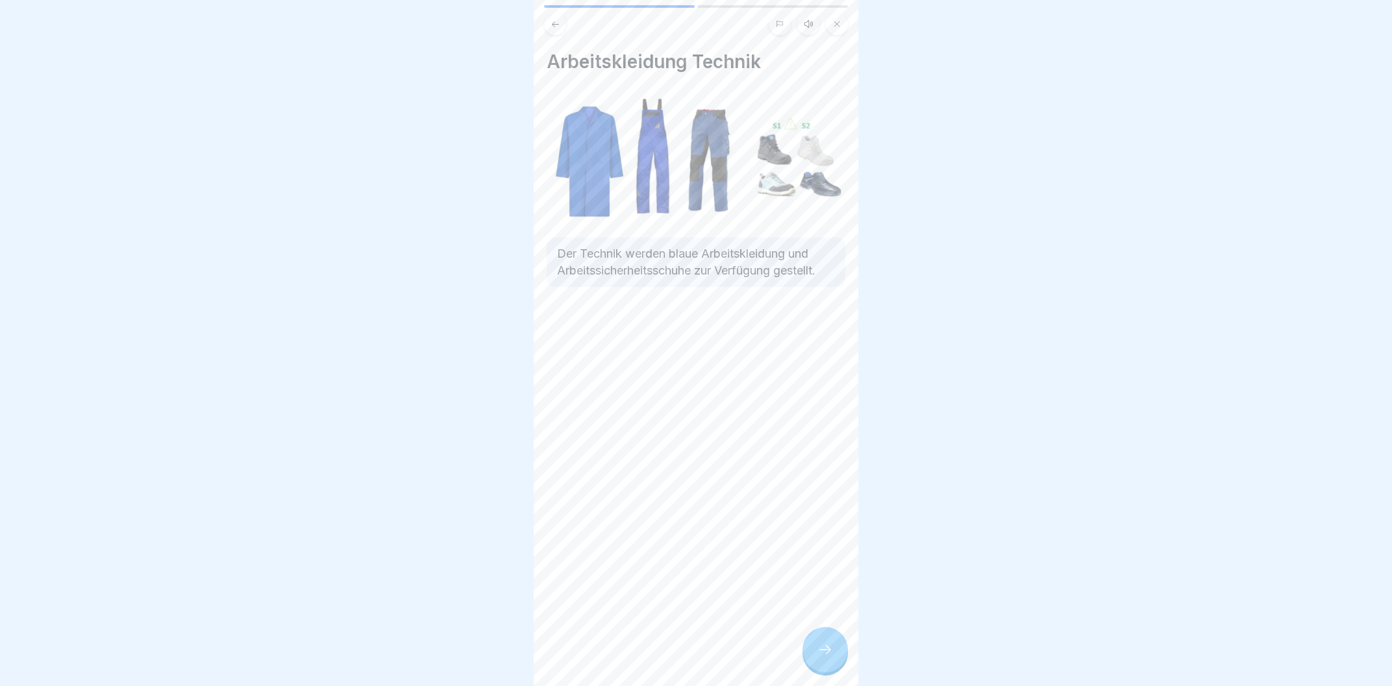
click at [814, 646] on div at bounding box center [825, 649] width 45 height 45
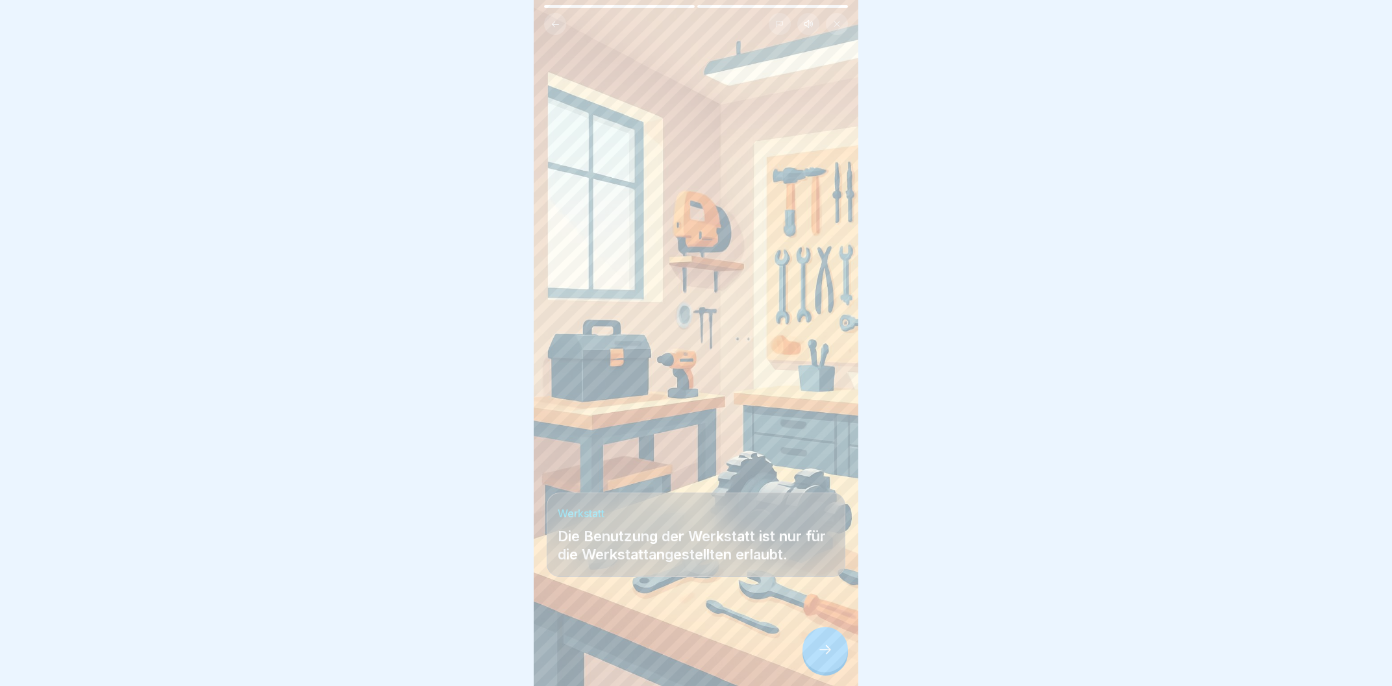
click at [814, 646] on div at bounding box center [825, 649] width 45 height 45
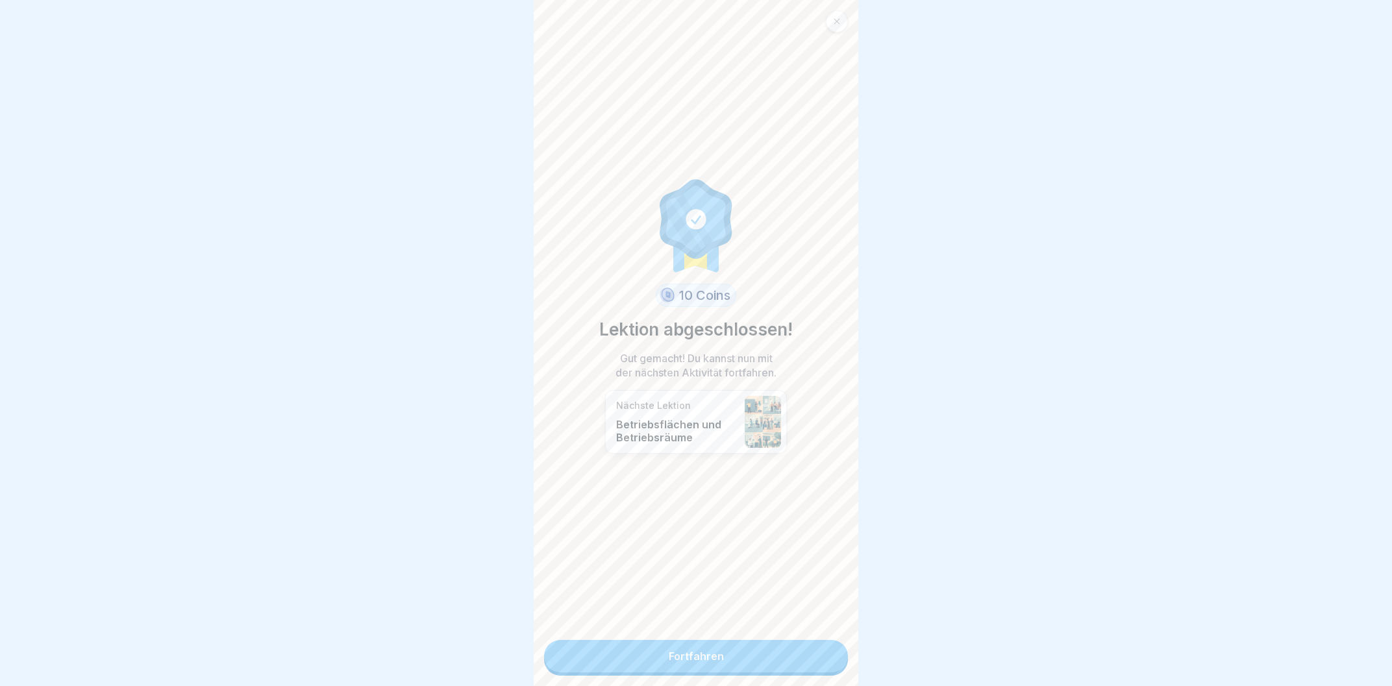
click at [814, 647] on link "Fortfahren" at bounding box center [696, 656] width 304 height 32
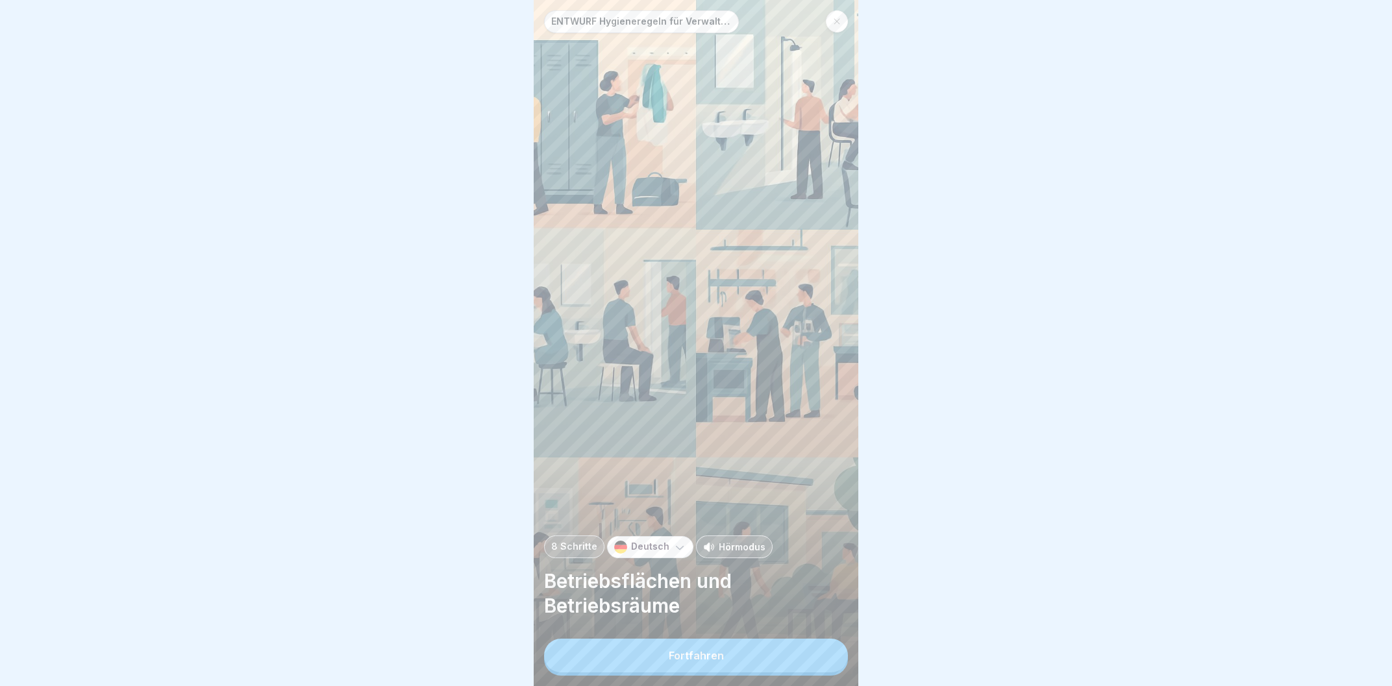
click at [810, 651] on button "Fortfahren" at bounding box center [696, 656] width 304 height 34
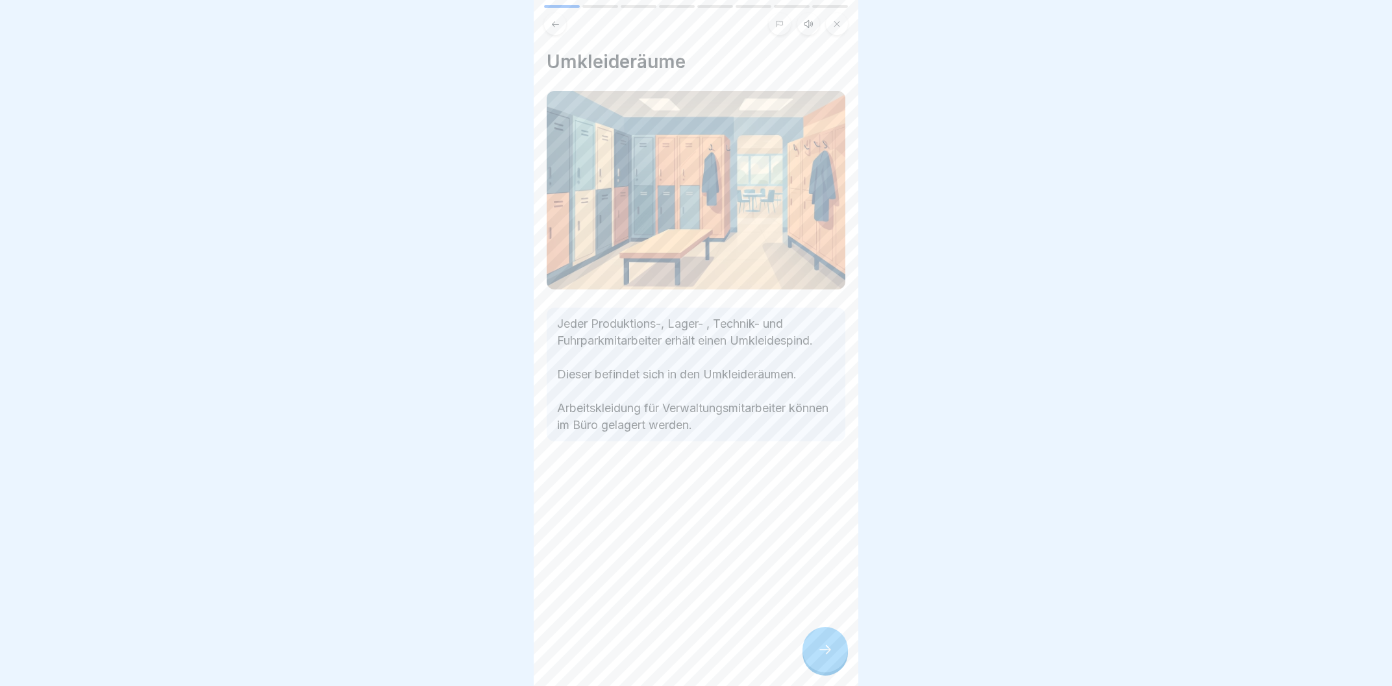
click at [810, 651] on div at bounding box center [825, 649] width 45 height 45
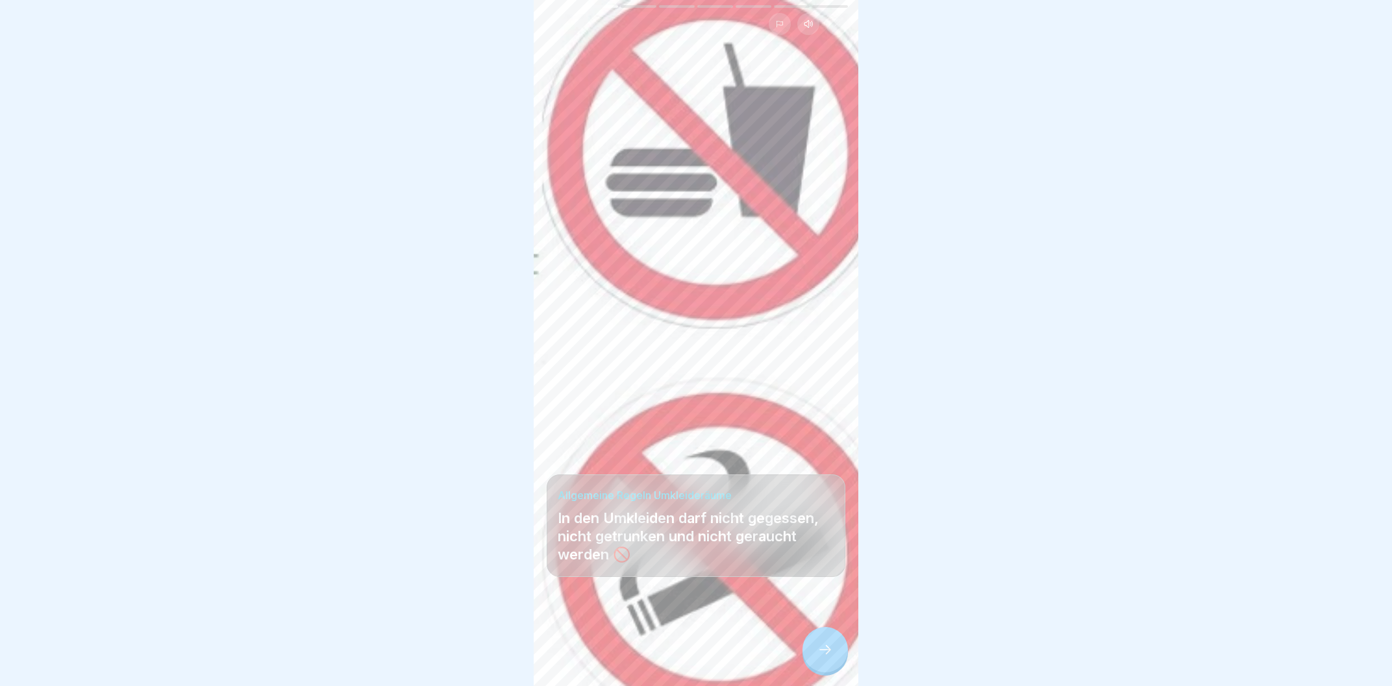
click at [810, 651] on div at bounding box center [825, 649] width 45 height 45
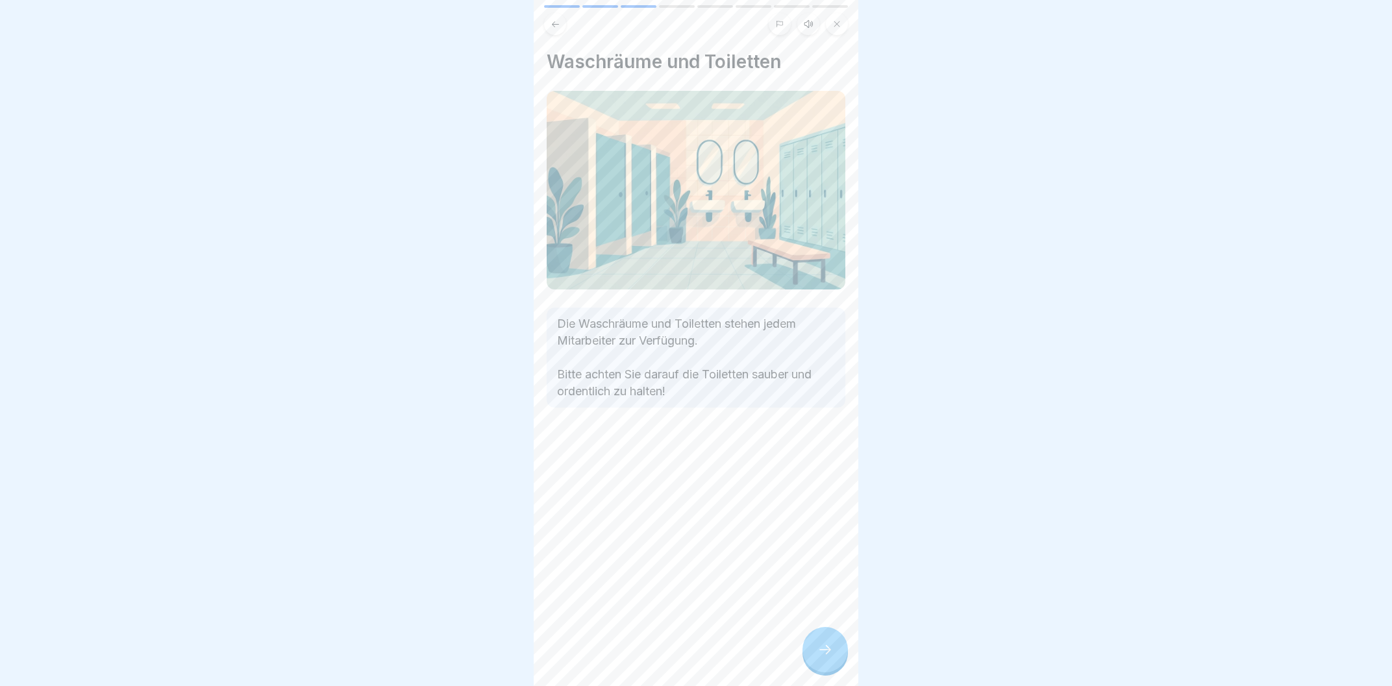
click at [810, 651] on div at bounding box center [825, 649] width 45 height 45
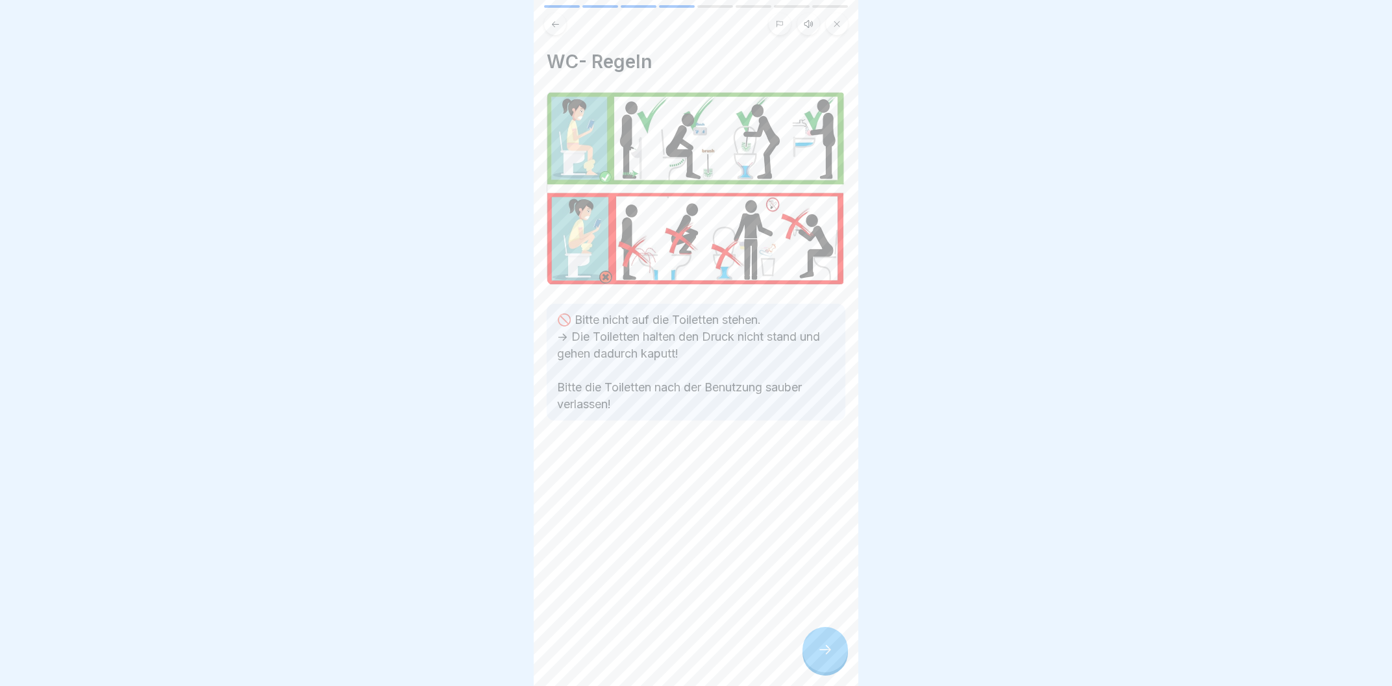
click at [810, 651] on div at bounding box center [825, 649] width 45 height 45
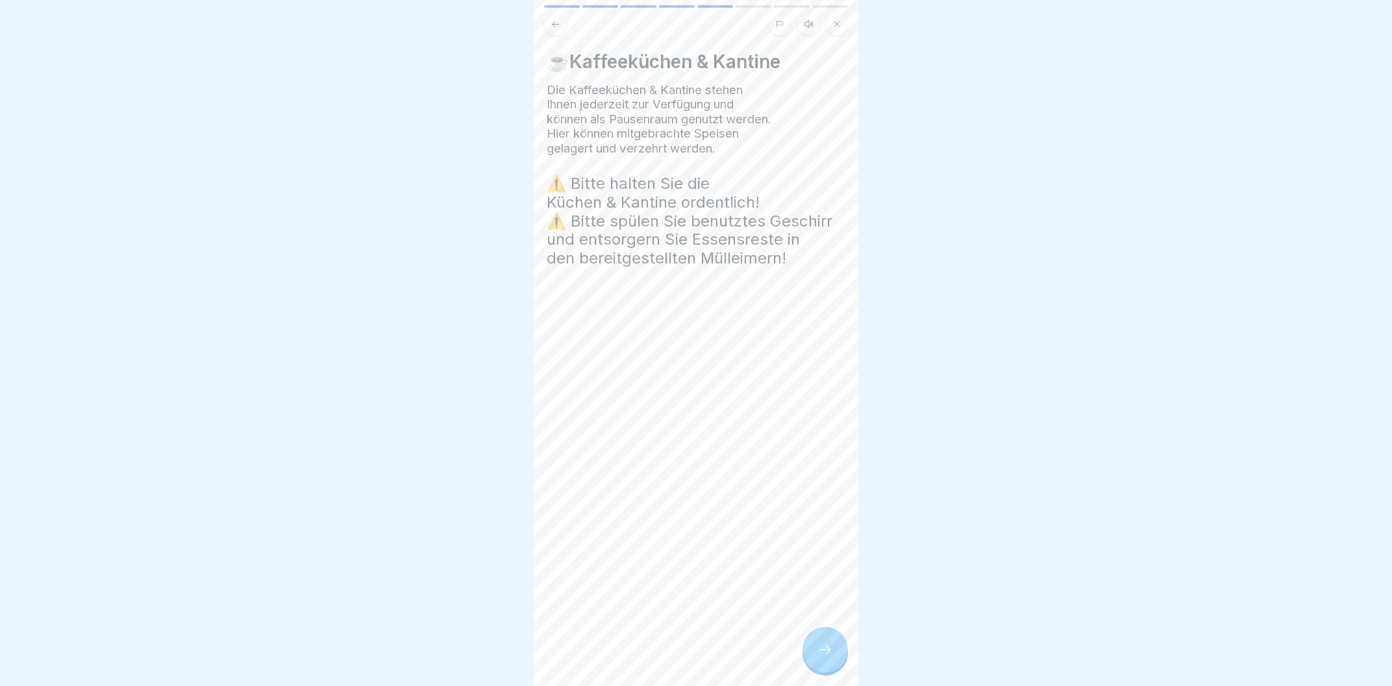
click at [810, 651] on div at bounding box center [825, 649] width 45 height 45
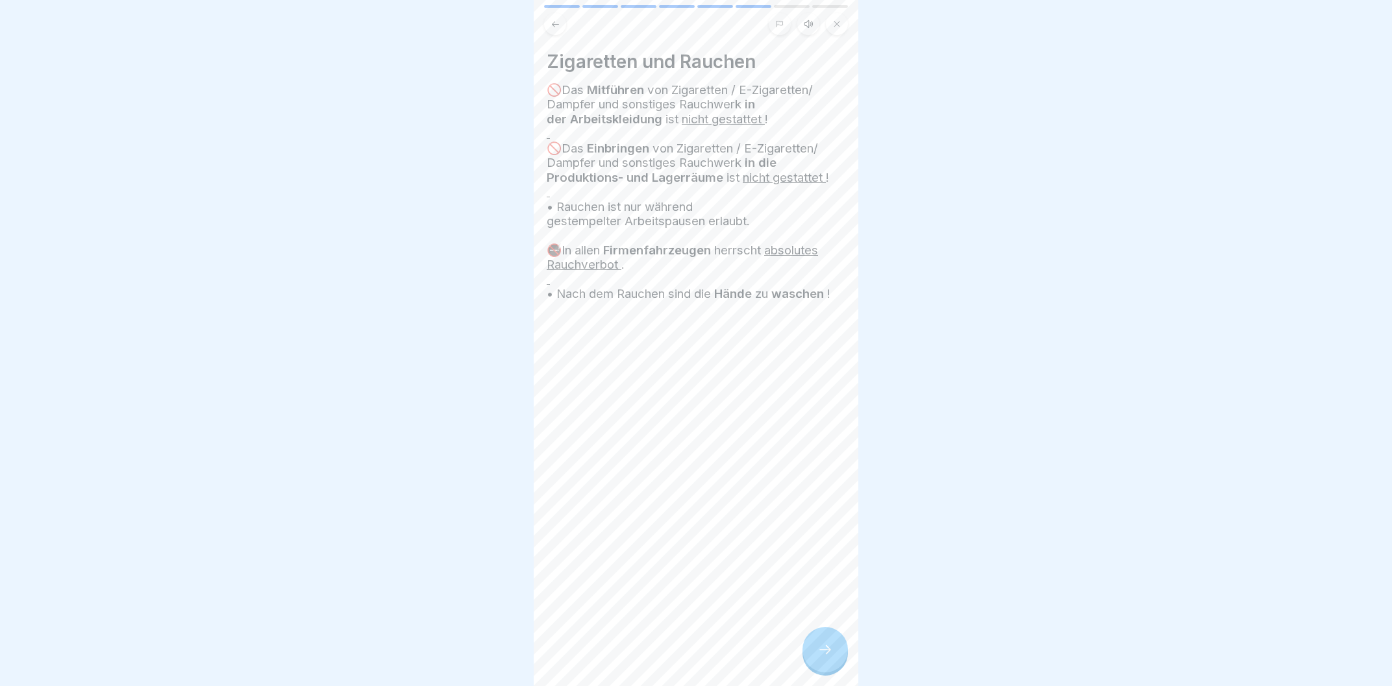
click at [810, 651] on div at bounding box center [825, 649] width 45 height 45
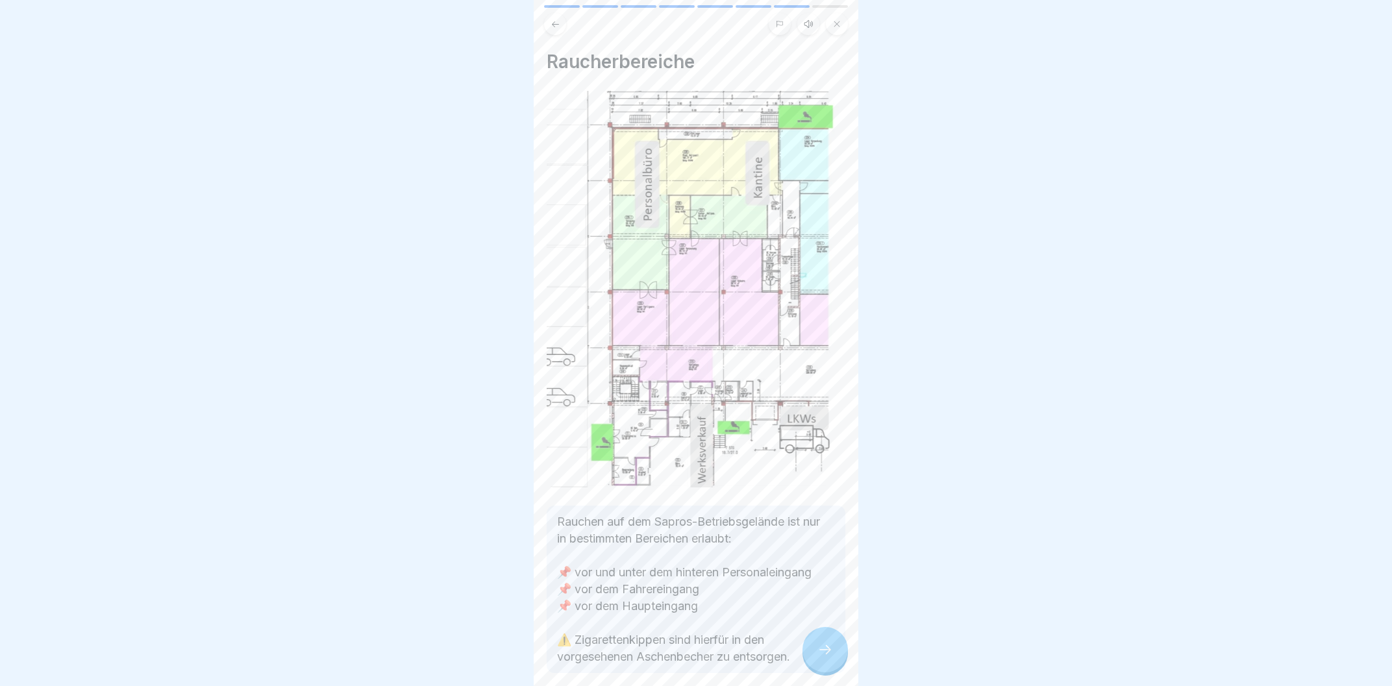
click at [803, 18] on button at bounding box center [808, 24] width 22 height 22
click at [596, 652] on icon at bounding box center [599, 654] width 13 height 14
click at [563, 23] on button at bounding box center [555, 24] width 22 height 22
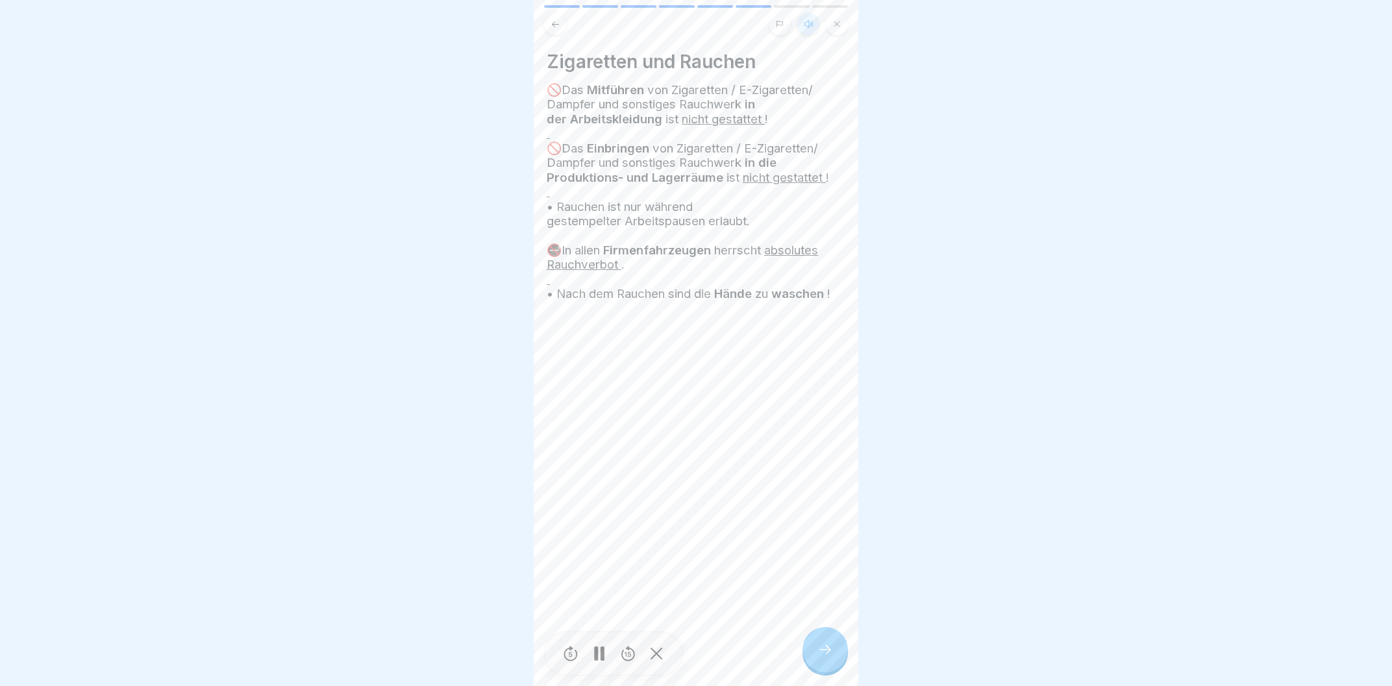
click at [813, 653] on div at bounding box center [825, 649] width 45 height 45
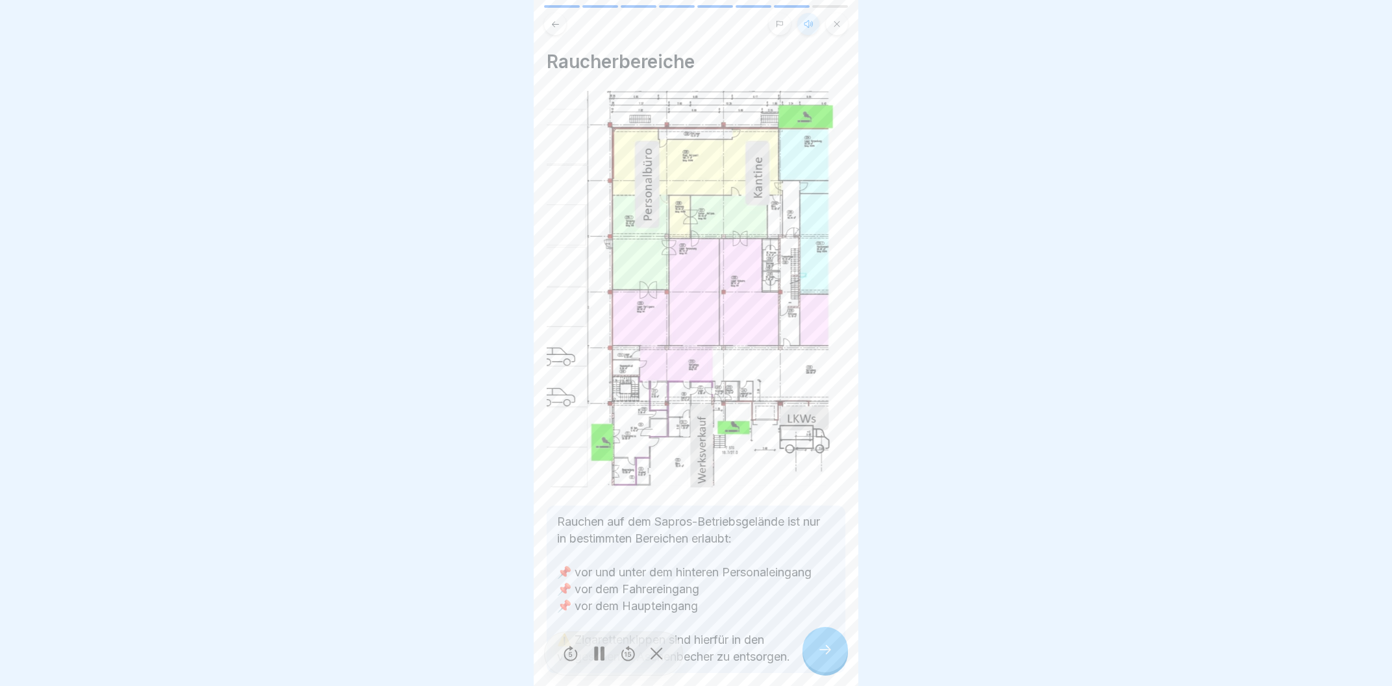
click at [557, 30] on button at bounding box center [555, 24] width 22 height 22
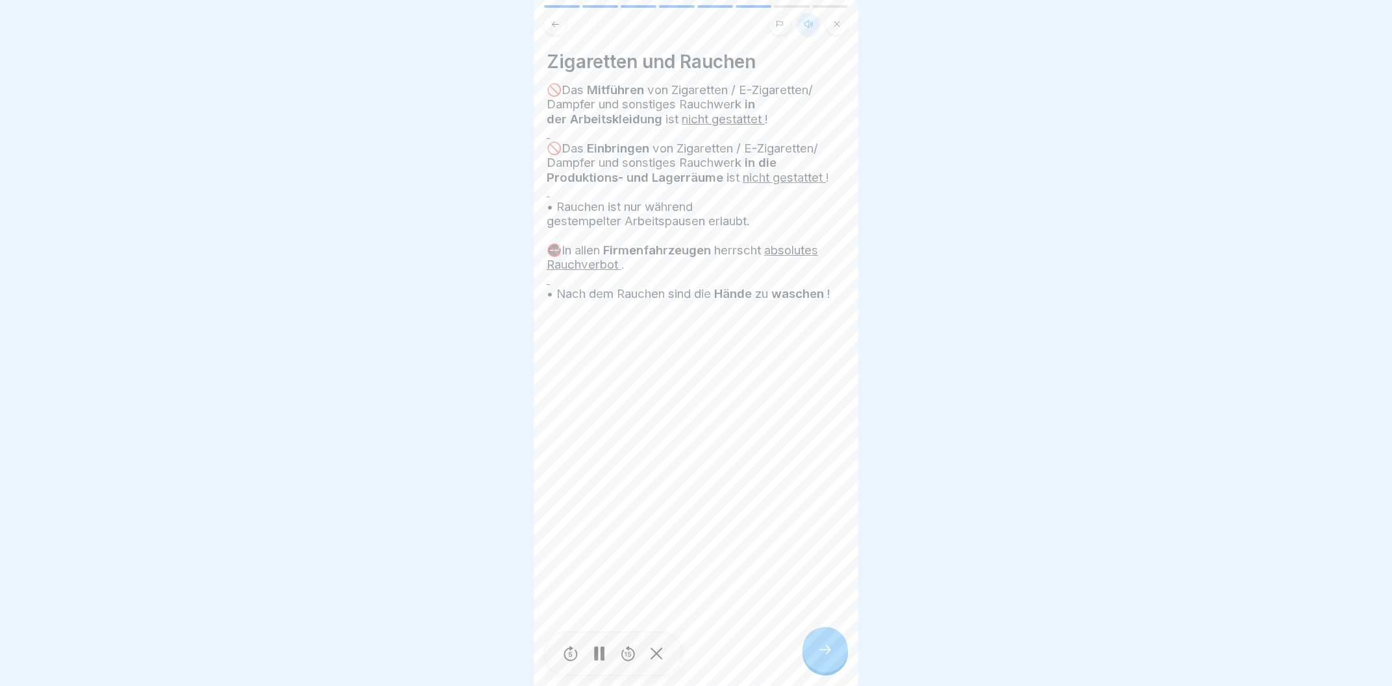
click at [565, 653] on icon at bounding box center [570, 654] width 21 height 21
click at [825, 660] on div at bounding box center [825, 649] width 45 height 45
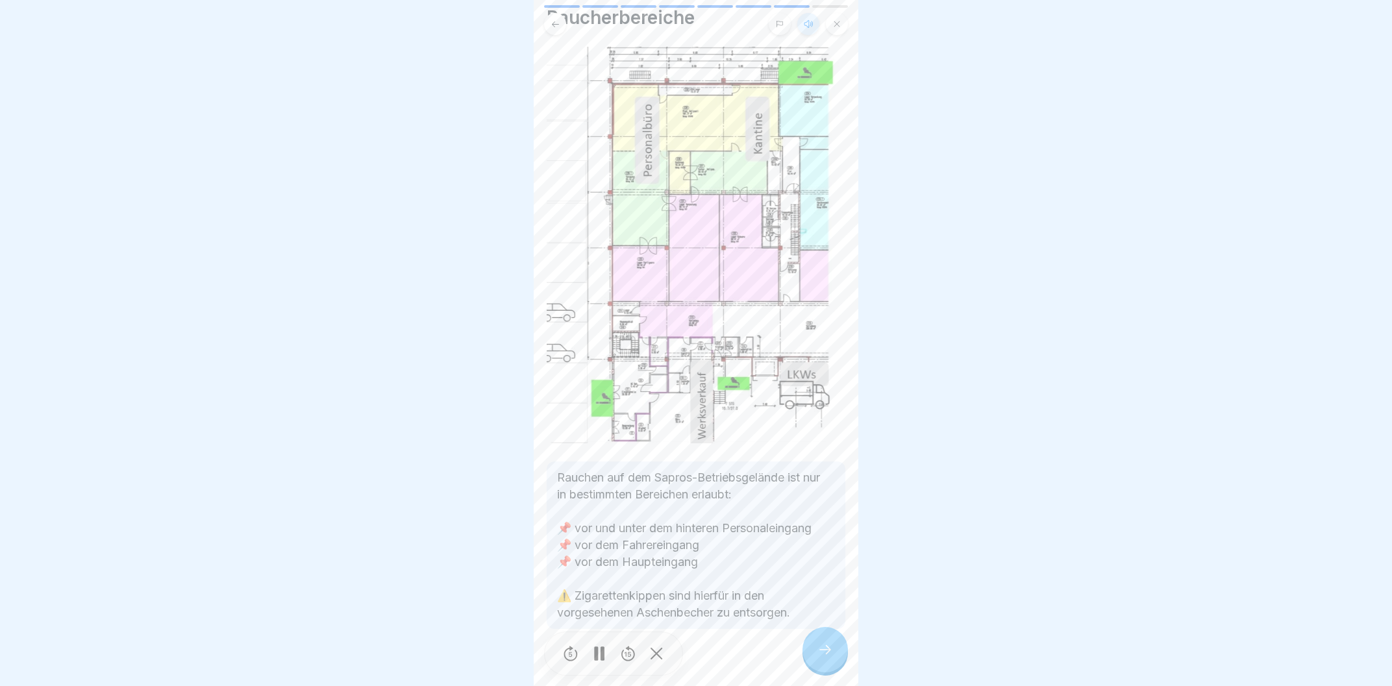
scroll to position [64, 0]
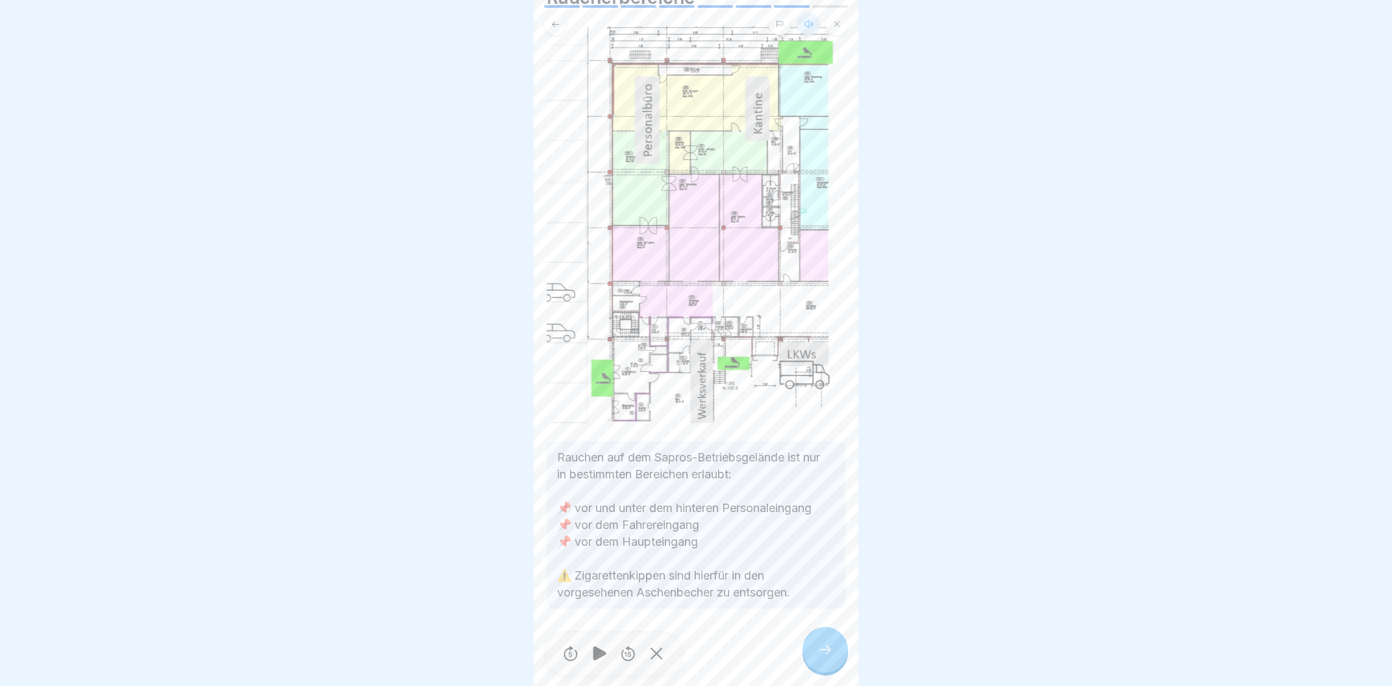
click at [831, 649] on icon at bounding box center [826, 650] width 16 height 16
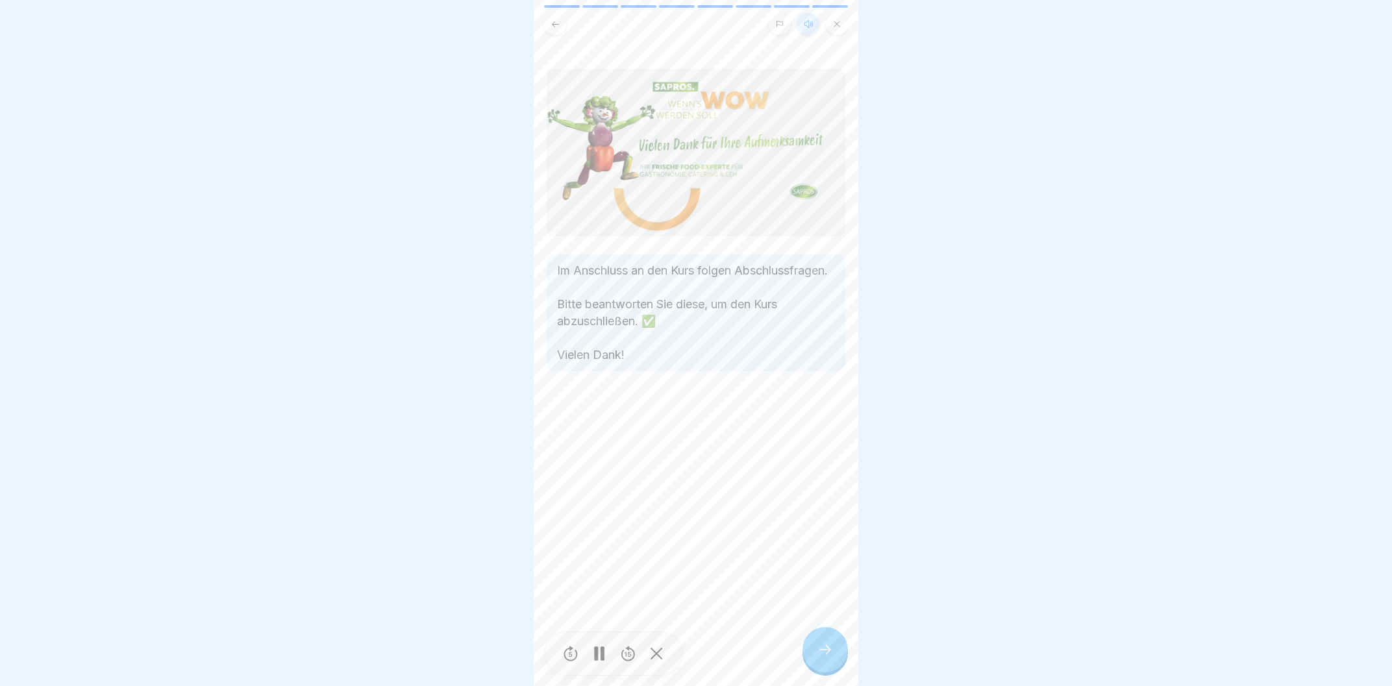
click at [831, 649] on icon at bounding box center [826, 650] width 16 height 16
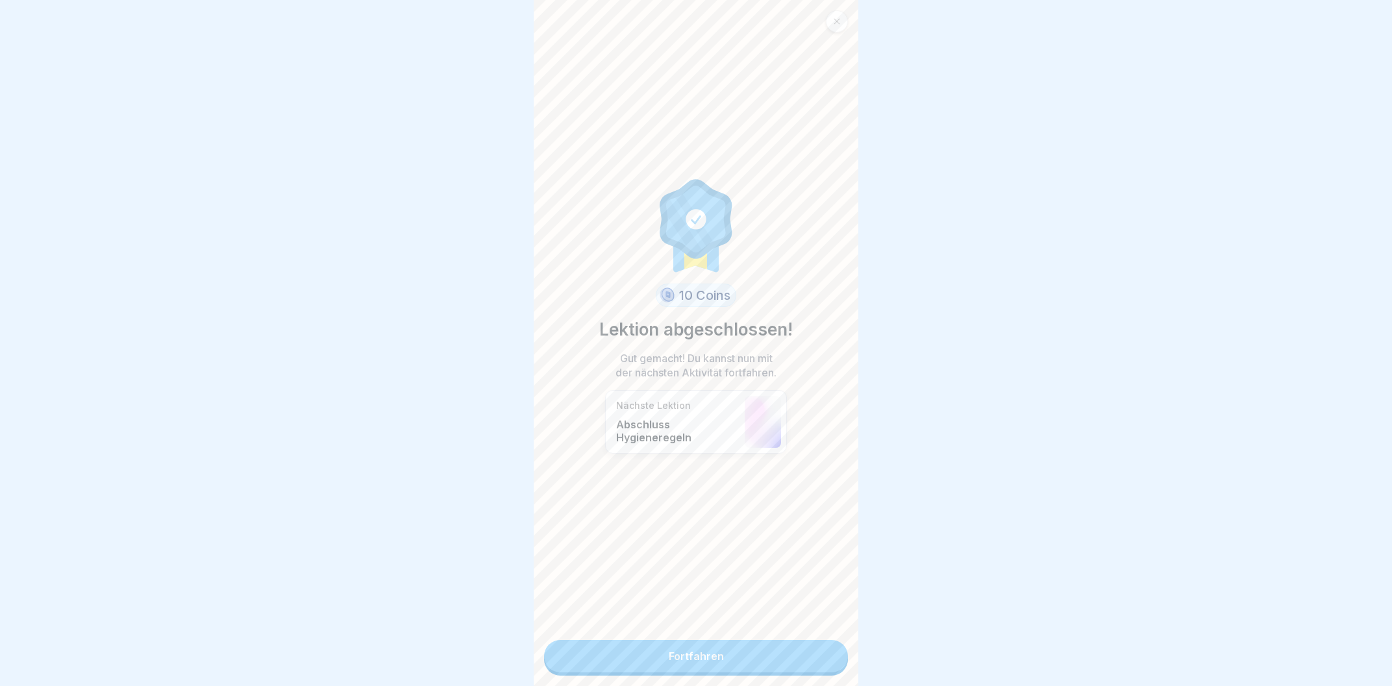
click at [764, 651] on link "Fortfahren" at bounding box center [696, 656] width 304 height 32
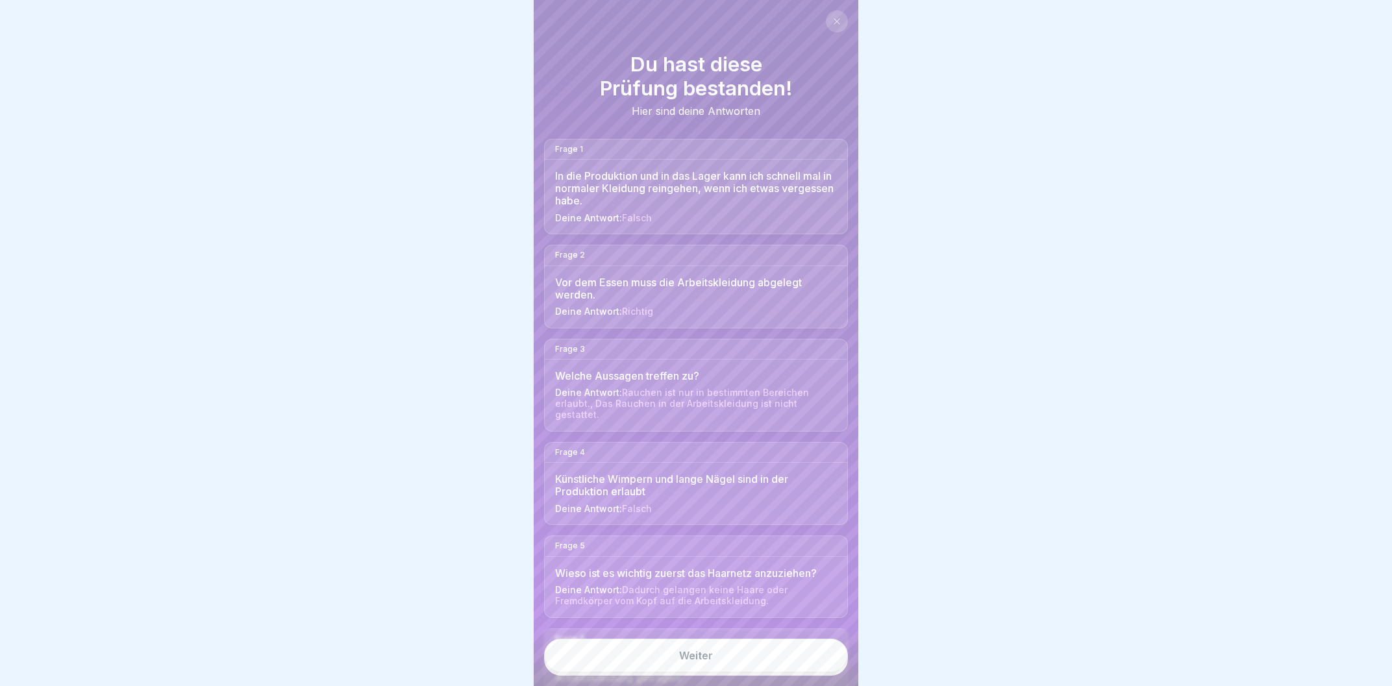
click at [758, 659] on link "Weiter" at bounding box center [696, 656] width 304 height 34
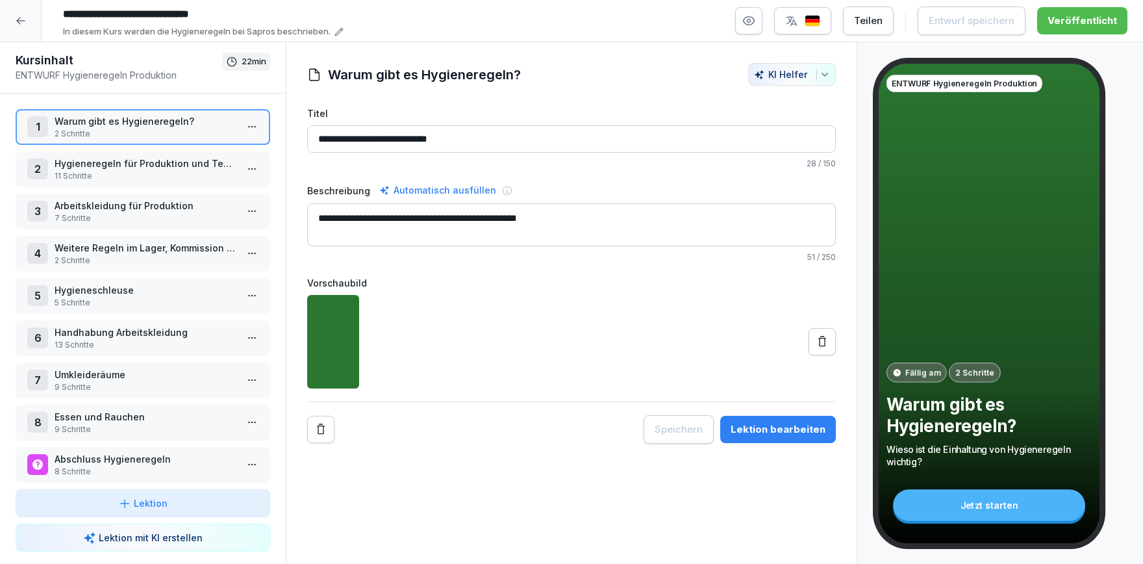
click at [139, 130] on p "2 Schritte" at bounding box center [146, 134] width 182 height 12
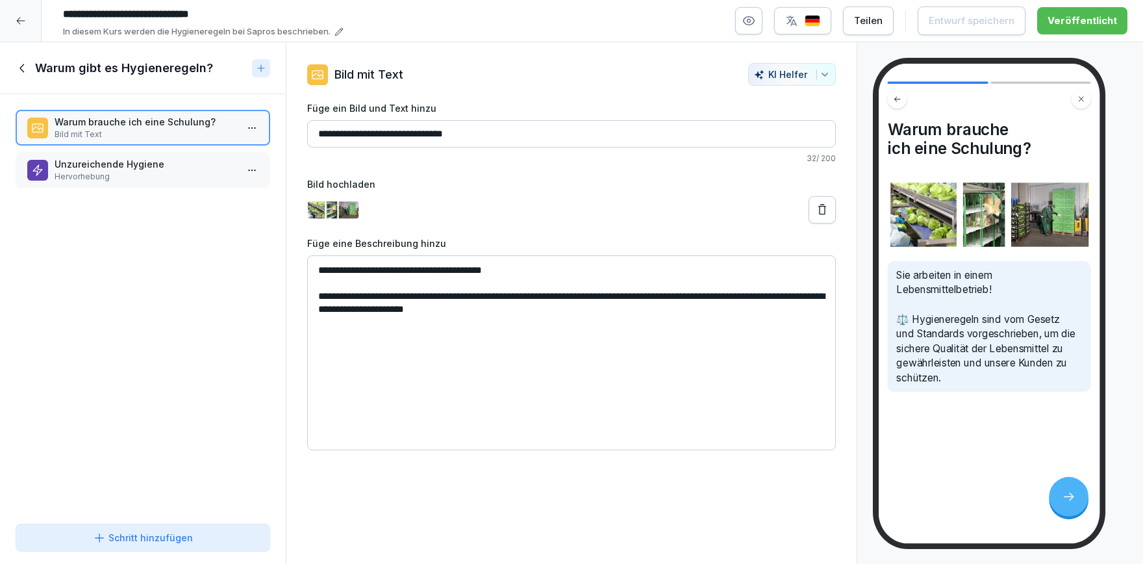
click at [136, 168] on p "Unzureichende Hygiene" at bounding box center [146, 164] width 182 height 14
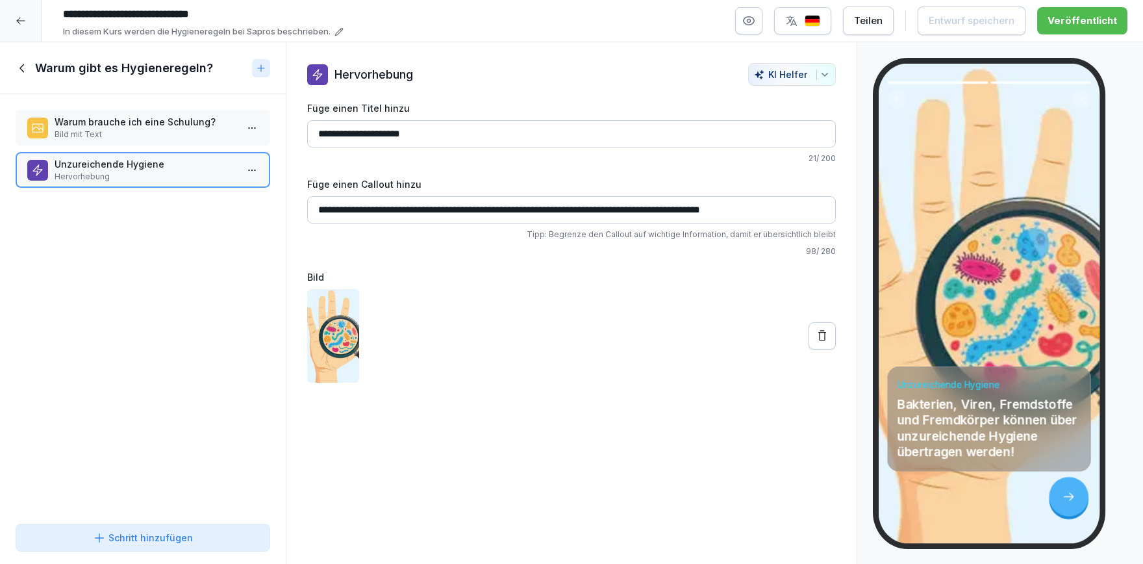
click at [26, 64] on icon at bounding box center [23, 68] width 14 height 14
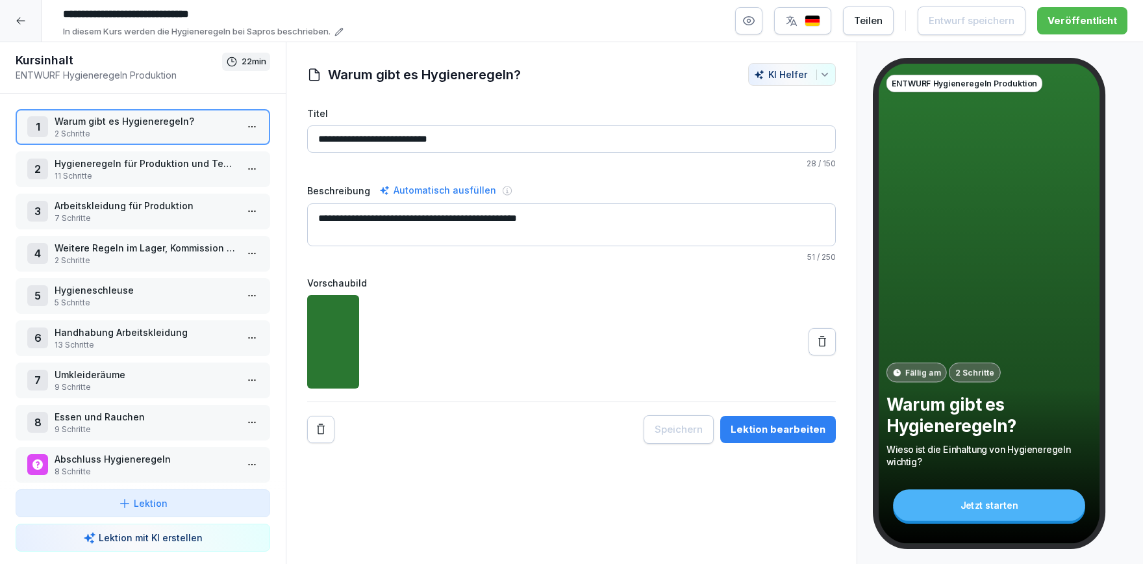
click at [97, 165] on p "Hygieneregeln für Produktion und Technik" at bounding box center [146, 163] width 182 height 14
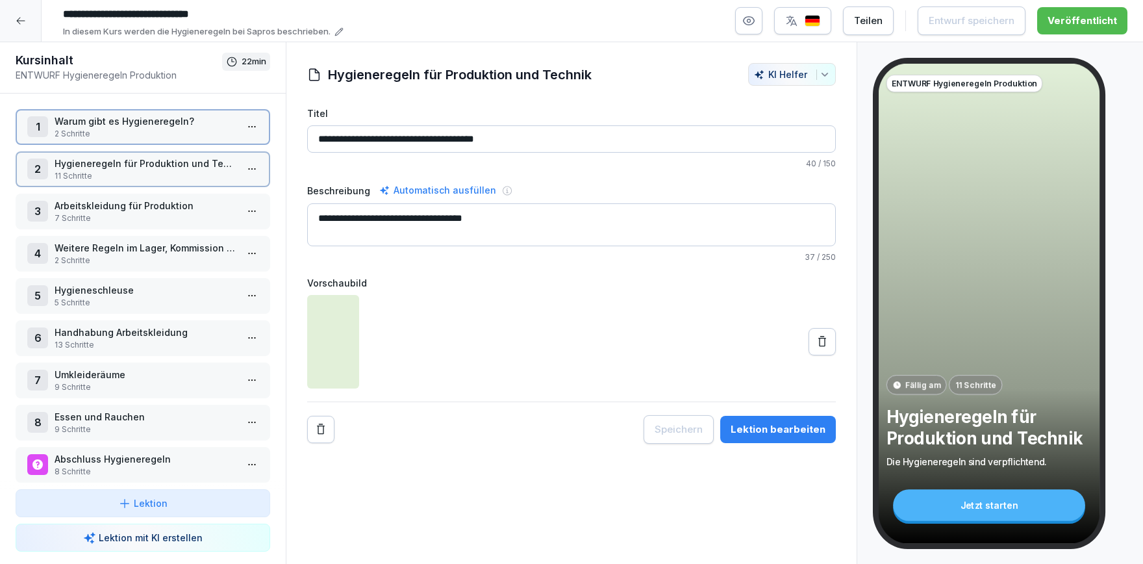
click at [97, 165] on p "Hygieneregeln für Produktion und Technik" at bounding box center [146, 163] width 182 height 14
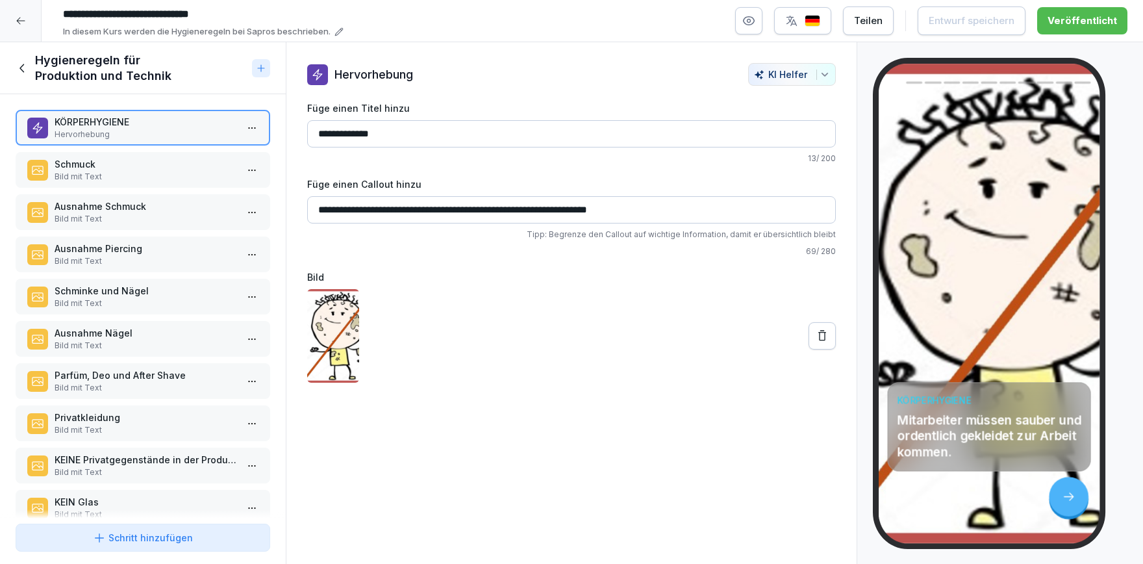
click at [149, 174] on p "Bild mit Text" at bounding box center [146, 177] width 182 height 12
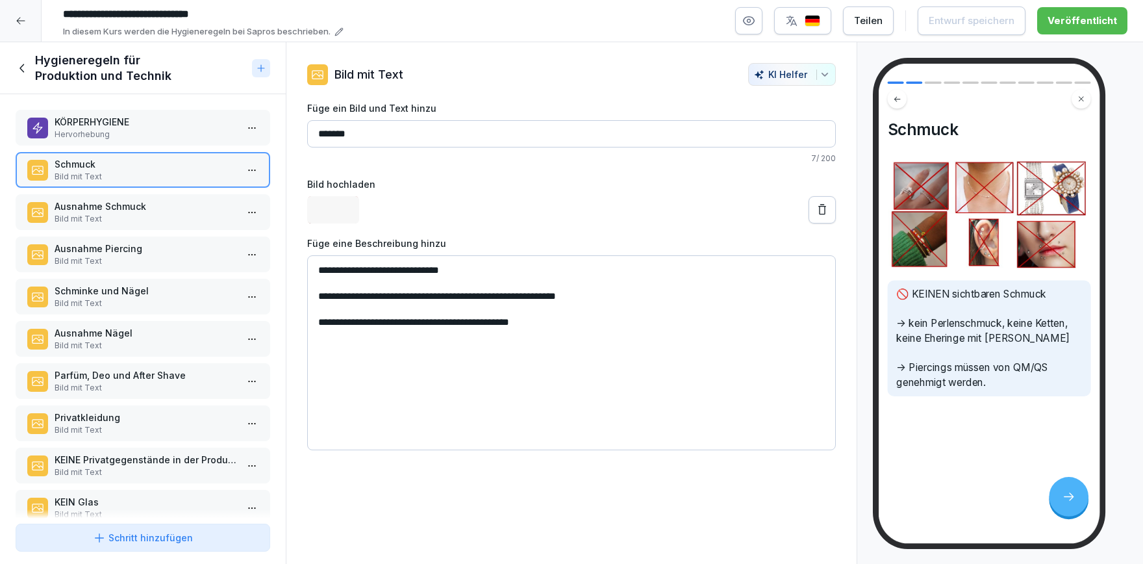
click at [149, 206] on p "Ausnahme Schmuck" at bounding box center [146, 206] width 182 height 14
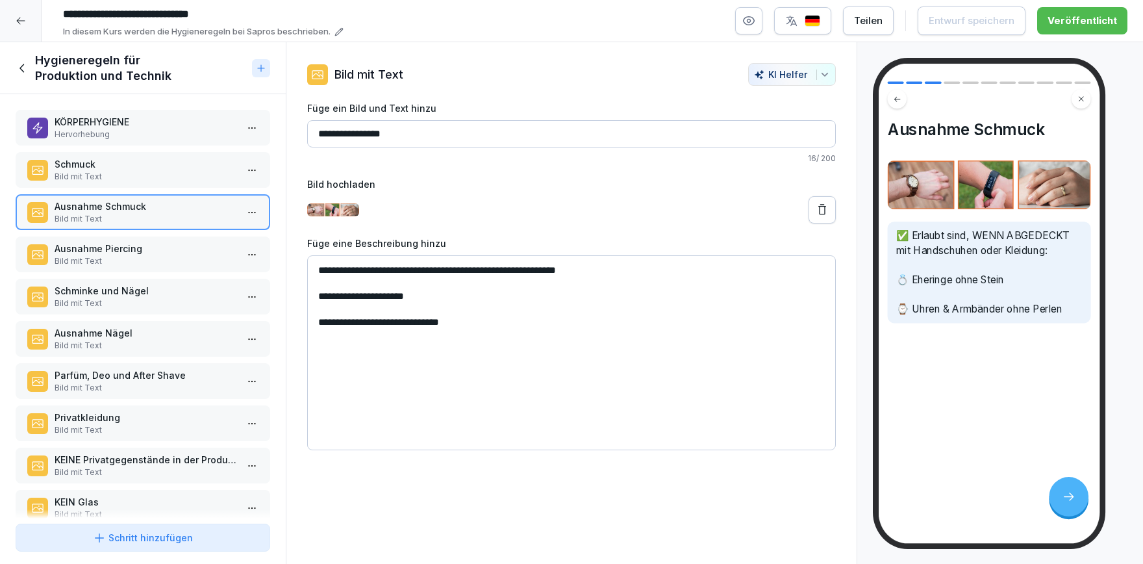
click at [123, 167] on p "Schmuck" at bounding box center [146, 164] width 182 height 14
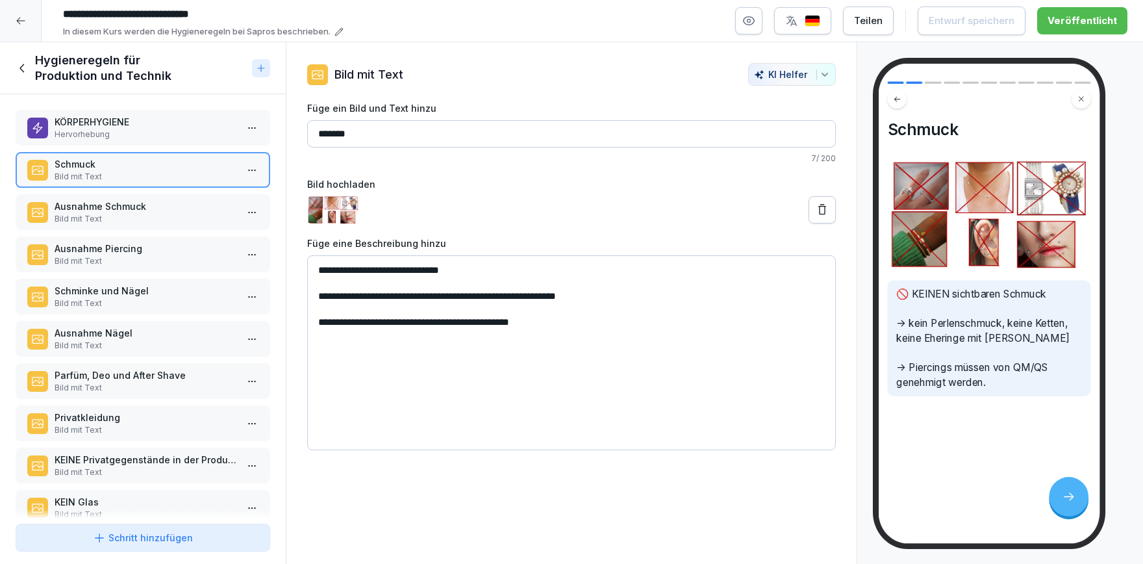
click at [118, 206] on p "Ausnahme Schmuck" at bounding box center [146, 206] width 182 height 14
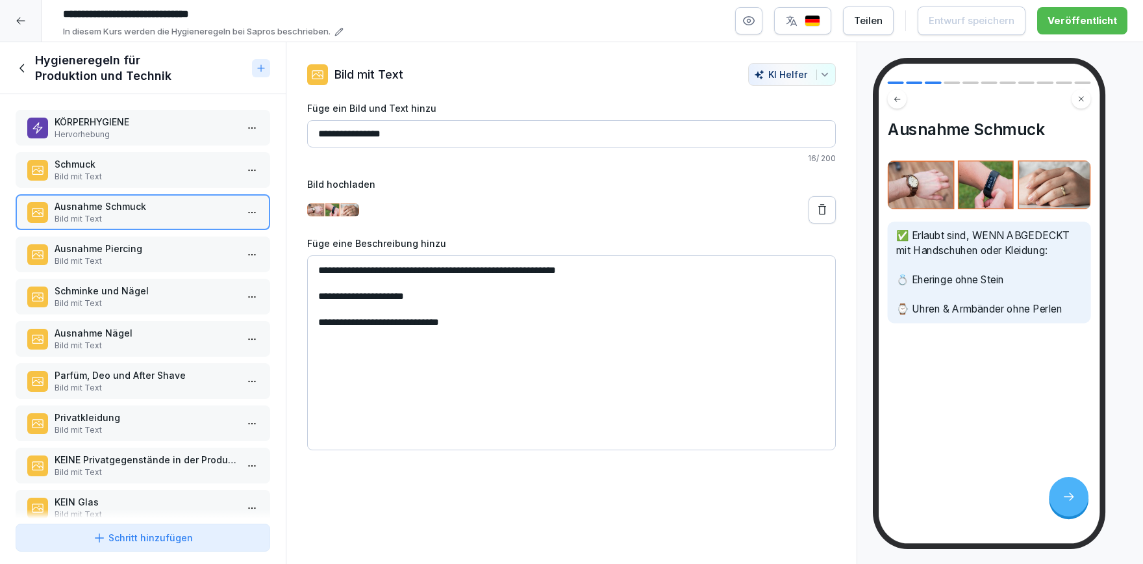
click at [21, 63] on icon at bounding box center [23, 68] width 14 height 14
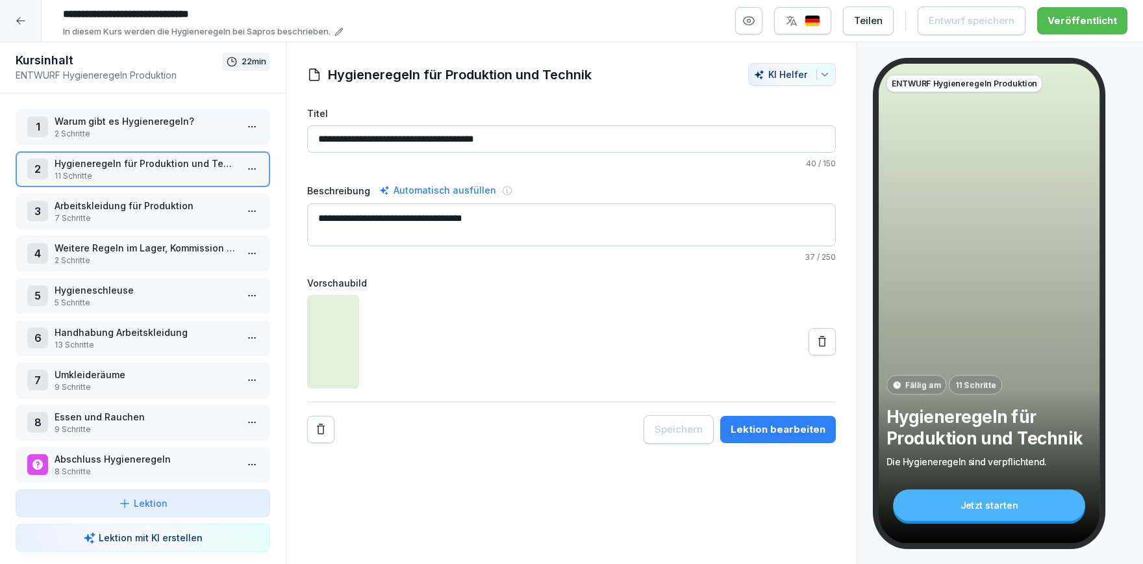
click at [13, 29] on div at bounding box center [21, 21] width 42 height 42
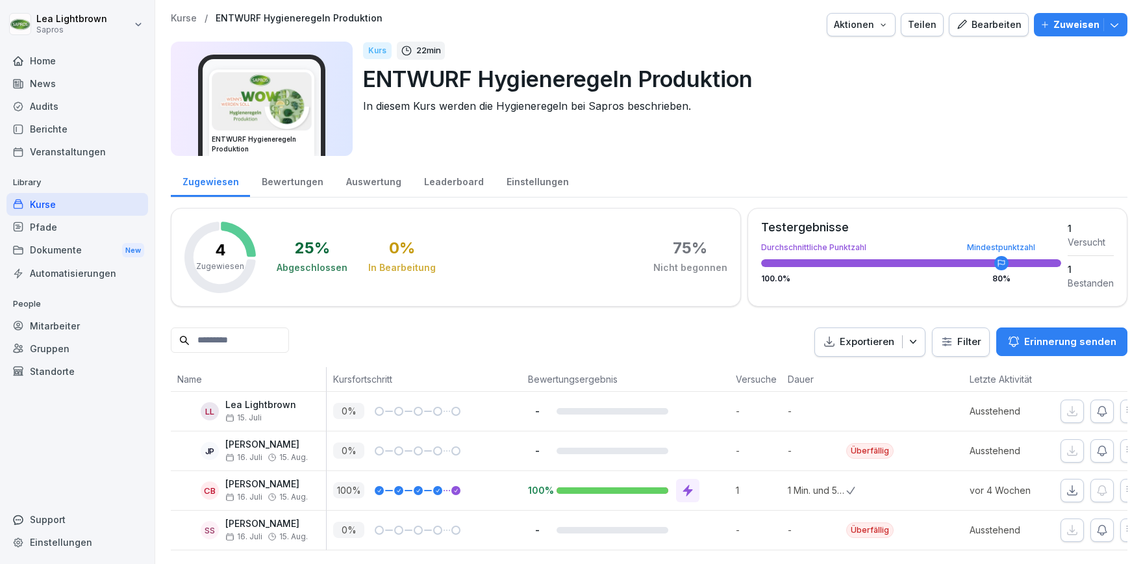
click at [75, 205] on div "Kurse" at bounding box center [77, 204] width 142 height 23
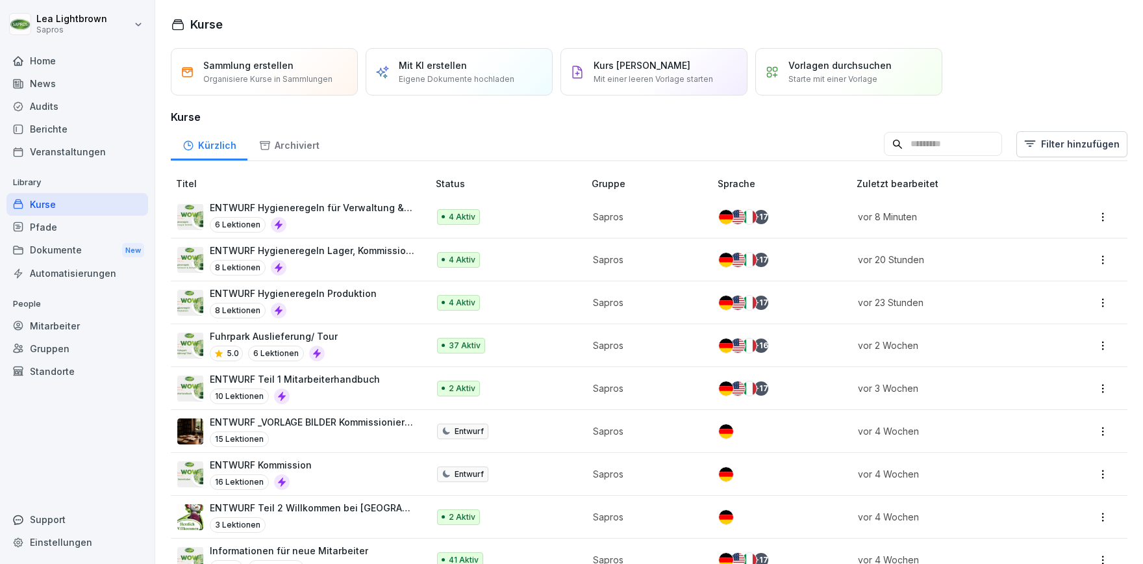
click at [374, 251] on p "ENTWURF Hygieneregeln Lager, Kommission und Rampe" at bounding box center [312, 251] width 205 height 14
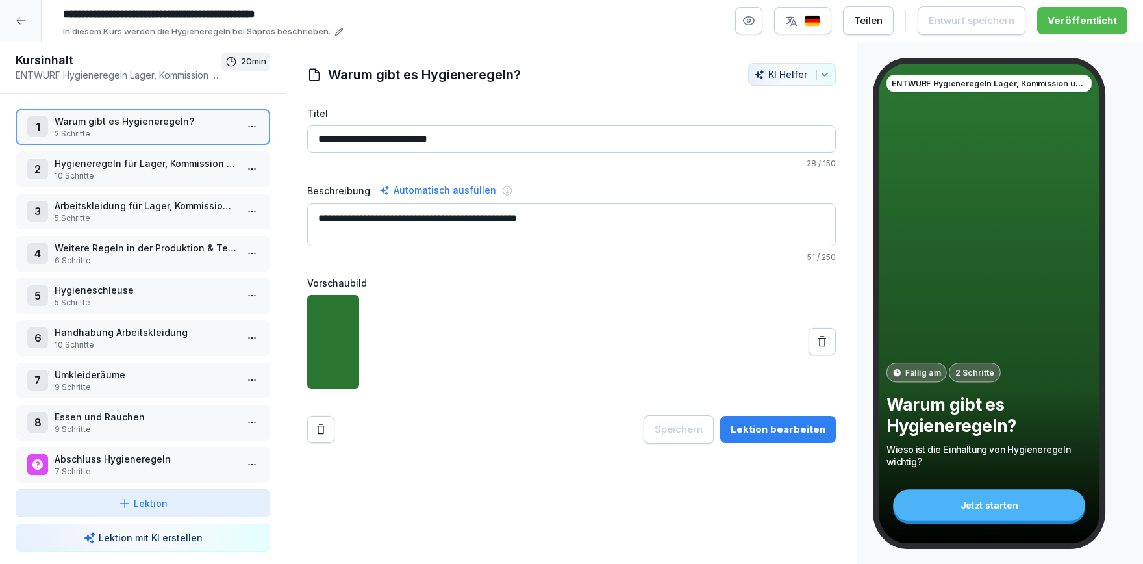
click at [116, 171] on p "10 Schritte" at bounding box center [146, 176] width 182 height 12
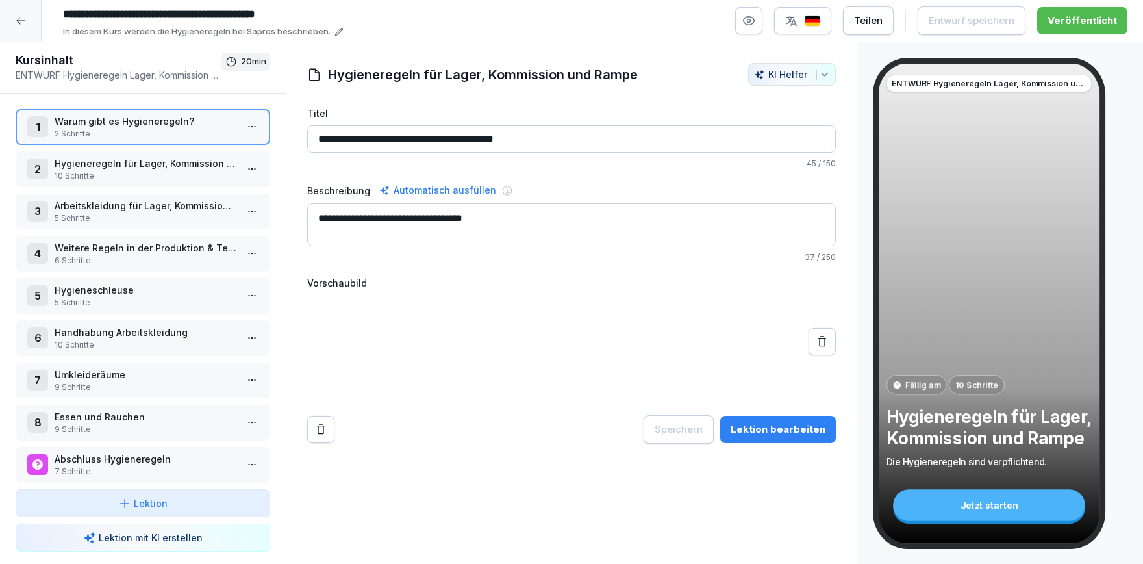
click at [116, 171] on p "10 Schritte" at bounding box center [146, 176] width 182 height 12
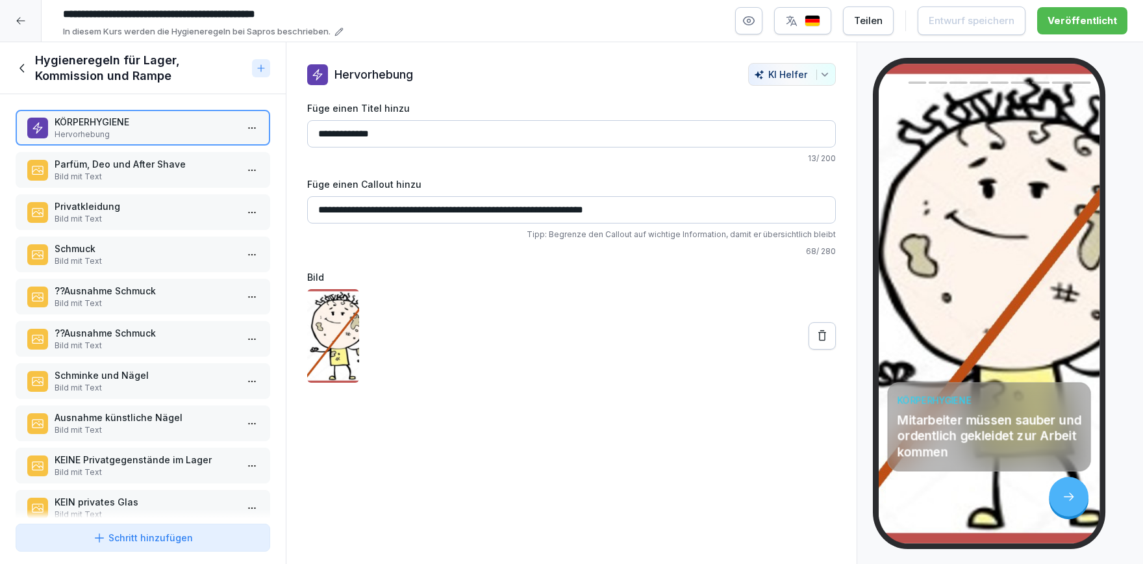
click at [116, 171] on p "Bild mit Text" at bounding box center [146, 177] width 182 height 12
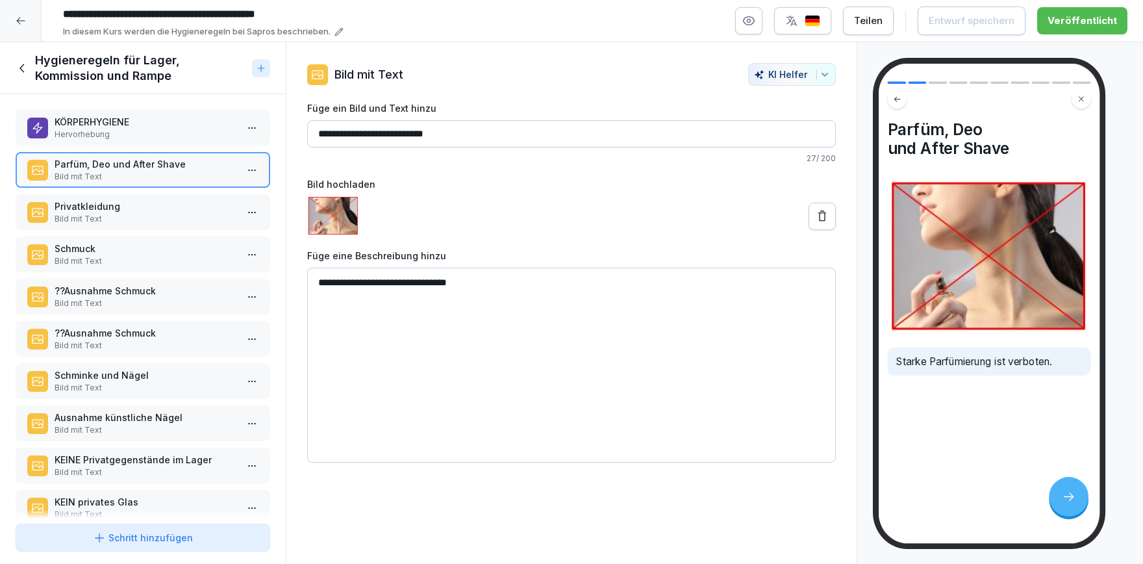
click at [112, 212] on div "Privatkleidung Bild mit Text" at bounding box center [146, 211] width 182 height 25
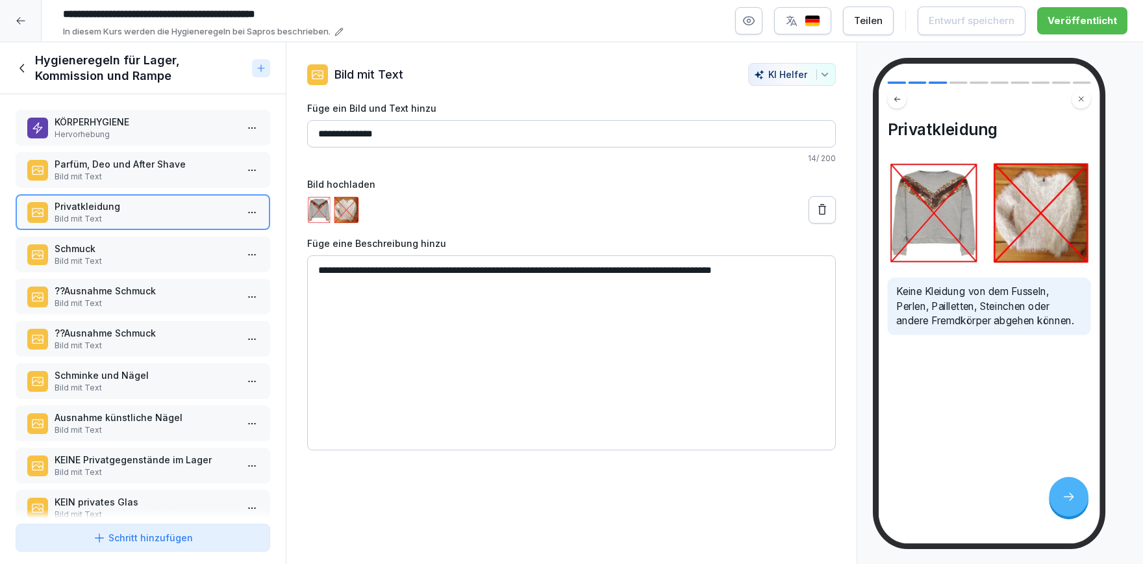
click at [127, 244] on p "Schmuck" at bounding box center [146, 249] width 182 height 14
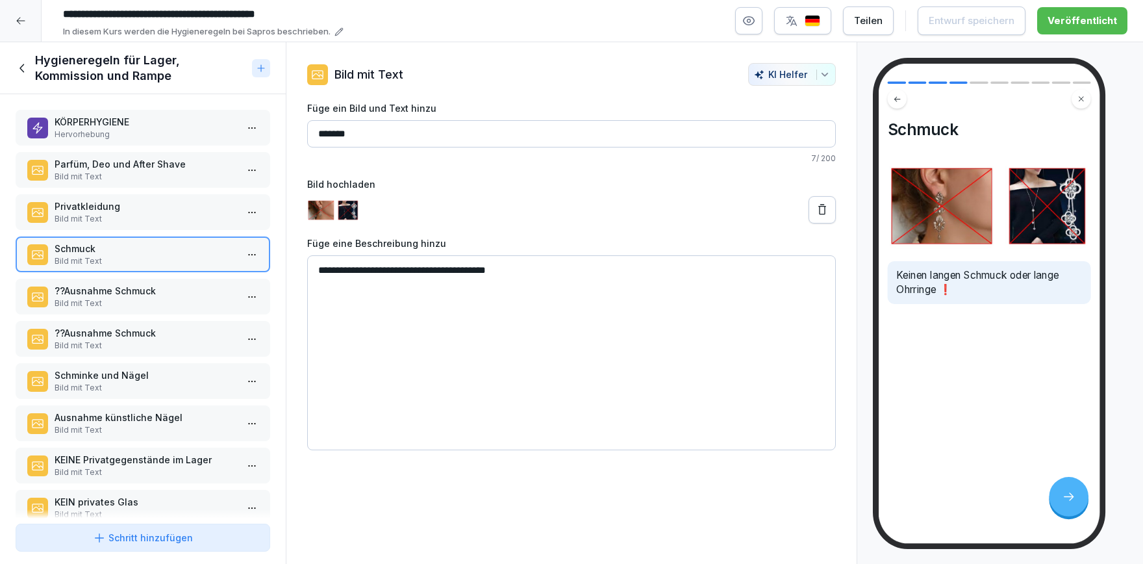
click at [129, 301] on p "Bild mit Text" at bounding box center [146, 303] width 182 height 12
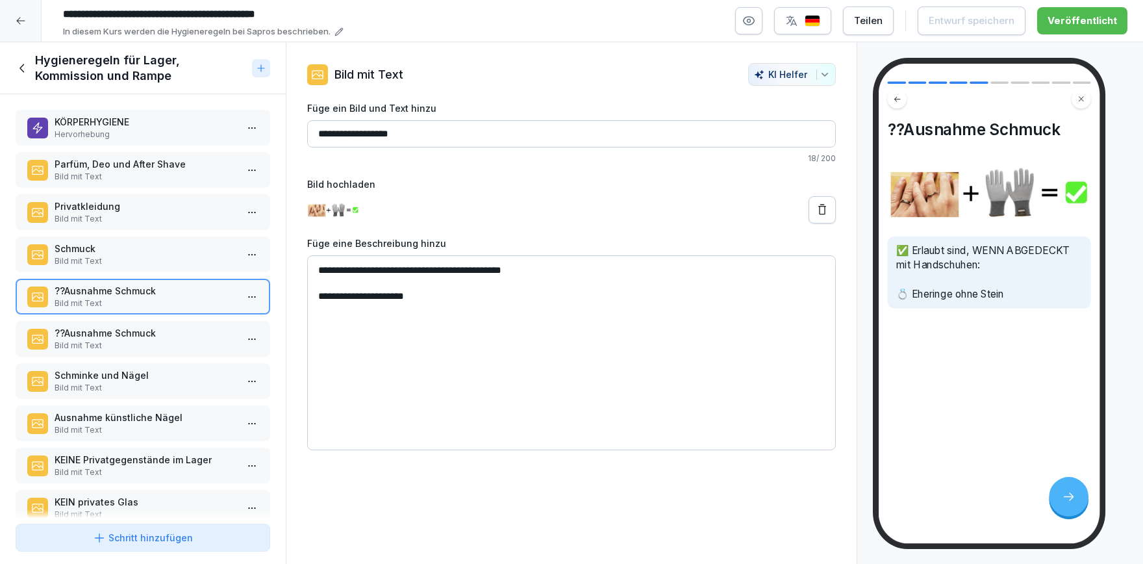
click at [161, 344] on p "Bild mit Text" at bounding box center [146, 346] width 182 height 12
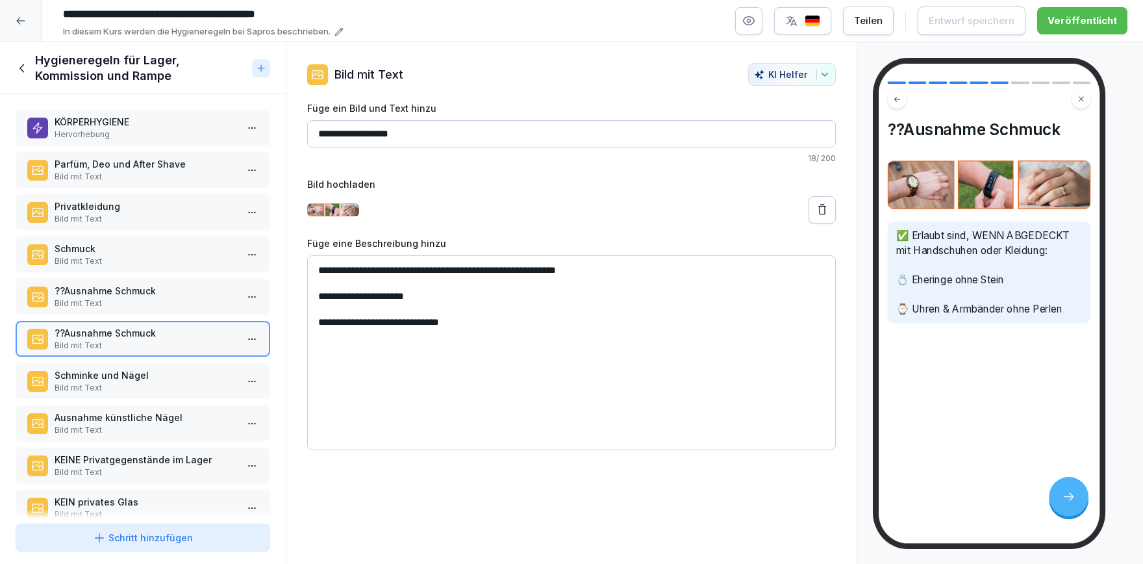
click at [166, 306] on p "Bild mit Text" at bounding box center [146, 303] width 182 height 12
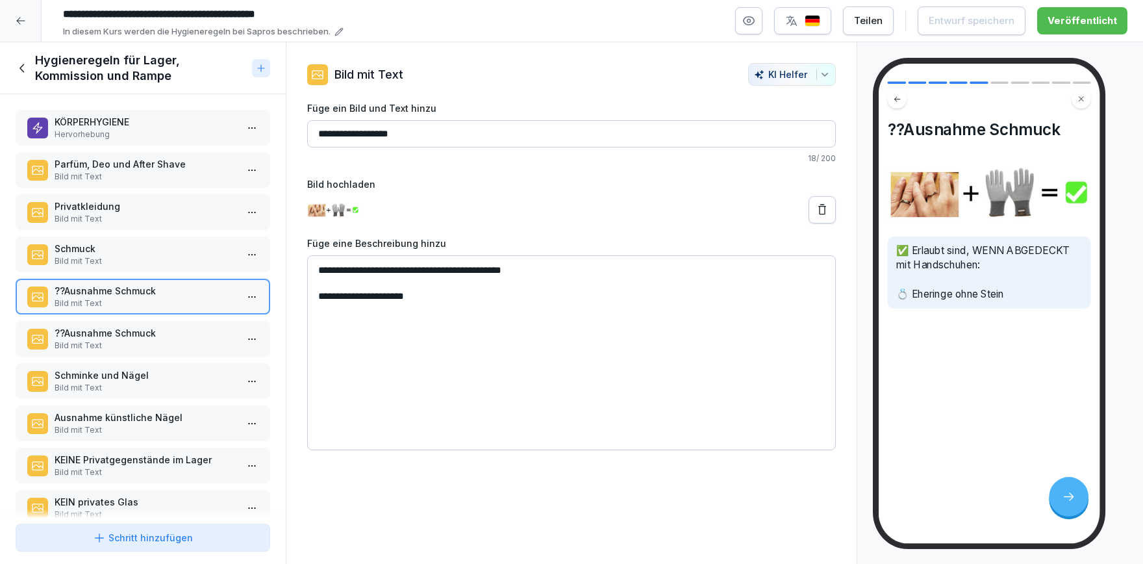
click at [159, 325] on div "??Ausnahme Schmuck Bild mit Text" at bounding box center [143, 339] width 255 height 36
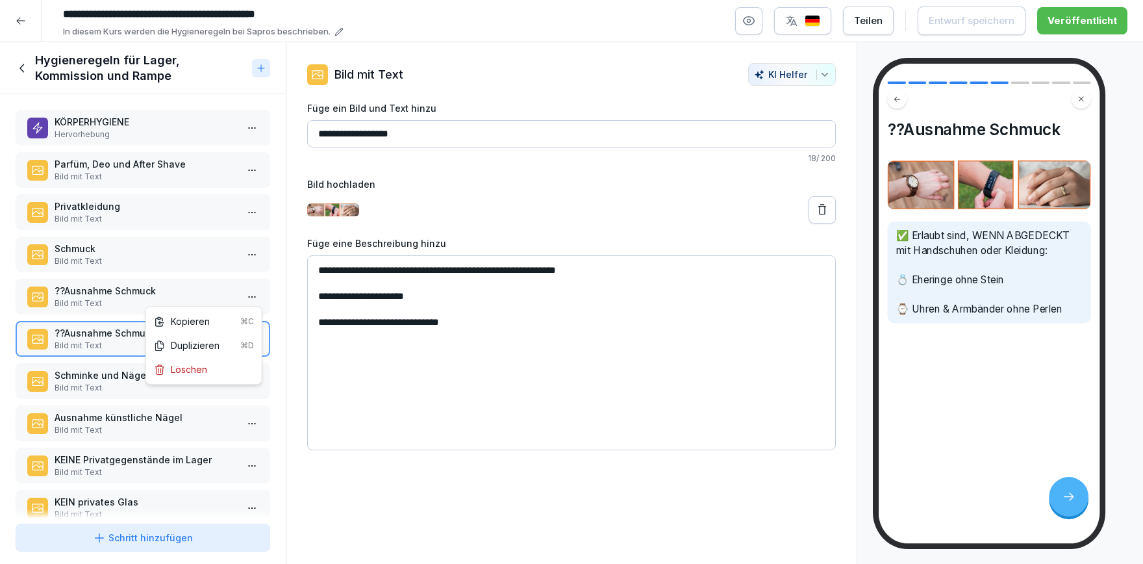
click at [258, 300] on html "**********" at bounding box center [571, 282] width 1143 height 564
click at [212, 325] on div "Kopieren ⌘C" at bounding box center [204, 321] width 100 height 14
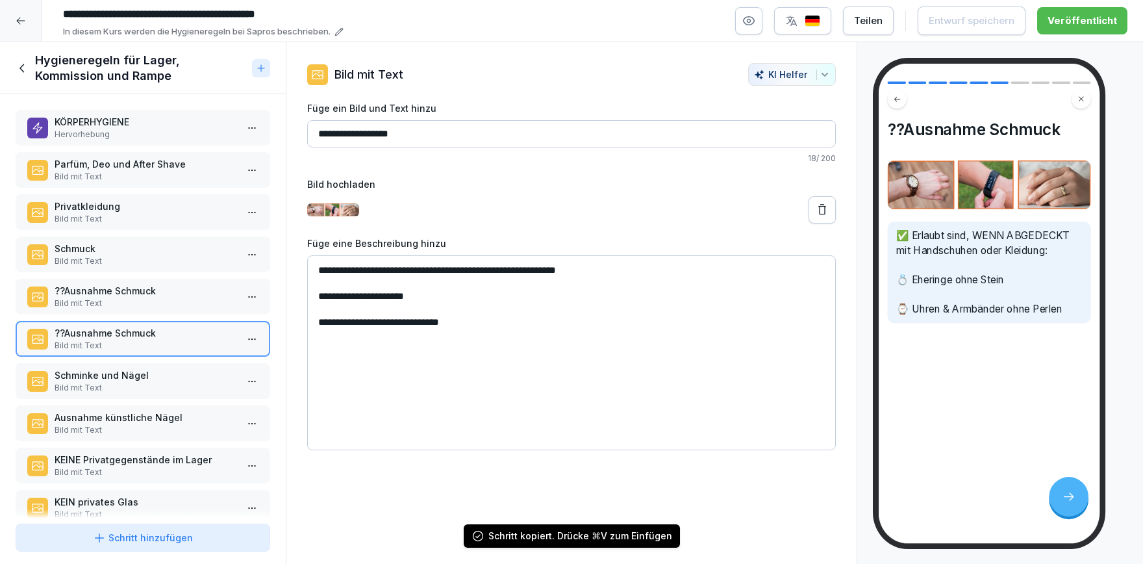
click at [24, 38] on div at bounding box center [21, 21] width 42 height 42
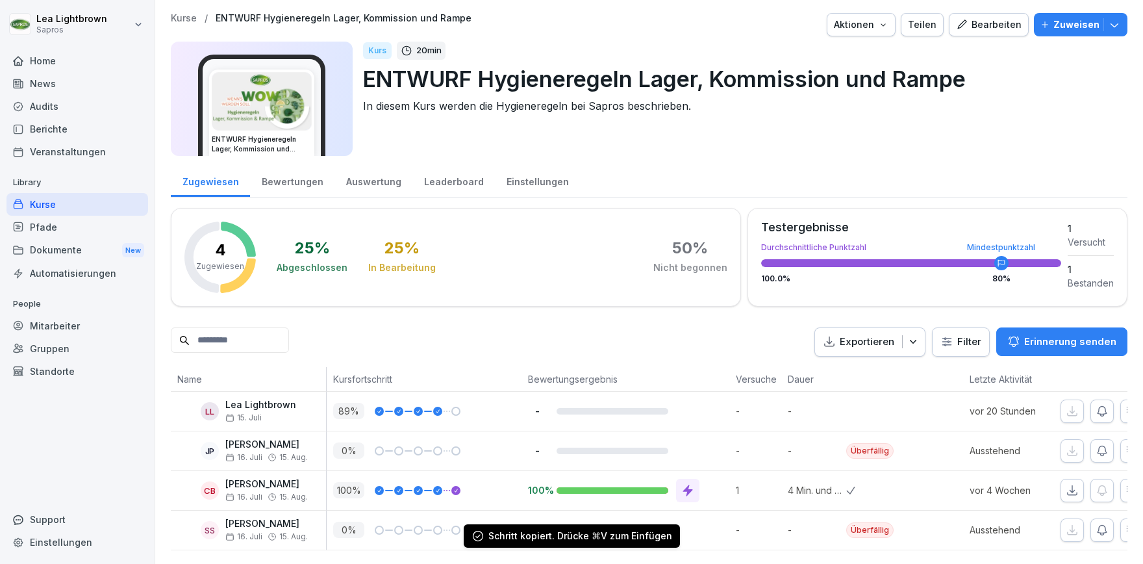
click at [84, 201] on div "Kurse" at bounding box center [77, 204] width 142 height 23
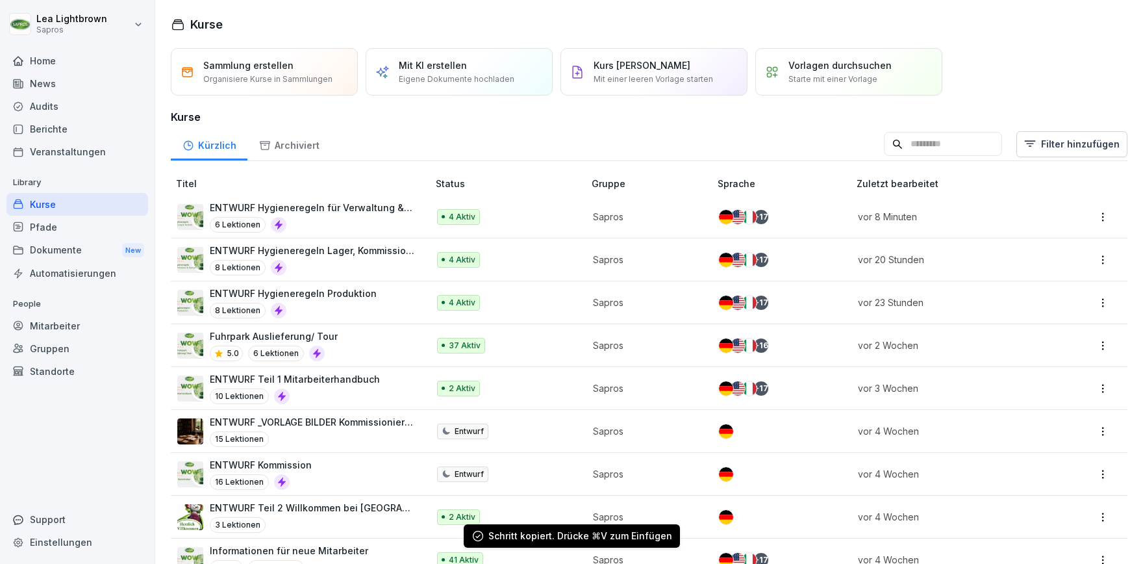
click at [373, 290] on div "ENTWURF Hygieneregeln Produktion 8 Lektionen" at bounding box center [296, 302] width 238 height 32
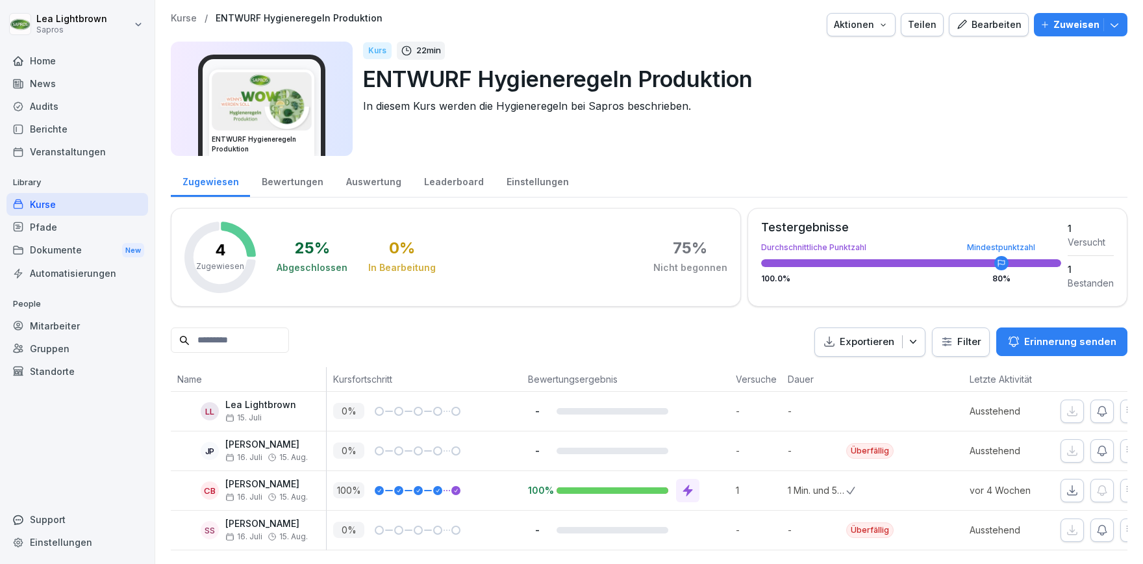
click at [1001, 25] on div "Bearbeiten" at bounding box center [989, 25] width 66 height 14
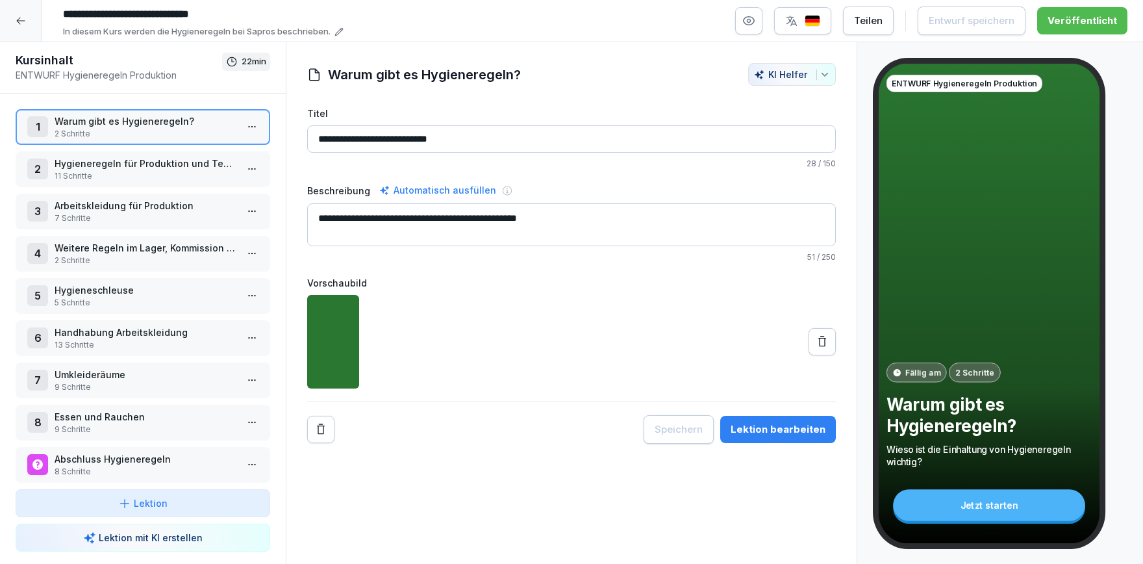
click at [96, 172] on p "11 Schritte" at bounding box center [146, 176] width 182 height 12
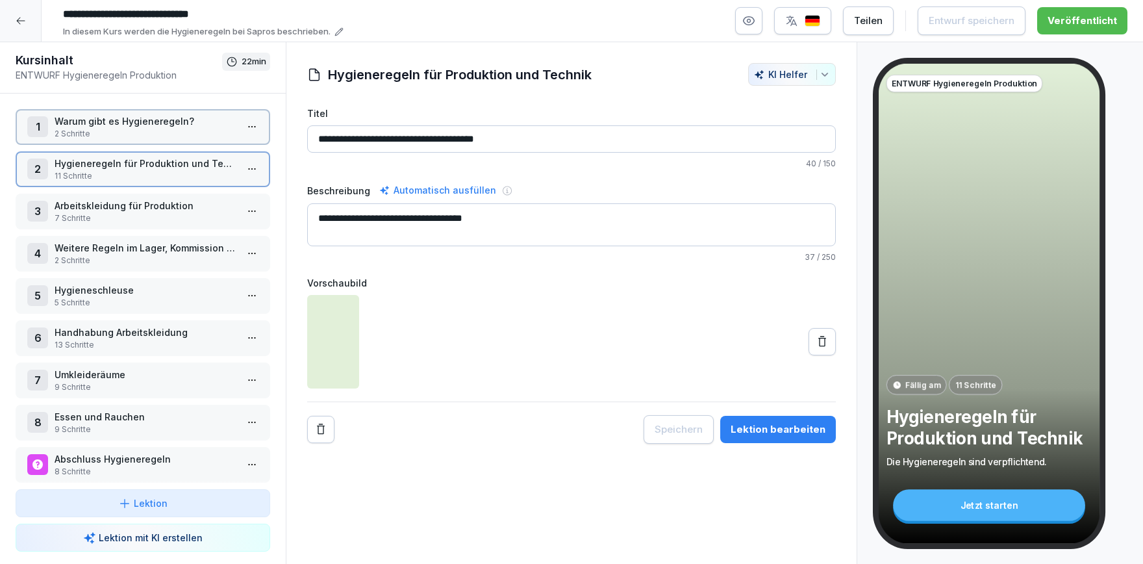
click at [96, 172] on p "11 Schritte" at bounding box center [146, 176] width 182 height 12
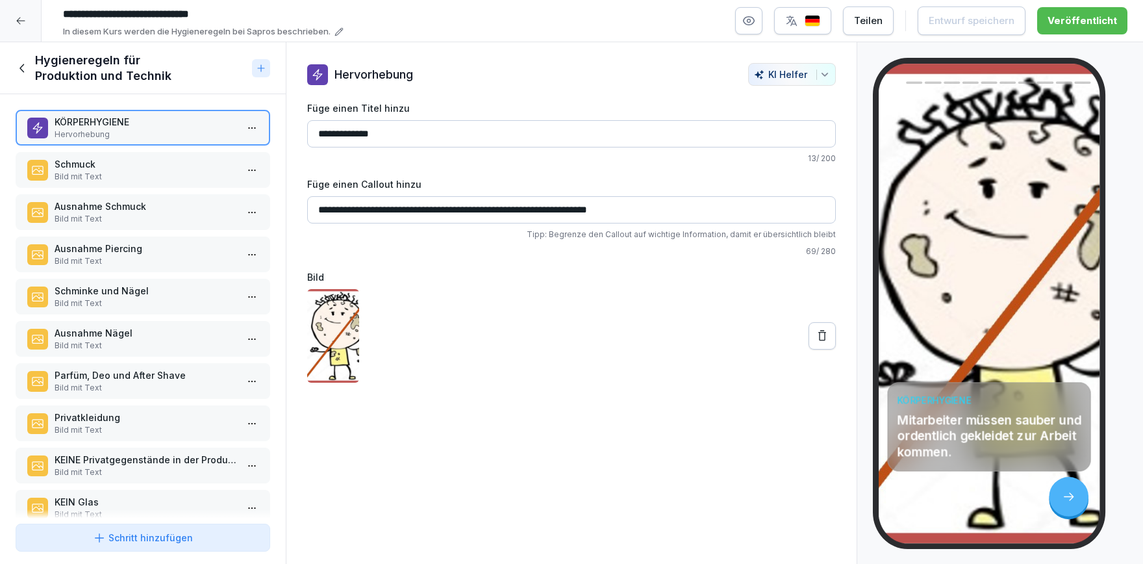
scroll to position [62, 0]
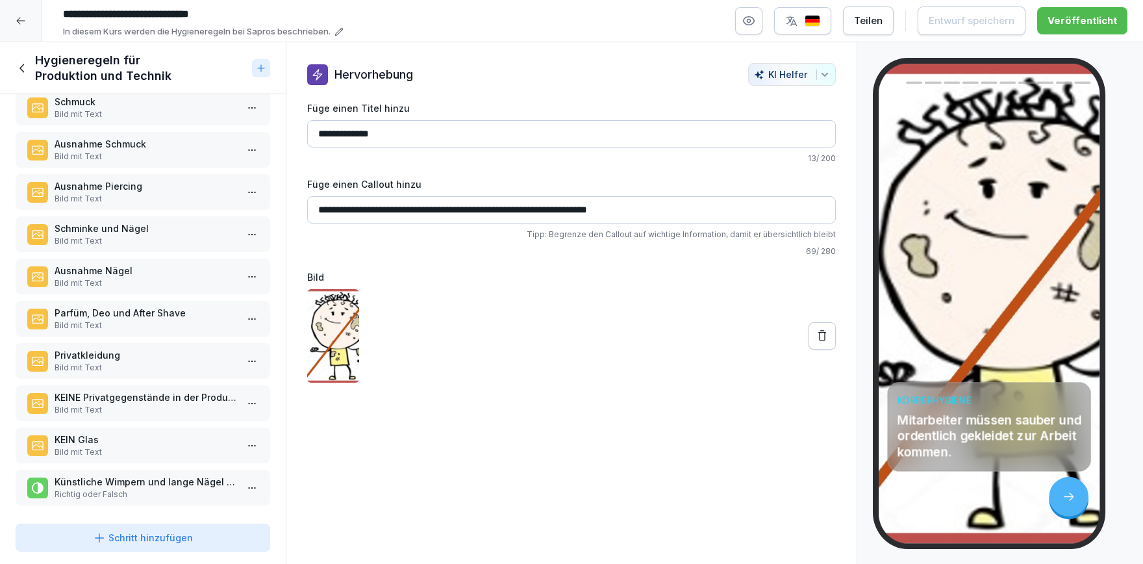
click at [182, 512] on div at bounding box center [143, 513] width 286 height 9
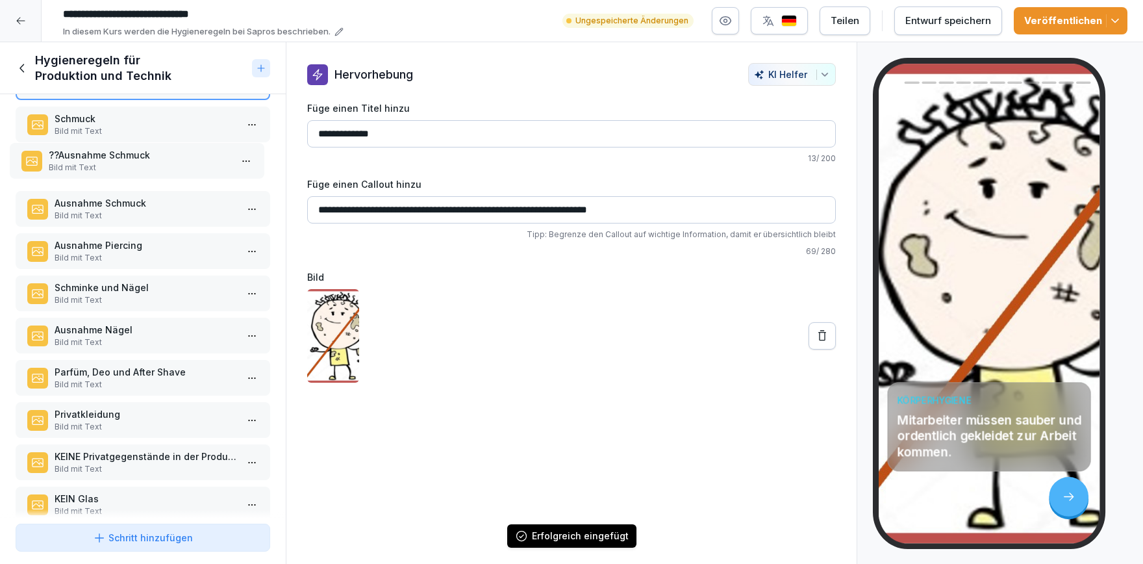
scroll to position [16, 0]
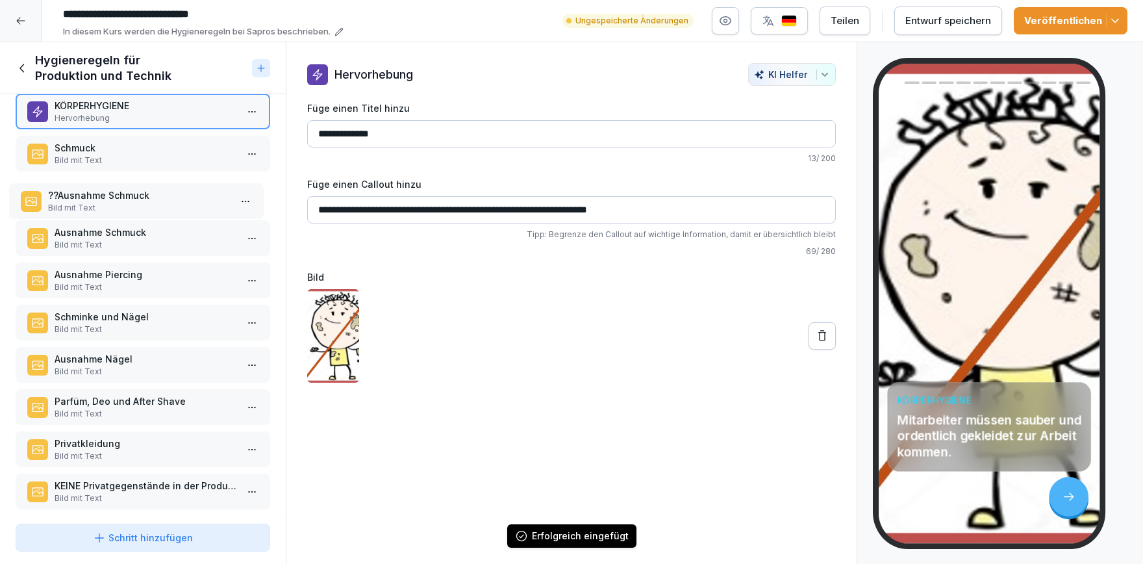
drag, startPoint x: 172, startPoint y: 482, endPoint x: 166, endPoint y: 195, distance: 287.1
click at [166, 195] on p "??Ausnahme Schmuck" at bounding box center [139, 195] width 182 height 14
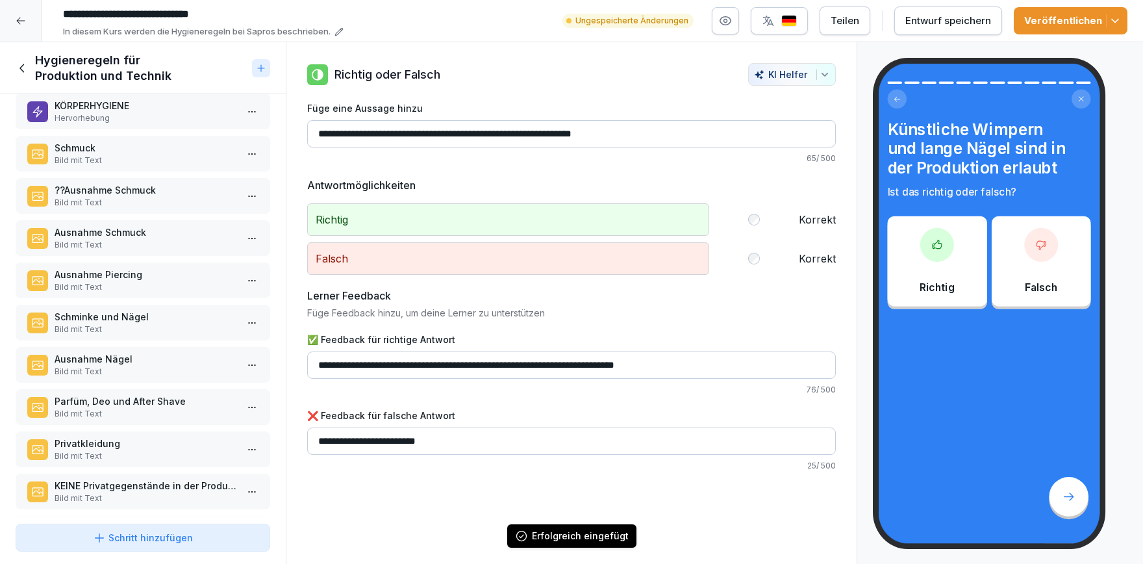
click at [153, 229] on p "Ausnahme Schmuck" at bounding box center [146, 232] width 182 height 14
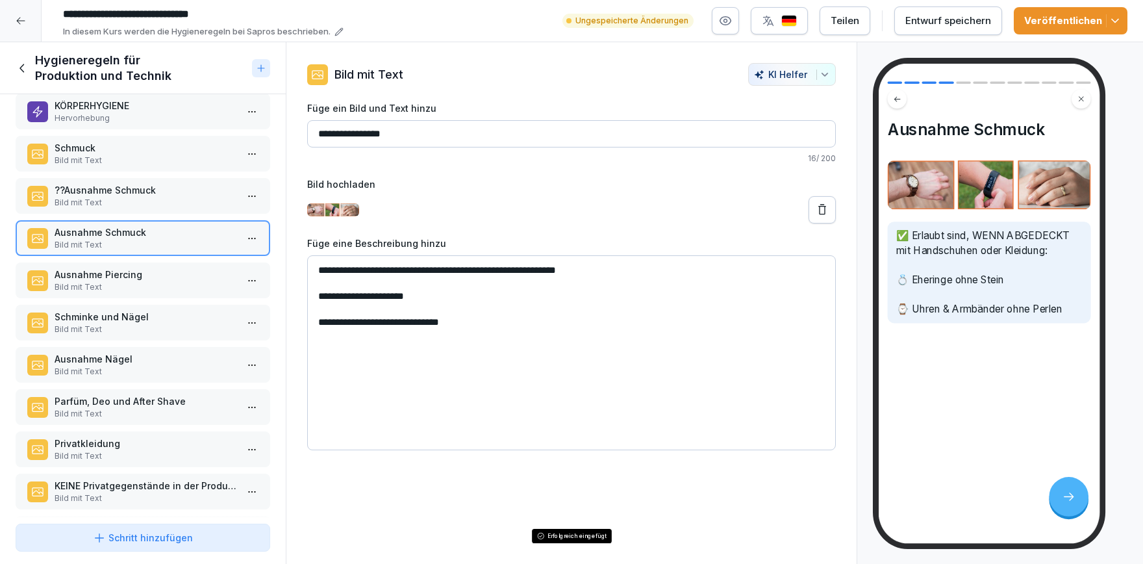
click at [318, 137] on input "**********" at bounding box center [571, 133] width 529 height 27
type input "**********"
click at [1111, 14] on div "Veröffentlichen" at bounding box center [1070, 21] width 93 height 14
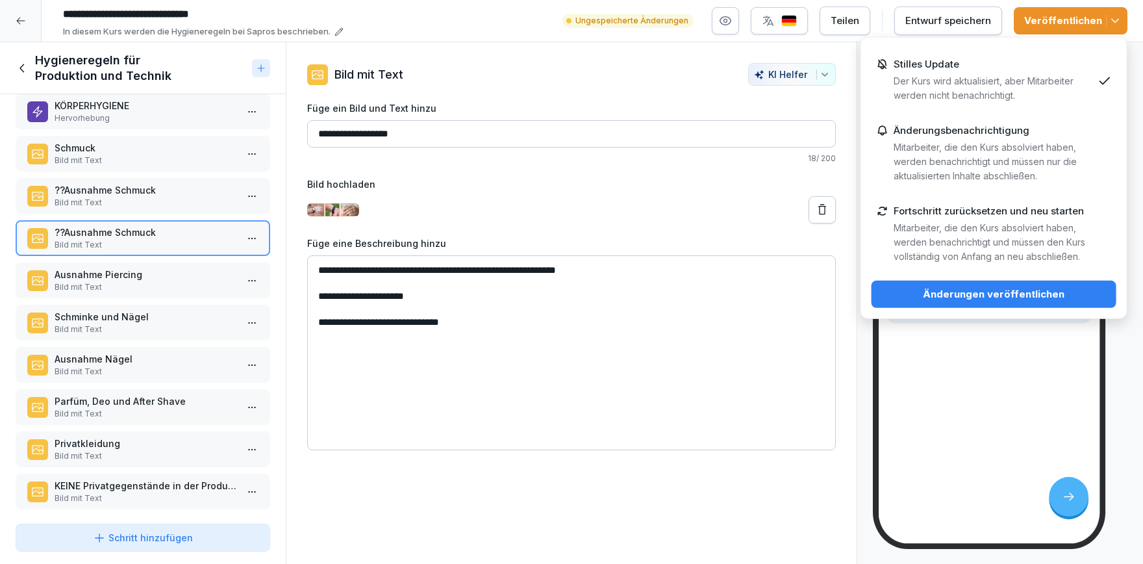
click at [1000, 70] on div "Stilles Update Der Kurs wird aktualisiert, aber Mitarbeiter werden nicht benach…" at bounding box center [993, 80] width 199 height 44
click at [981, 286] on button "Änderungen veröffentlichen" at bounding box center [993, 294] width 245 height 27
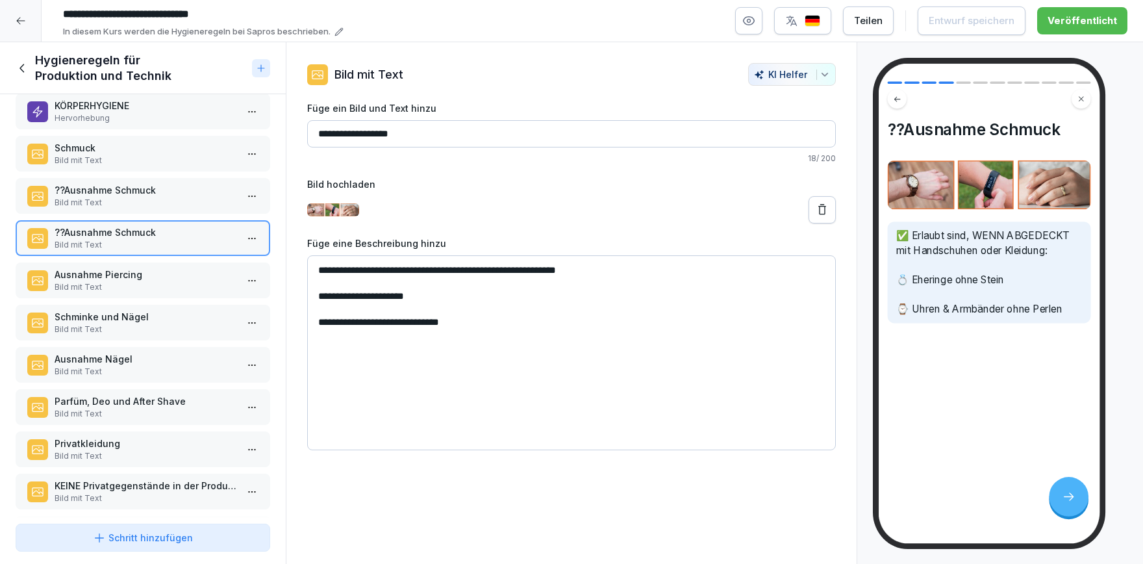
click at [143, 355] on p "Ausnahme Nägel" at bounding box center [146, 359] width 182 height 14
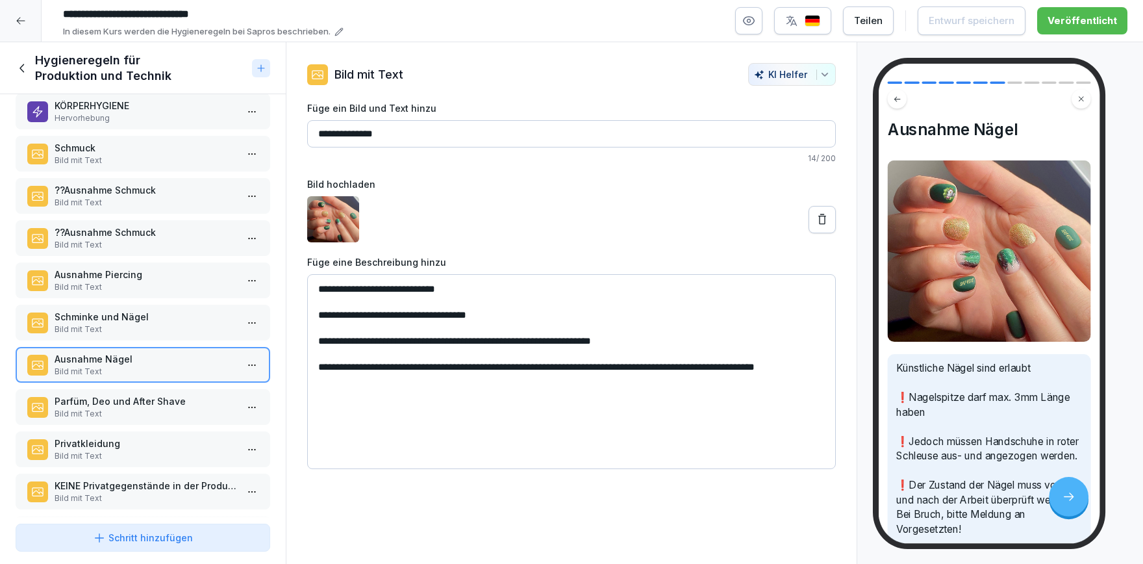
drag, startPoint x: 604, startPoint y: 342, endPoint x: 552, endPoint y: 340, distance: 52.0
click at [552, 340] on textarea "**********" at bounding box center [571, 371] width 529 height 195
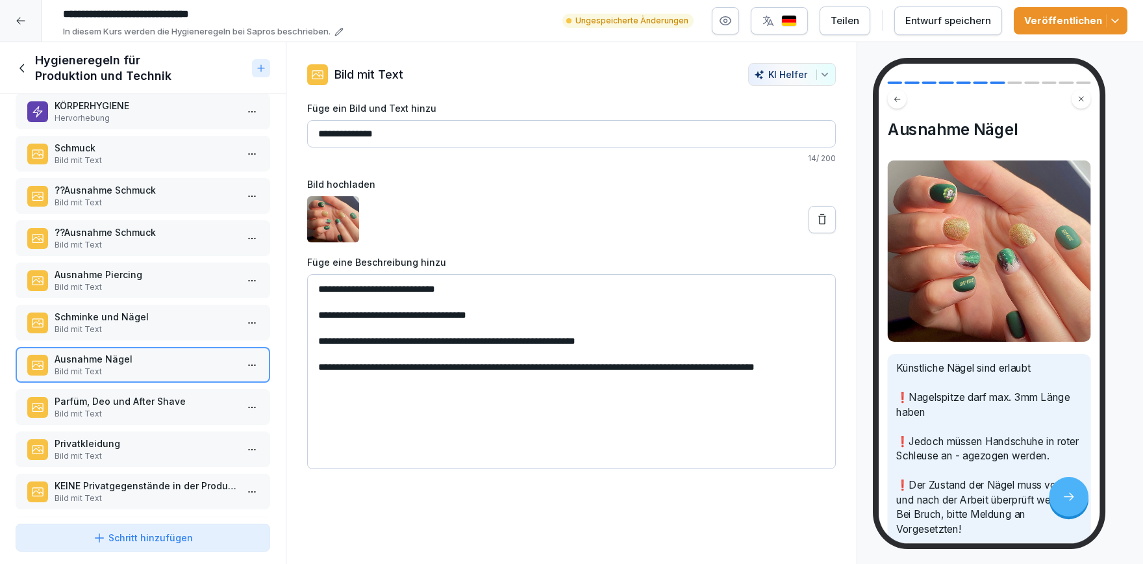
type textarea "**********"
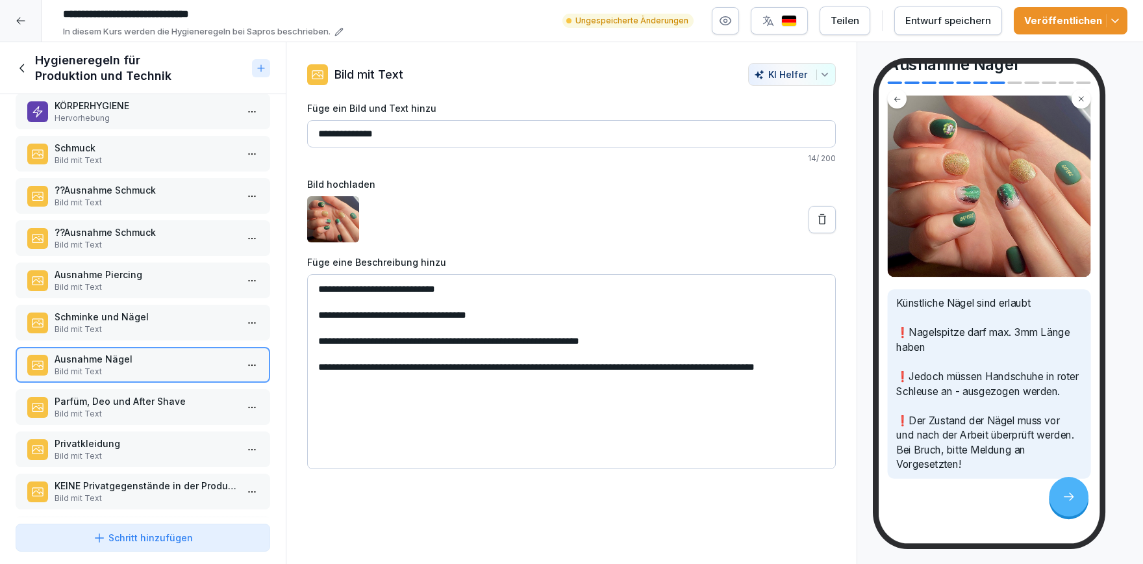
click at [155, 389] on div "Parfüm, [DEMOGRAPHIC_DATA] und After Shave Bild mit Text" at bounding box center [143, 407] width 255 height 36
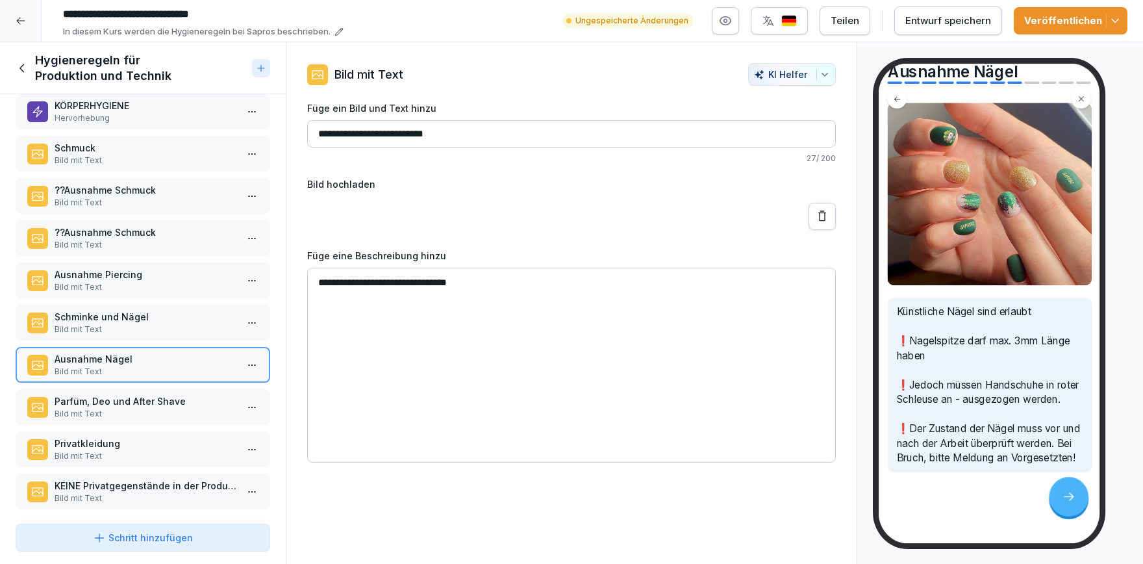
scroll to position [75, 0]
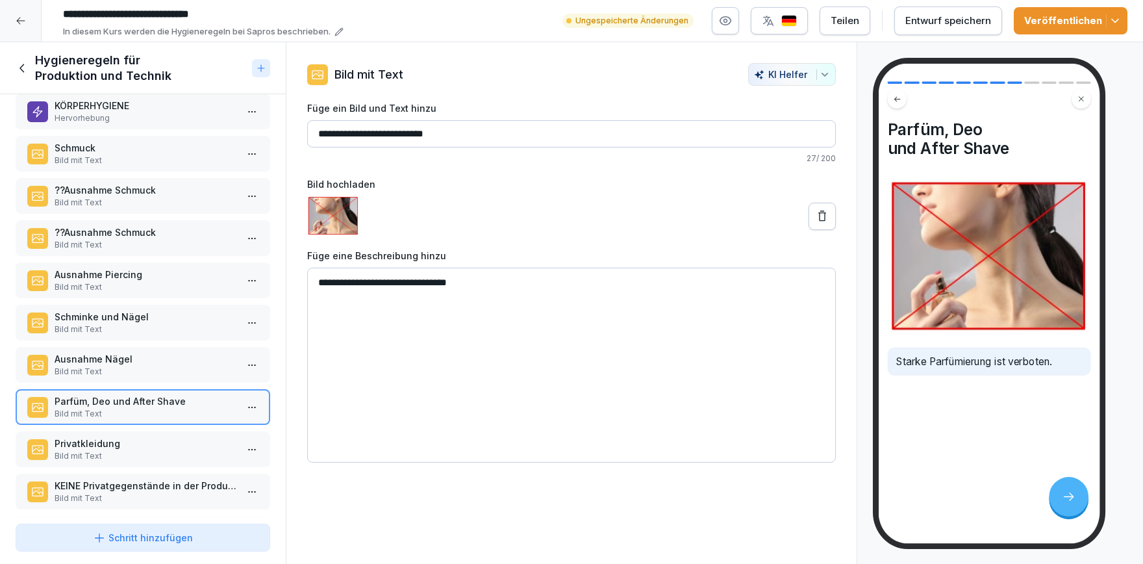
click at [158, 440] on p "Privatkleidung" at bounding box center [146, 443] width 182 height 14
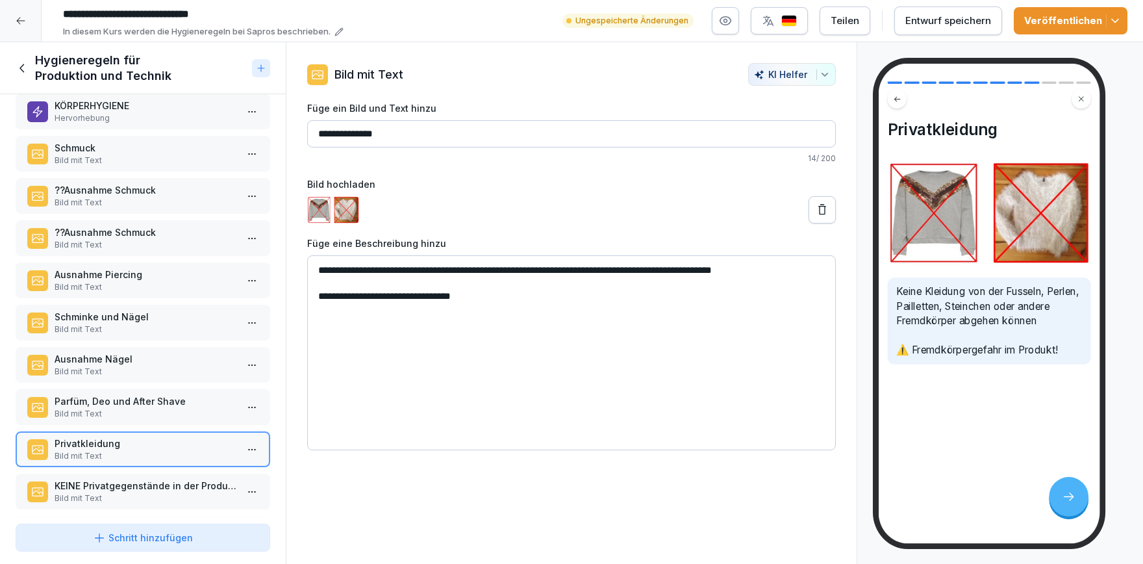
scroll to position [92, 0]
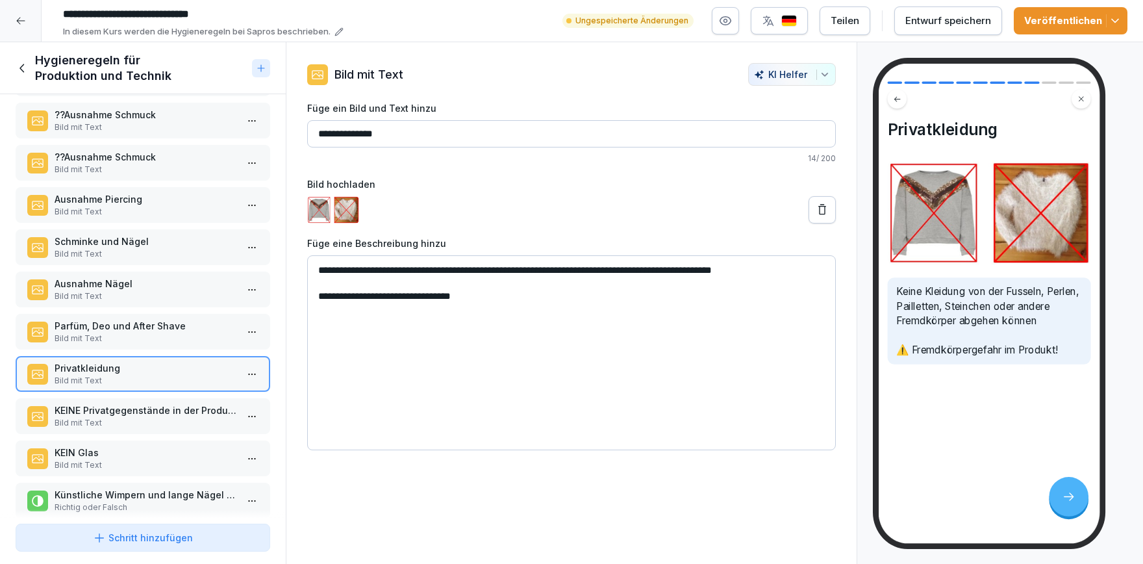
click at [181, 419] on p "Bild mit Text" at bounding box center [146, 423] width 182 height 12
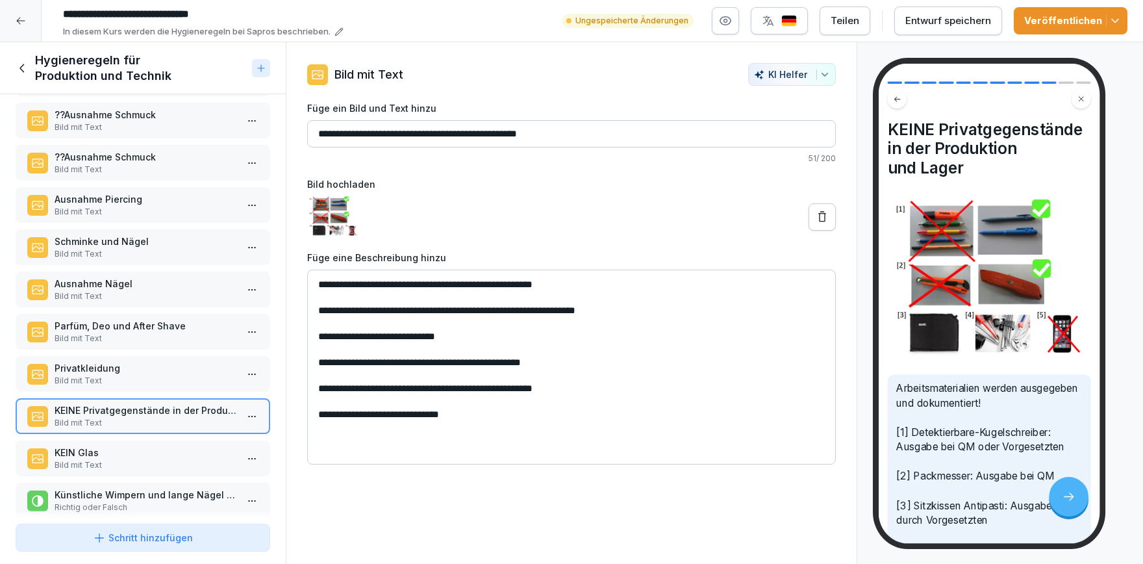
click at [167, 447] on p "KEIN Glas" at bounding box center [146, 452] width 182 height 14
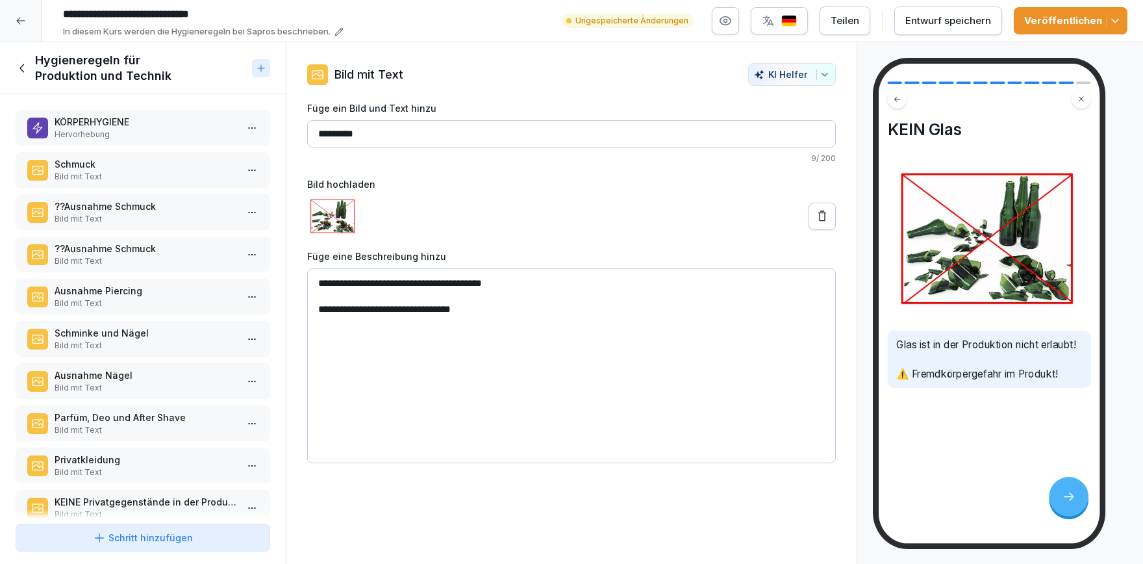
click at [1117, 23] on icon "button" at bounding box center [1114, 20] width 13 height 13
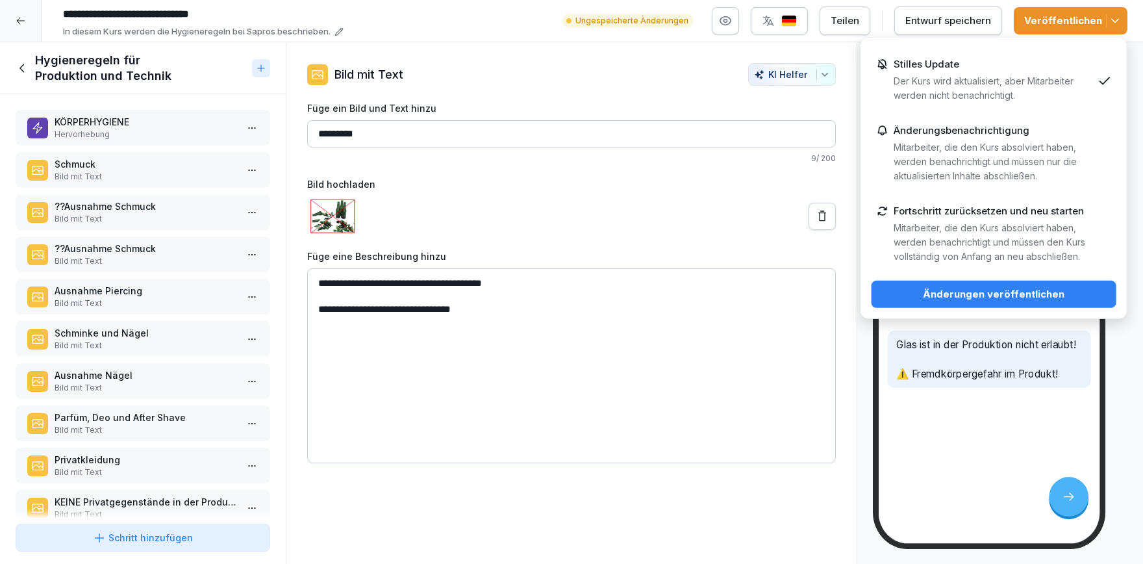
click at [1053, 81] on p "Der Kurs wird aktualisiert, aber Mitarbeiter werden nicht benachrichtigt." at bounding box center [993, 88] width 199 height 29
click at [1027, 301] on button "Änderungen veröffentlichen" at bounding box center [993, 294] width 245 height 27
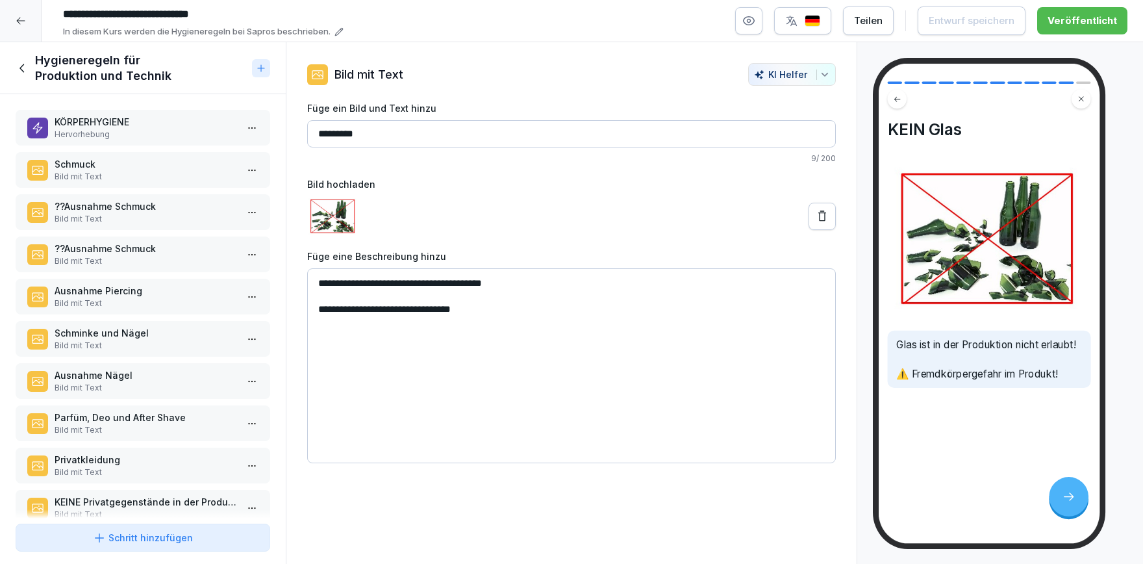
click at [19, 20] on icon at bounding box center [21, 21] width 10 height 10
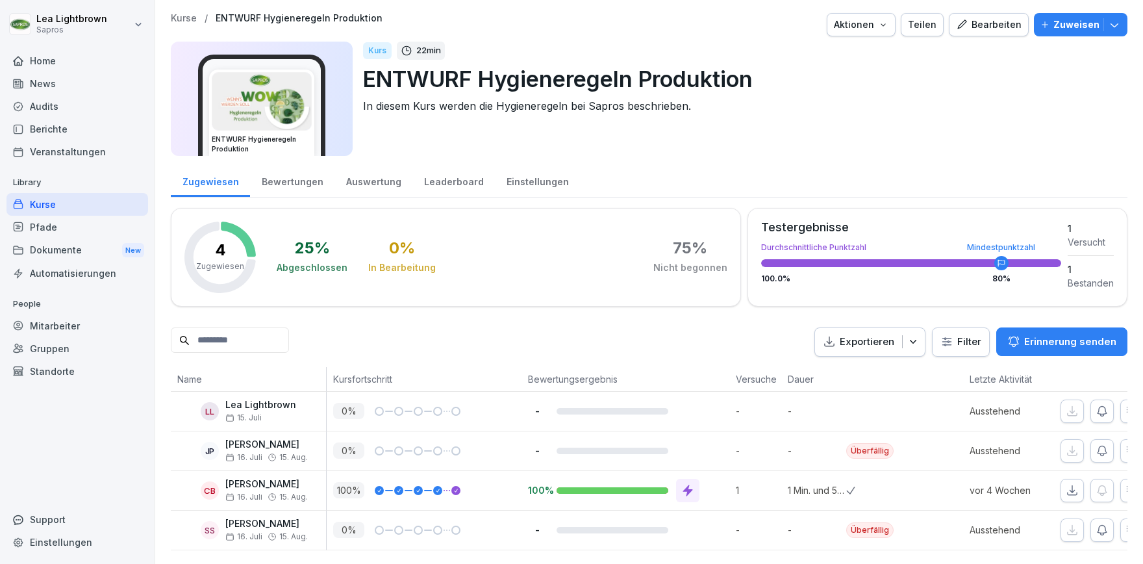
click at [986, 25] on div "Bearbeiten" at bounding box center [989, 25] width 66 height 14
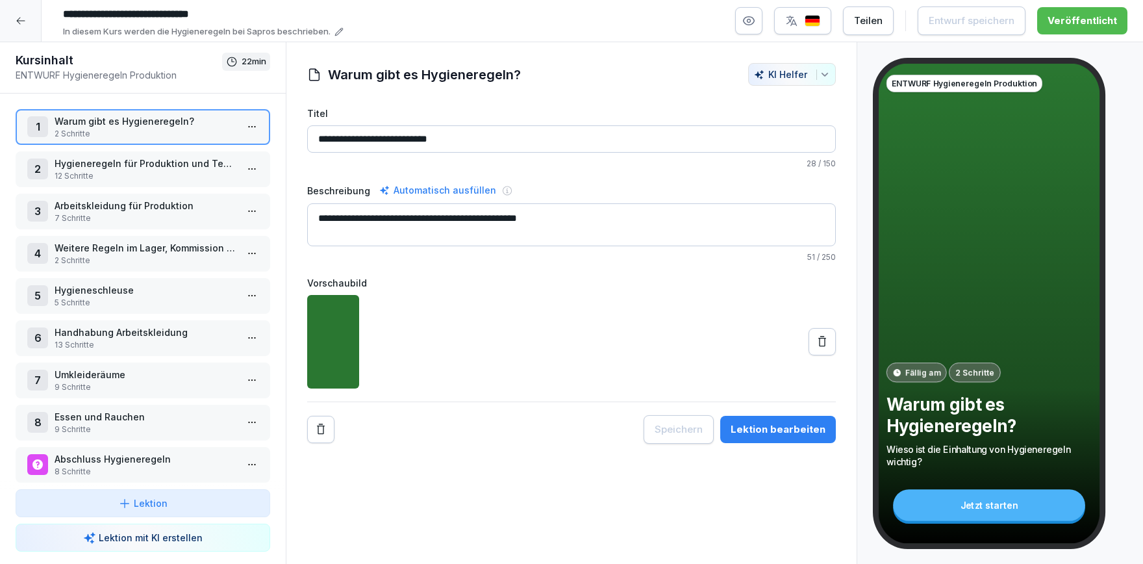
click at [150, 158] on p "Hygieneregeln für Produktion und Technik" at bounding box center [146, 163] width 182 height 14
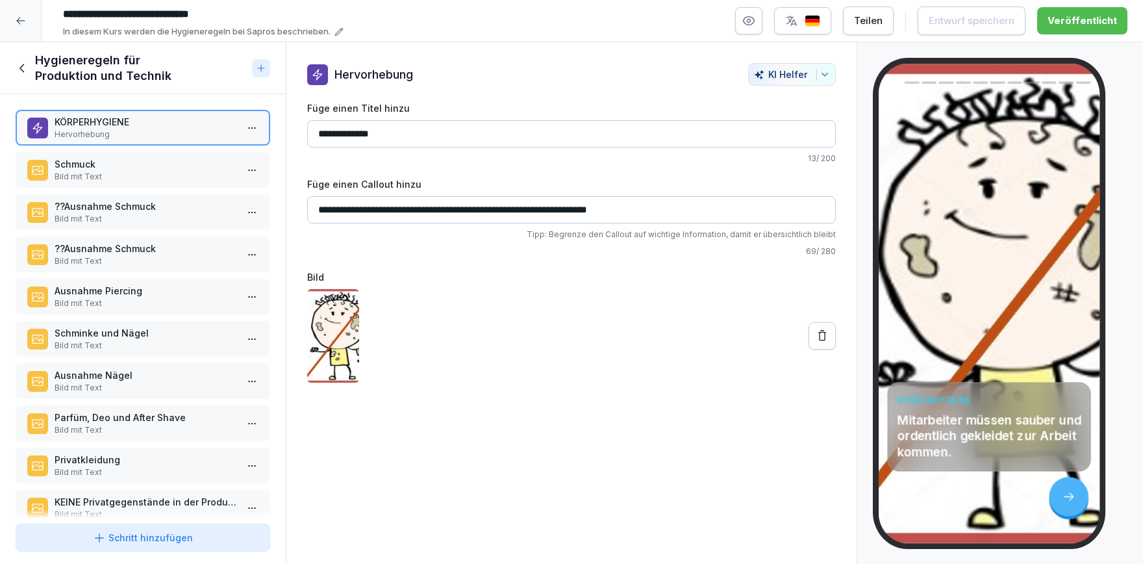
click at [122, 211] on p "??Ausnahme Schmuck" at bounding box center [146, 206] width 182 height 14
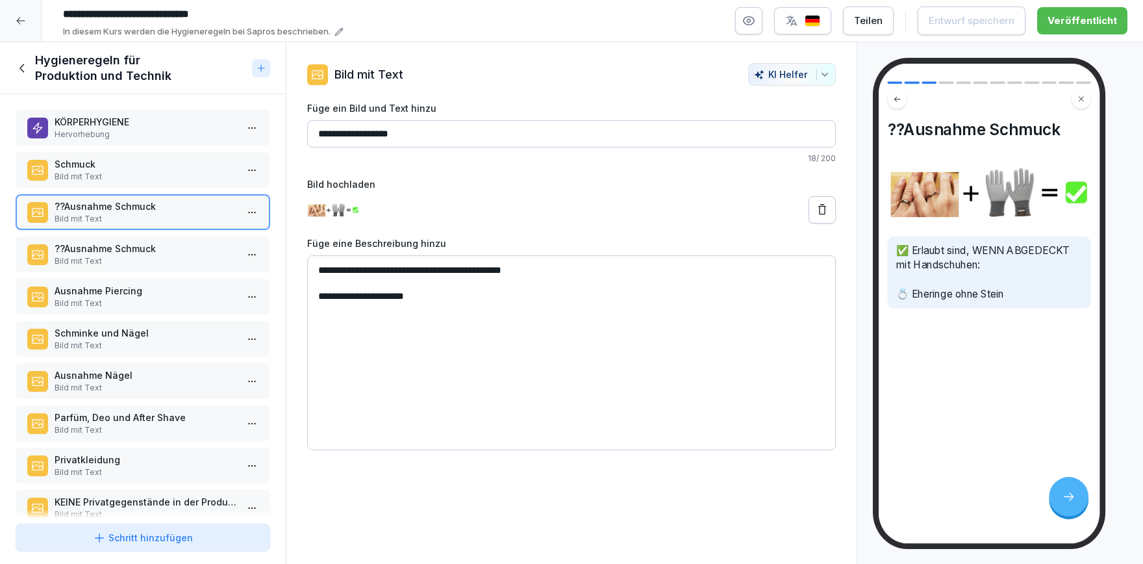
click at [115, 311] on div "Ausnahme Piercing Bild mit Text" at bounding box center [143, 297] width 255 height 36
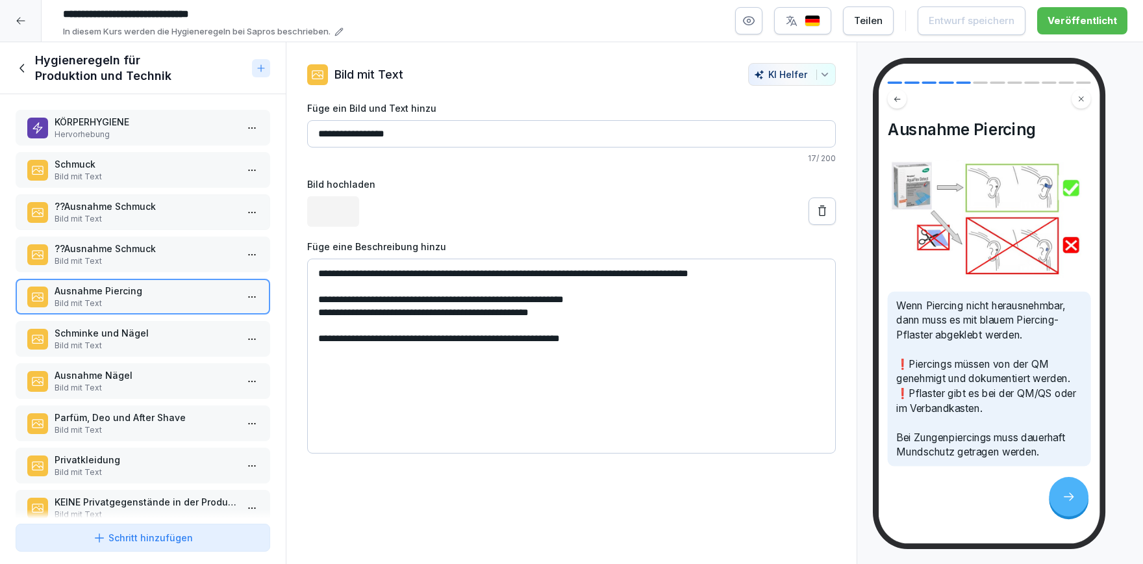
click at [117, 342] on p "Bild mit Text" at bounding box center [146, 346] width 182 height 12
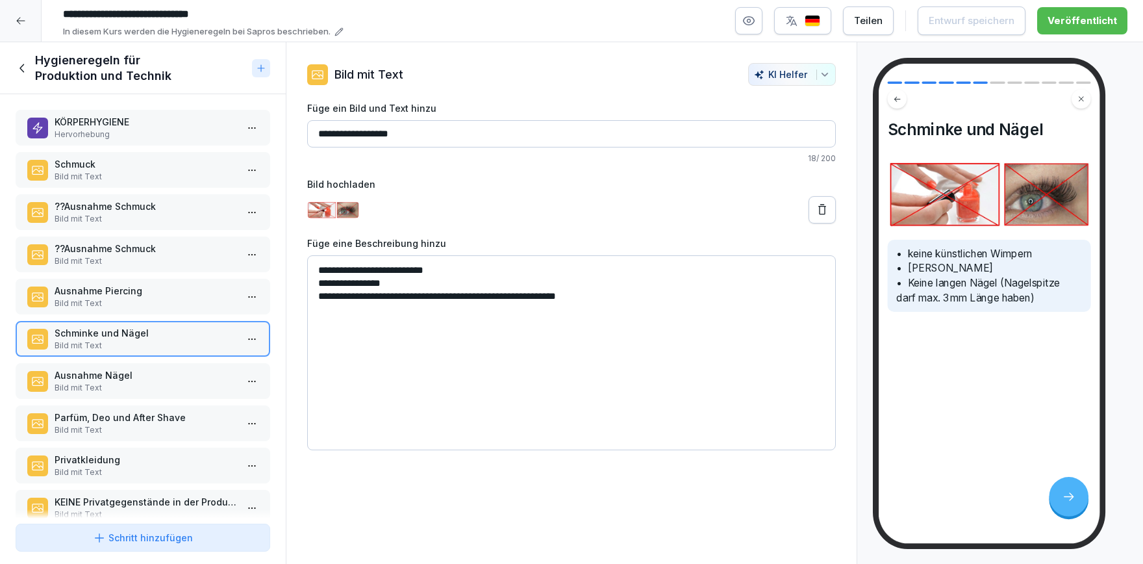
click at [127, 391] on p "Bild mit Text" at bounding box center [146, 388] width 182 height 12
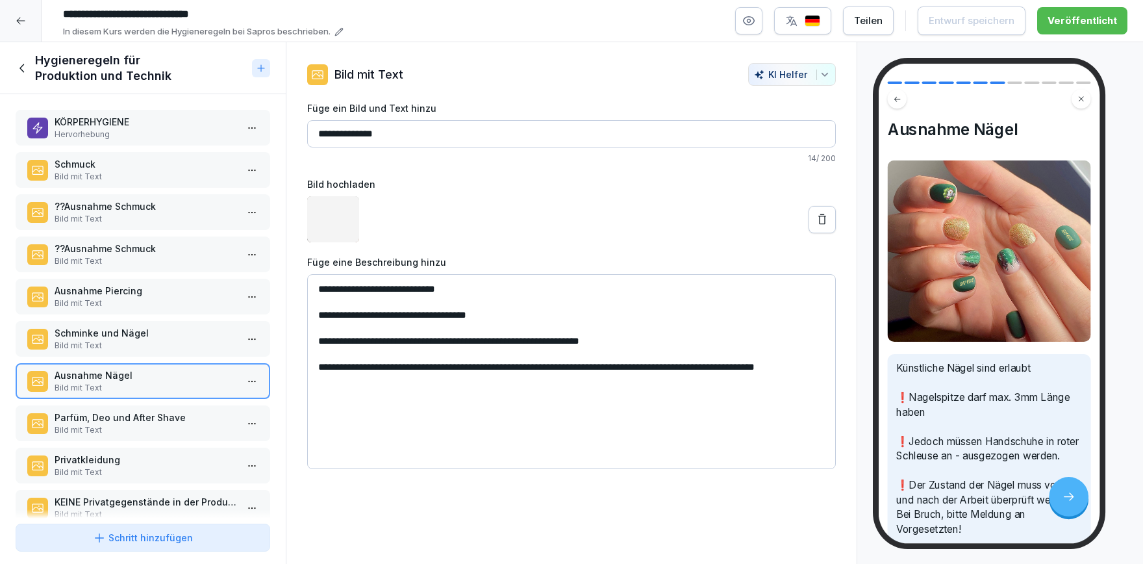
click at [132, 424] on p "Bild mit Text" at bounding box center [146, 430] width 182 height 12
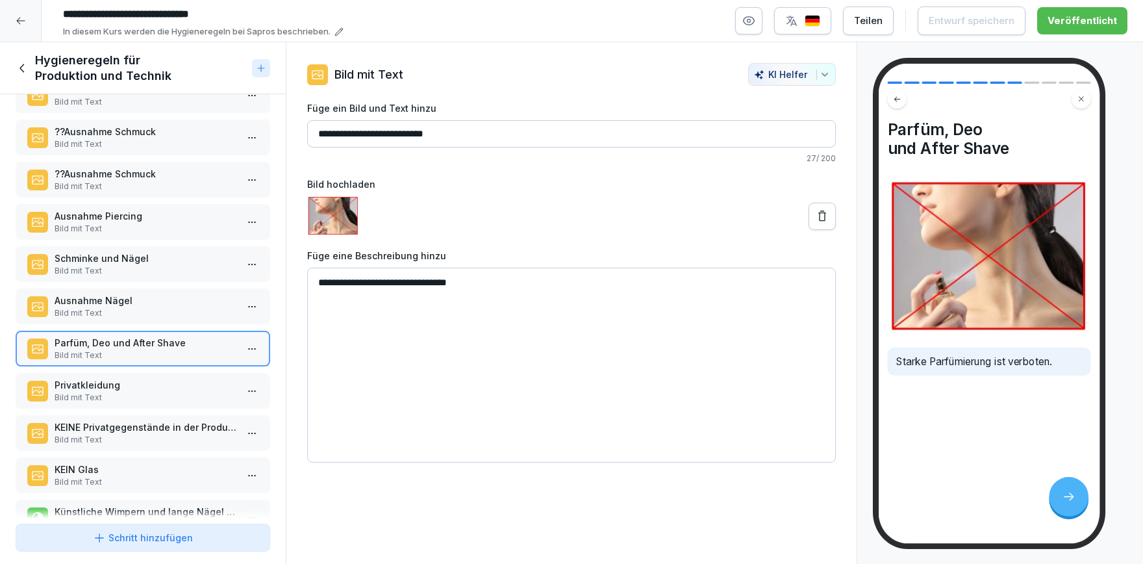
scroll to position [104, 0]
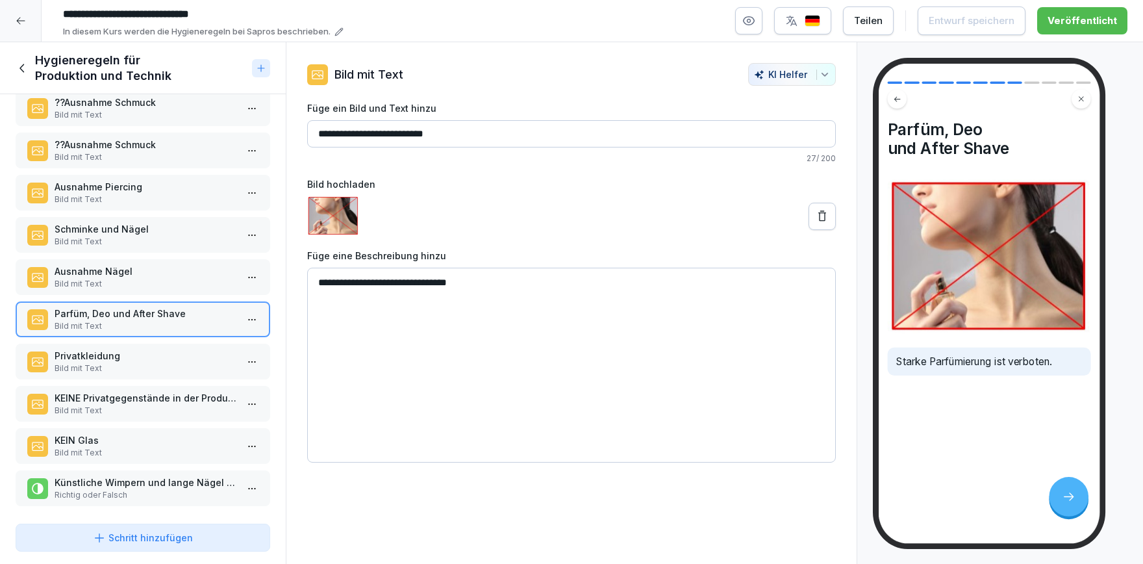
click at [138, 360] on p "Privatkleidung" at bounding box center [146, 356] width 182 height 14
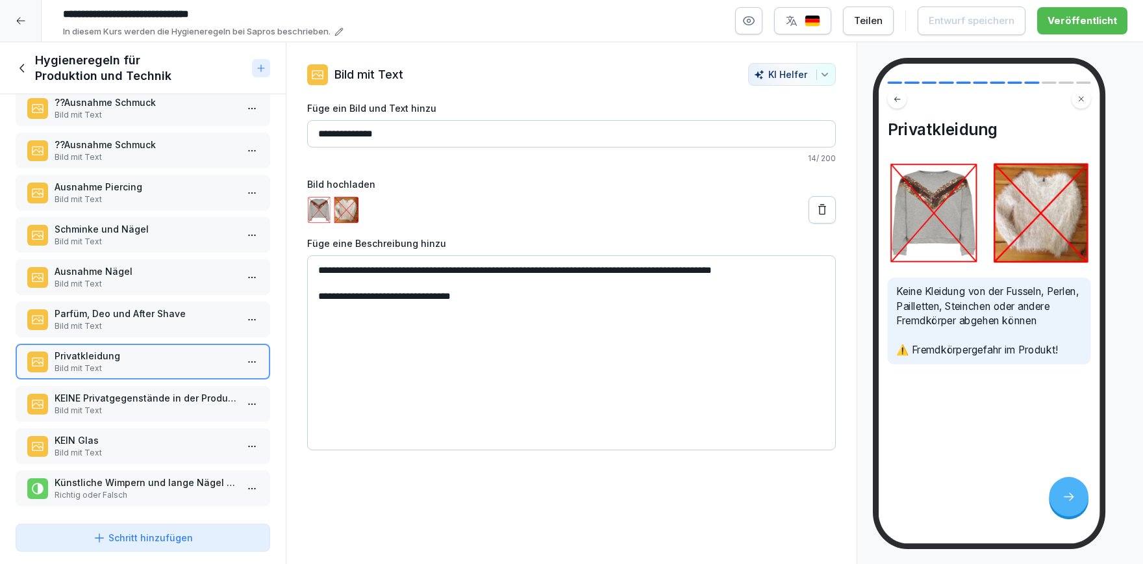
click at [174, 401] on p "KEINE Privatgegenstände in der Produktion und Lager" at bounding box center [146, 398] width 182 height 14
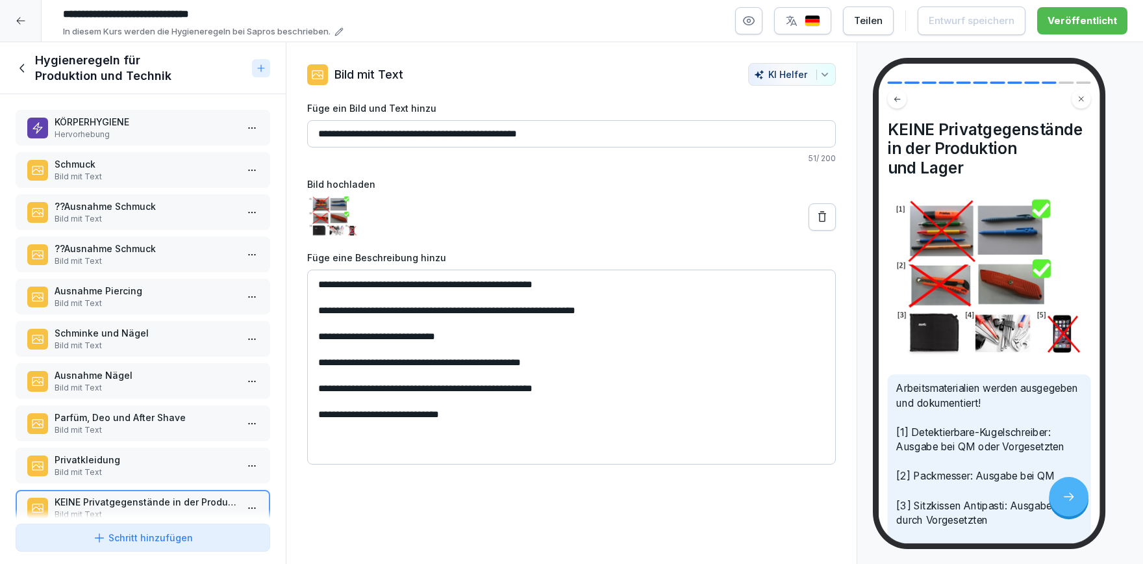
click at [19, 67] on icon at bounding box center [23, 68] width 14 height 14
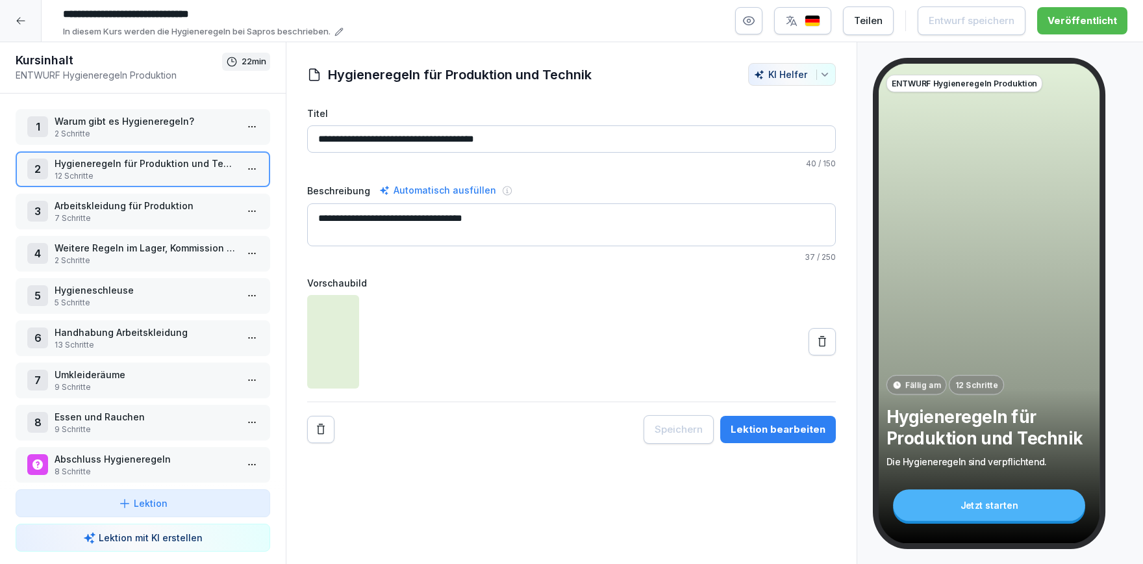
click at [145, 221] on p "7 Schritte" at bounding box center [146, 218] width 182 height 12
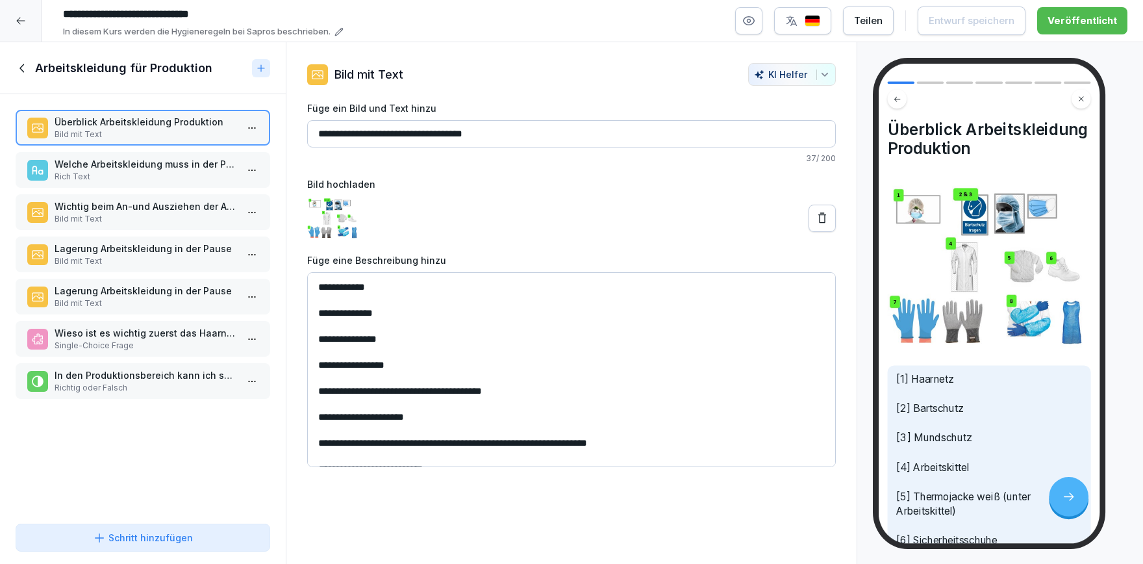
click at [121, 158] on p "Welche Arbeitskleidung muss in der Produktion getragen werden?" at bounding box center [146, 164] width 182 height 14
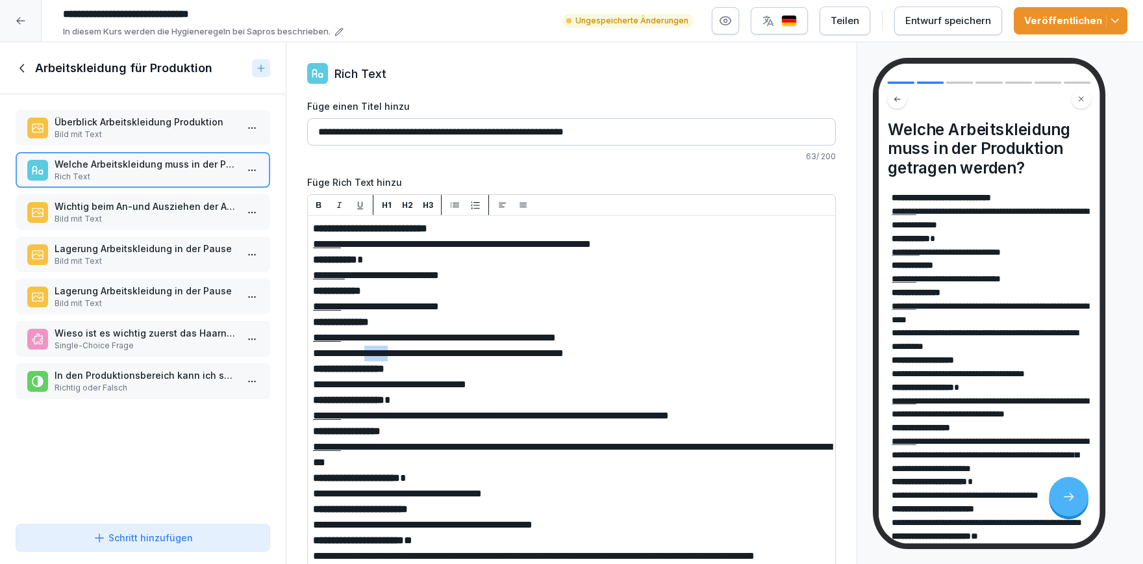
drag, startPoint x: 412, startPoint y: 354, endPoint x: 377, endPoint y: 356, distance: 35.2
click at [416, 385] on span "**********" at bounding box center [389, 384] width 153 height 10
click at [1120, 27] on button "Veröffentlichen" at bounding box center [1071, 20] width 114 height 27
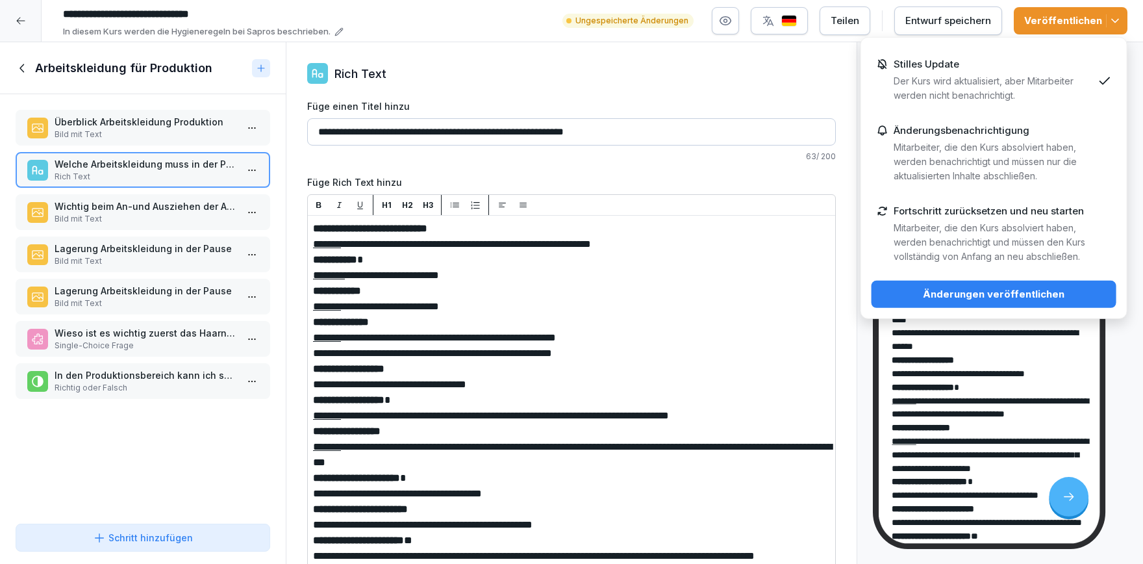
click at [1020, 73] on div "Stilles Update Der Kurs wird aktualisiert, aber Mitarbeiter werden nicht benach…" at bounding box center [993, 80] width 199 height 44
click at [1042, 292] on div "Änderungen veröffentlichen" at bounding box center [994, 294] width 224 height 14
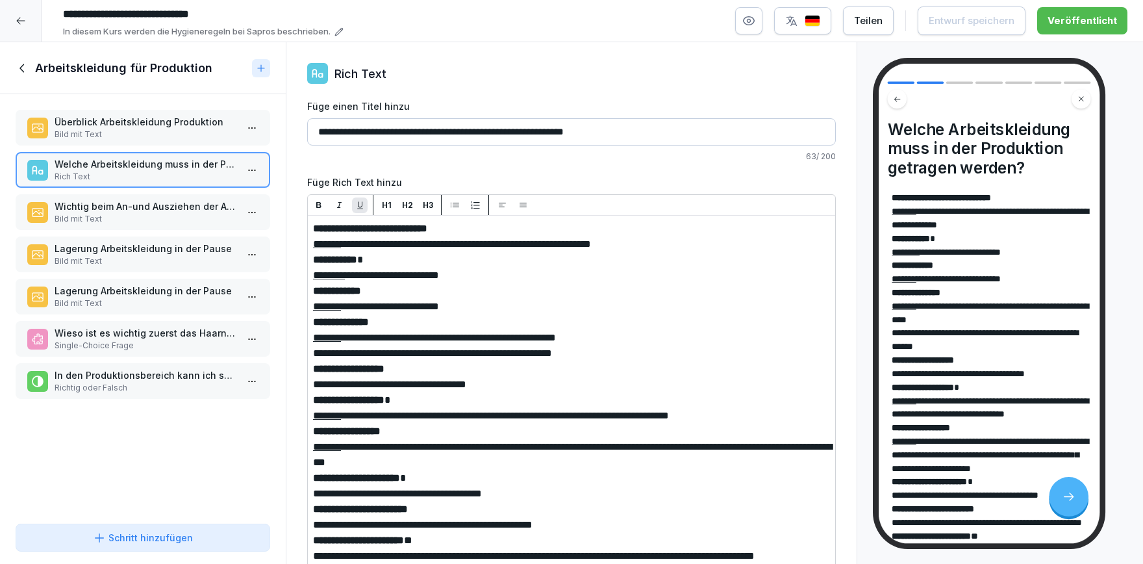
click at [22, 68] on icon at bounding box center [23, 68] width 14 height 14
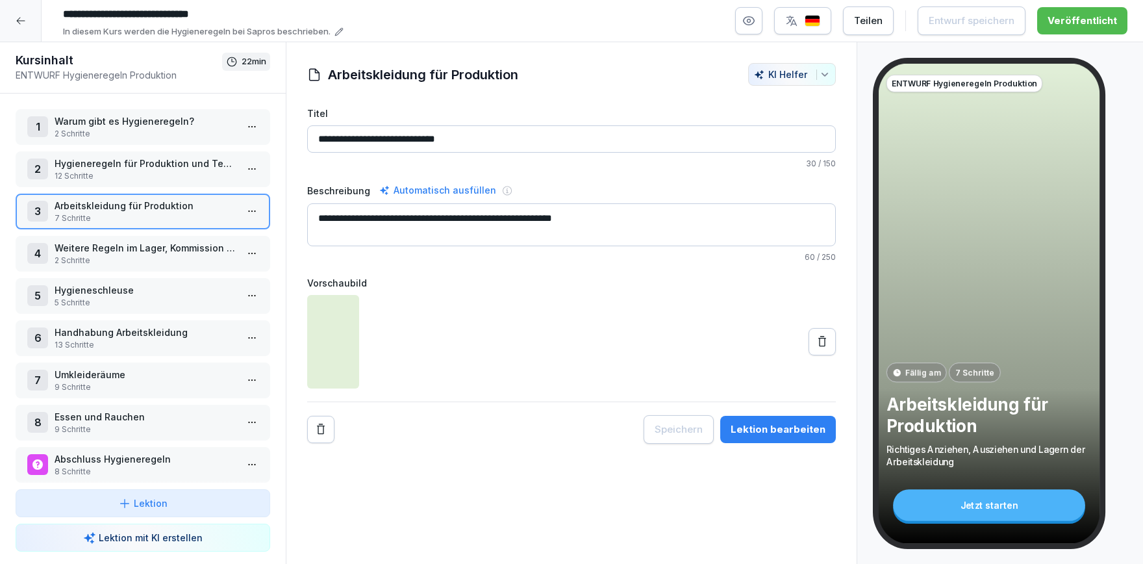
click at [166, 339] on p "13 Schritte" at bounding box center [146, 345] width 182 height 12
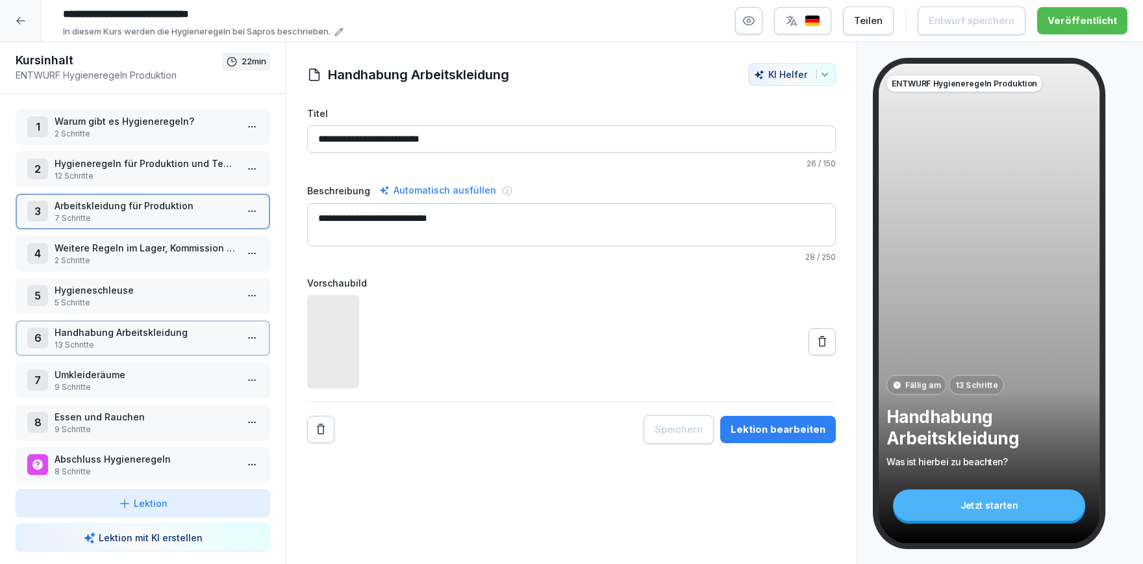
click at [166, 339] on p "13 Schritte" at bounding box center [146, 345] width 182 height 12
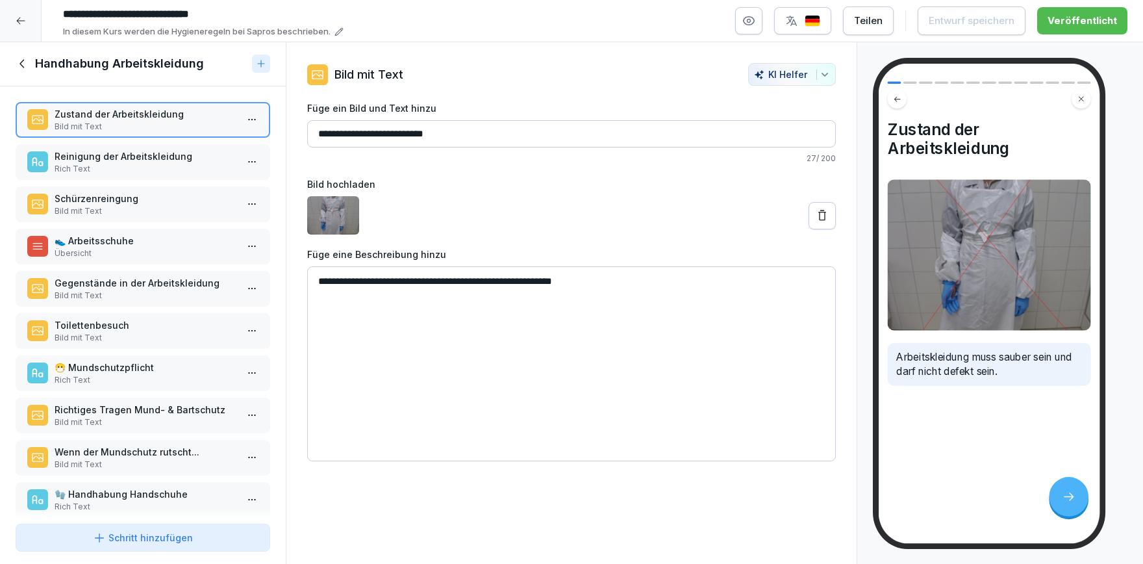
click at [166, 242] on p "👟 Arbeitsschuhe" at bounding box center [146, 241] width 182 height 14
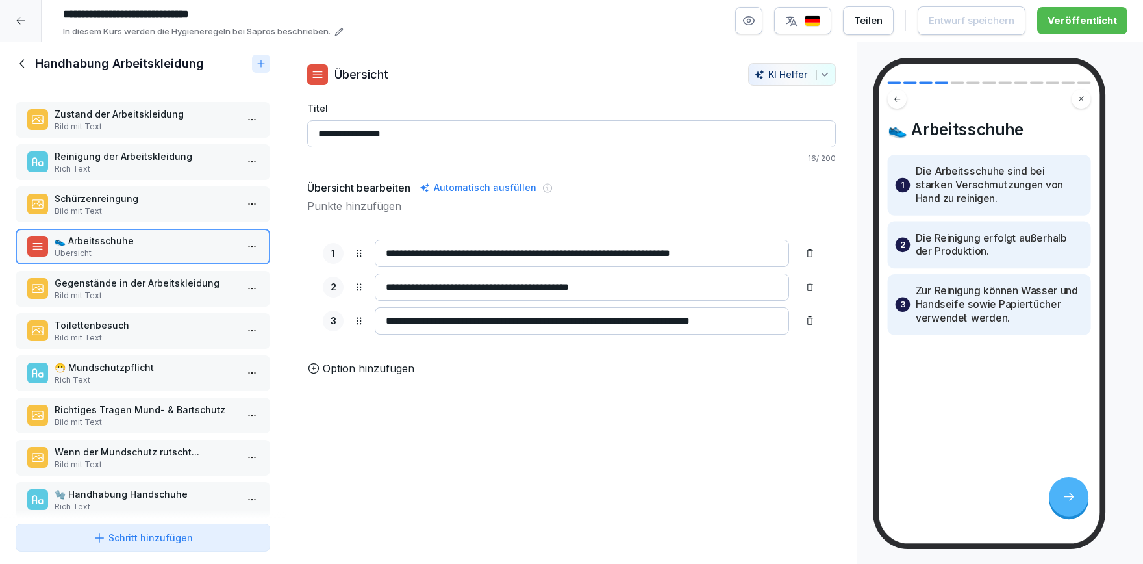
click at [147, 369] on p "😷 Mundschutzpflicht" at bounding box center [146, 367] width 182 height 14
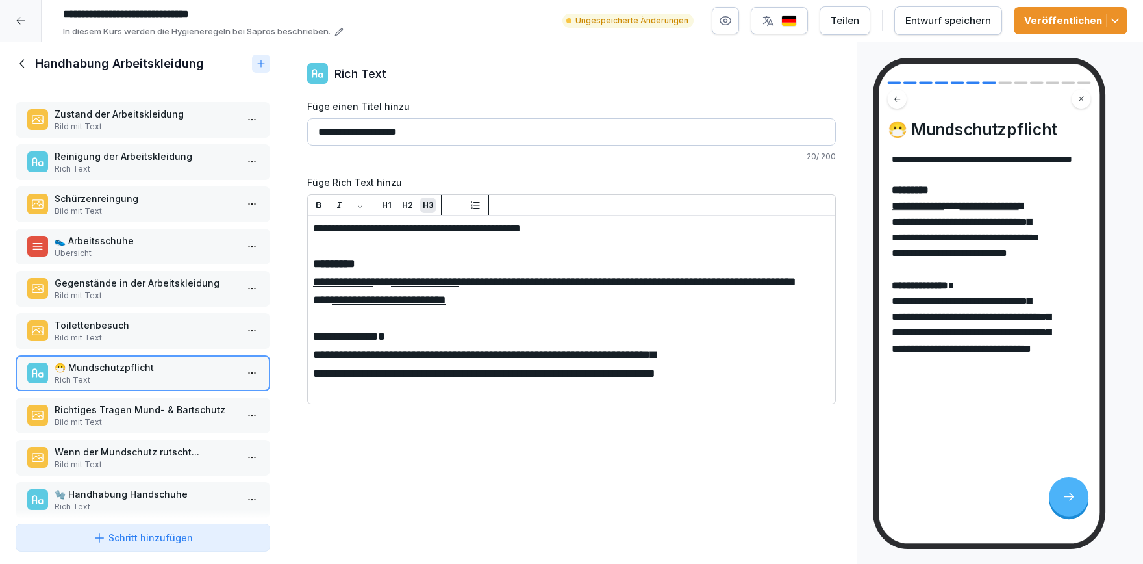
click at [258, 374] on html "**********" at bounding box center [571, 282] width 1143 height 564
click at [210, 394] on div "Kopieren ⌘C" at bounding box center [204, 398] width 100 height 14
click at [23, 62] on icon at bounding box center [21, 64] width 5 height 8
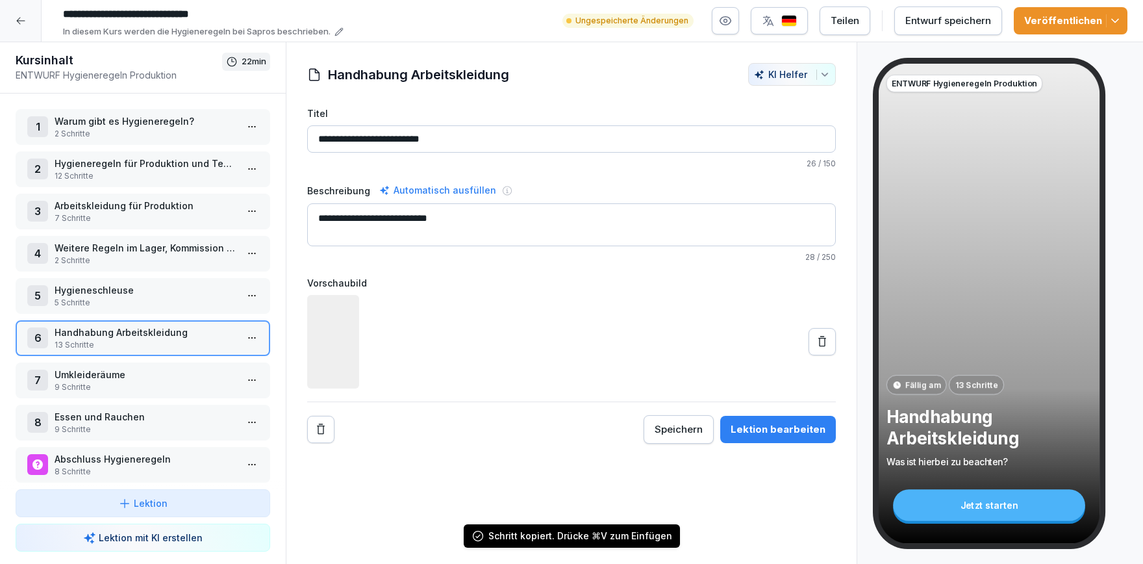
click at [153, 173] on p "12 Schritte" at bounding box center [146, 176] width 182 height 12
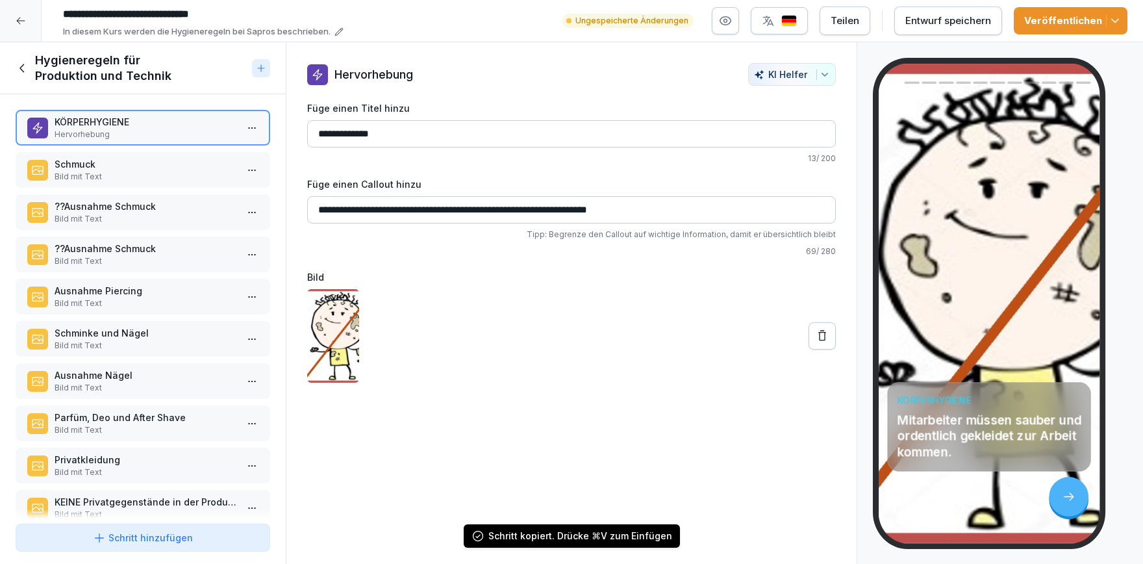
click at [25, 75] on div "Hygieneregeln für Produktion und Technik" at bounding box center [131, 68] width 231 height 31
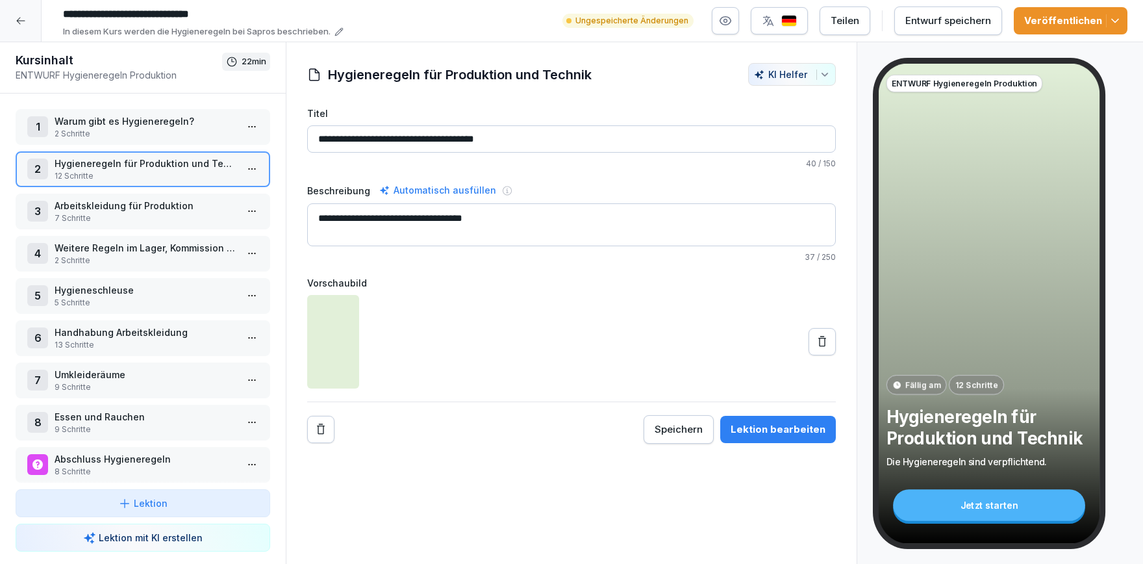
click at [106, 206] on p "Arbeitskleidung für Produktion" at bounding box center [146, 206] width 182 height 14
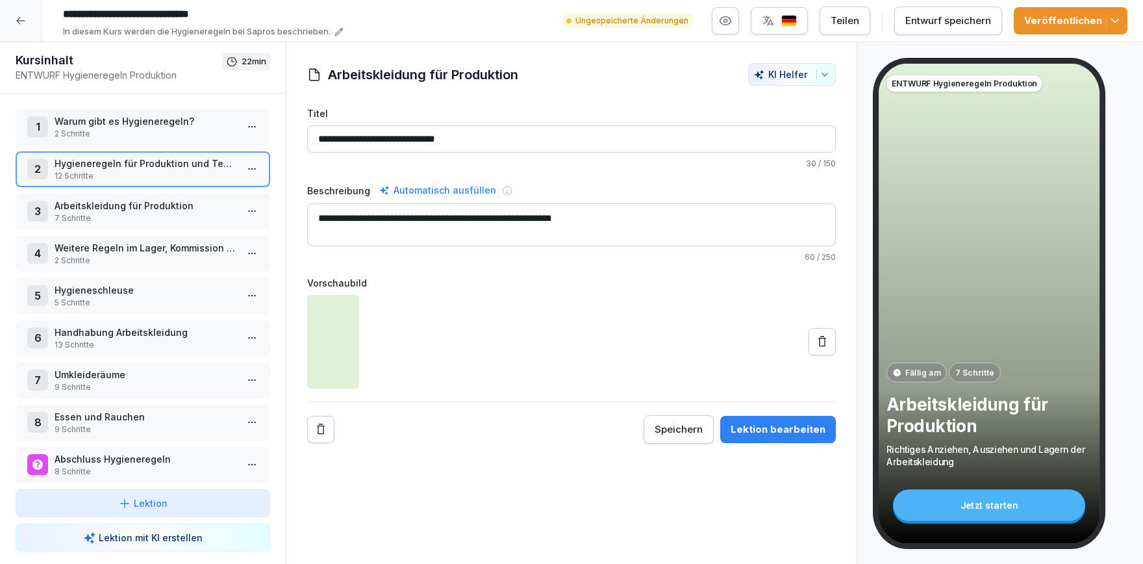
click at [106, 206] on p "Arbeitskleidung für Produktion" at bounding box center [146, 206] width 182 height 14
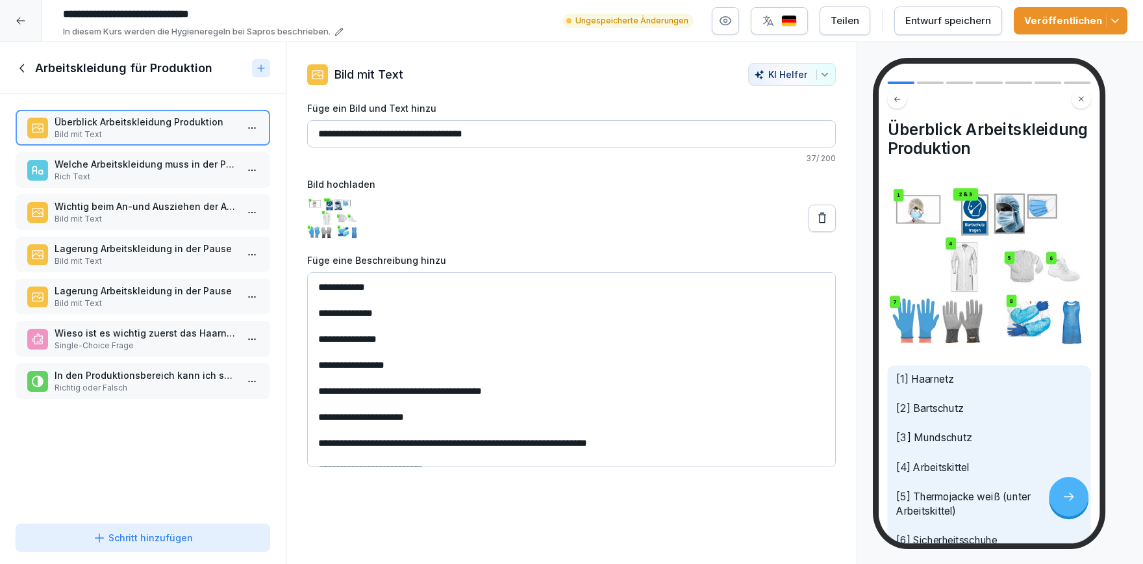
click at [107, 206] on p "Wichtig beim An-und Ausziehen der Arbeitskleidung" at bounding box center [146, 206] width 182 height 14
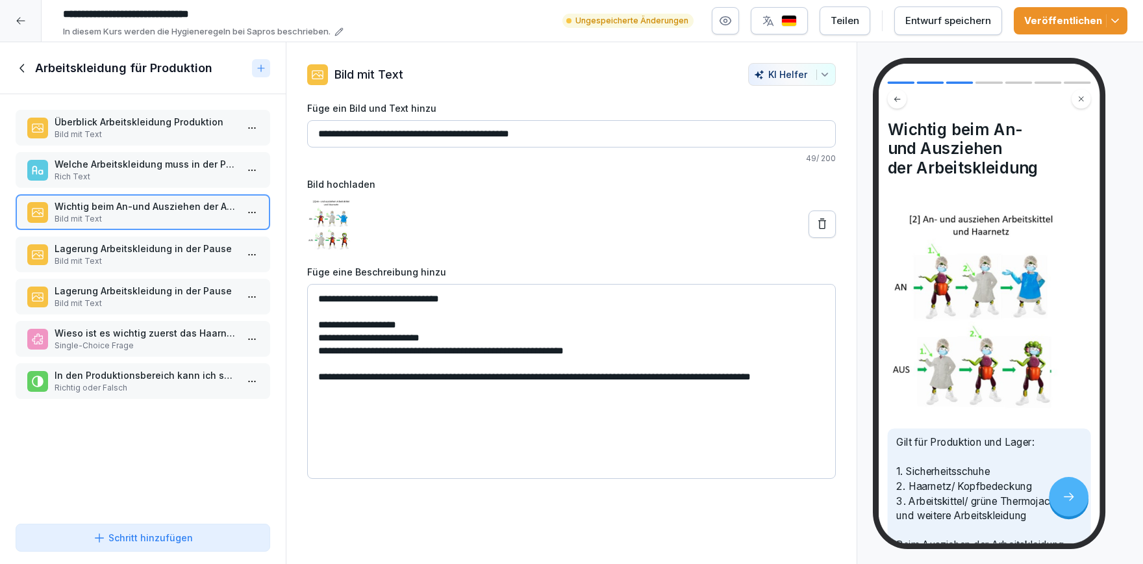
click at [144, 245] on p "Lagerung Arbeitskleidung in der Pause" at bounding box center [146, 249] width 182 height 14
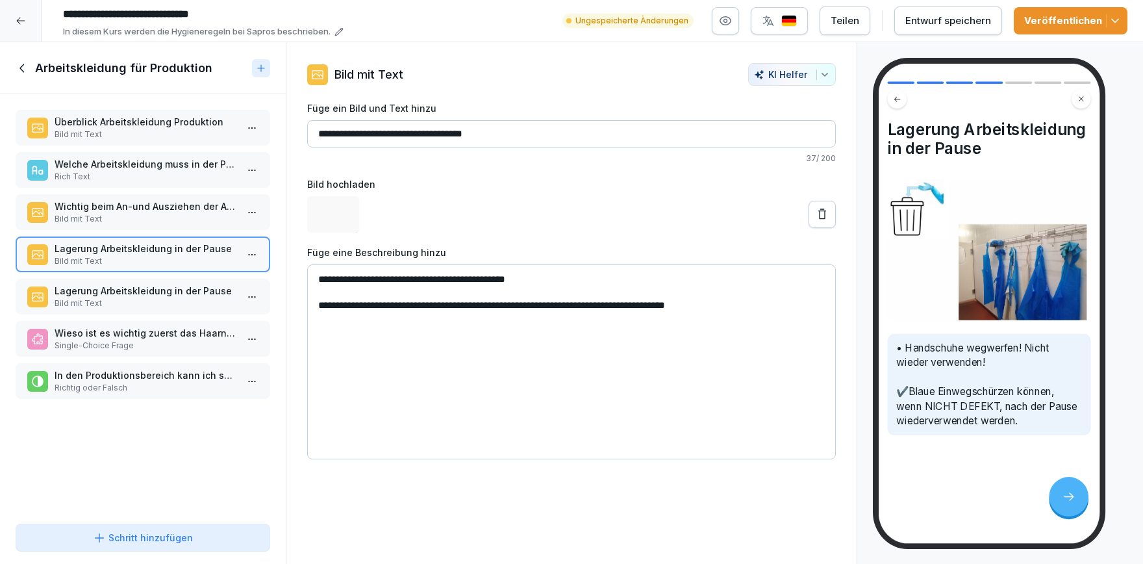
click at [161, 184] on div "Welche Arbeitskleidung muss in der Produktion getragen werden? Rich Text" at bounding box center [143, 170] width 255 height 36
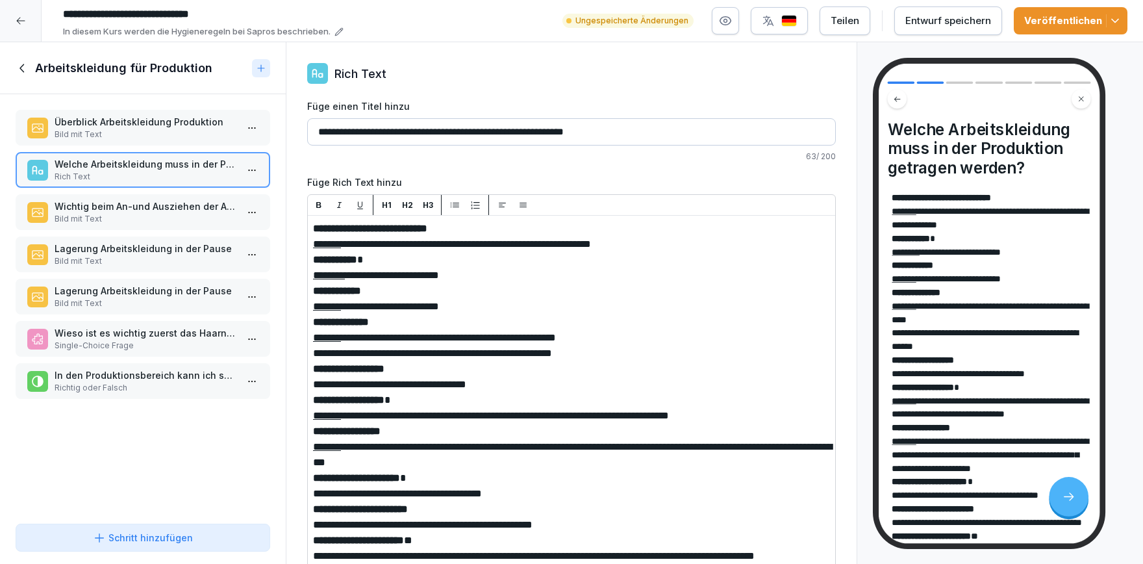
click at [132, 445] on div "Überblick Arbeitskleidung Produktion Bild mit Text Welche Arbeitskleidung muss …" at bounding box center [143, 306] width 286 height 424
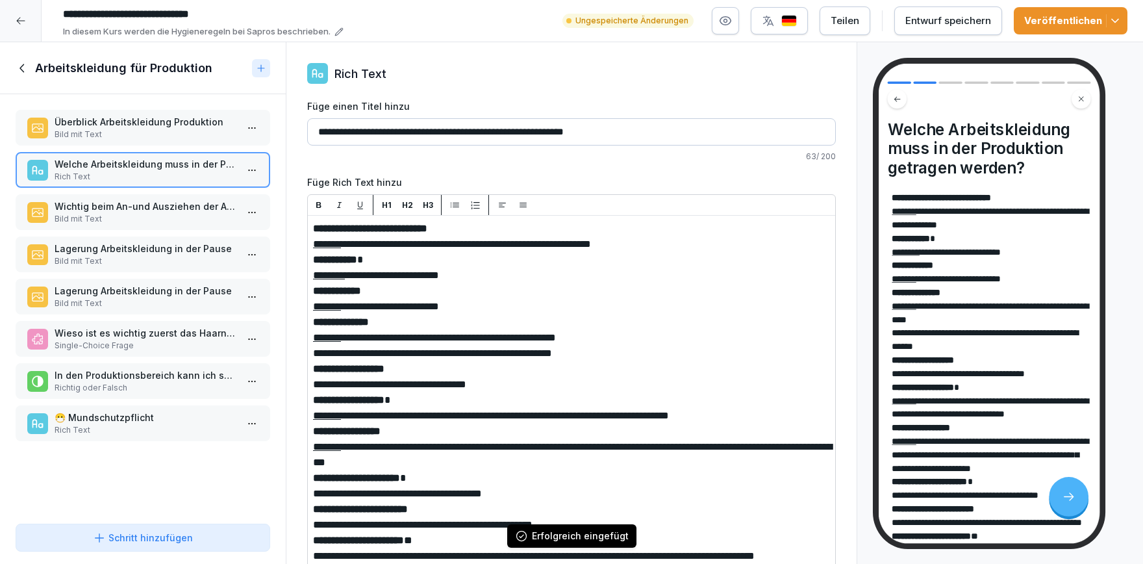
click at [160, 216] on p "Bild mit Text" at bounding box center [146, 219] width 182 height 12
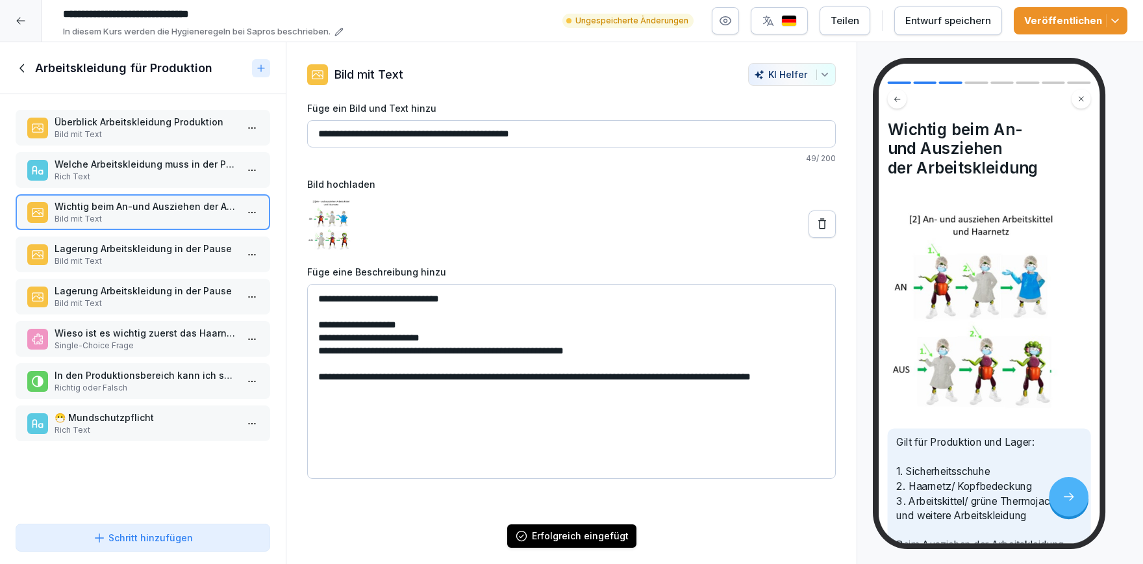
click at [155, 245] on p "Lagerung Arbeitskleidung in der Pause" at bounding box center [146, 249] width 182 height 14
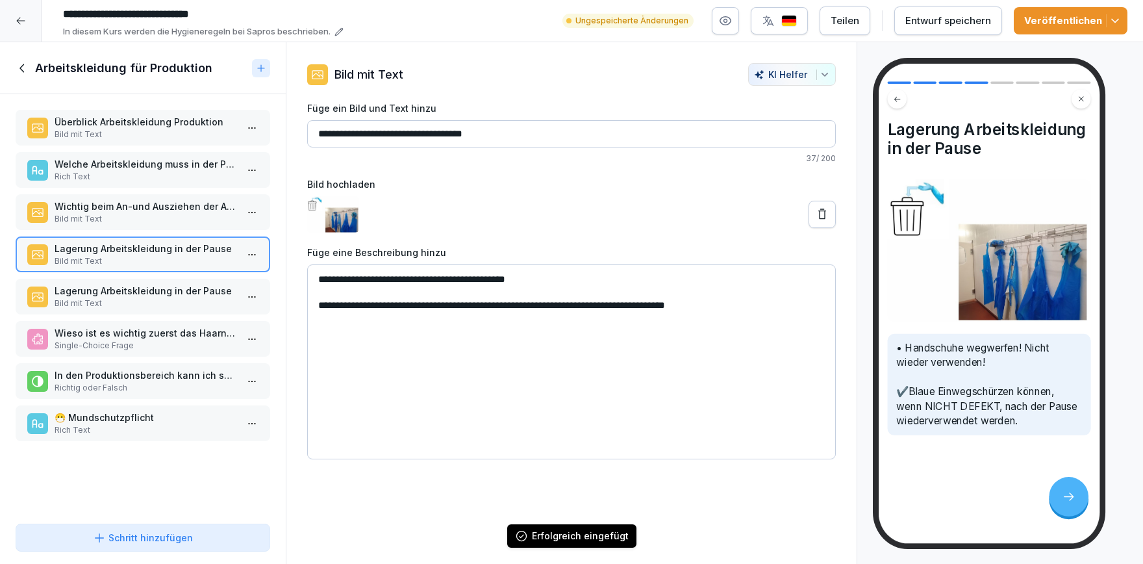
click at [153, 175] on p "Rich Text" at bounding box center [146, 177] width 182 height 12
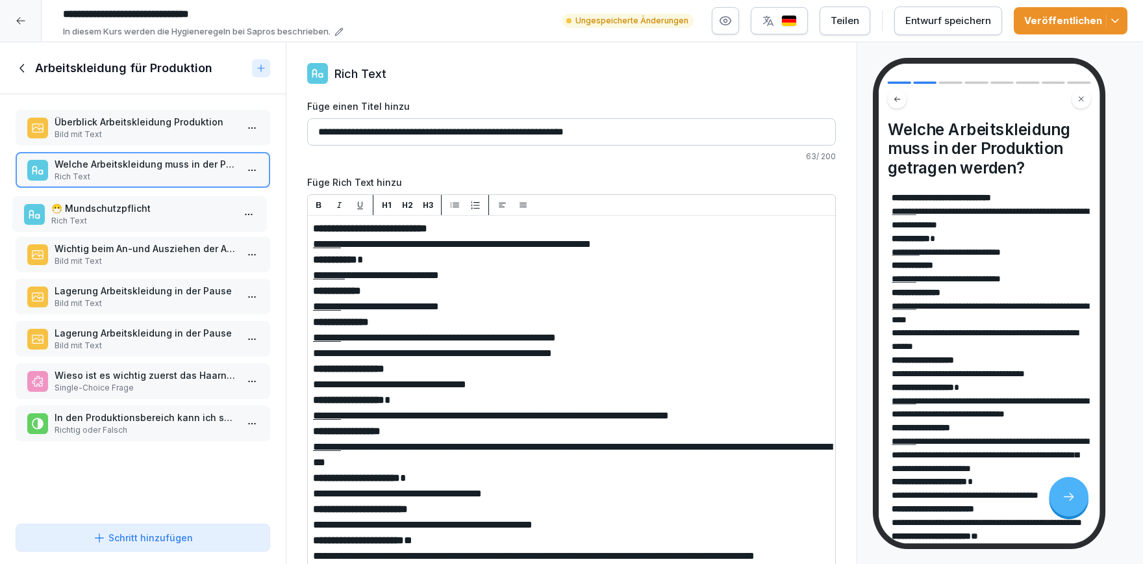
drag, startPoint x: 146, startPoint y: 419, endPoint x: 143, endPoint y: 211, distance: 208.5
click at [143, 211] on p "😷 Mundschutzpflicht" at bounding box center [142, 208] width 182 height 14
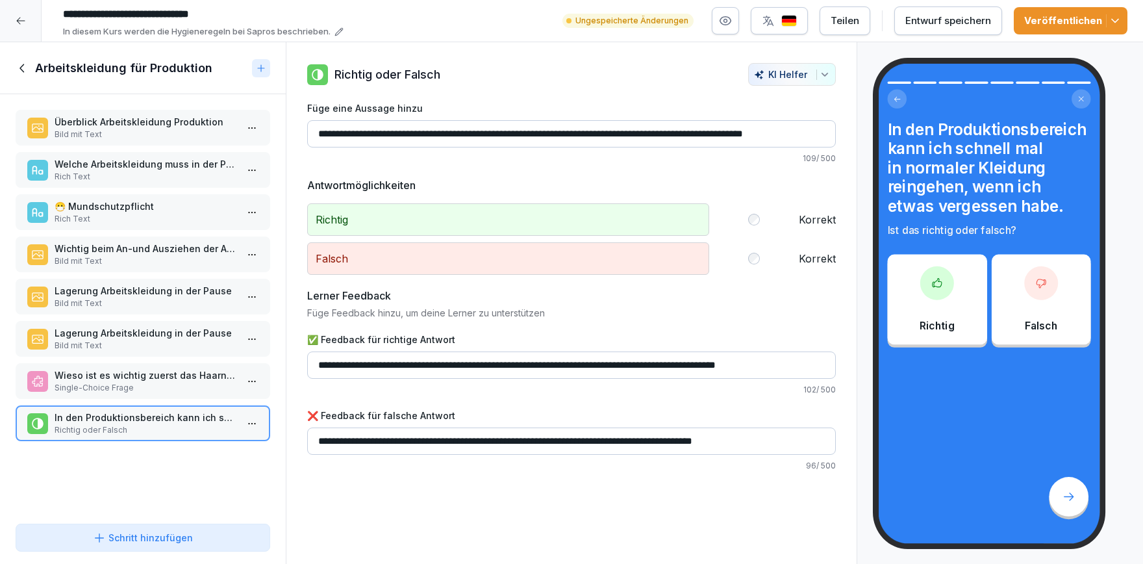
click at [142, 210] on p "😷 Mundschutzpflicht" at bounding box center [146, 206] width 182 height 14
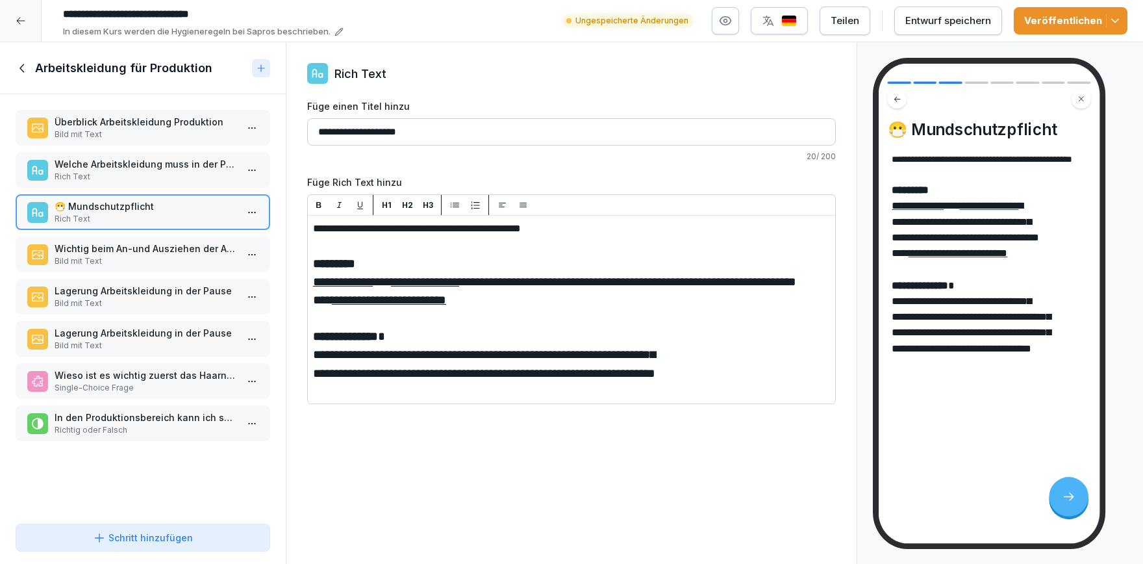
click at [142, 164] on p "Welche Arbeitskleidung muss in der Produktion getragen werden?" at bounding box center [146, 164] width 182 height 14
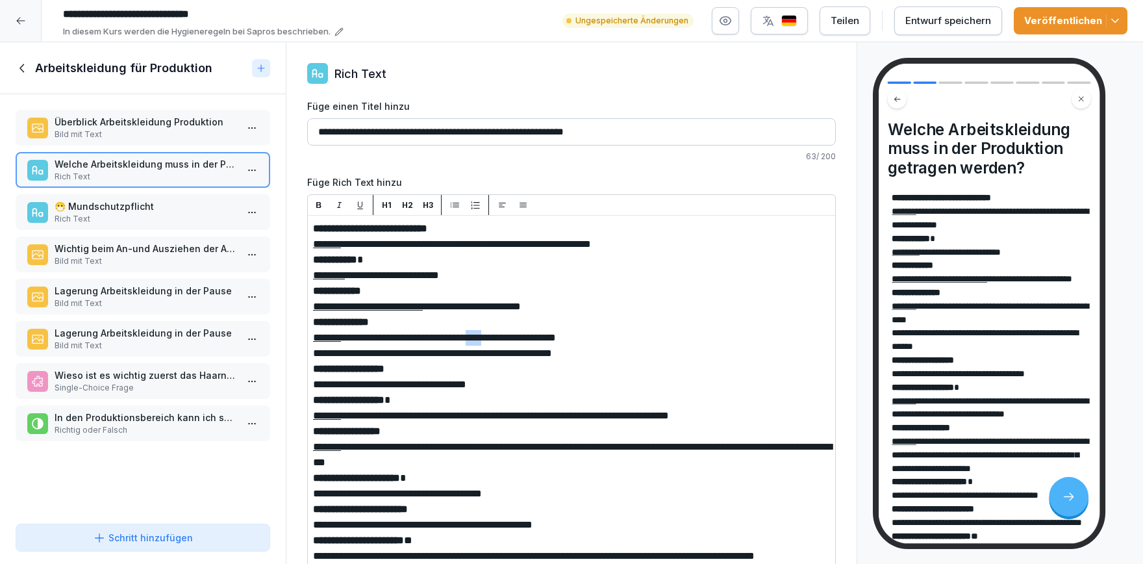
drag, startPoint x: 535, startPoint y: 338, endPoint x: 508, endPoint y: 339, distance: 26.6
click at [1112, 30] on button "Veröffentlichen" at bounding box center [1071, 20] width 114 height 27
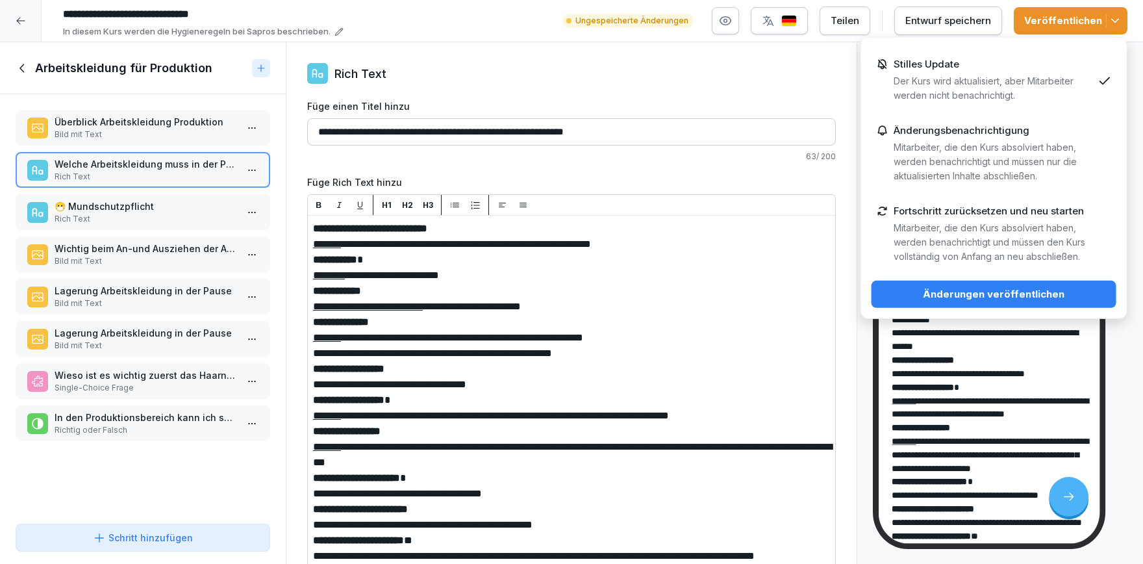
click at [997, 77] on p "Der Kurs wird aktualisiert, aber Mitarbeiter werden nicht benachrichtigt." at bounding box center [993, 88] width 199 height 29
click at [964, 294] on div "Änderungen veröffentlichen" at bounding box center [994, 294] width 224 height 14
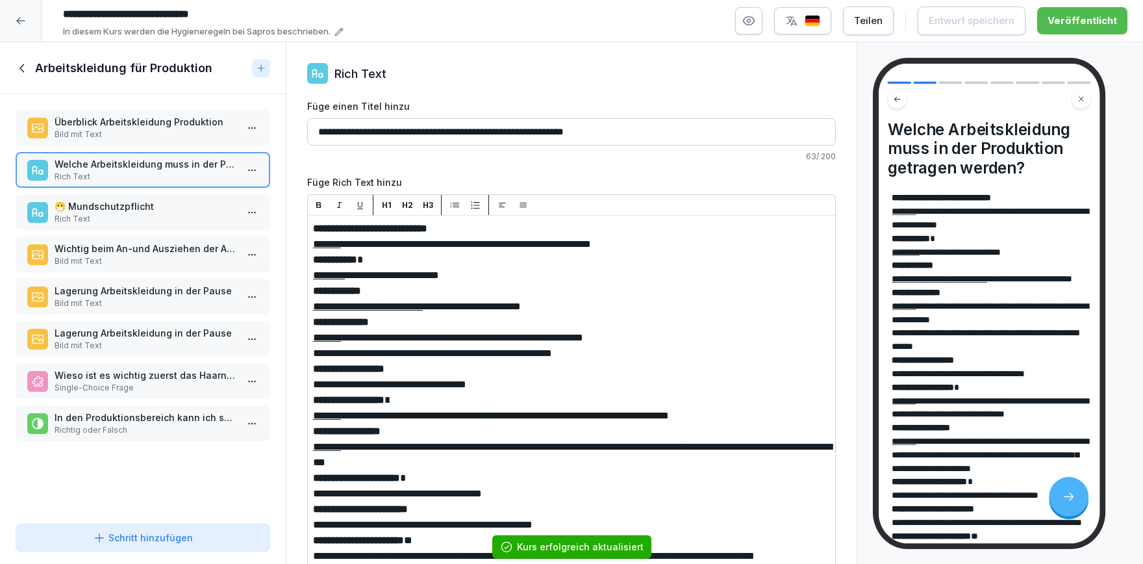
click at [25, 28] on div at bounding box center [21, 21] width 42 height 42
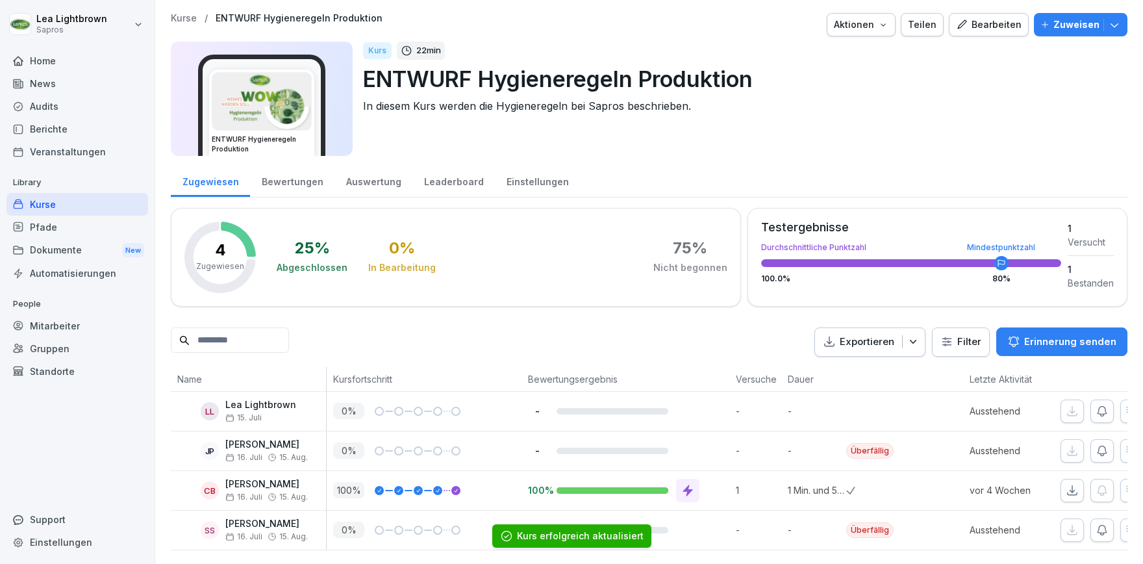
click at [988, 28] on div "Bearbeiten" at bounding box center [989, 25] width 66 height 14
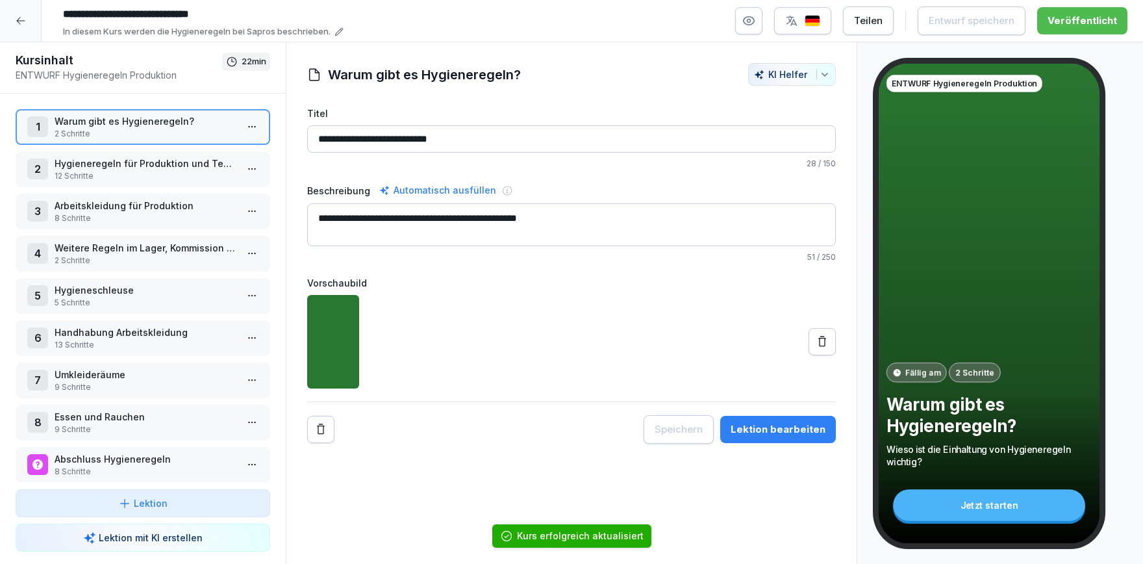
click at [114, 210] on p "Arbeitskleidung für Produktion" at bounding box center [146, 206] width 182 height 14
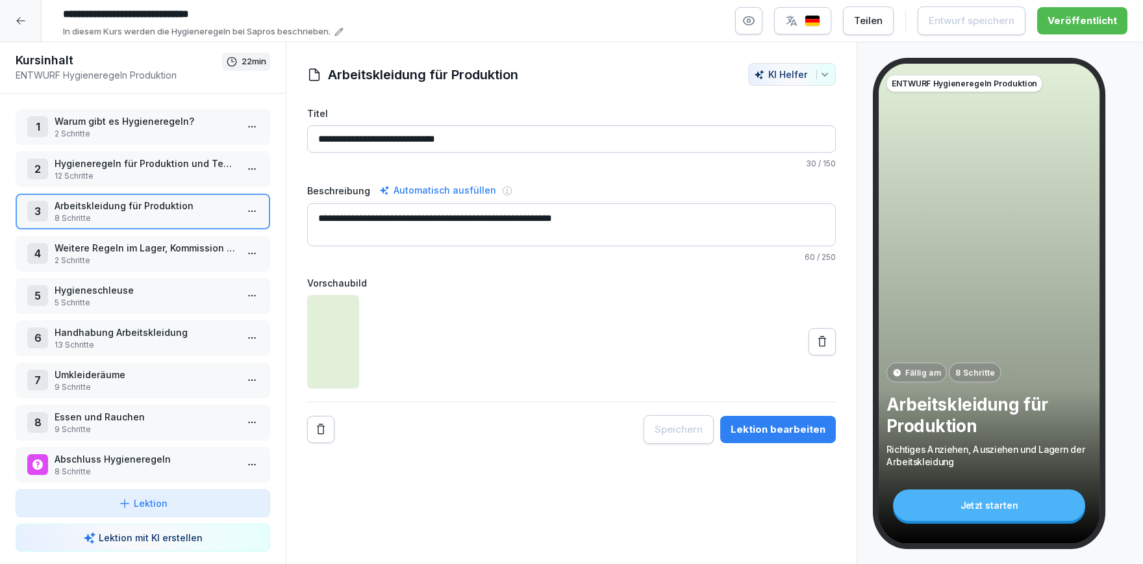
click at [131, 327] on p "Handhabung Arbeitskleidung" at bounding box center [146, 332] width 182 height 14
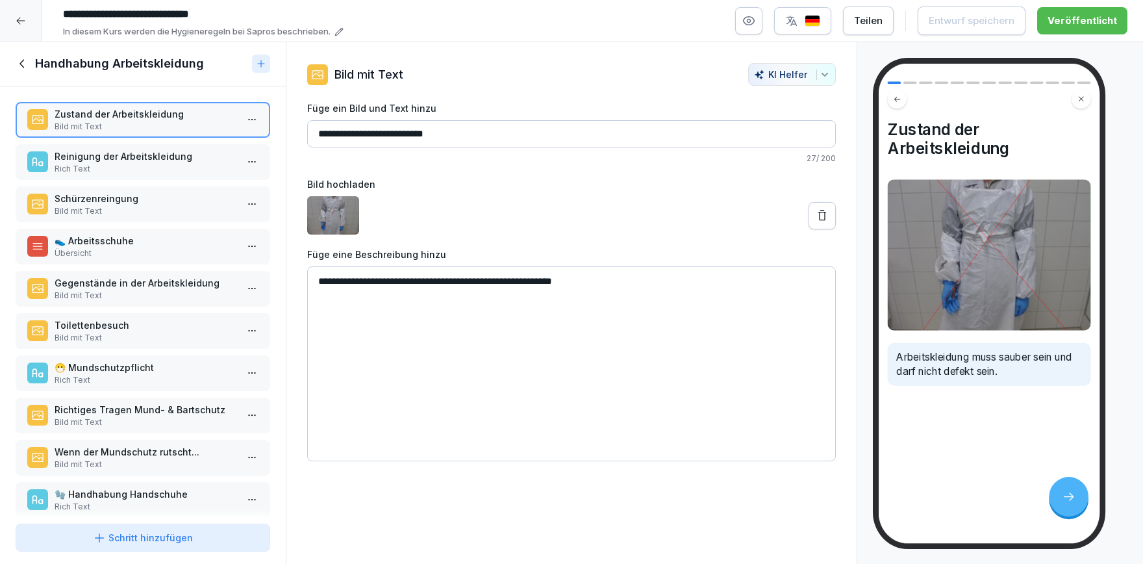
click at [143, 379] on p "Rich Text" at bounding box center [146, 380] width 182 height 12
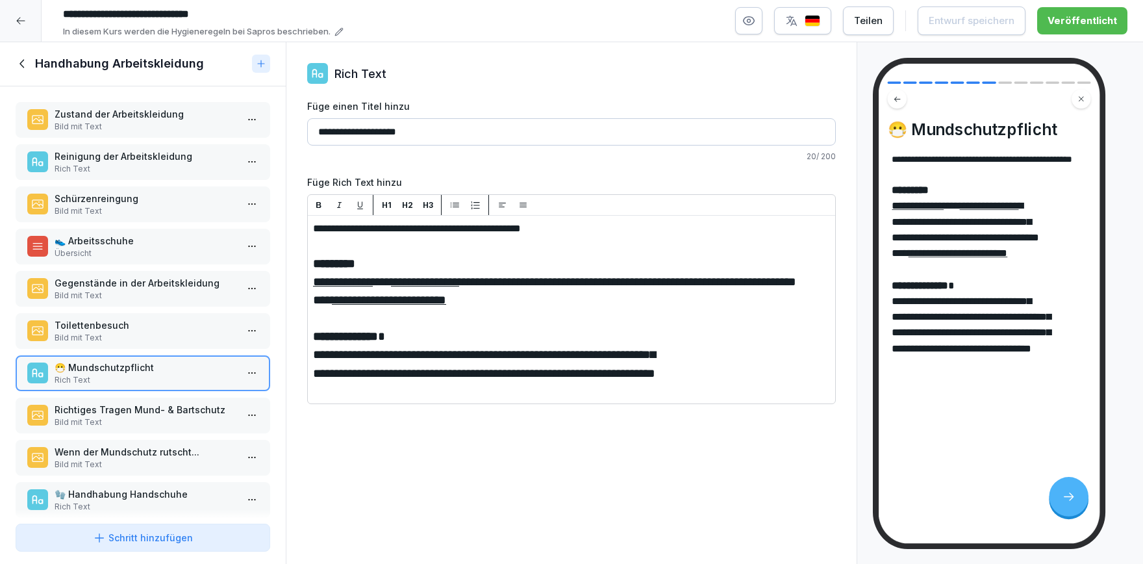
click at [164, 322] on p "Toilettenbesuch" at bounding box center [146, 325] width 182 height 14
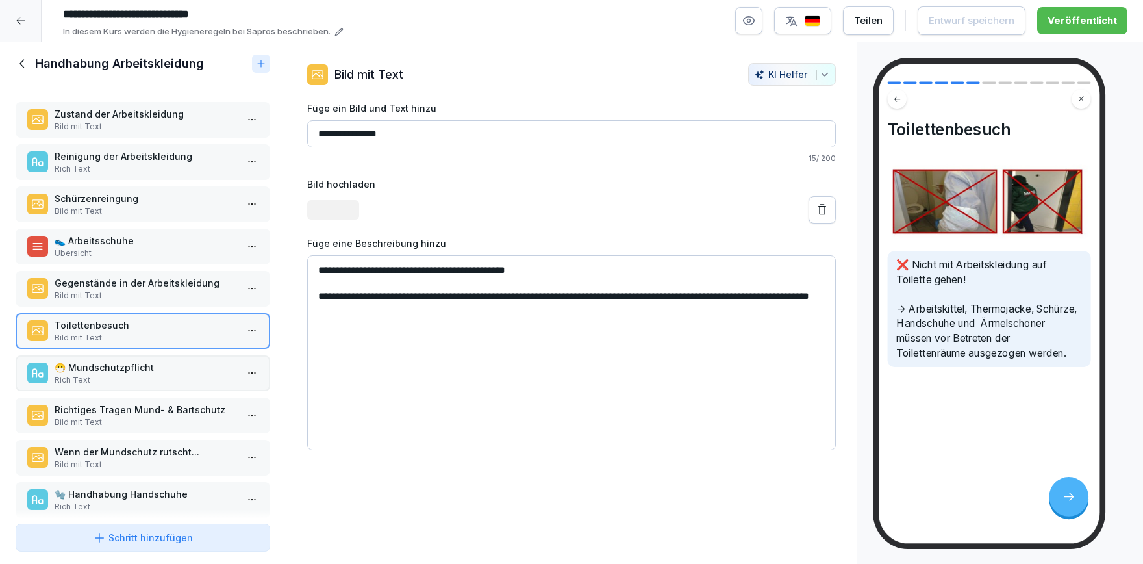
click at [136, 426] on div "Richtiges Tragen Mund- & Bartschutz Bild mit Text" at bounding box center [143, 415] width 255 height 36
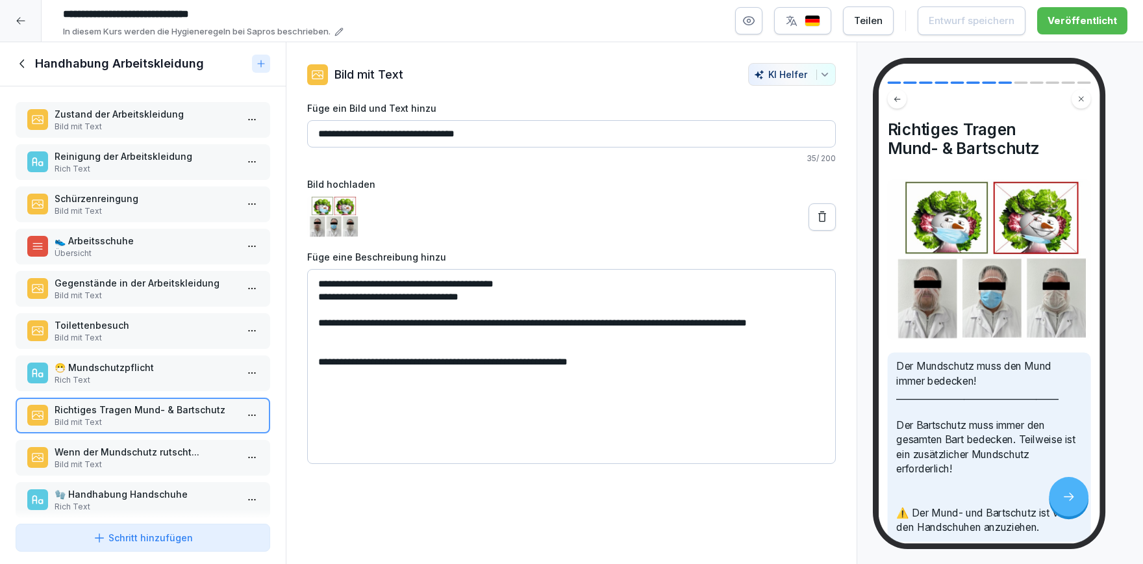
click at [156, 365] on p "😷 Mundschutzpflicht" at bounding box center [146, 367] width 182 height 14
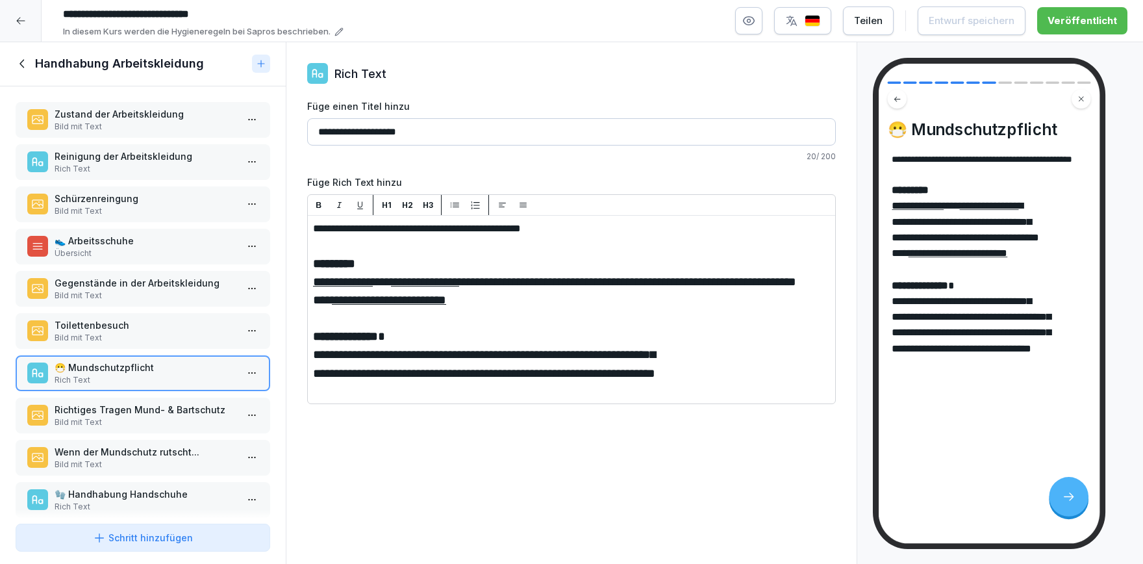
click at [257, 375] on html "**********" at bounding box center [571, 282] width 1143 height 564
click at [207, 445] on div "Löschen" at bounding box center [204, 446] width 110 height 24
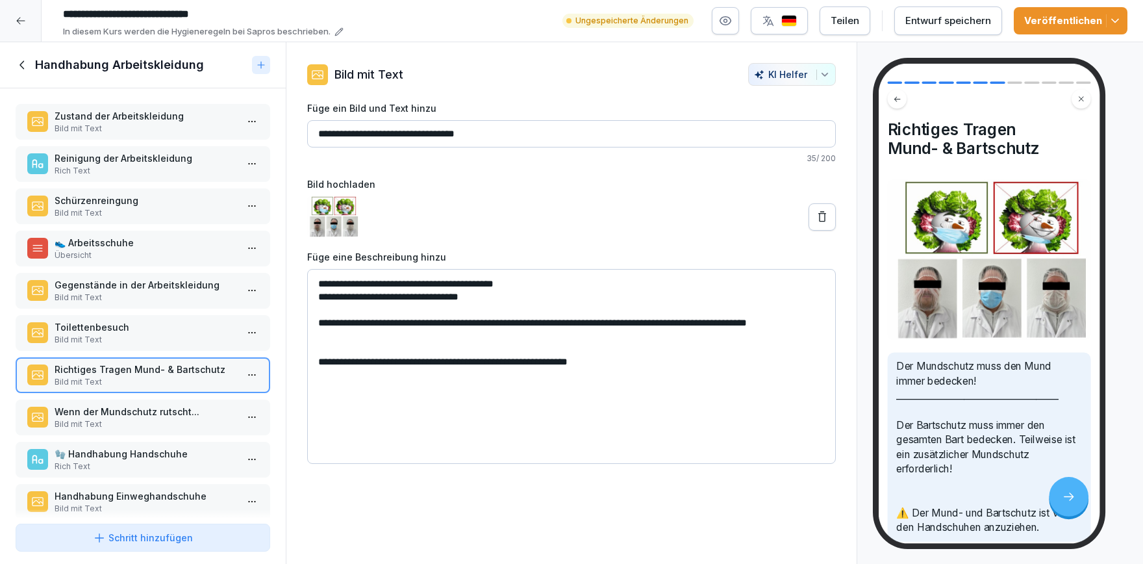
click at [24, 66] on icon at bounding box center [23, 65] width 14 height 14
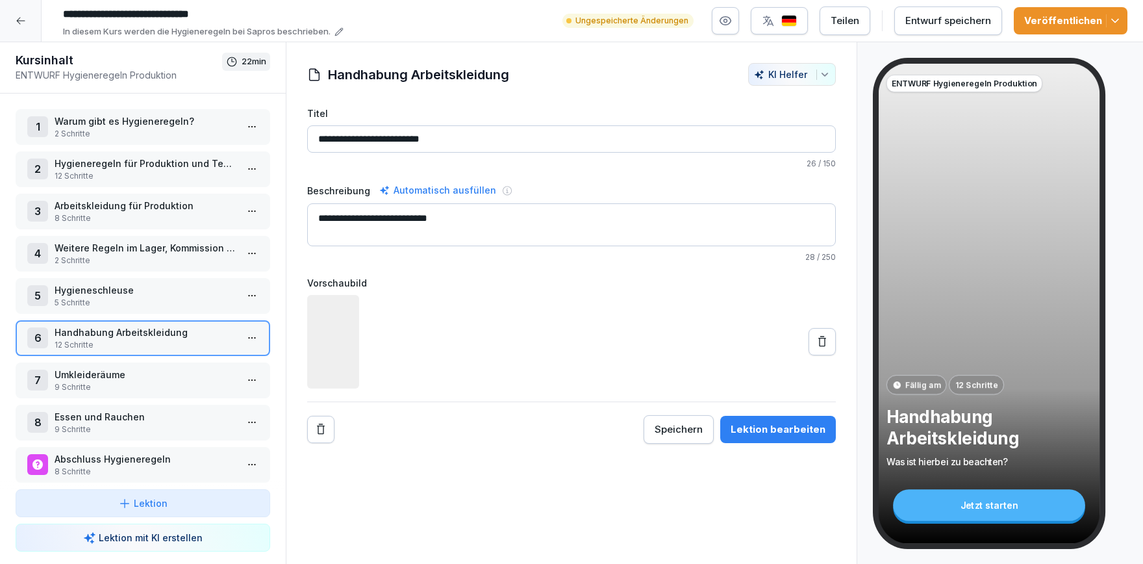
click at [136, 202] on p "Arbeitskleidung für Produktion" at bounding box center [146, 206] width 182 height 14
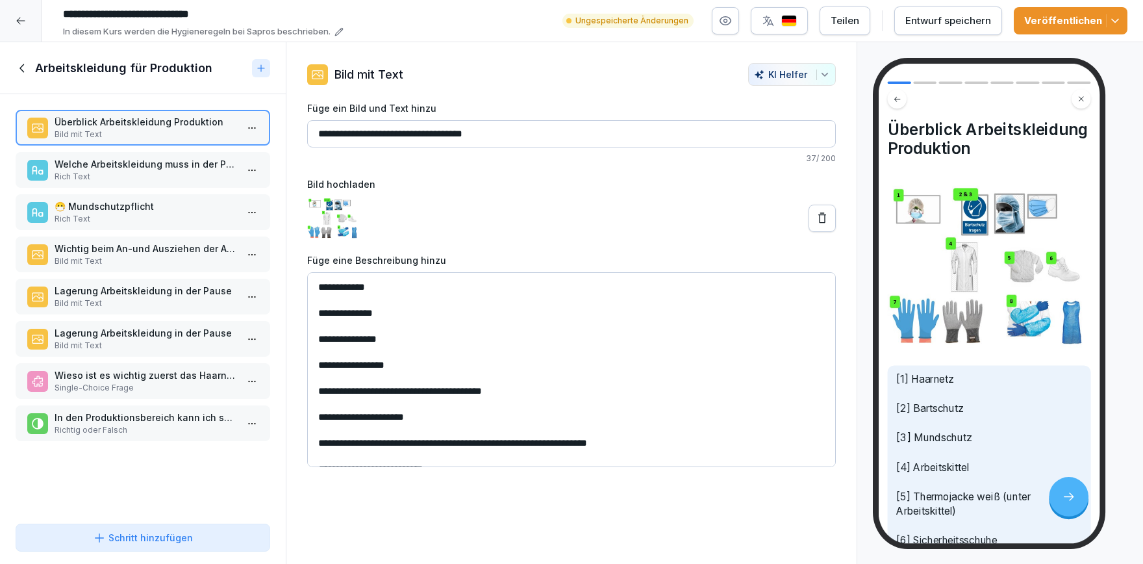
click at [1115, 21] on icon "button" at bounding box center [1114, 20] width 13 height 13
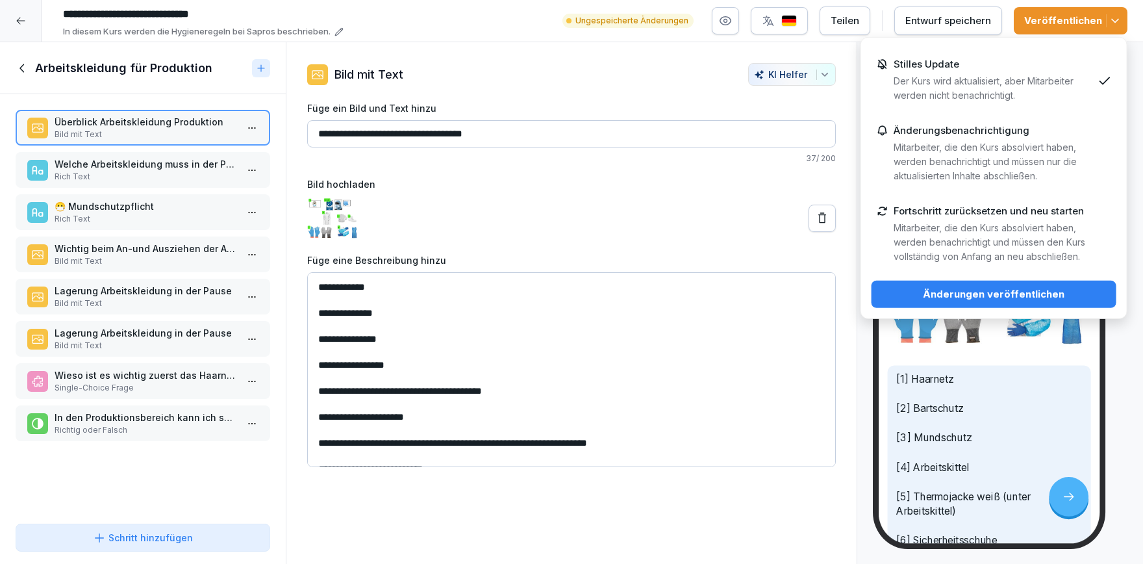
click at [1053, 74] on div "Stilles Update Der Kurs wird aktualisiert, aber Mitarbeiter werden nicht benach…" at bounding box center [993, 80] width 199 height 44
click at [1055, 299] on div "Änderungen veröffentlichen" at bounding box center [994, 294] width 224 height 14
